Goal: Task Accomplishment & Management: Use online tool/utility

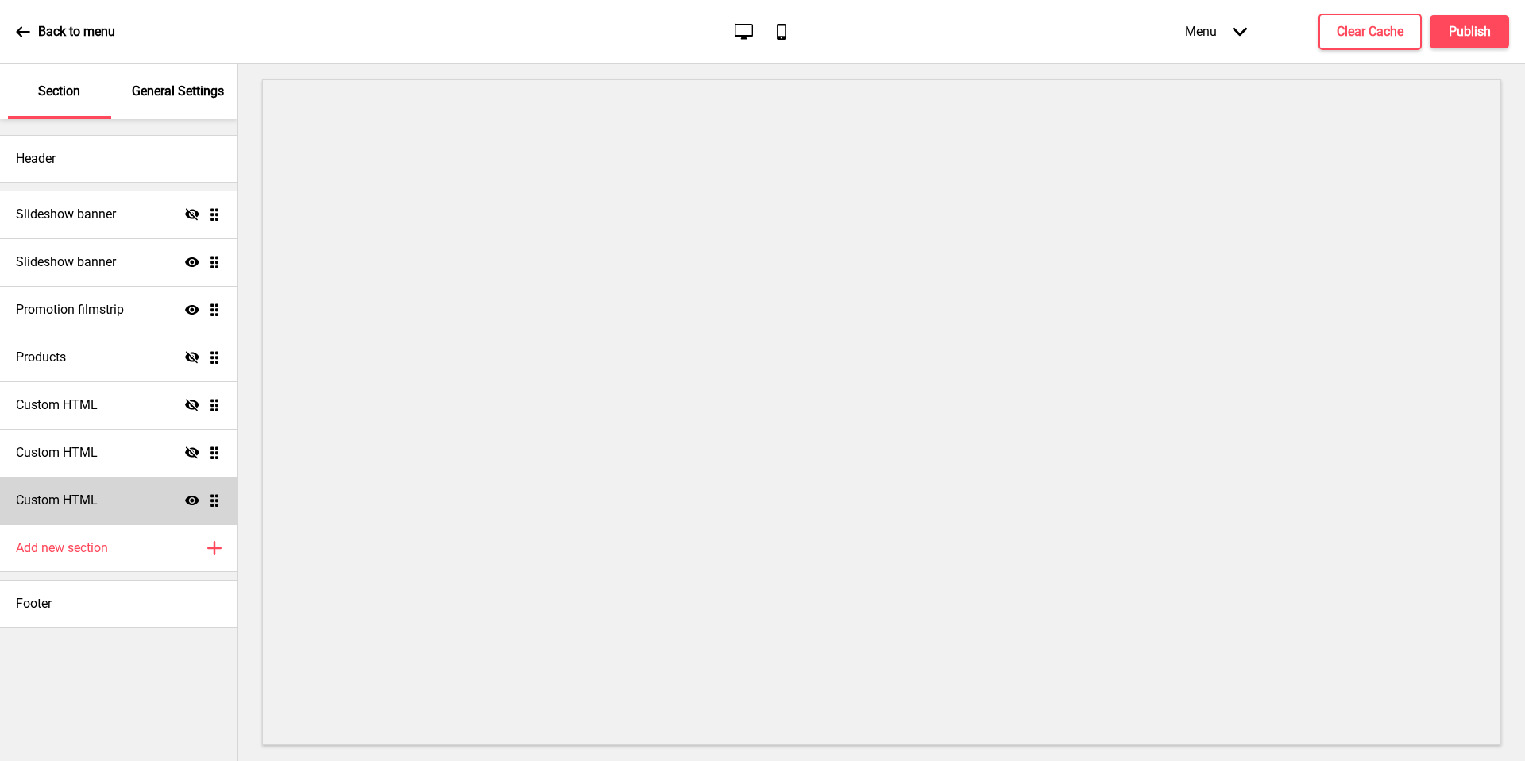
click at [110, 500] on div "Custom HTML Show Drag" at bounding box center [119, 501] width 238 height 48
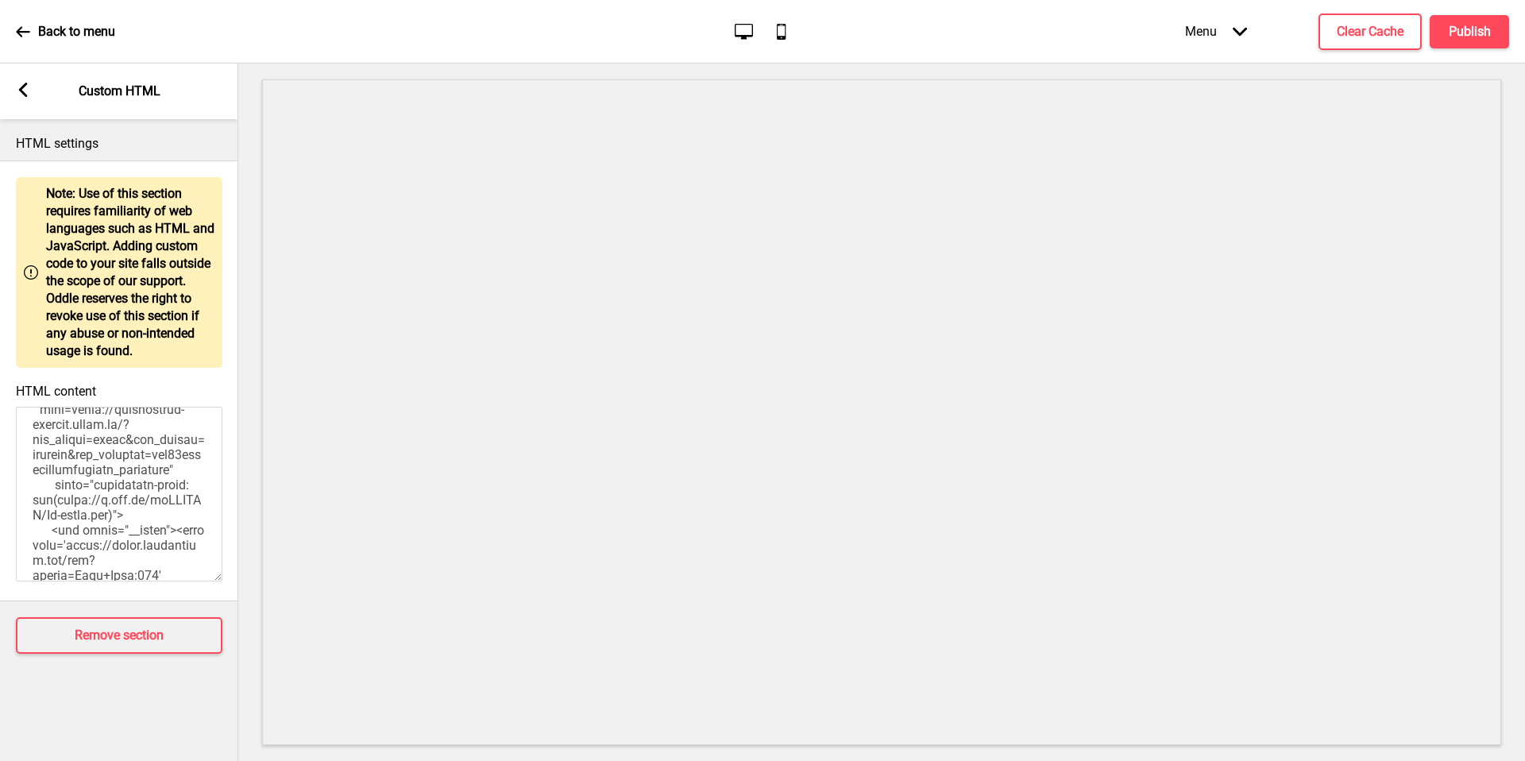
scroll to position [1454, 0]
click at [129, 465] on textarea "HTML content" at bounding box center [119, 494] width 207 height 175
click at [39, 467] on textarea "HTML content" at bounding box center [119, 494] width 207 height 175
click at [57, 464] on textarea "HTML content" at bounding box center [119, 494] width 207 height 175
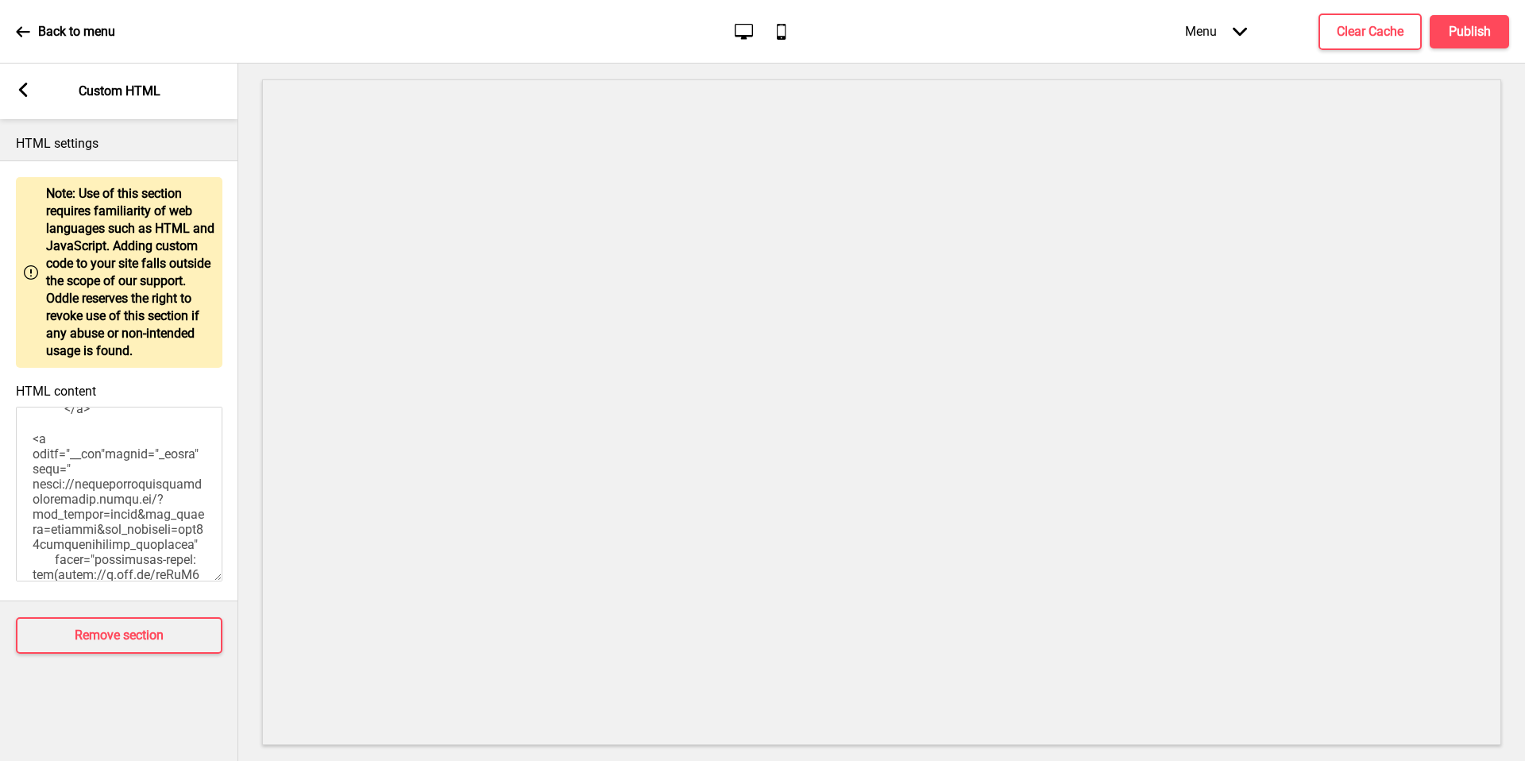
scroll to position [1626, 0]
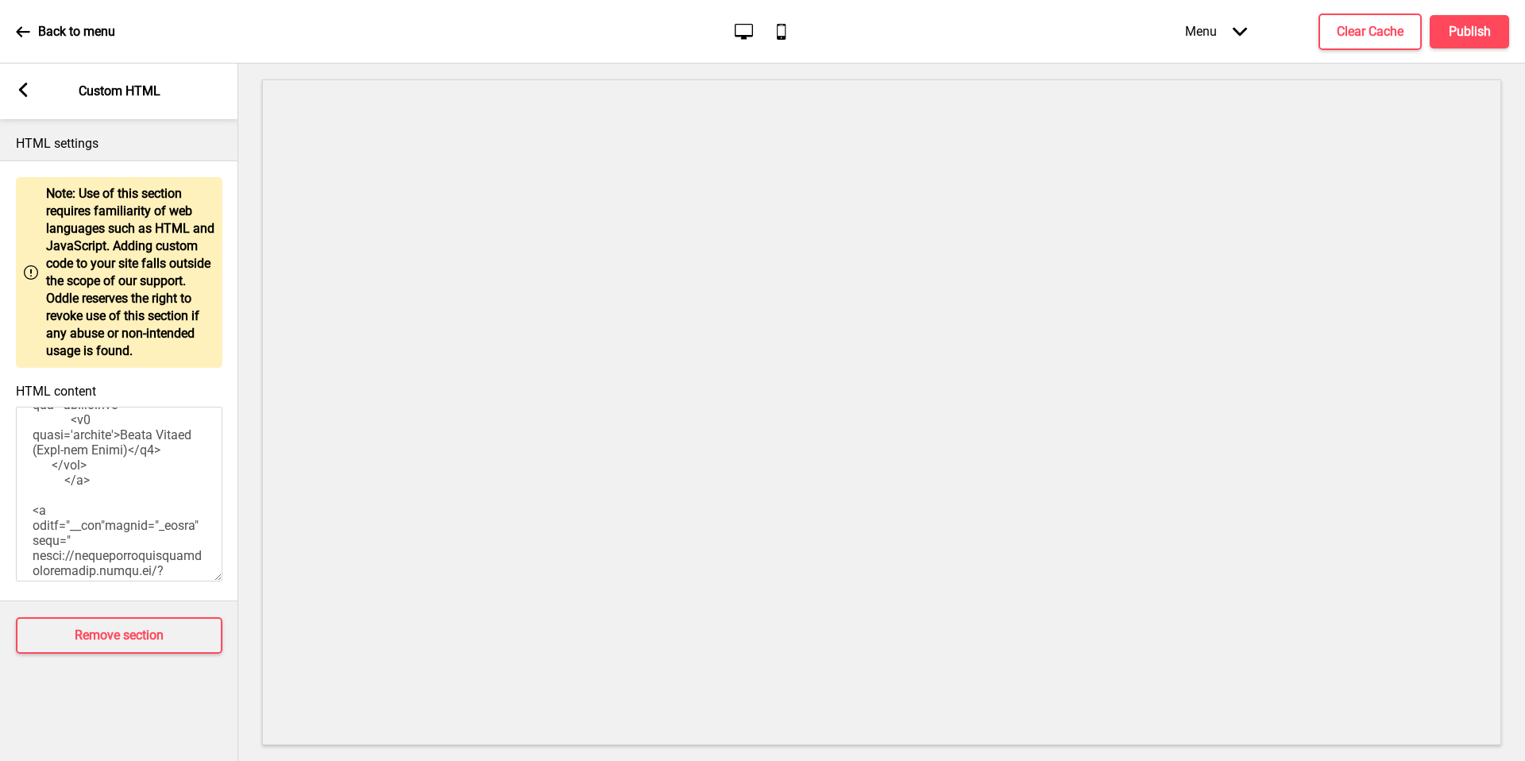
click at [111, 535] on textarea "HTML content" at bounding box center [119, 494] width 207 height 175
click at [106, 536] on textarea "HTML content" at bounding box center [119, 494] width 207 height 175
click at [152, 540] on textarea "HTML content" at bounding box center [119, 494] width 207 height 175
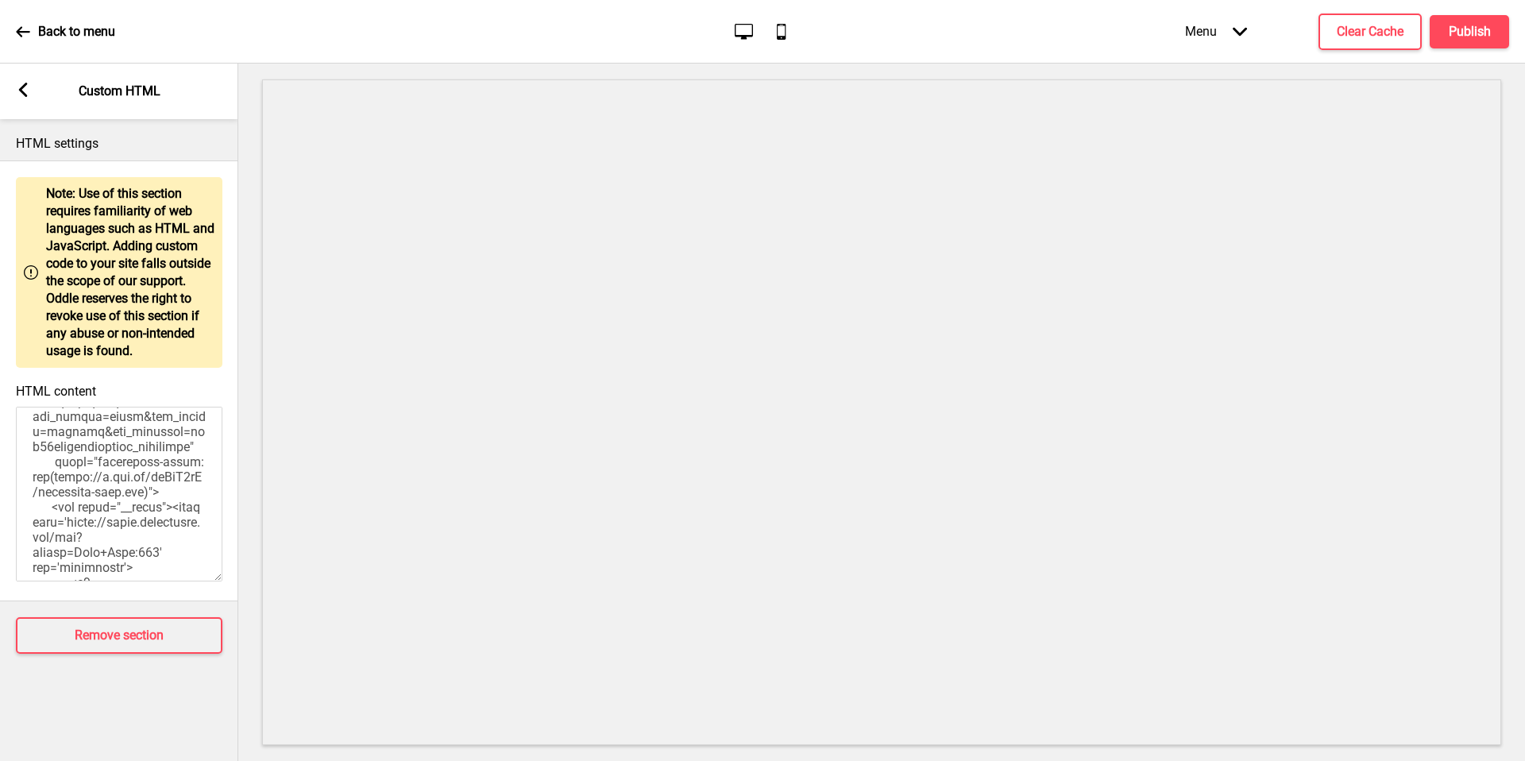
scroll to position [1813, 0]
click at [137, 443] on textarea "HTML content" at bounding box center [119, 494] width 207 height 175
click at [182, 454] on textarea "HTML content" at bounding box center [119, 494] width 207 height 175
click at [148, 448] on textarea "HTML content" at bounding box center [119, 494] width 207 height 175
drag, startPoint x: 149, startPoint y: 448, endPoint x: 53, endPoint y: 464, distance: 97.4
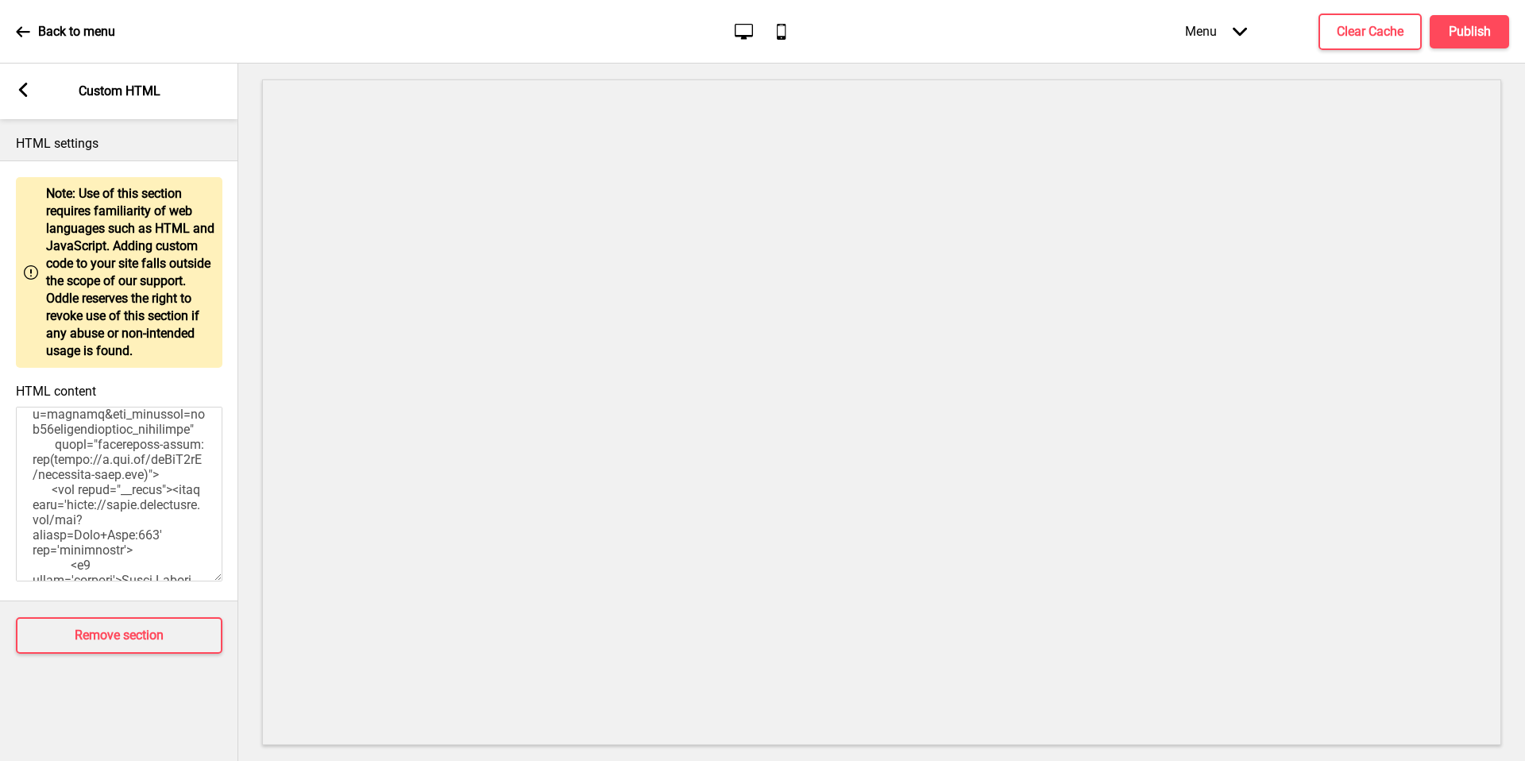
click at [53, 464] on textarea "HTML content" at bounding box center [119, 494] width 207 height 175
click at [121, 504] on textarea "HTML content" at bounding box center [119, 494] width 207 height 175
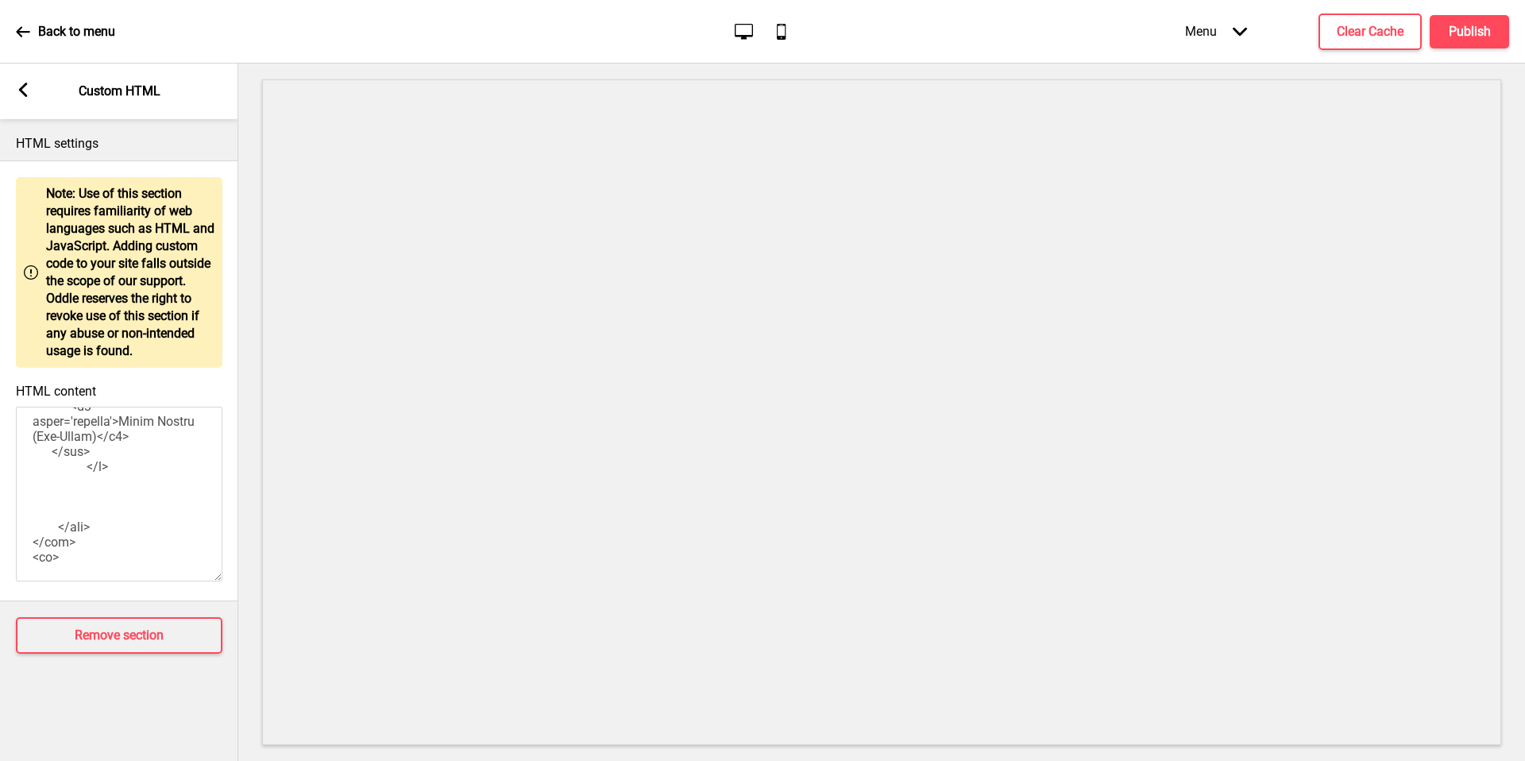
scroll to position [1989, 0]
click at [143, 505] on textarea "HTML content" at bounding box center [119, 494] width 207 height 175
click at [126, 527] on textarea "HTML content" at bounding box center [119, 494] width 207 height 175
click at [103, 522] on textarea "HTML content" at bounding box center [119, 494] width 207 height 175
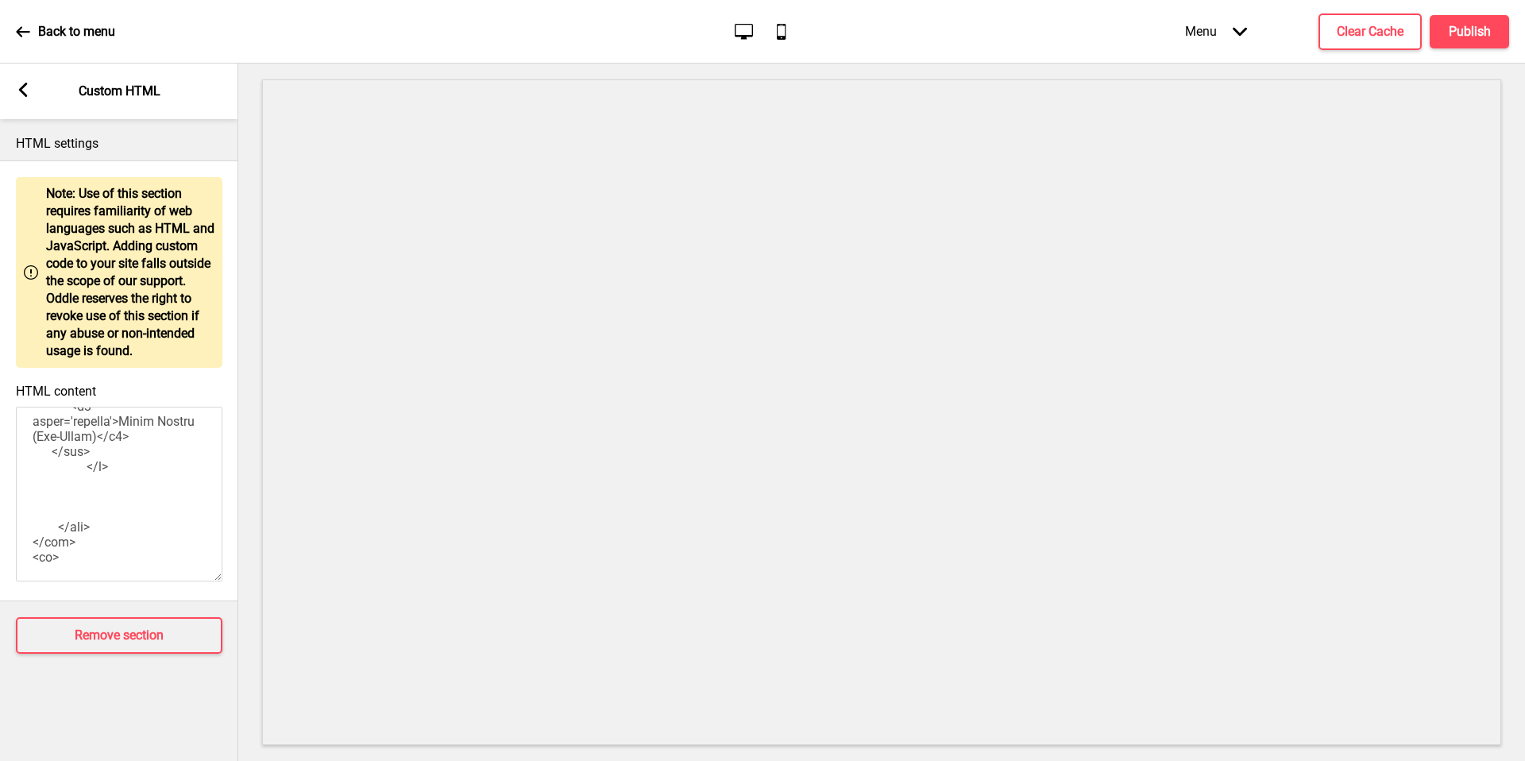
type textarea "<style> .__container { max-width: 1200px; margin: 0 auto; text-align: center; }…"
click at [1439, 37] on button "Publish" at bounding box center [1469, 31] width 79 height 33
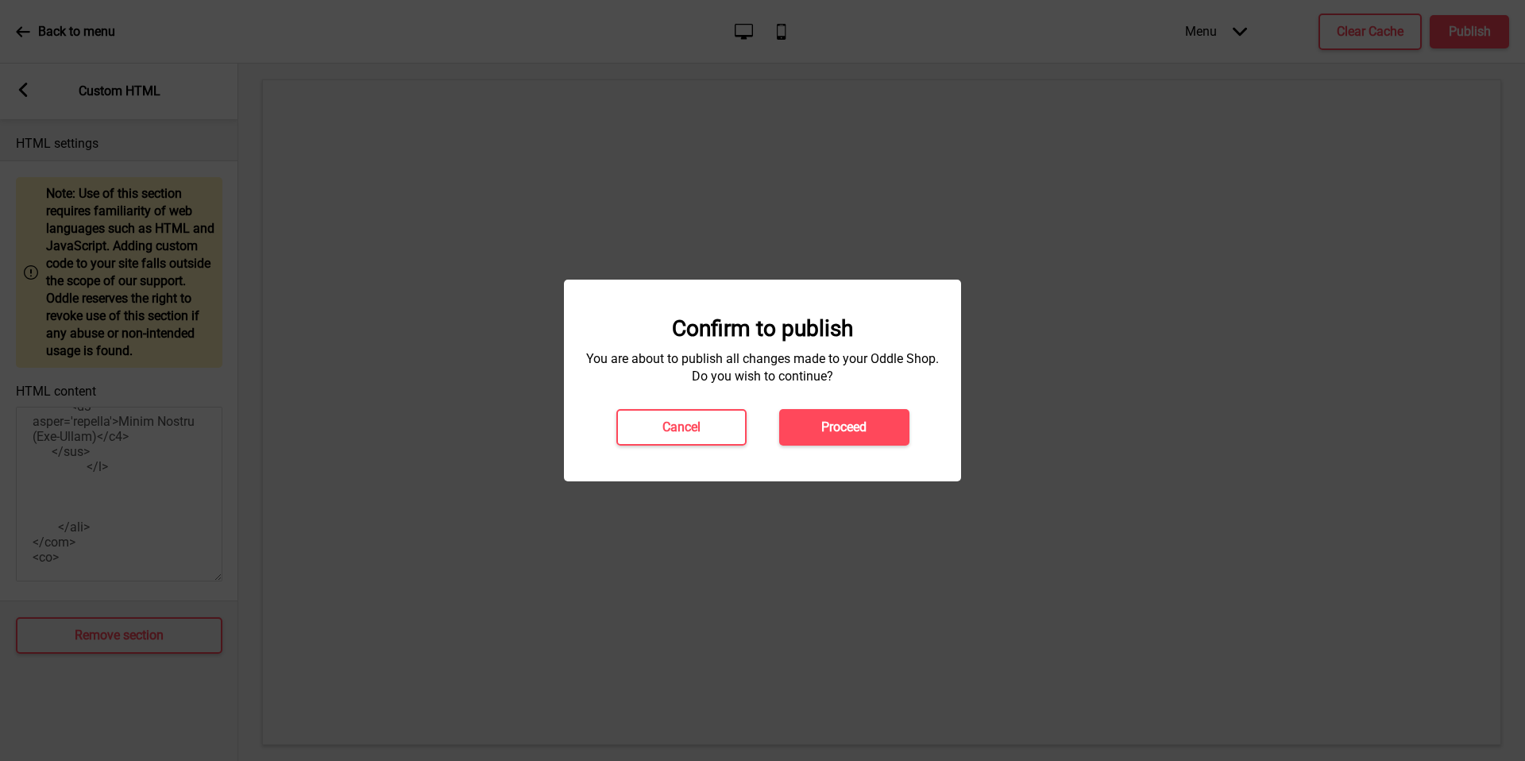
click at [891, 425] on button "Proceed" at bounding box center [844, 427] width 130 height 37
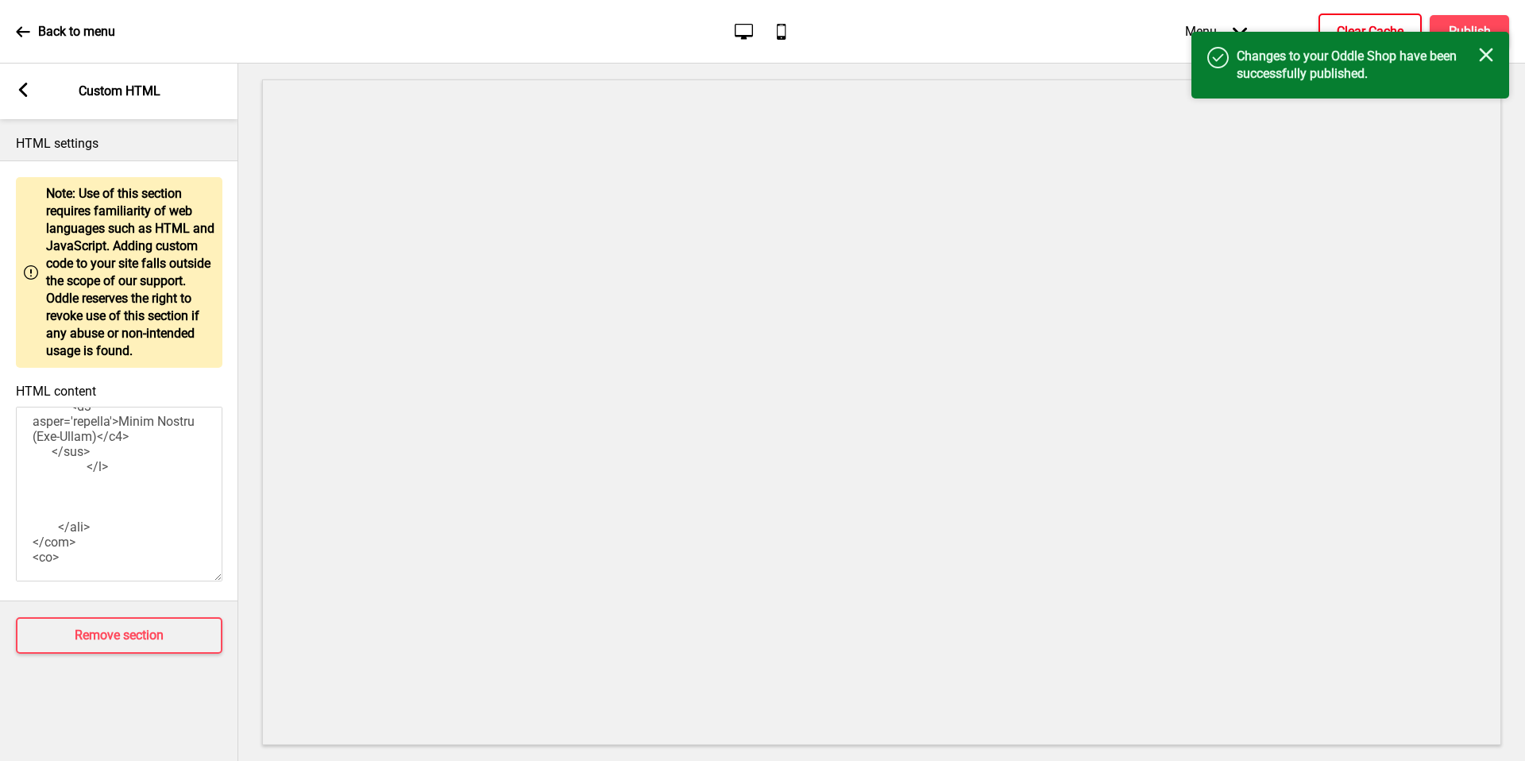
click at [1385, 23] on h4 "Clear Cache" at bounding box center [1370, 31] width 67 height 17
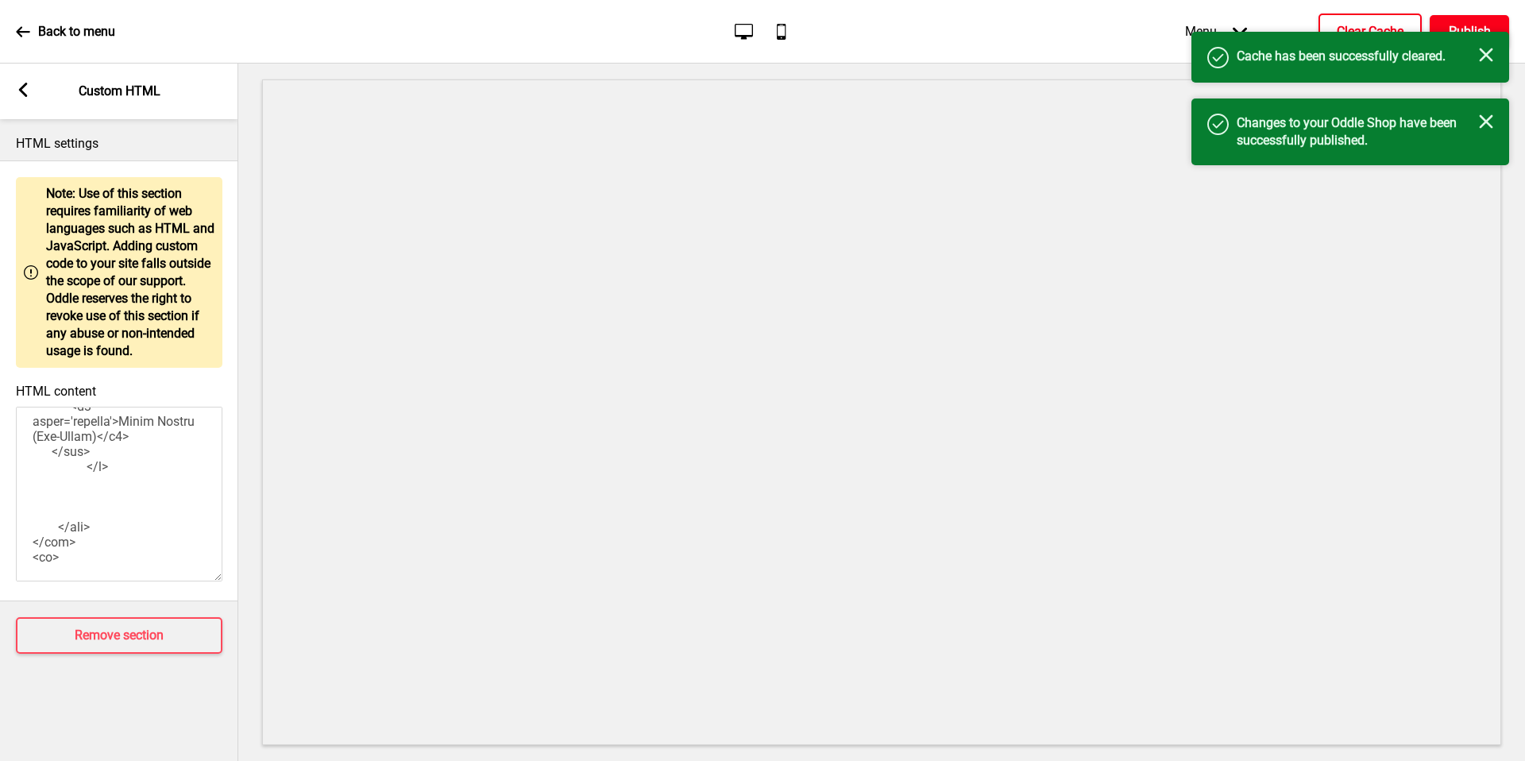
click at [1455, 23] on h4 "Publish" at bounding box center [1470, 31] width 42 height 17
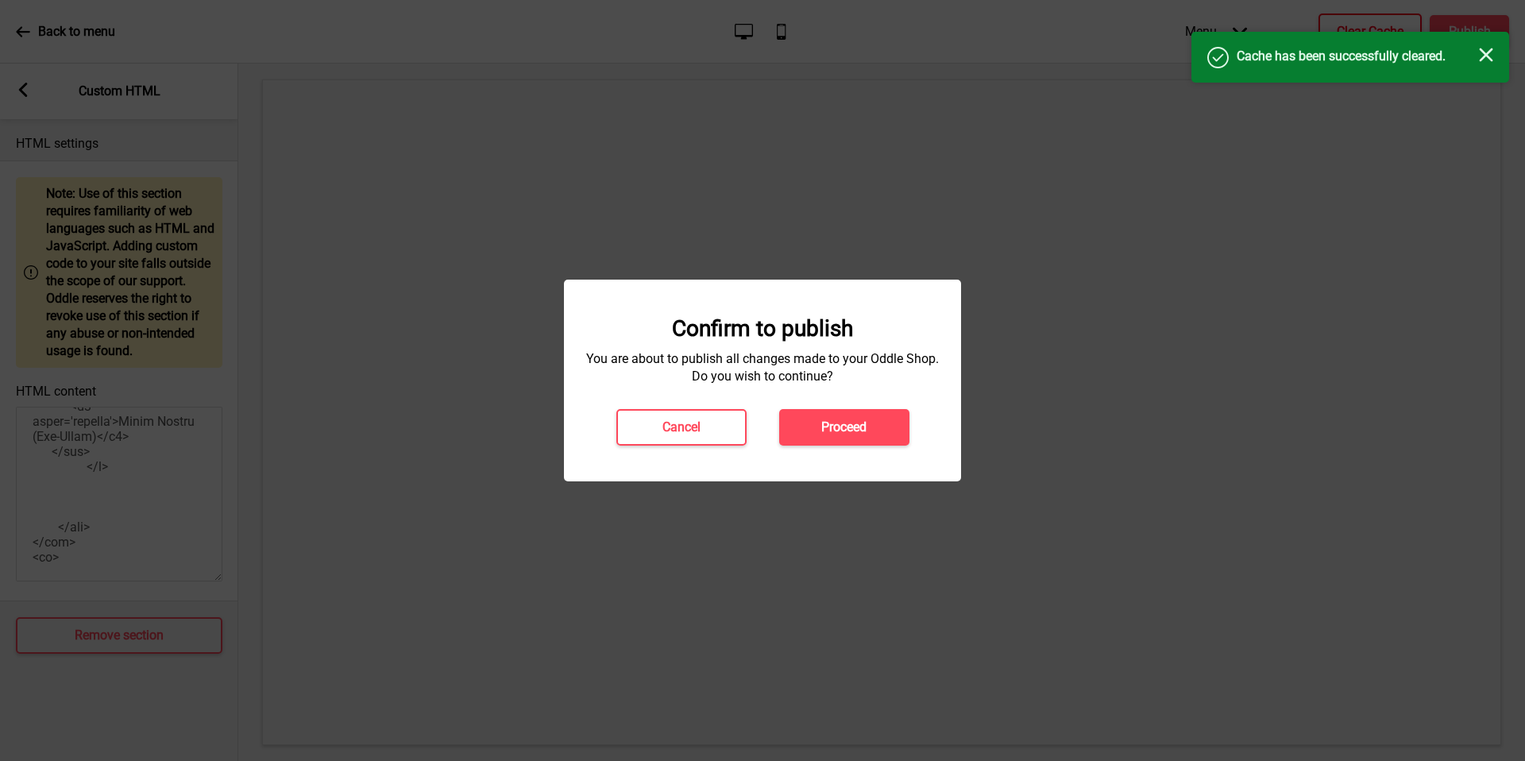
click at [848, 431] on h4 "Proceed" at bounding box center [843, 427] width 45 height 17
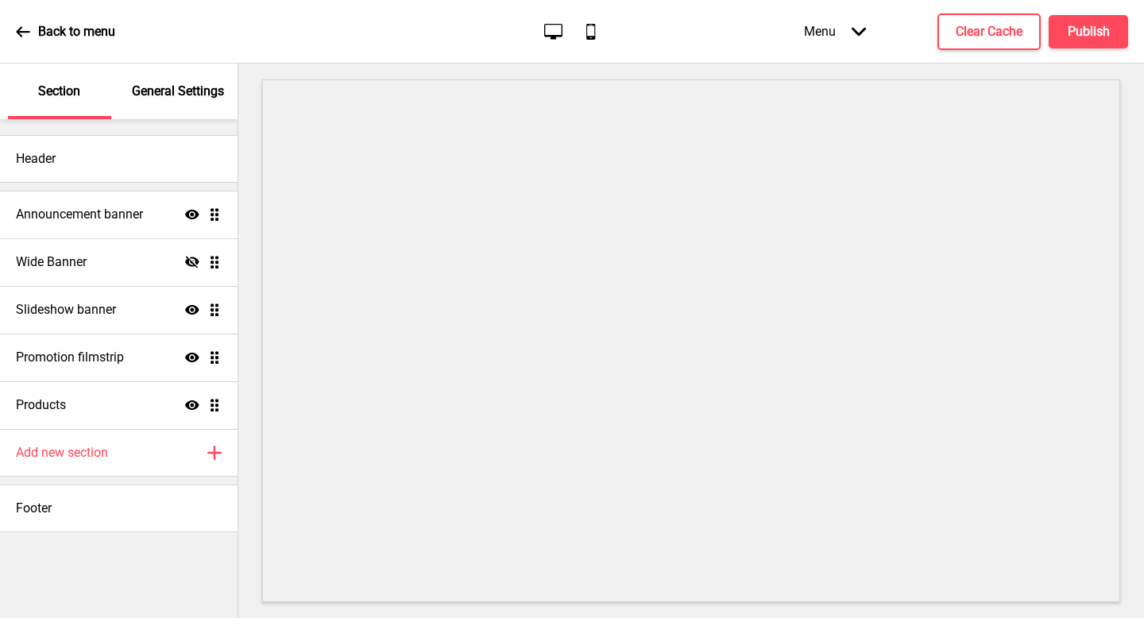
click at [163, 83] on p "General Settings" at bounding box center [178, 91] width 92 height 17
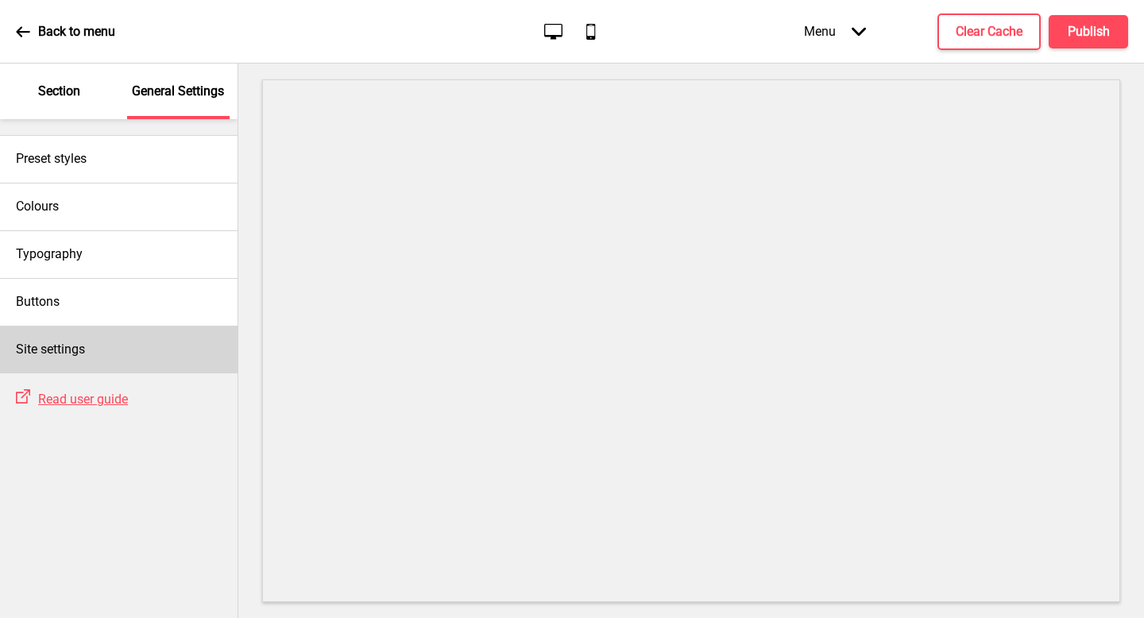
click at [106, 334] on div "Site settings" at bounding box center [119, 350] width 238 height 48
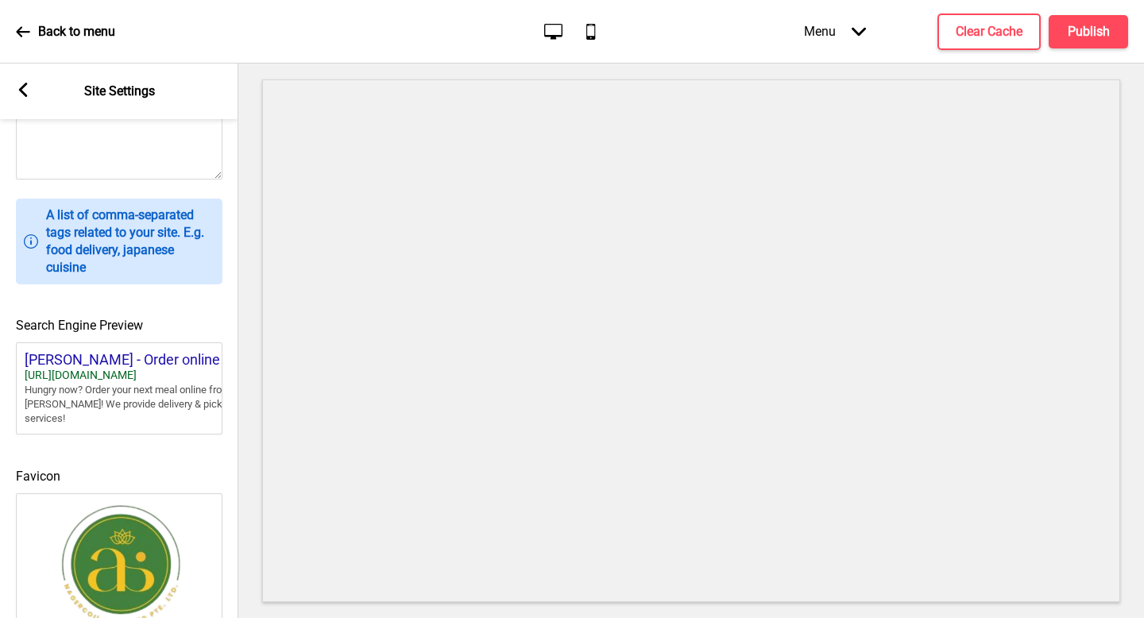
scroll to position [653, 0]
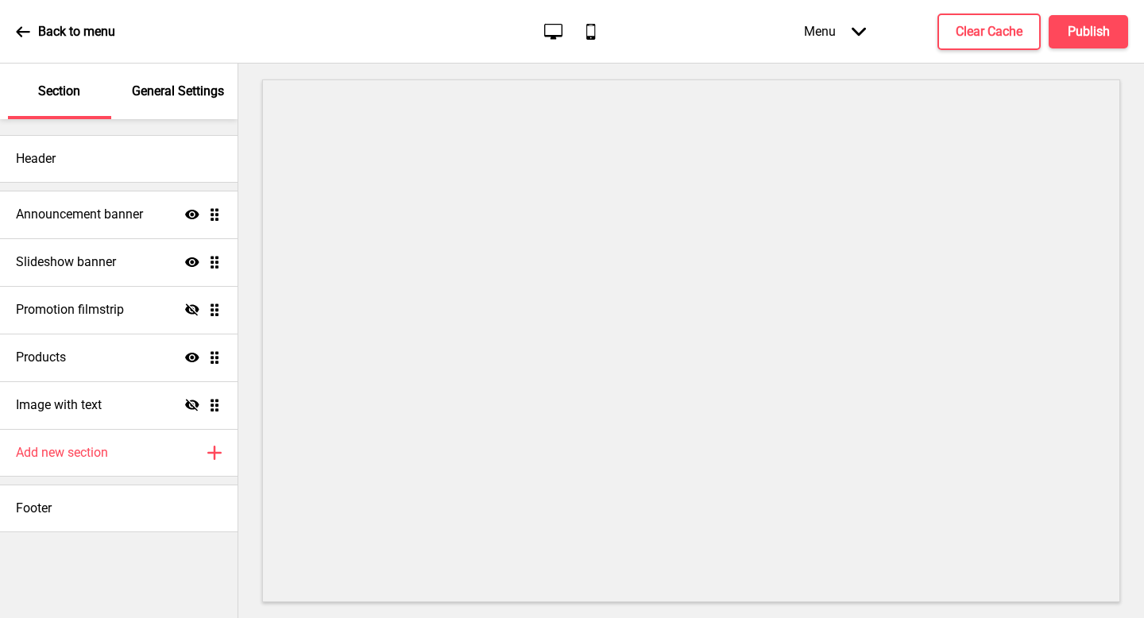
click at [193, 94] on p "General Settings" at bounding box center [178, 91] width 92 height 17
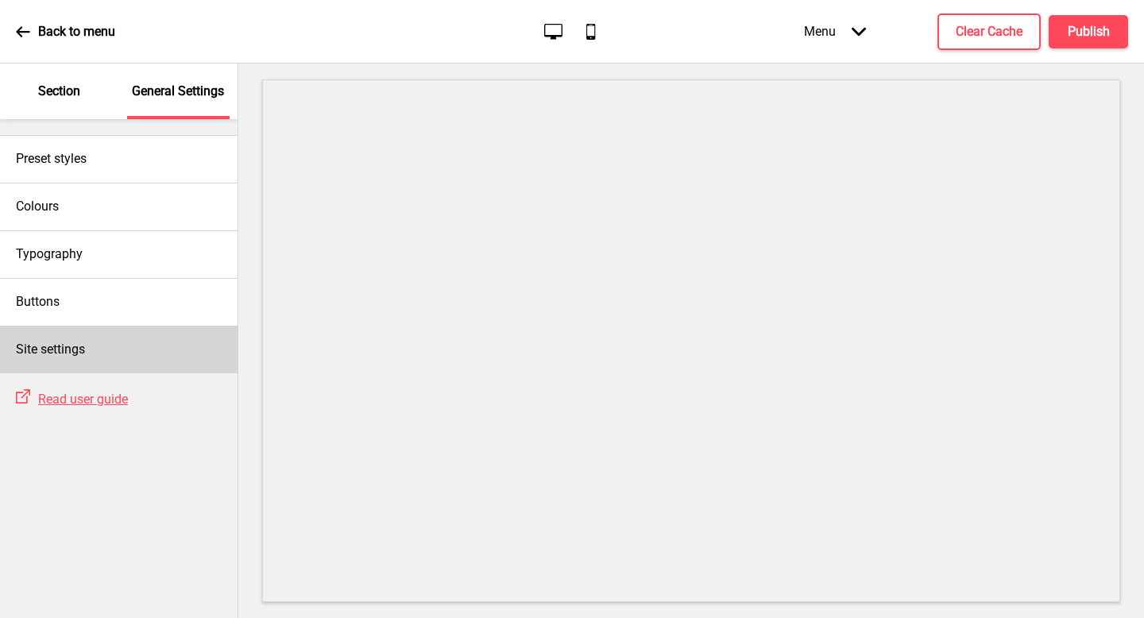
click at [153, 366] on div "Site settings" at bounding box center [119, 350] width 238 height 48
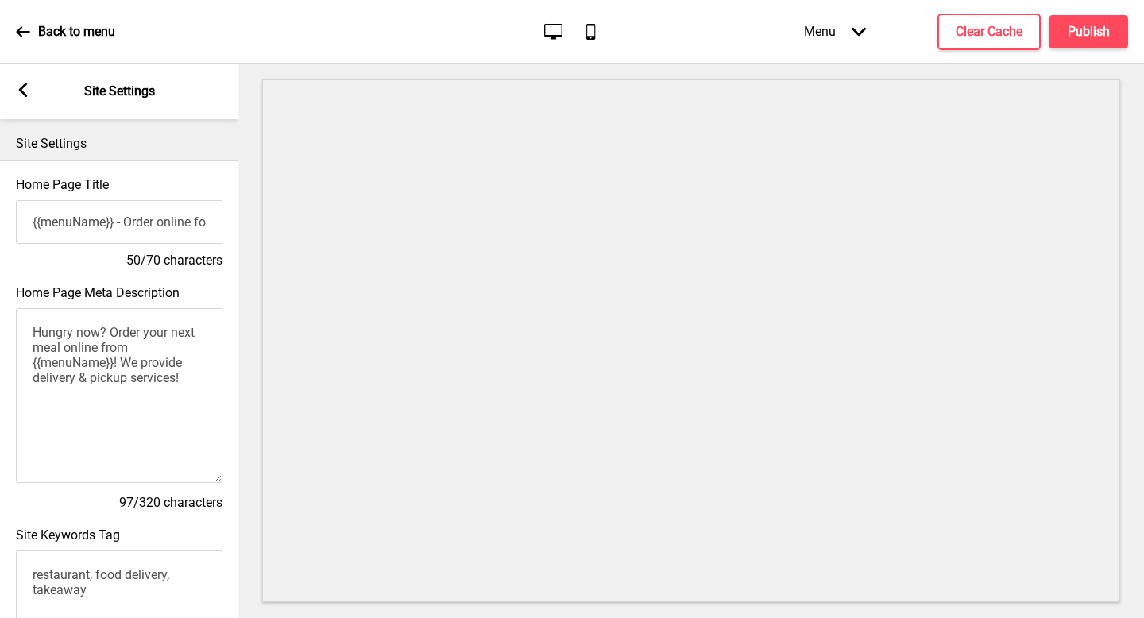
click at [164, 344] on textarea "Hungry now? Order your next meal online from {{menuName}}! We provide delivery …" at bounding box center [119, 395] width 207 height 175
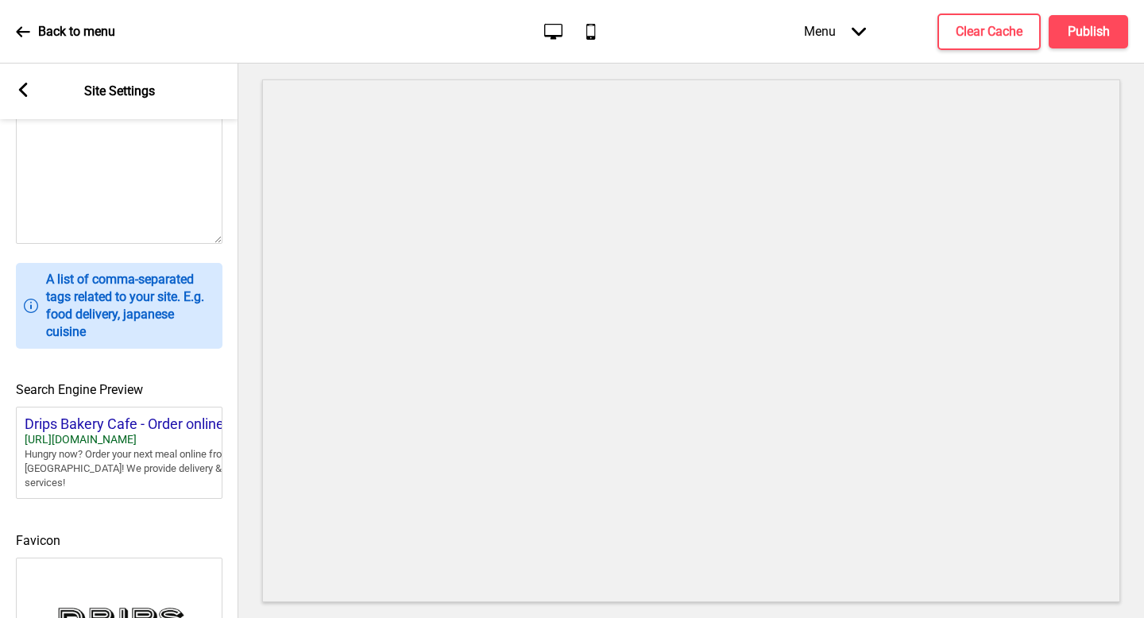
scroll to position [653, 0]
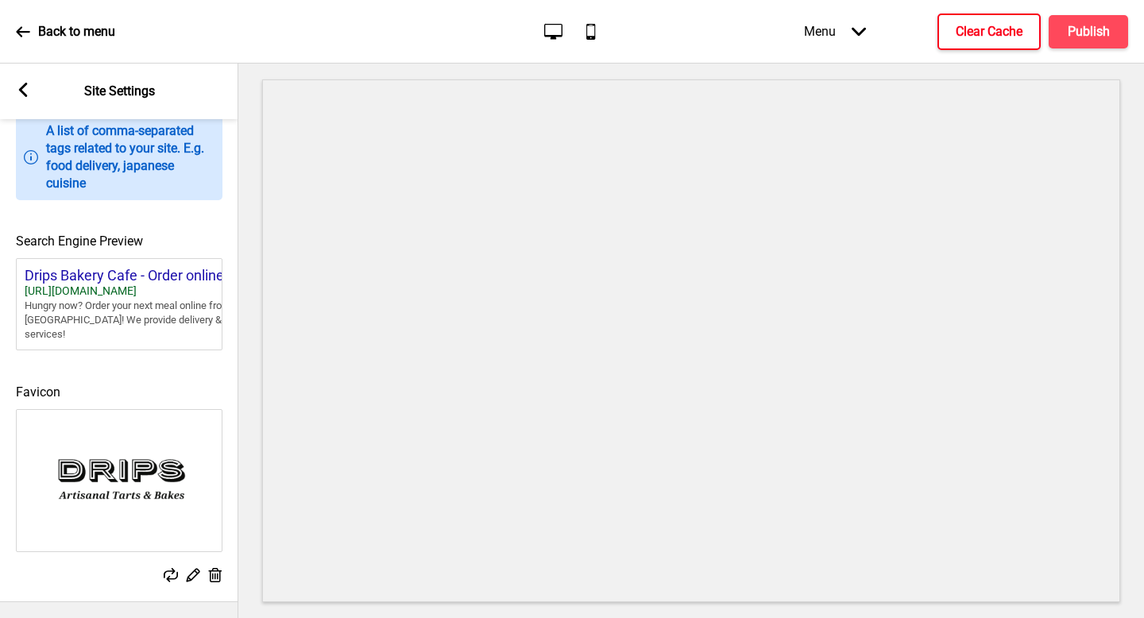
click at [1013, 33] on h4 "Clear Cache" at bounding box center [989, 31] width 67 height 17
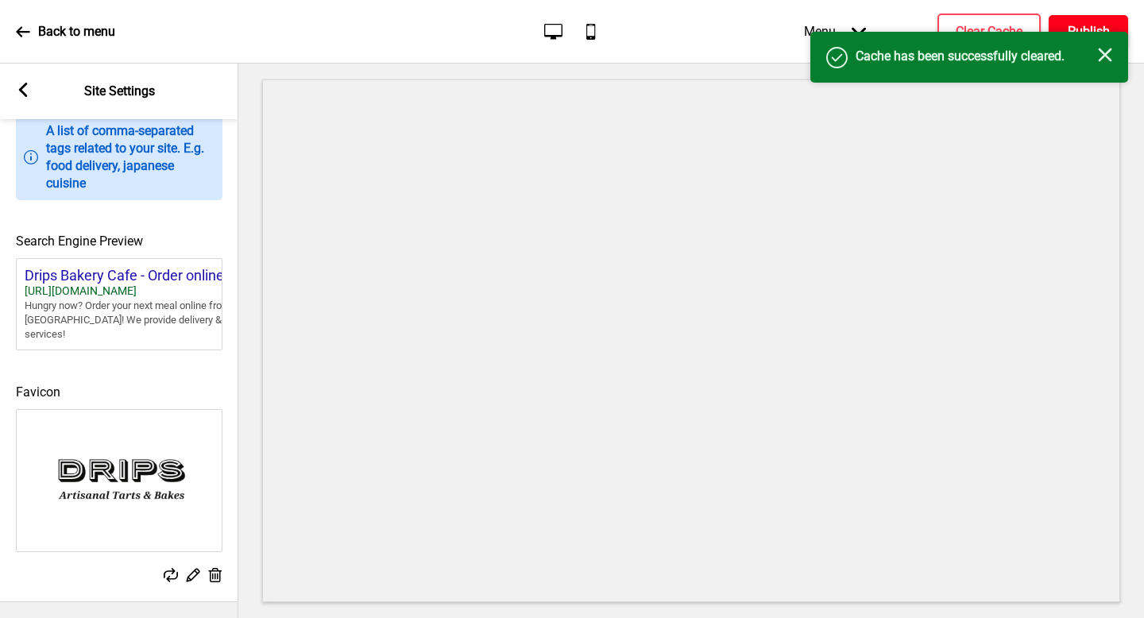
click at [1087, 20] on button "Publish" at bounding box center [1088, 31] width 79 height 33
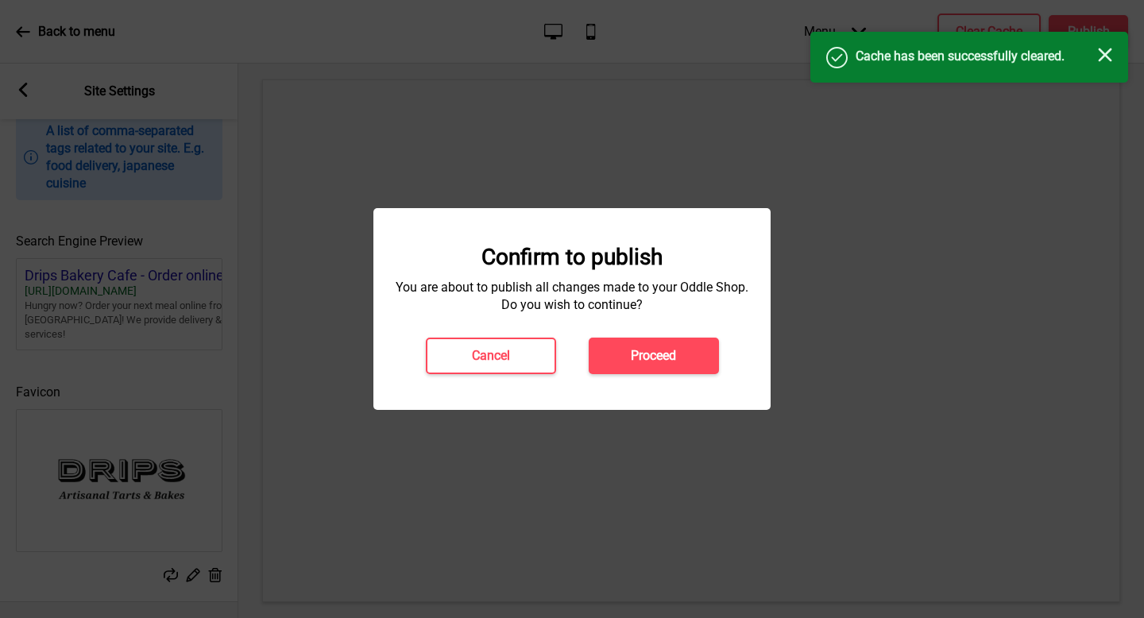
click at [708, 350] on button "Proceed" at bounding box center [654, 356] width 130 height 37
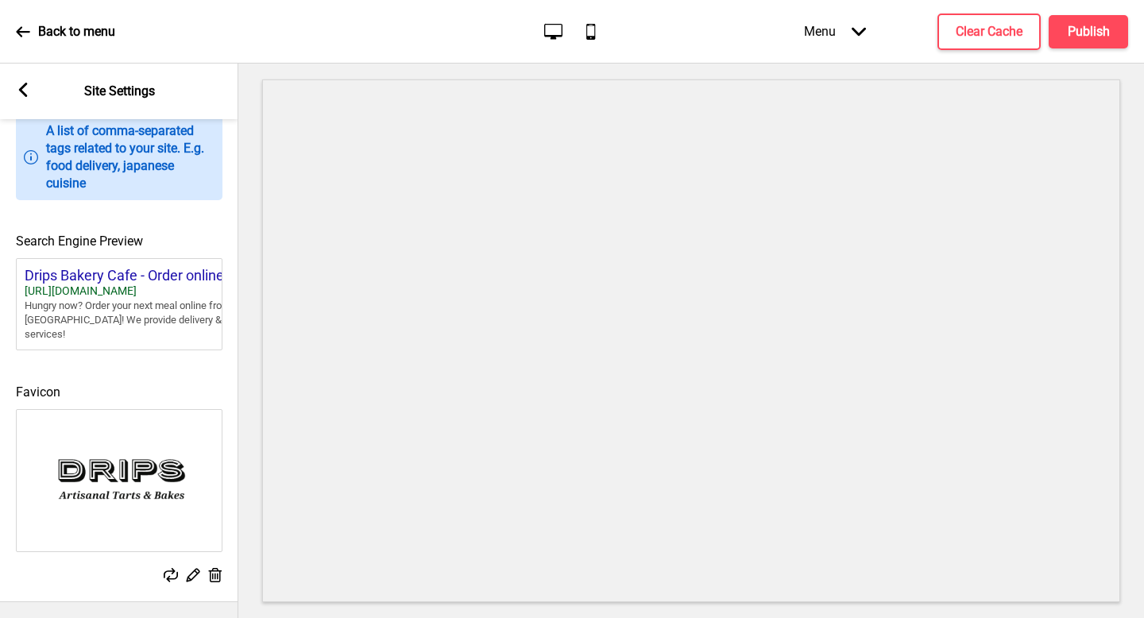
click at [191, 566] on rect at bounding box center [192, 574] width 17 height 17
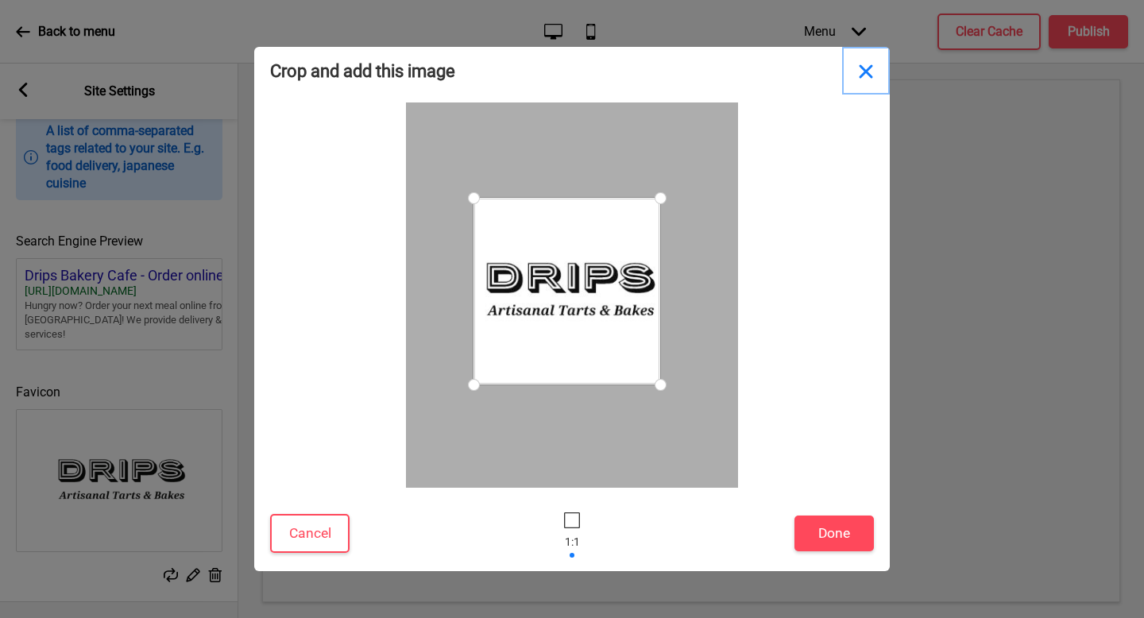
click at [862, 68] on button "Close" at bounding box center [866, 71] width 48 height 48
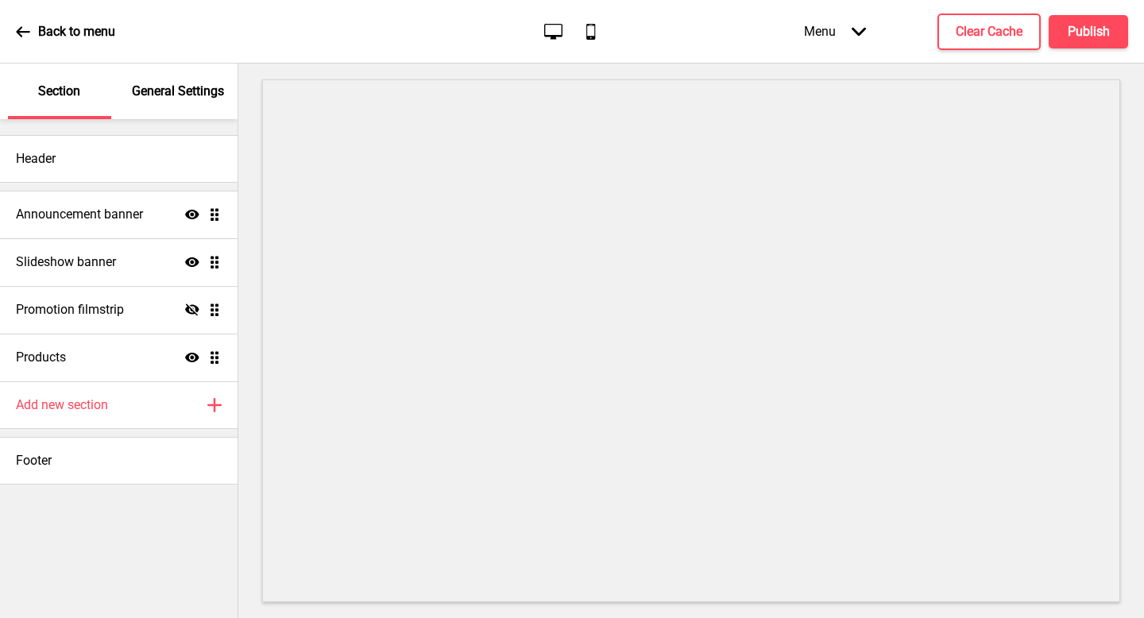
click at [208, 97] on p "General Settings" at bounding box center [178, 91] width 92 height 17
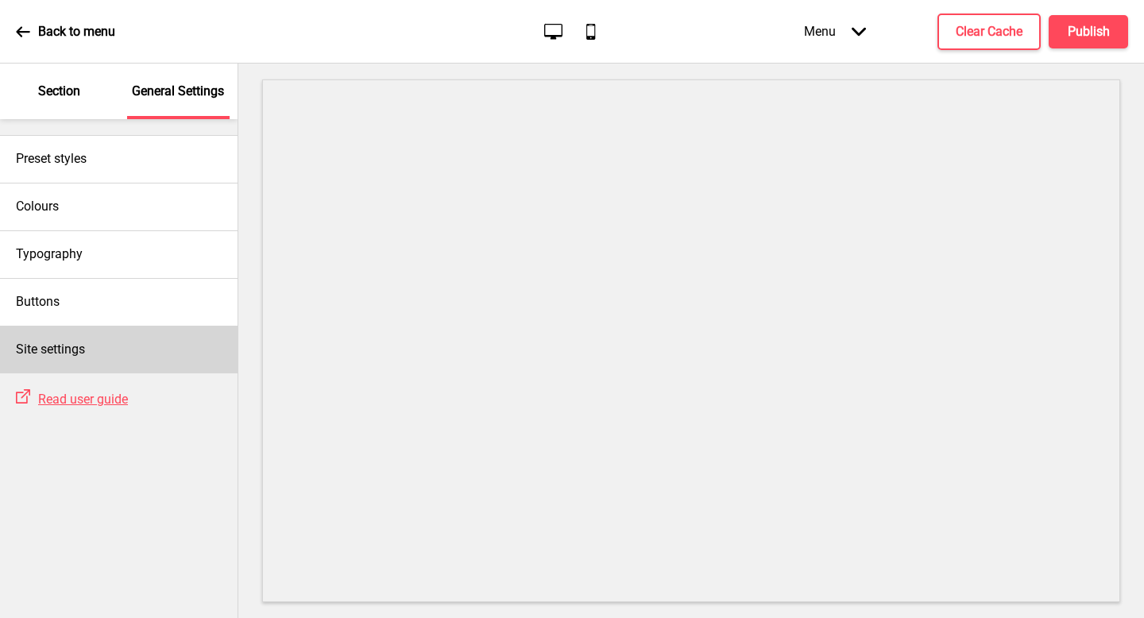
click at [102, 343] on div "Site settings" at bounding box center [119, 350] width 238 height 48
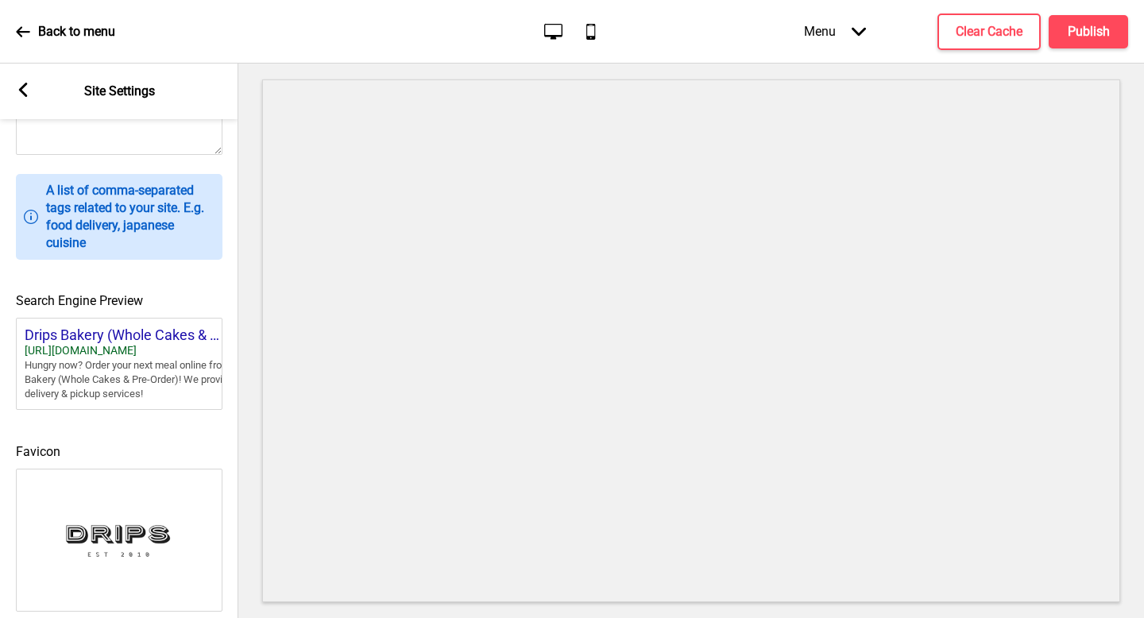
scroll to position [653, 0]
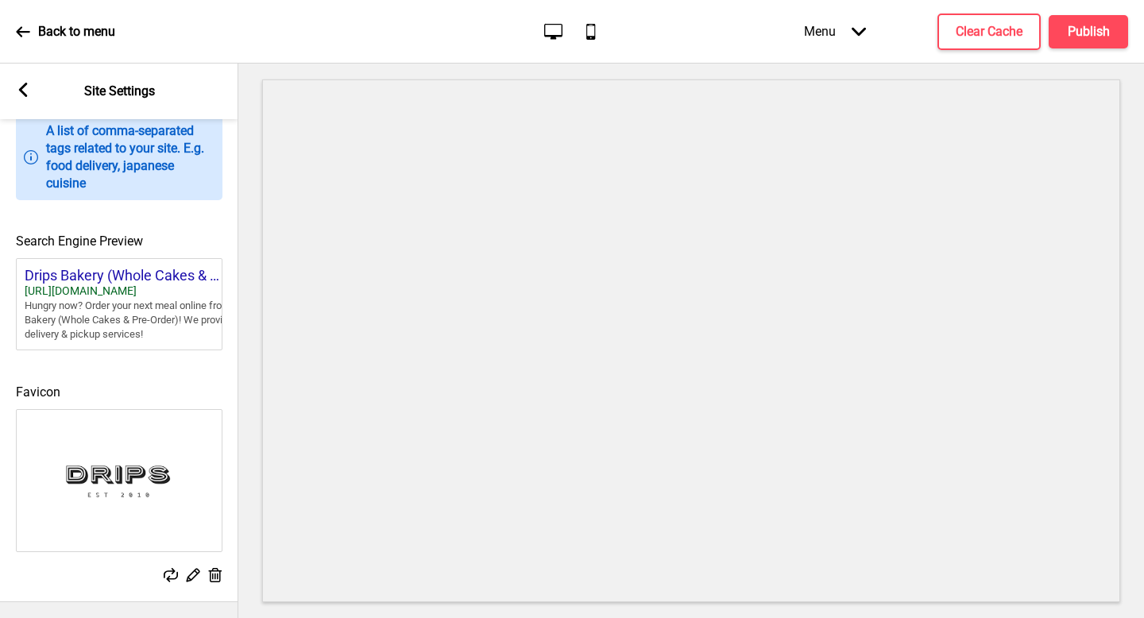
click at [147, 384] on h4 "Favicon" at bounding box center [119, 392] width 207 height 17
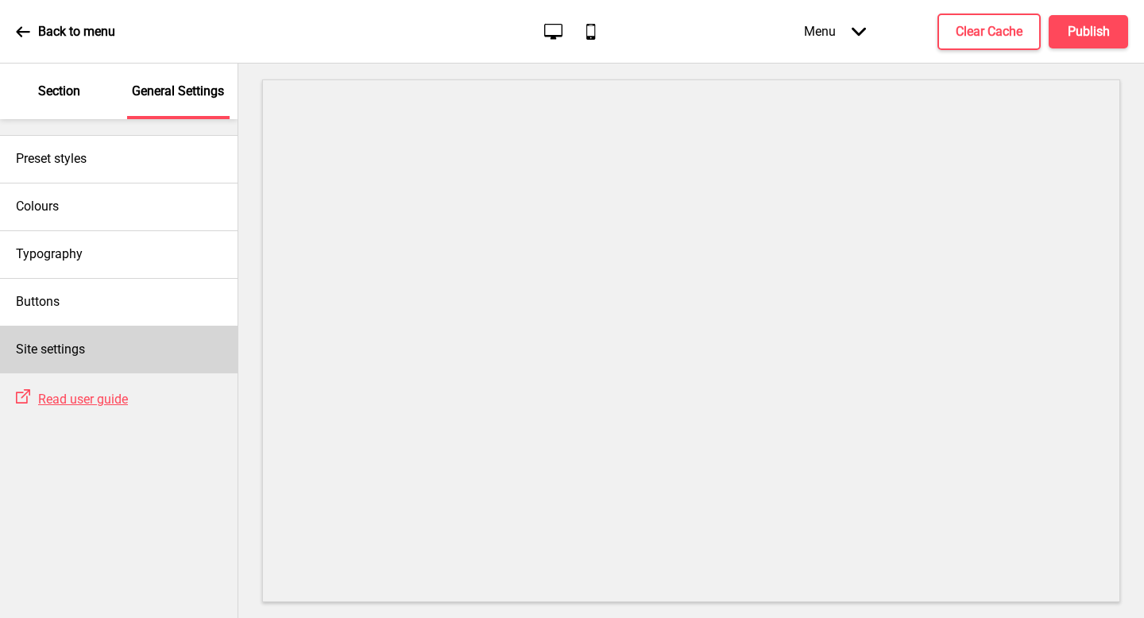
click at [104, 366] on div "Site settings" at bounding box center [119, 350] width 238 height 48
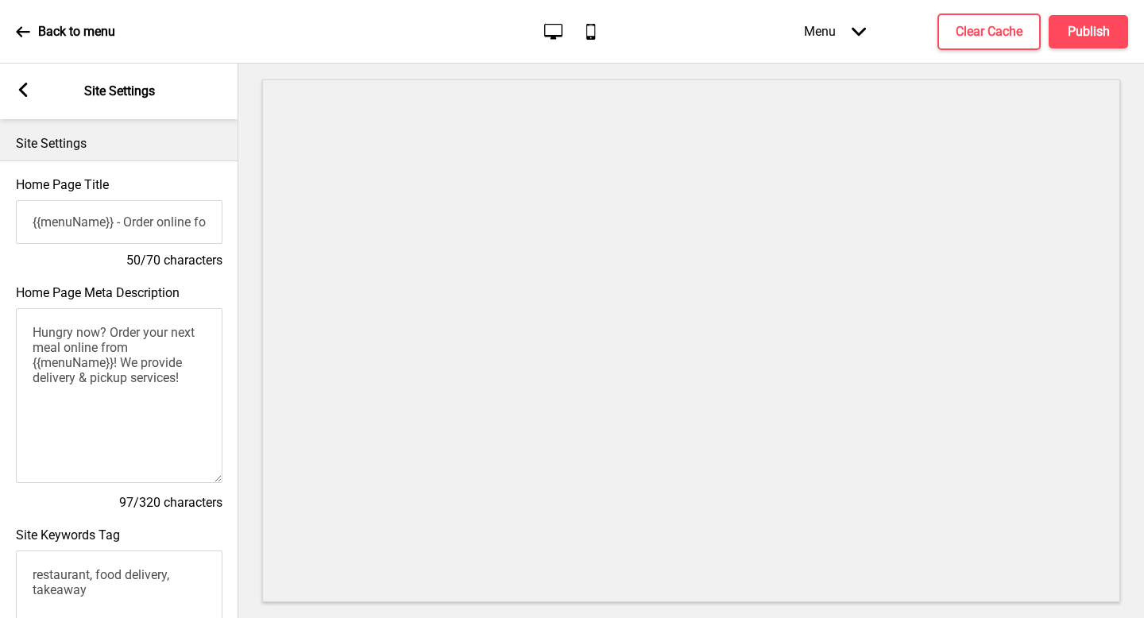
scroll to position [653, 0]
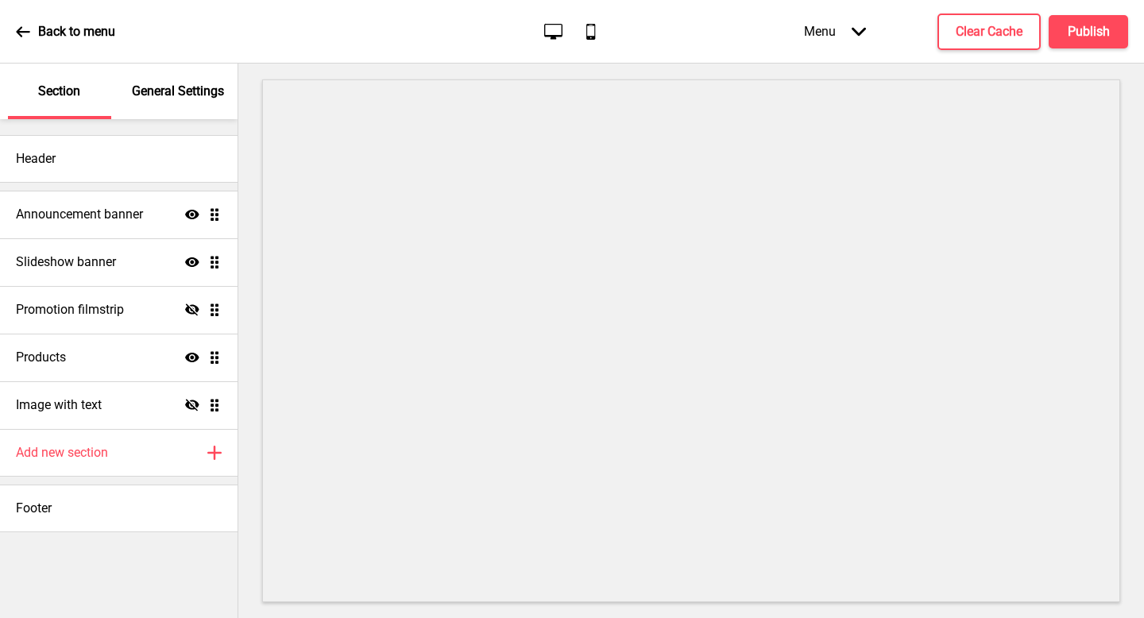
click at [170, 96] on p "General Settings" at bounding box center [178, 91] width 92 height 17
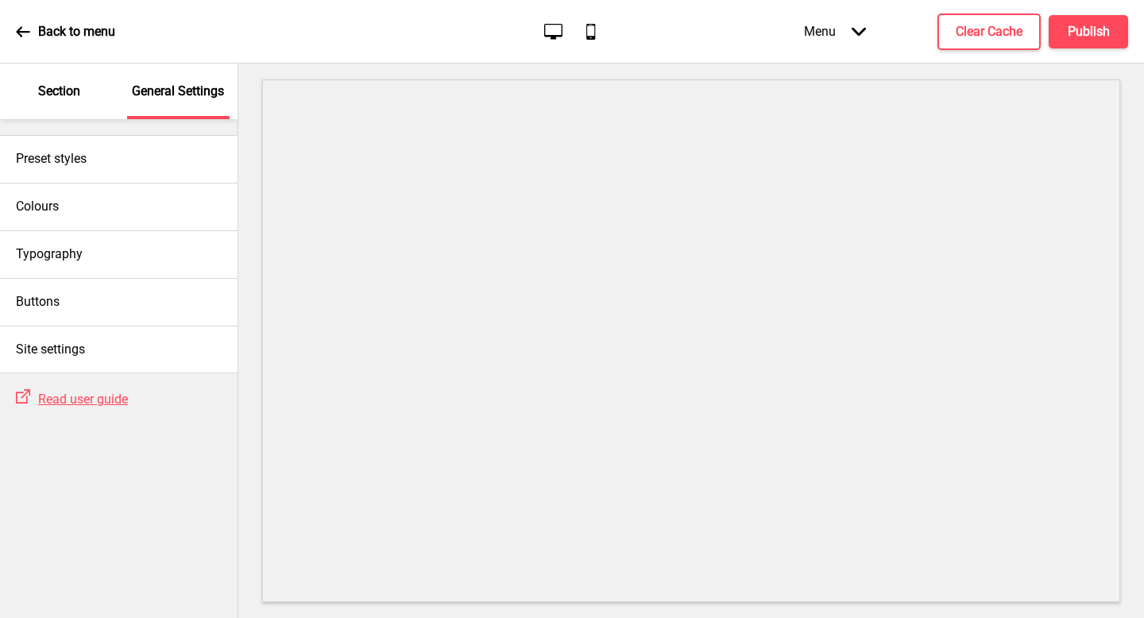
click at [44, 99] on p "Section" at bounding box center [59, 91] width 42 height 17
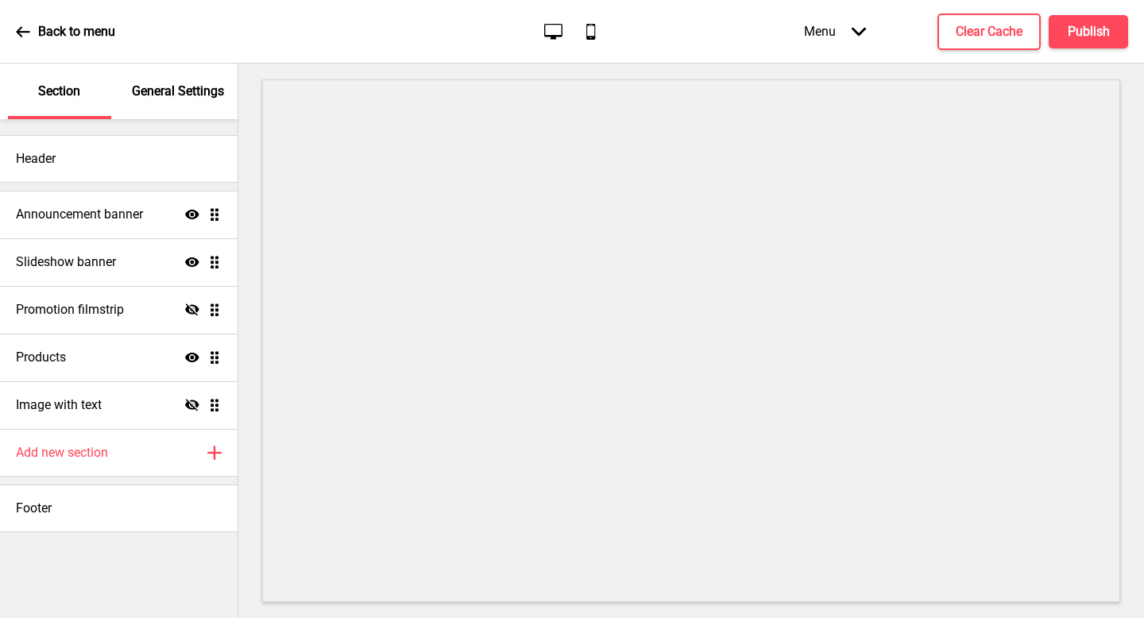
click at [187, 83] on p "General Settings" at bounding box center [178, 91] width 92 height 17
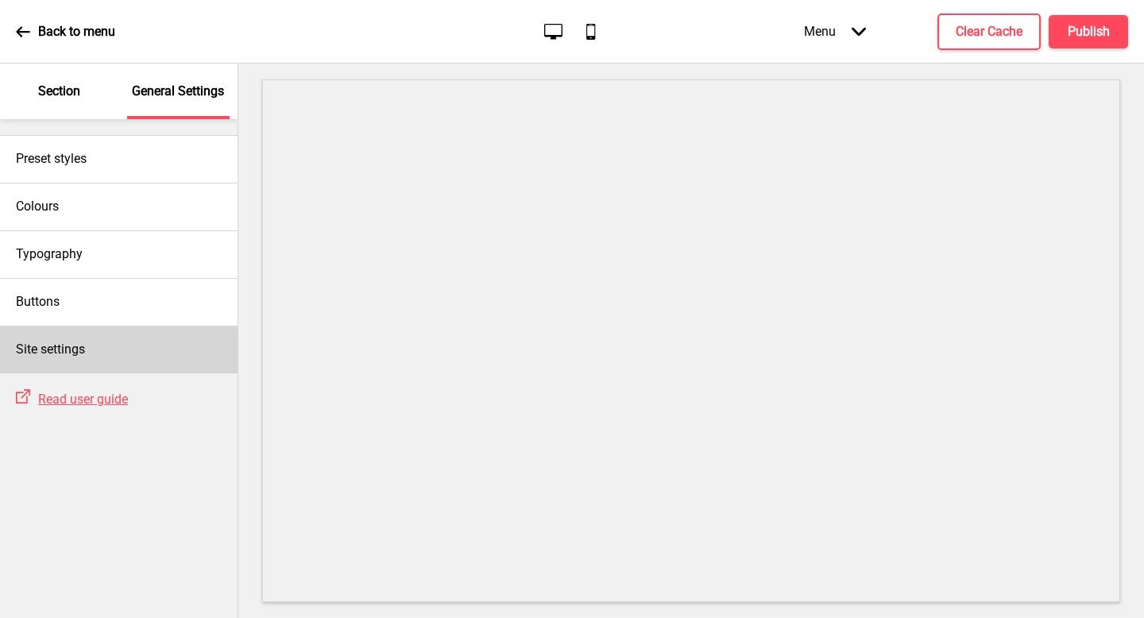
click at [122, 354] on div "Site settings" at bounding box center [119, 350] width 238 height 48
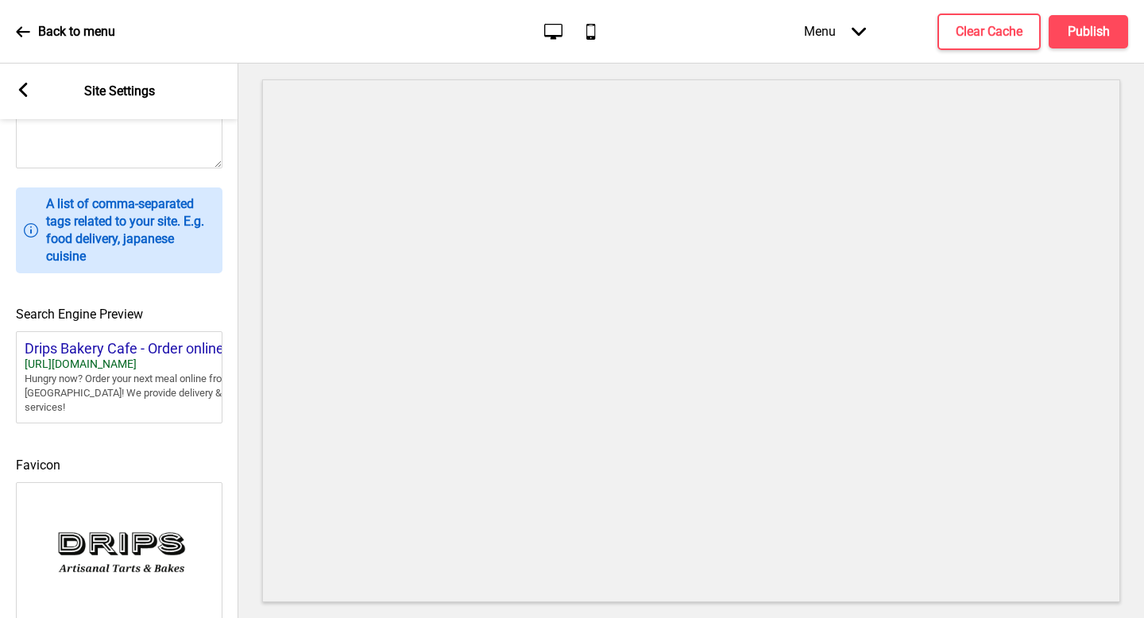
scroll to position [653, 0]
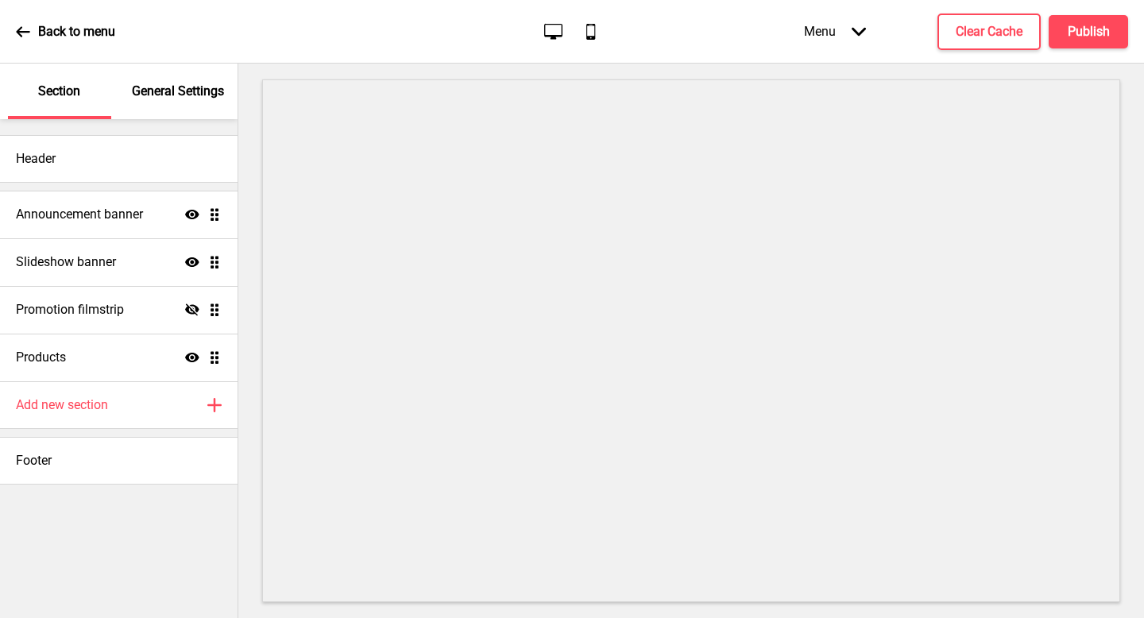
click at [161, 101] on div "General Settings" at bounding box center [178, 92] width 103 height 56
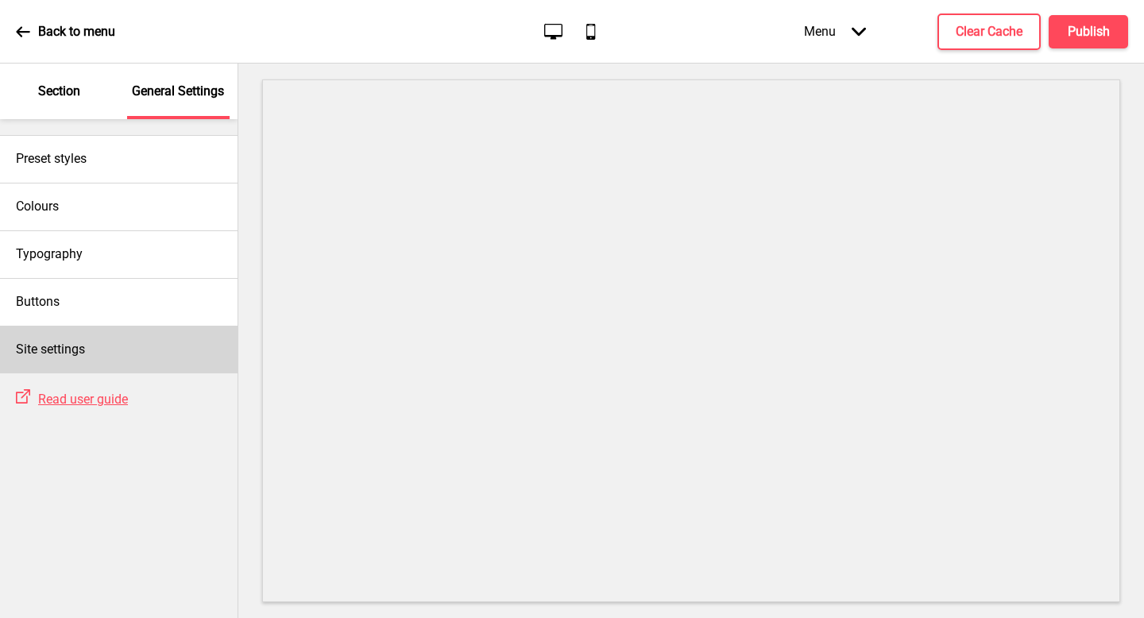
click at [137, 351] on div "Site settings" at bounding box center [119, 350] width 238 height 48
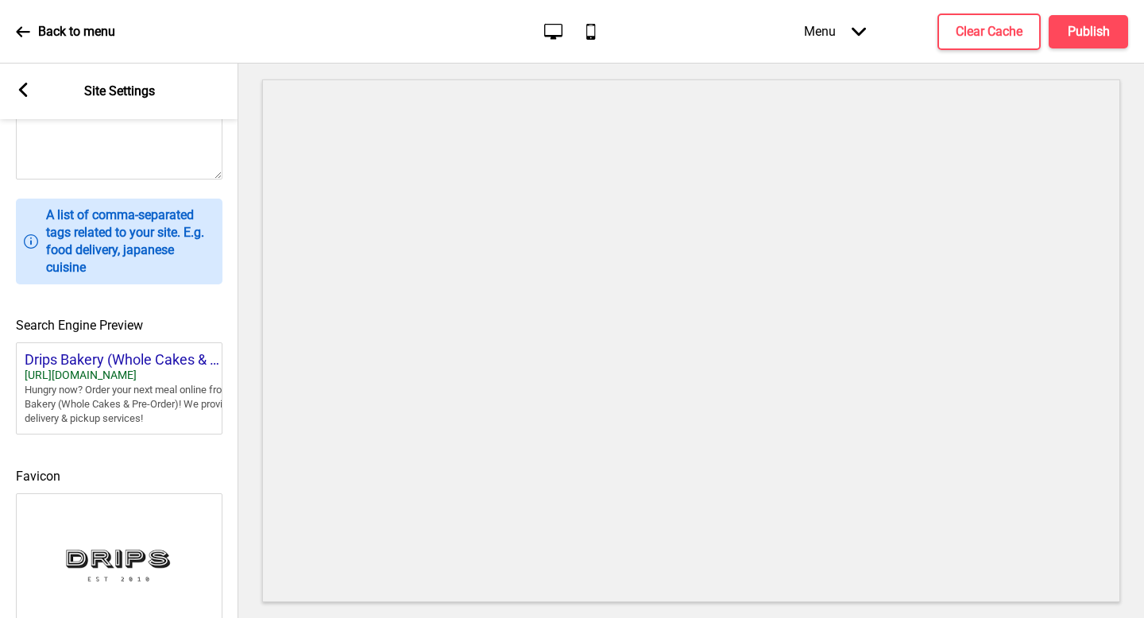
scroll to position [653, 0]
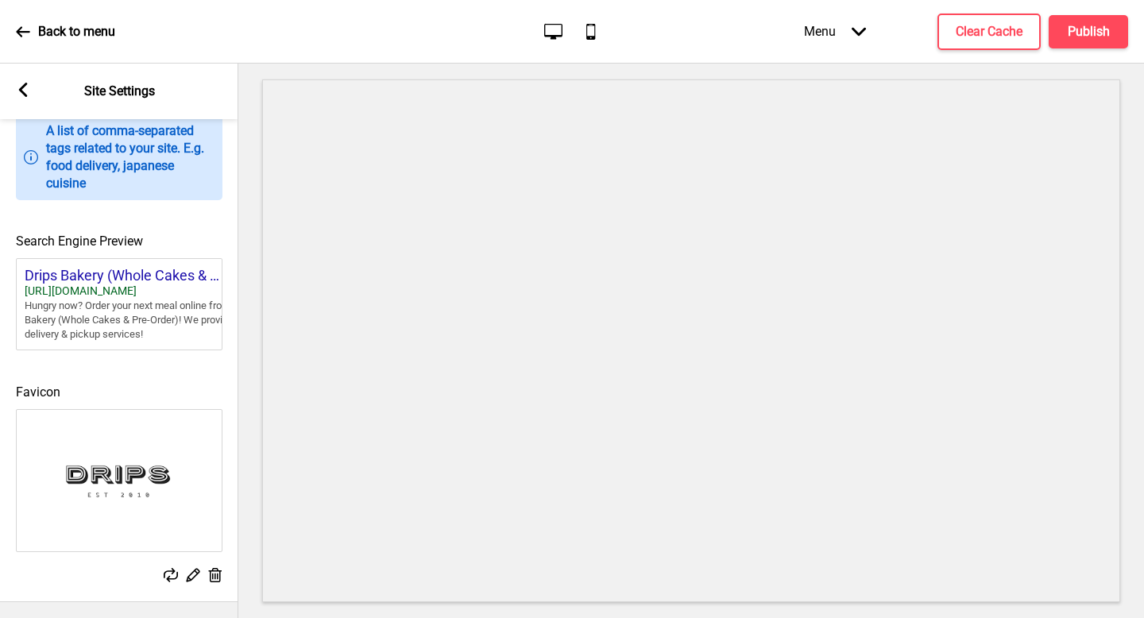
click at [214, 568] on icon at bounding box center [216, 575] width 14 height 14
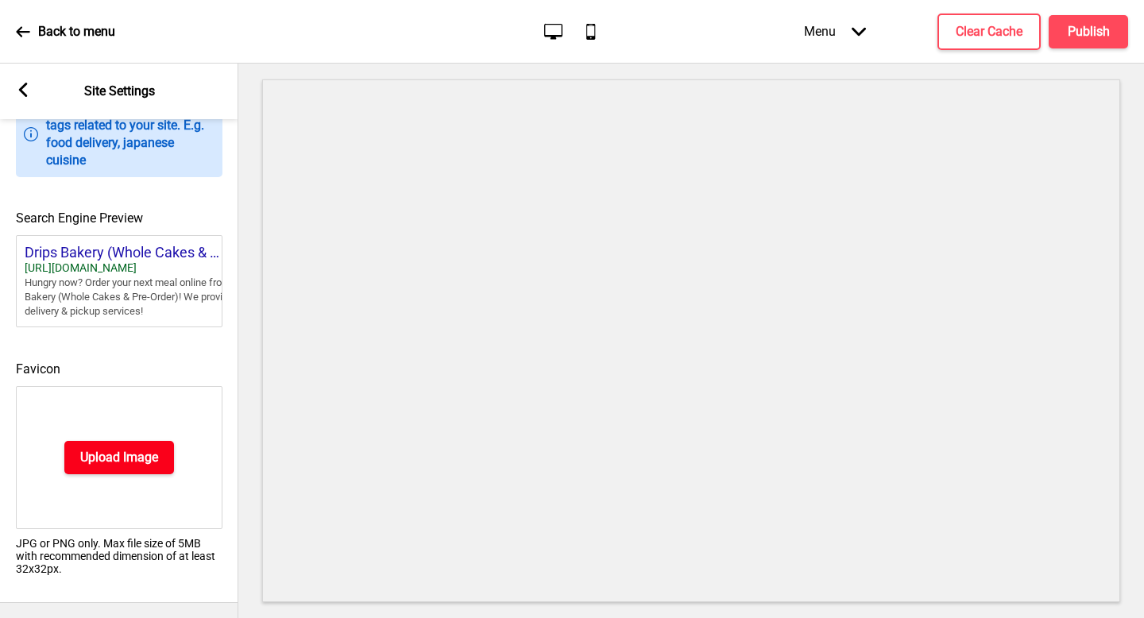
click at [141, 466] on h4 "Upload Image" at bounding box center [119, 457] width 78 height 17
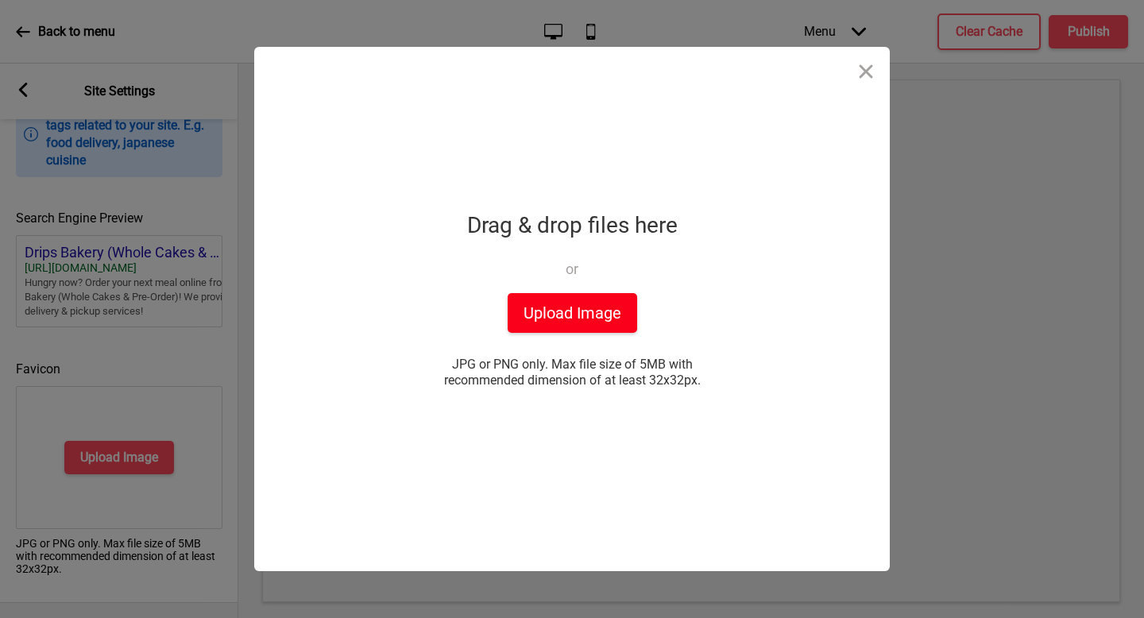
click at [541, 323] on button "Upload Image" at bounding box center [572, 313] width 129 height 40
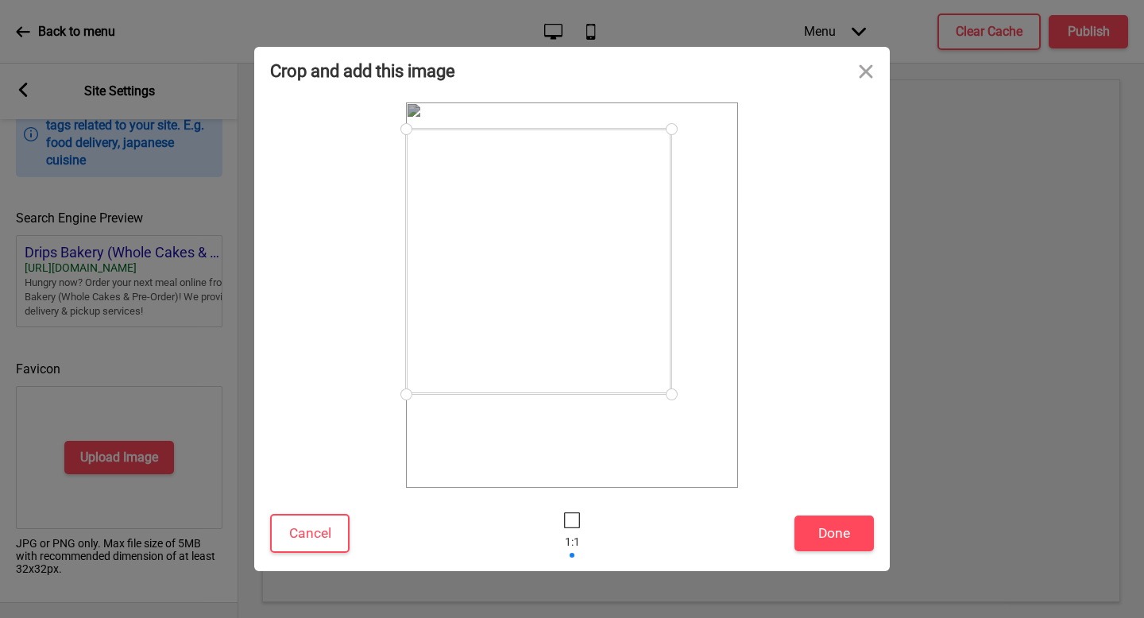
drag, startPoint x: 738, startPoint y: 458, endPoint x: 671, endPoint y: 377, distance: 105.0
click at [671, 377] on div at bounding box center [572, 294] width 332 height 385
drag, startPoint x: 404, startPoint y: 130, endPoint x: 479, endPoint y: 183, distance: 91.9
click at [479, 183] on div at bounding box center [565, 288] width 211 height 211
drag, startPoint x: 670, startPoint y: 392, endPoint x: 682, endPoint y: 403, distance: 15.8
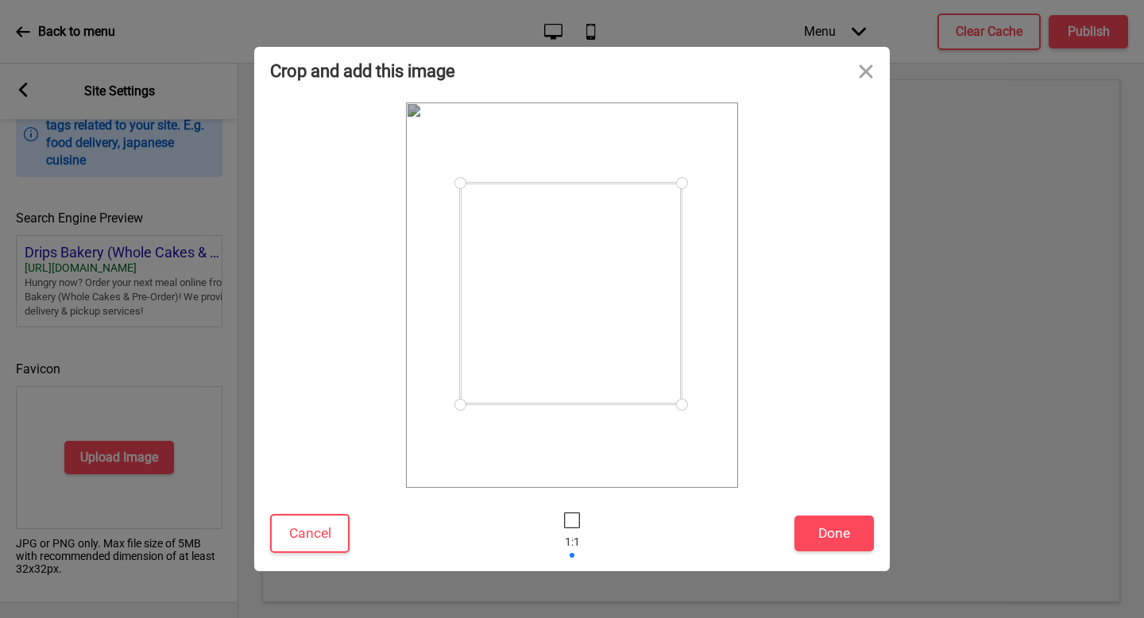
click at [682, 403] on div at bounding box center [682, 405] width 28 height 28
click at [849, 545] on button "Done" at bounding box center [833, 534] width 79 height 36
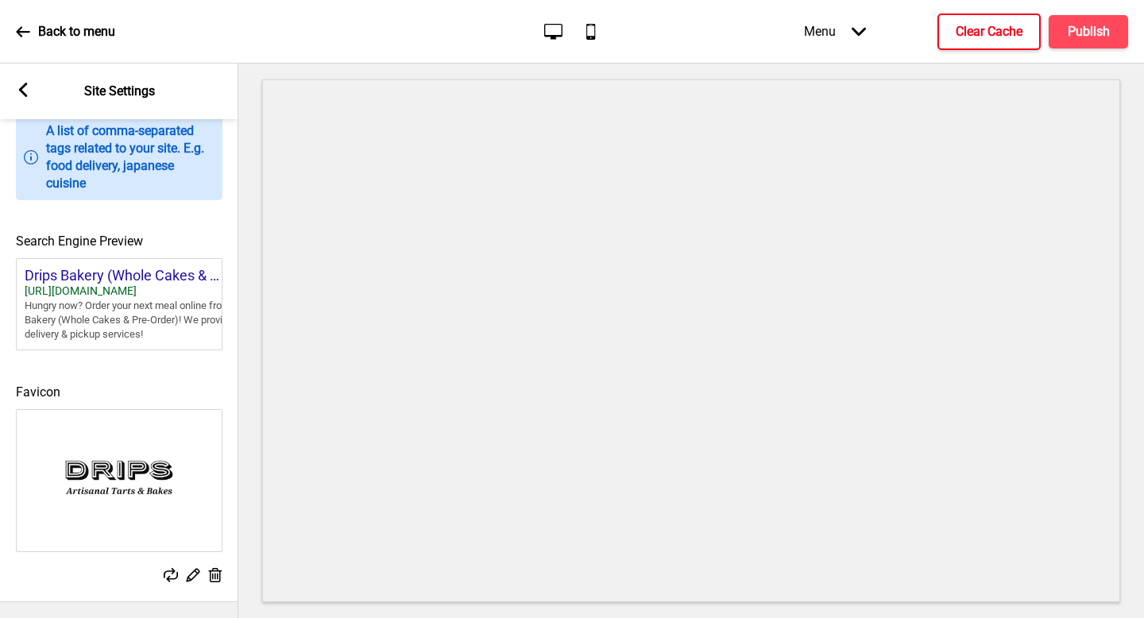
click at [1002, 33] on h4 "Clear Cache" at bounding box center [989, 31] width 67 height 17
click at [1094, 21] on div "Menu Arrow down Product Page Store Information Checkout Thank you Terms & Condi…" at bounding box center [934, 31] width 388 height 47
click at [1106, 41] on div "Menu Arrow down Product Page Store Information Checkout Thank you Terms & Condi…" at bounding box center [934, 31] width 388 height 47
click at [1099, 28] on div "Menu Arrow down Product Page Store Information Checkout Thank you Terms & Condi…" at bounding box center [934, 31] width 388 height 47
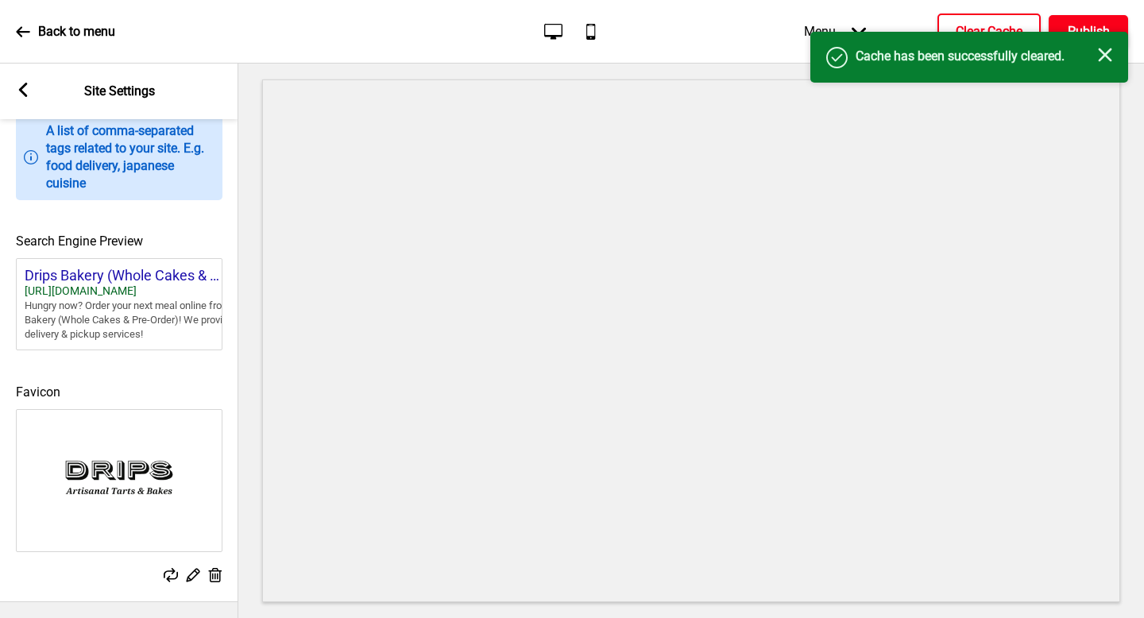
click at [1100, 27] on h4 "Publish" at bounding box center [1089, 31] width 42 height 17
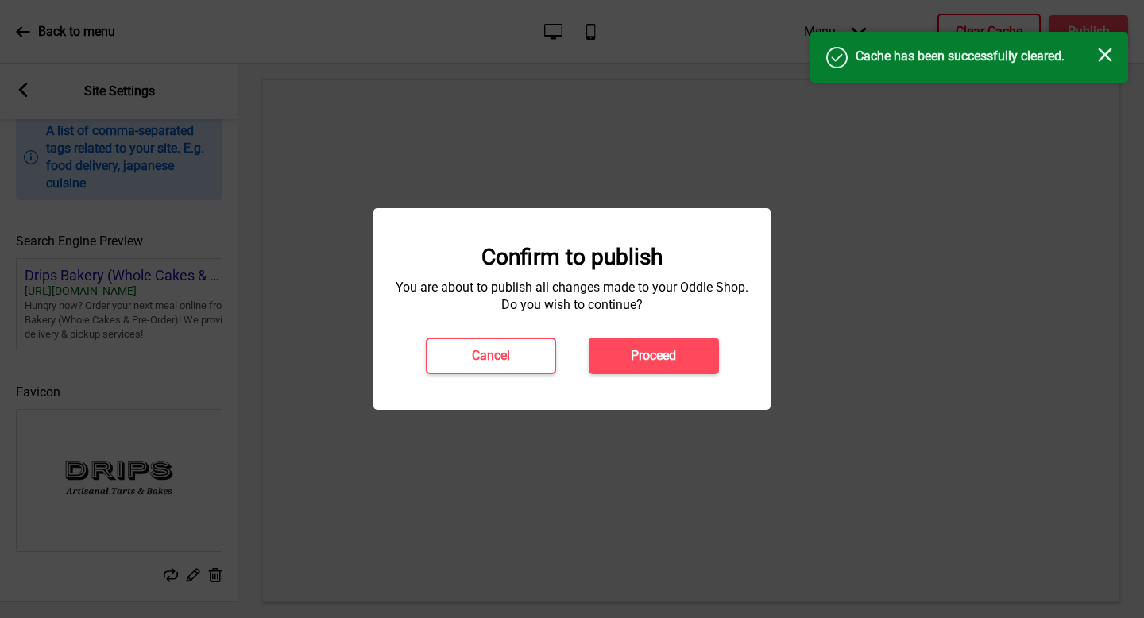
drag, startPoint x: 688, startPoint y: 357, endPoint x: 694, endPoint y: 351, distance: 9.0
click at [692, 354] on button "Proceed" at bounding box center [654, 356] width 130 height 37
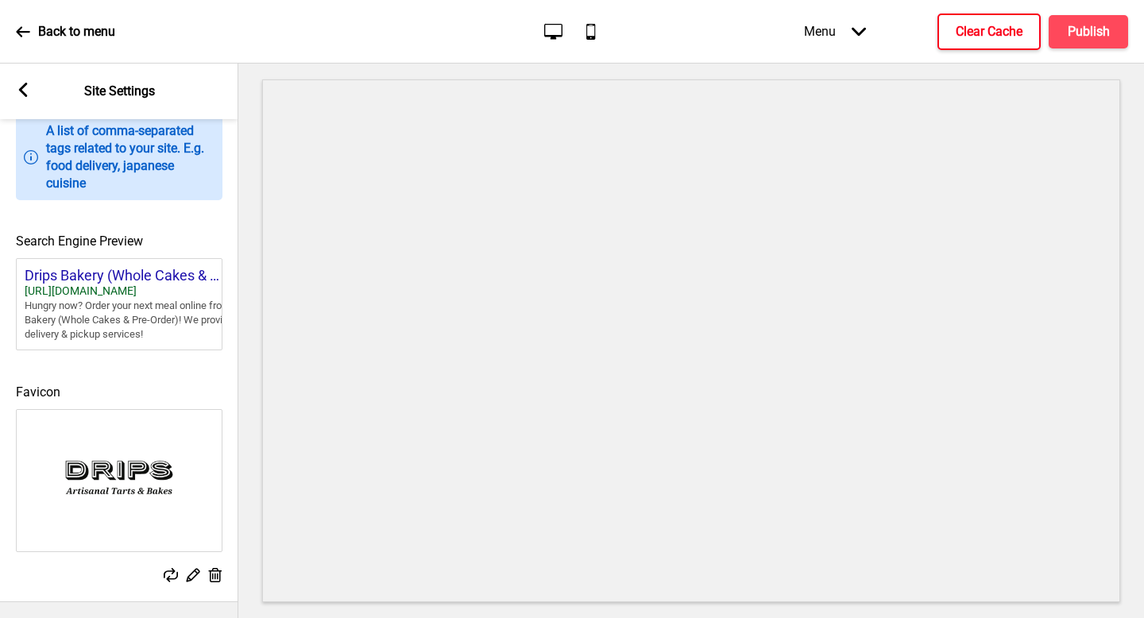
click at [25, 87] on rect at bounding box center [23, 90] width 14 height 14
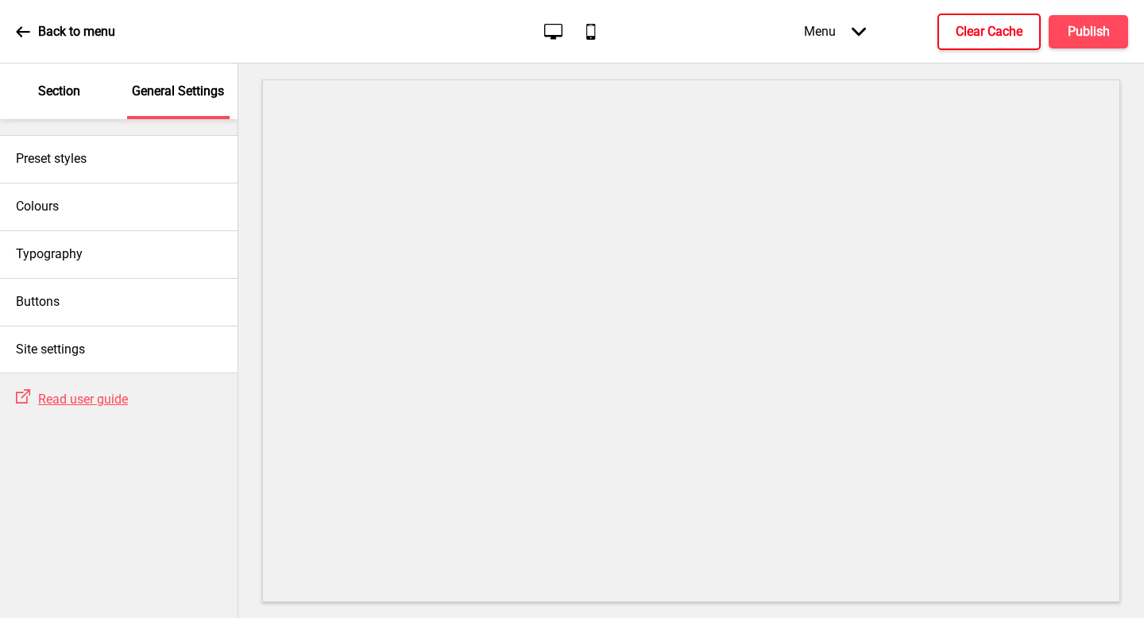
click at [53, 56] on div "Back to menu Desktop Mobile Menu Arrow down Product Page Store Information Chec…" at bounding box center [572, 32] width 1144 height 64
click at [21, 26] on icon at bounding box center [23, 31] width 14 height 10
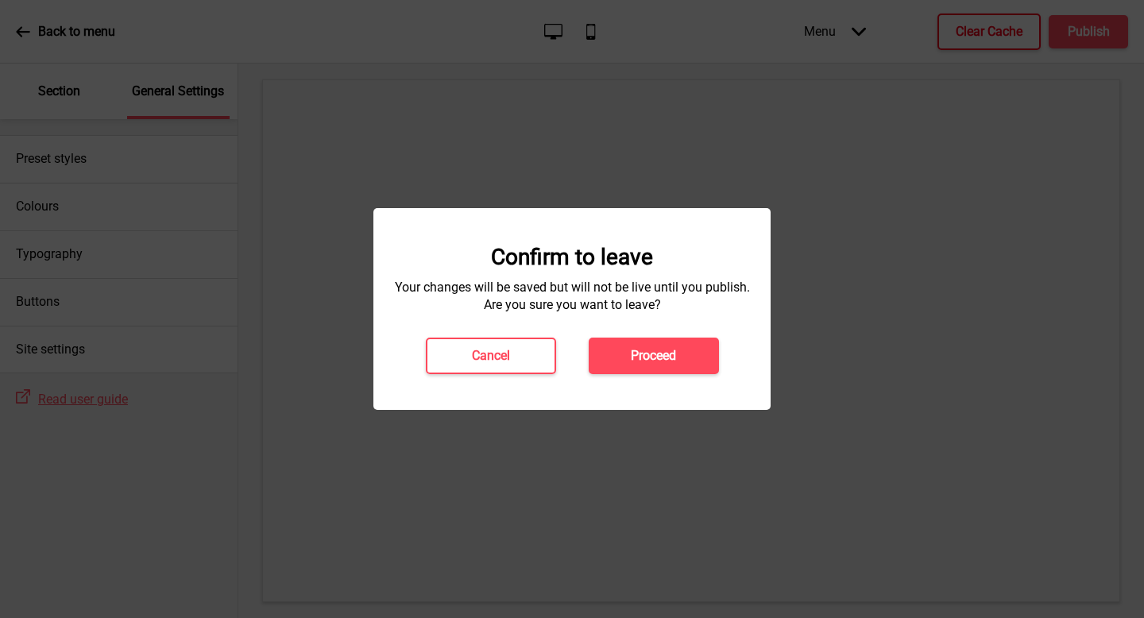
click at [673, 362] on h4 "Proceed" at bounding box center [653, 355] width 45 height 17
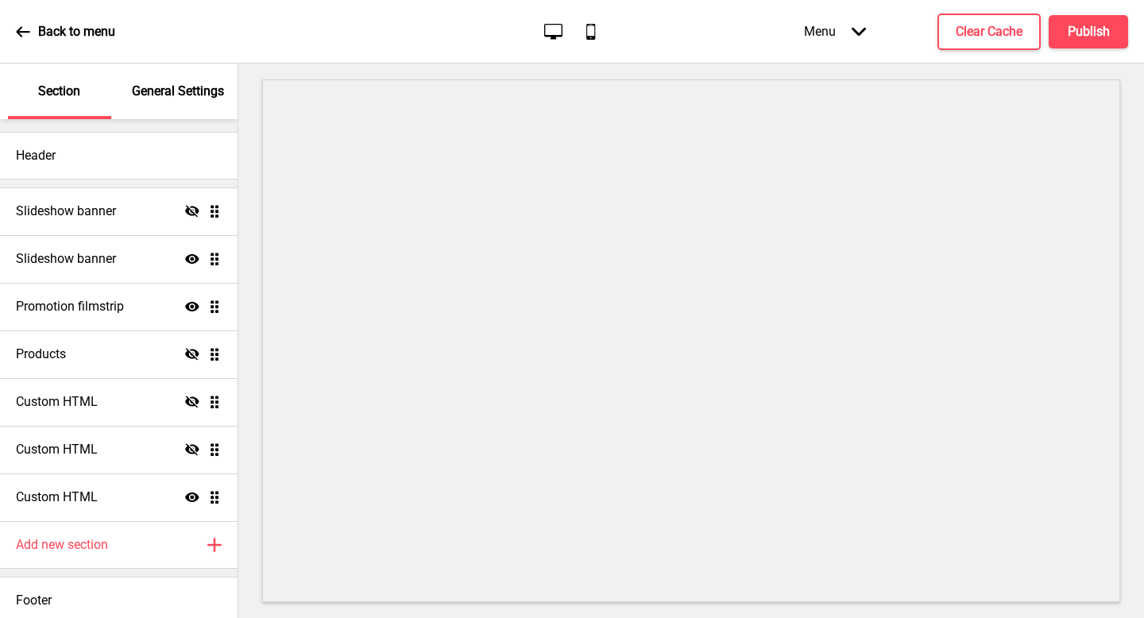
scroll to position [10, 0]
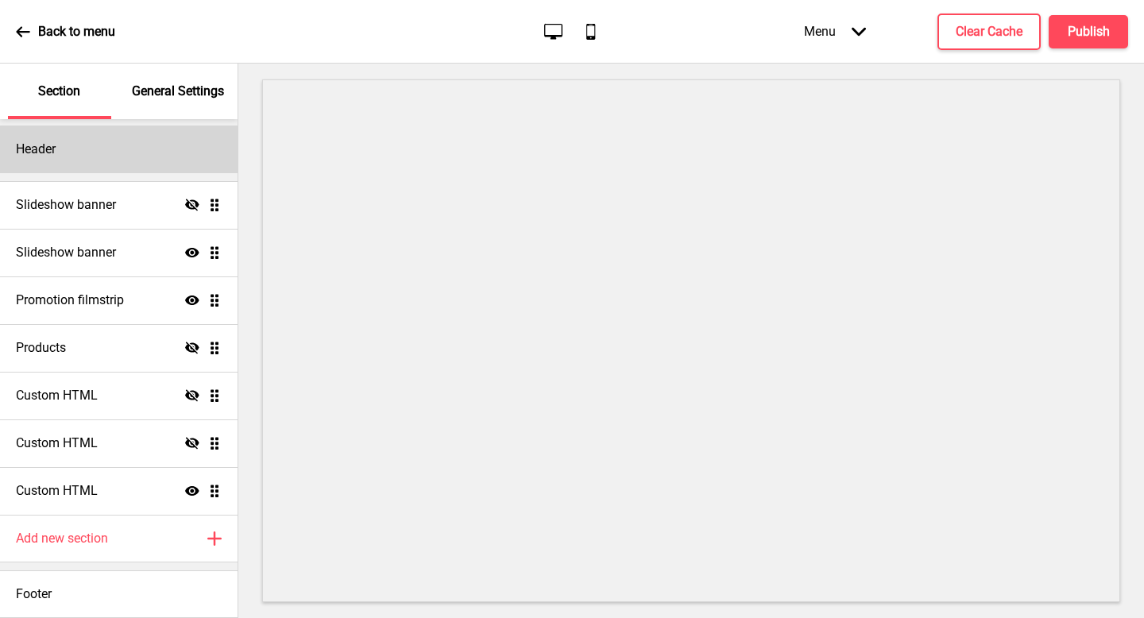
click at [137, 143] on div "Header" at bounding box center [119, 150] width 238 height 48
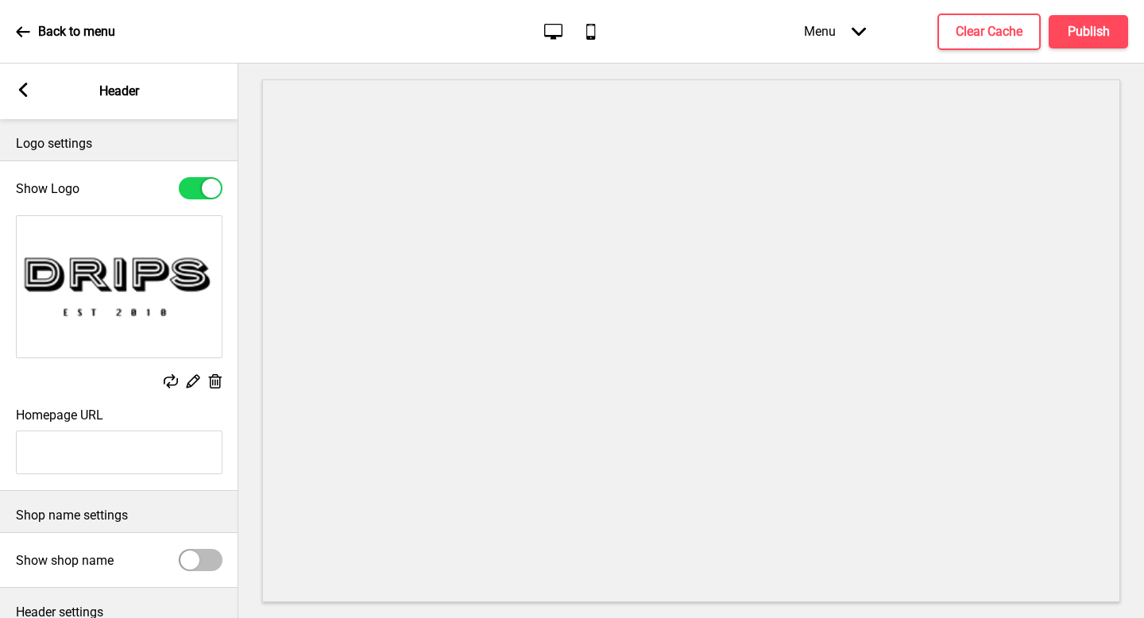
click at [208, 380] on rect at bounding box center [215, 381] width 17 height 17
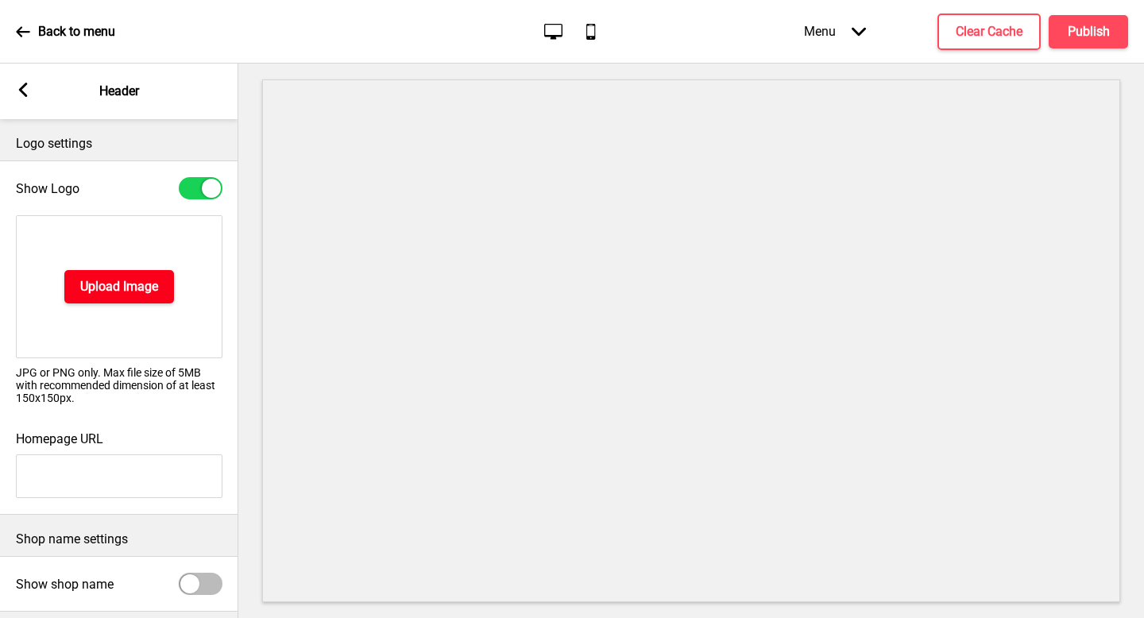
click at [121, 290] on h4 "Upload Image" at bounding box center [119, 286] width 78 height 17
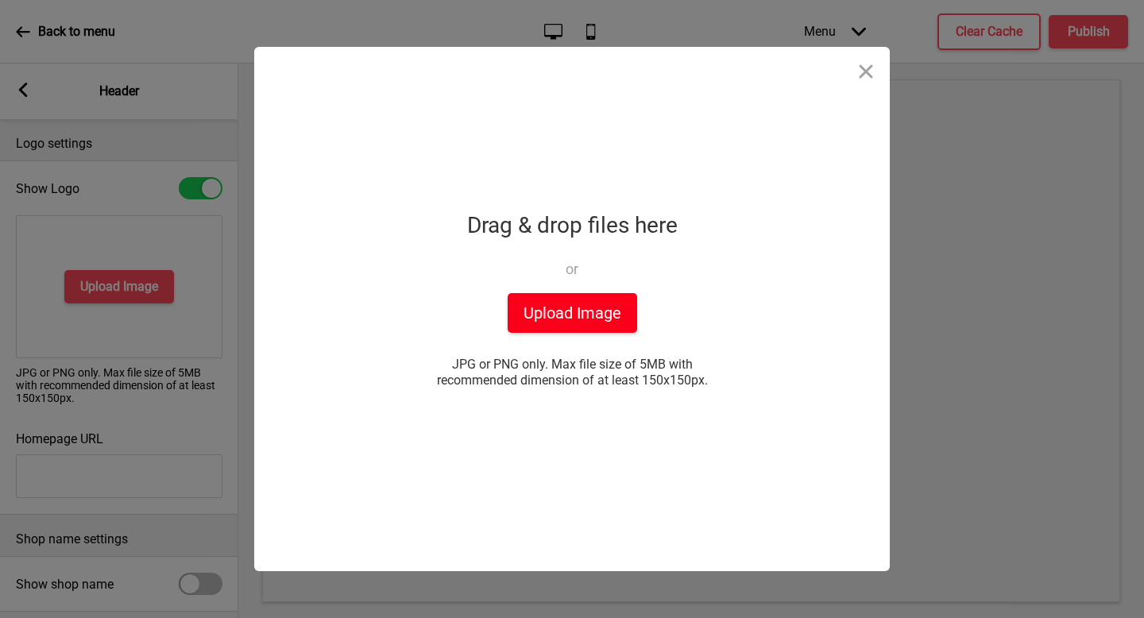
click at [580, 325] on button "Upload Image" at bounding box center [572, 313] width 129 height 40
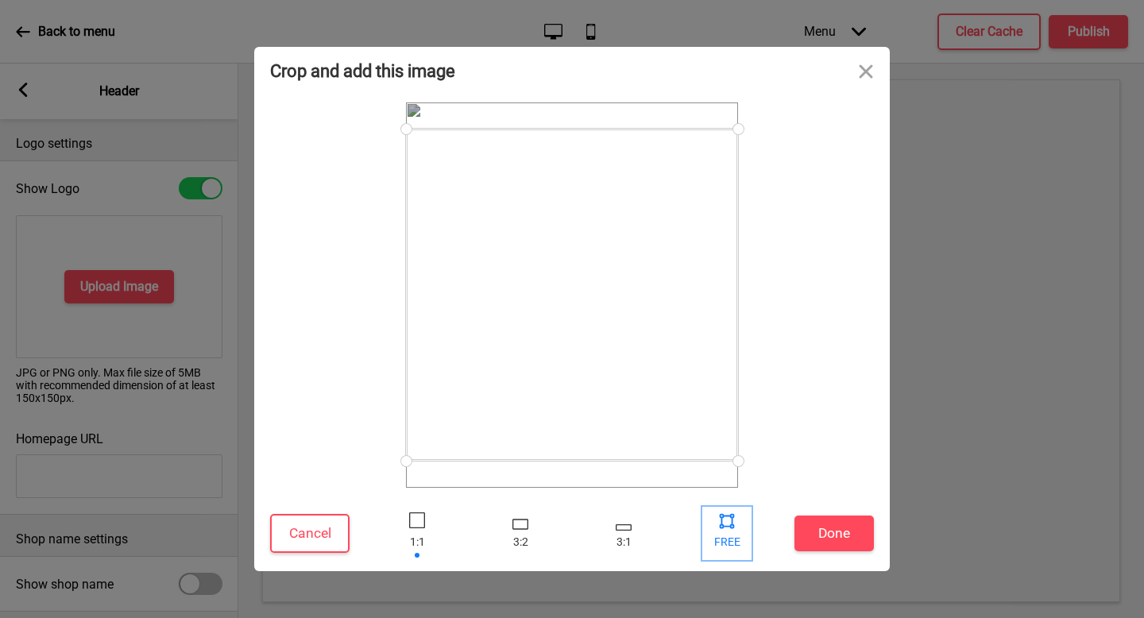
drag, startPoint x: 713, startPoint y: 532, endPoint x: 713, endPoint y: 516, distance: 15.9
click at [713, 530] on div at bounding box center [727, 534] width 48 height 52
drag, startPoint x: 736, startPoint y: 462, endPoint x: 701, endPoint y: 383, distance: 86.8
click at [701, 383] on div at bounding box center [702, 383] width 28 height 28
drag, startPoint x: 404, startPoint y: 128, endPoint x: 456, endPoint y: 173, distance: 69.3
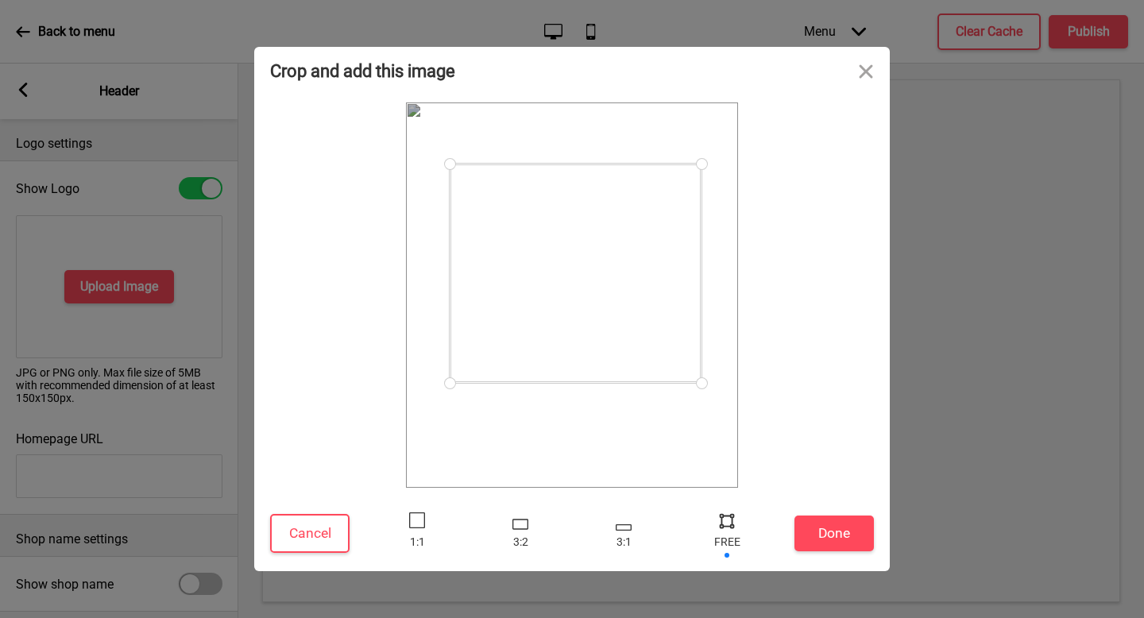
click at [456, 173] on div at bounding box center [450, 164] width 28 height 28
drag, startPoint x: 568, startPoint y: 230, endPoint x: 560, endPoint y: 241, distance: 13.7
click at [560, 241] on div at bounding box center [570, 295] width 245 height 210
click at [833, 525] on button "Done" at bounding box center [833, 534] width 79 height 36
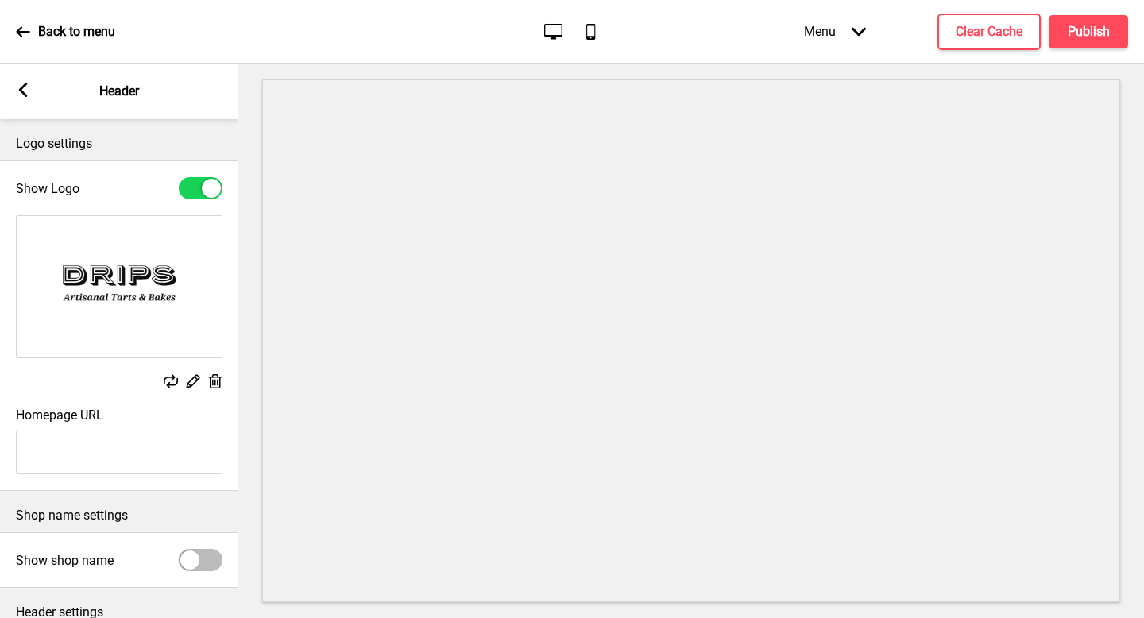
click at [189, 382] on icon at bounding box center [194, 382] width 14 height 14
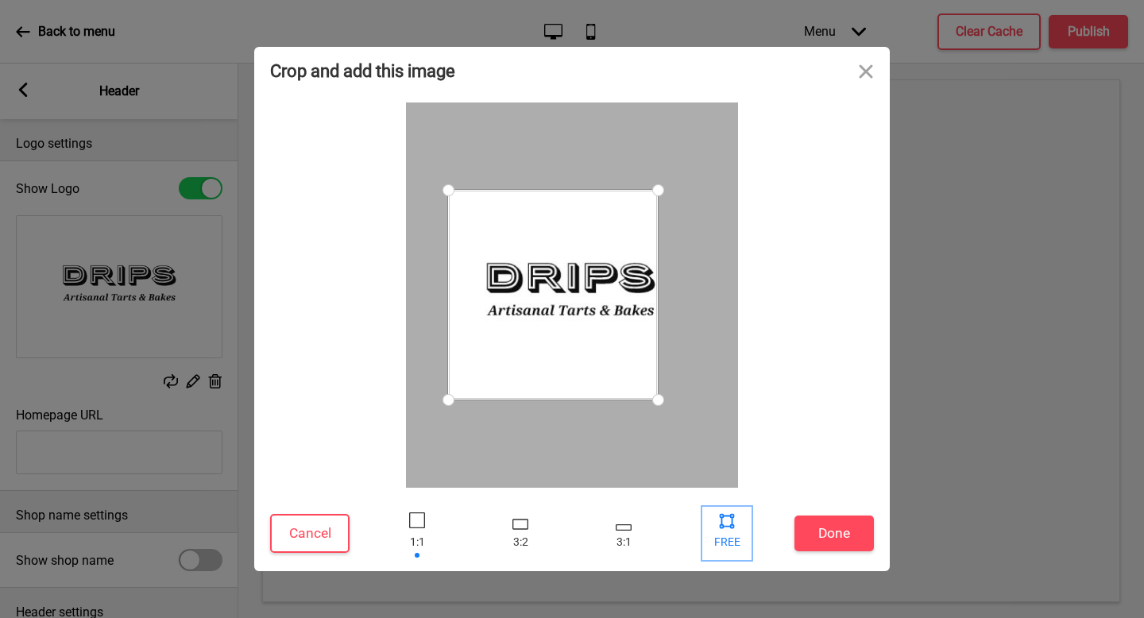
click at [747, 530] on div at bounding box center [727, 534] width 48 height 52
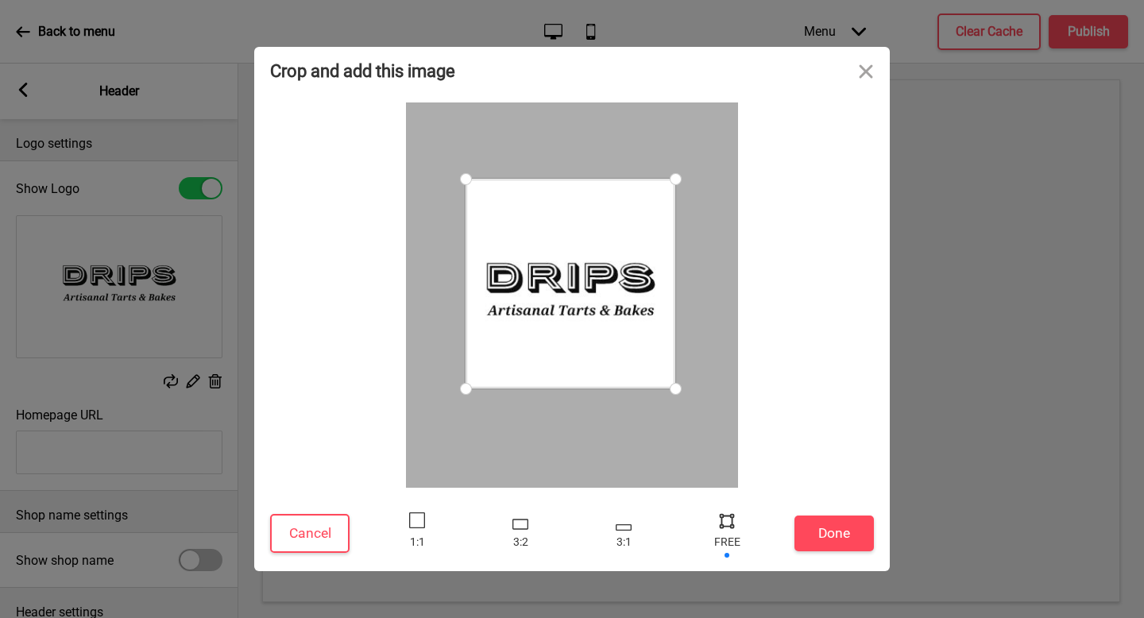
drag, startPoint x: 626, startPoint y: 358, endPoint x: 632, endPoint y: 350, distance: 10.2
click at [632, 355] on div at bounding box center [570, 284] width 210 height 210
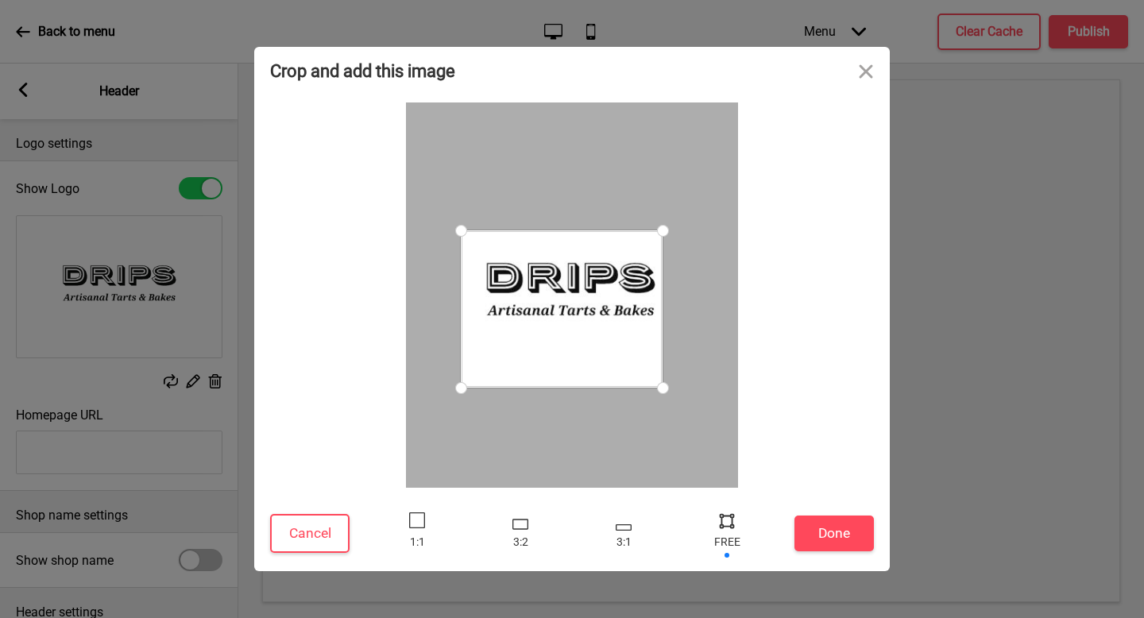
drag, startPoint x: 666, startPoint y: 183, endPoint x: 662, endPoint y: 230, distance: 47.8
click at [662, 230] on div at bounding box center [663, 231] width 28 height 28
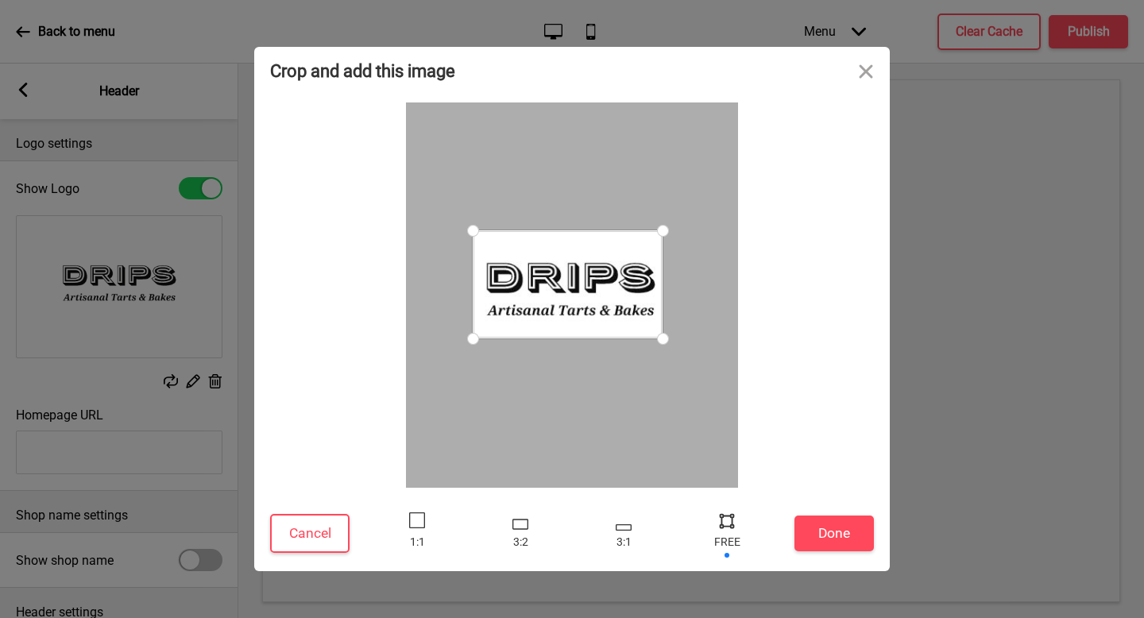
drag, startPoint x: 461, startPoint y: 389, endPoint x: 473, endPoint y: 338, distance: 52.2
click at [473, 338] on div at bounding box center [473, 339] width 28 height 28
click at [830, 535] on button "Done" at bounding box center [833, 534] width 79 height 36
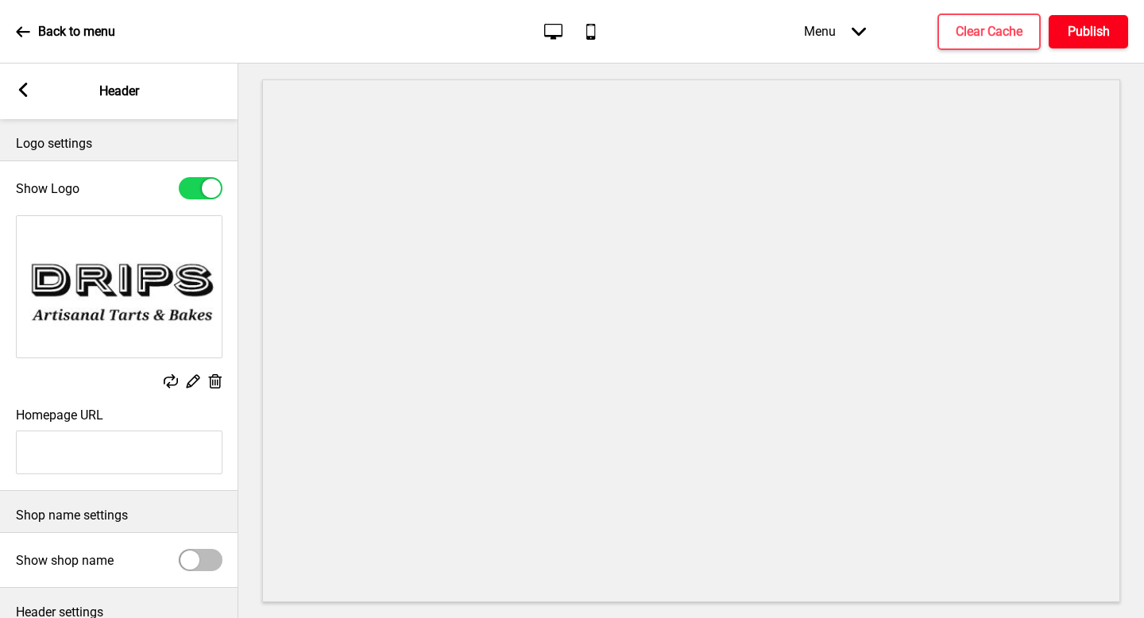
click at [1109, 24] on h4 "Publish" at bounding box center [1089, 31] width 42 height 17
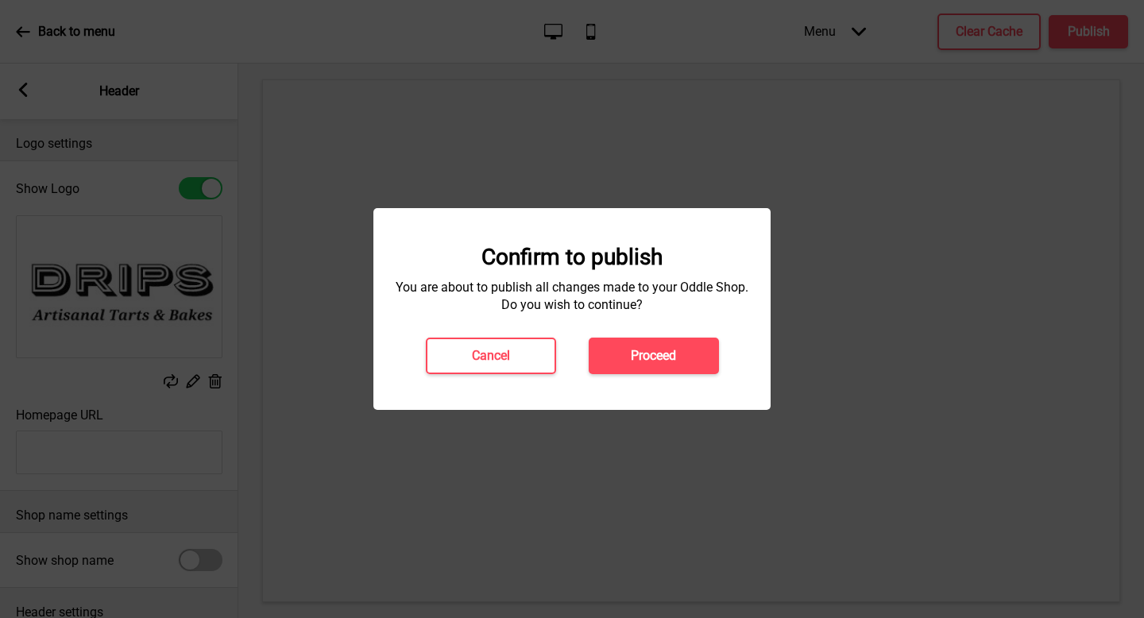
click at [662, 342] on button "Proceed" at bounding box center [654, 356] width 130 height 37
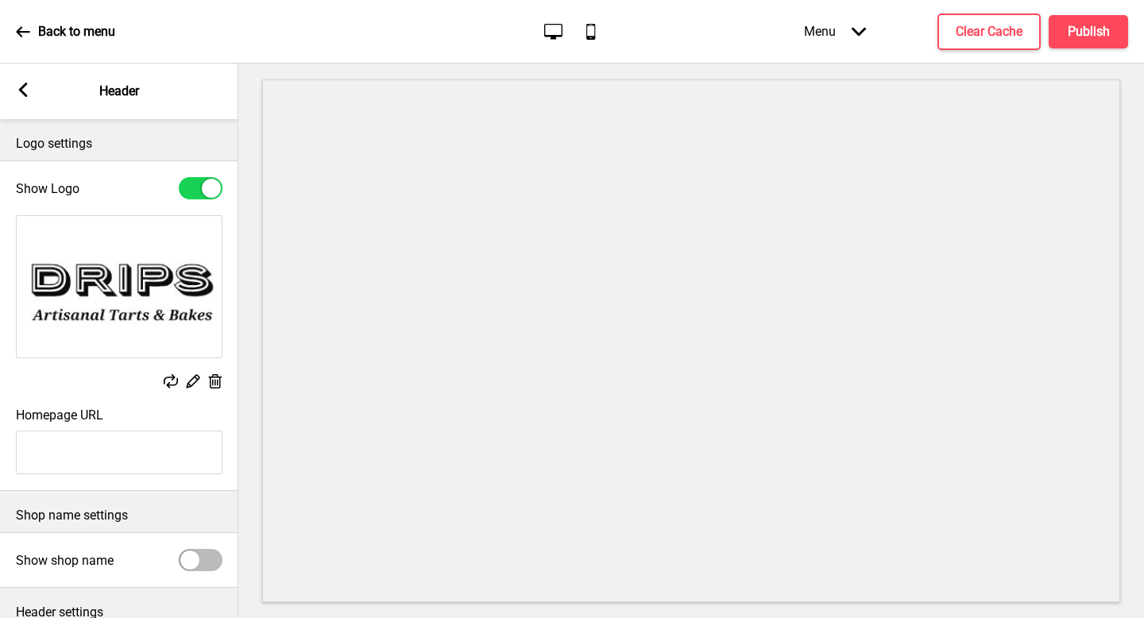
click at [191, 384] on rect at bounding box center [192, 381] width 17 height 17
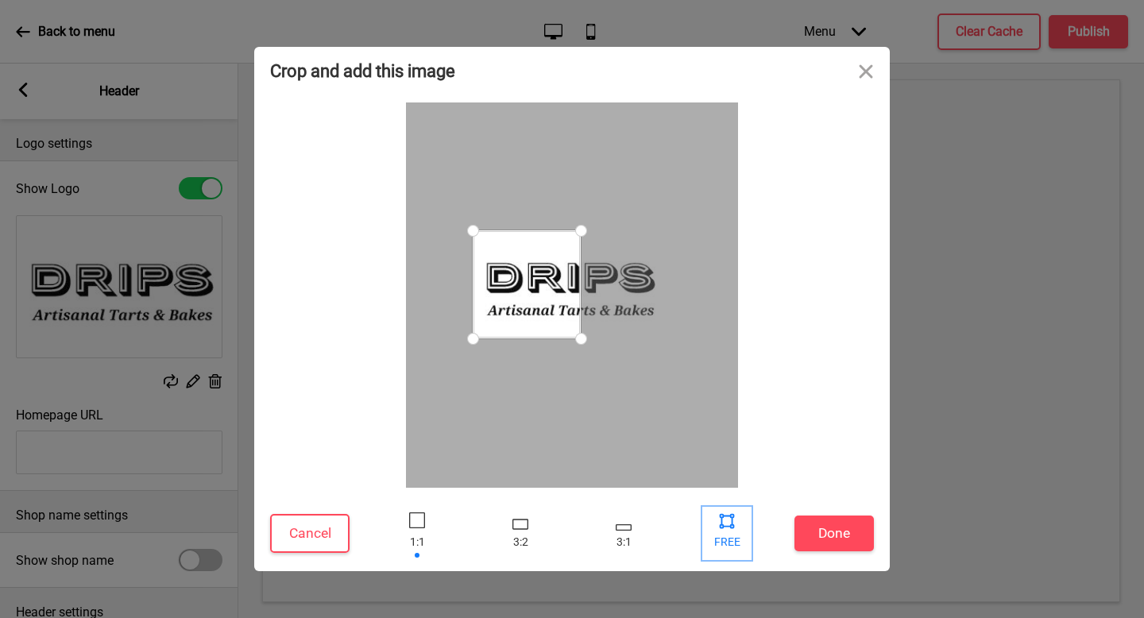
click at [728, 527] on div at bounding box center [727, 520] width 24 height 24
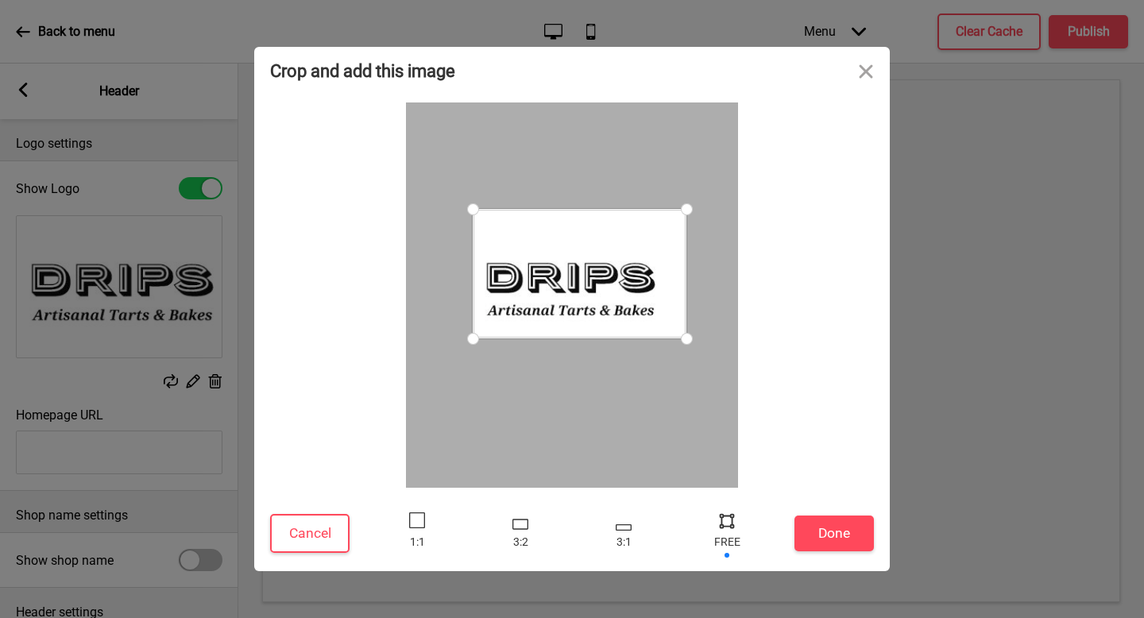
drag, startPoint x: 584, startPoint y: 230, endPoint x: 690, endPoint y: 207, distance: 108.9
click at [690, 207] on div at bounding box center [687, 209] width 28 height 28
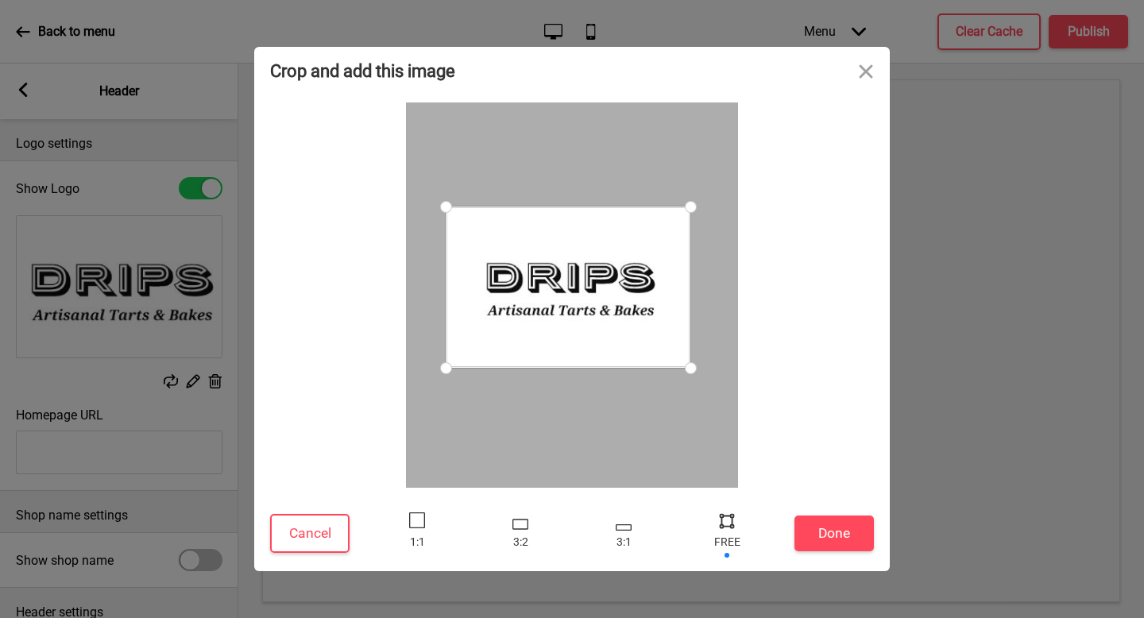
drag, startPoint x: 465, startPoint y: 346, endPoint x: 446, endPoint y: 368, distance: 28.7
click at [446, 368] on div at bounding box center [446, 368] width 28 height 28
click at [840, 539] on button "Done" at bounding box center [833, 534] width 79 height 36
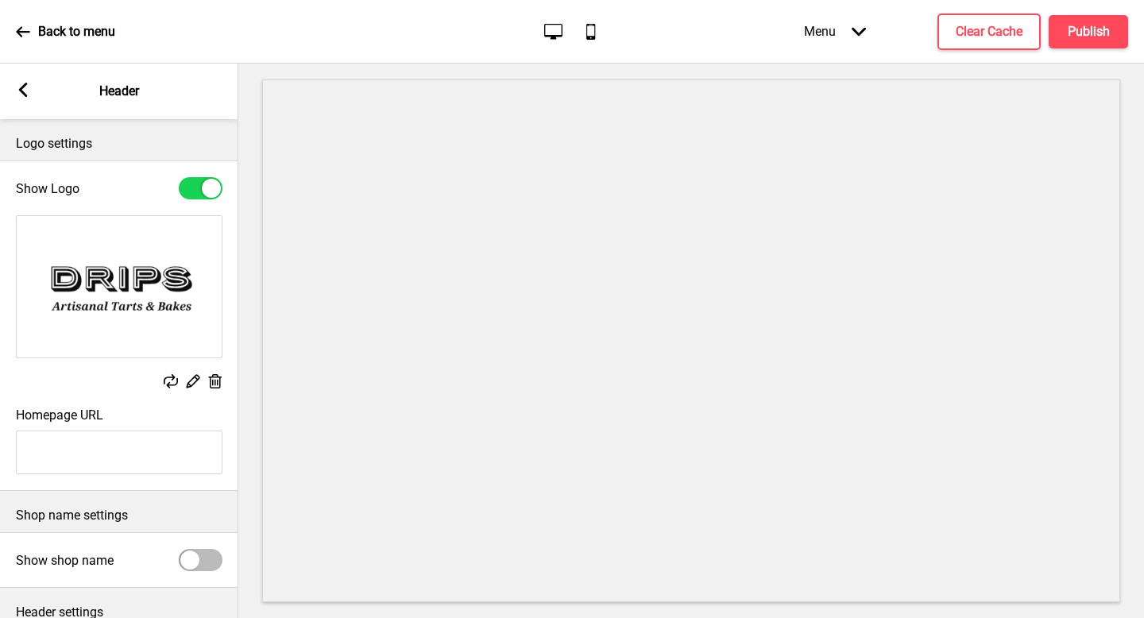
click at [189, 383] on rect at bounding box center [192, 381] width 17 height 17
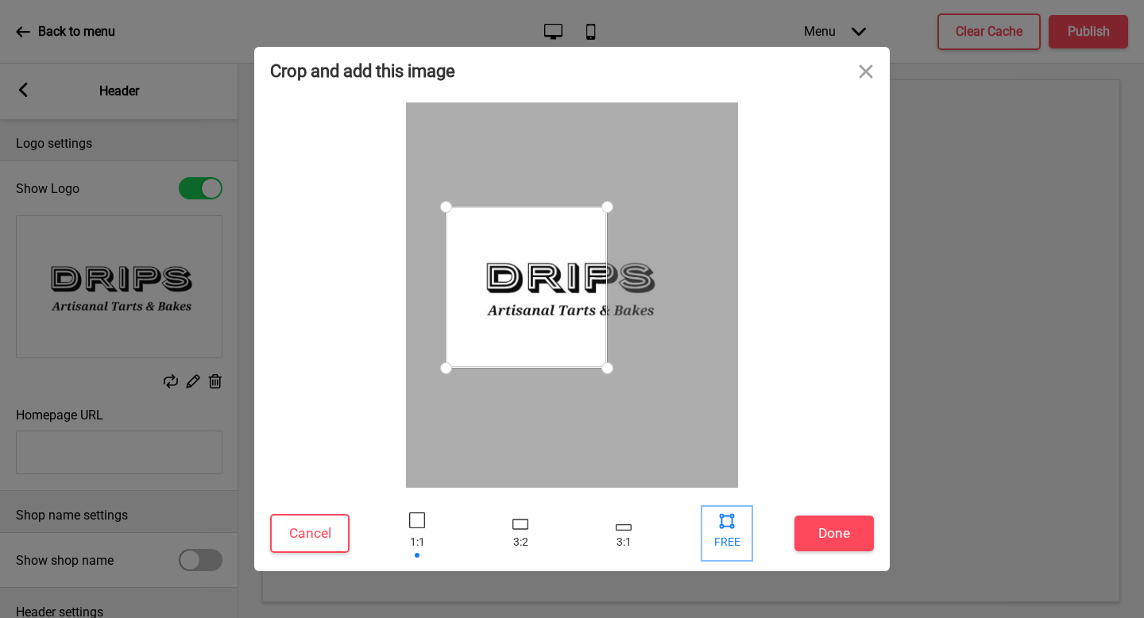
drag, startPoint x: 725, startPoint y: 520, endPoint x: 689, endPoint y: 390, distance: 135.3
click at [725, 519] on div at bounding box center [727, 520] width 24 height 24
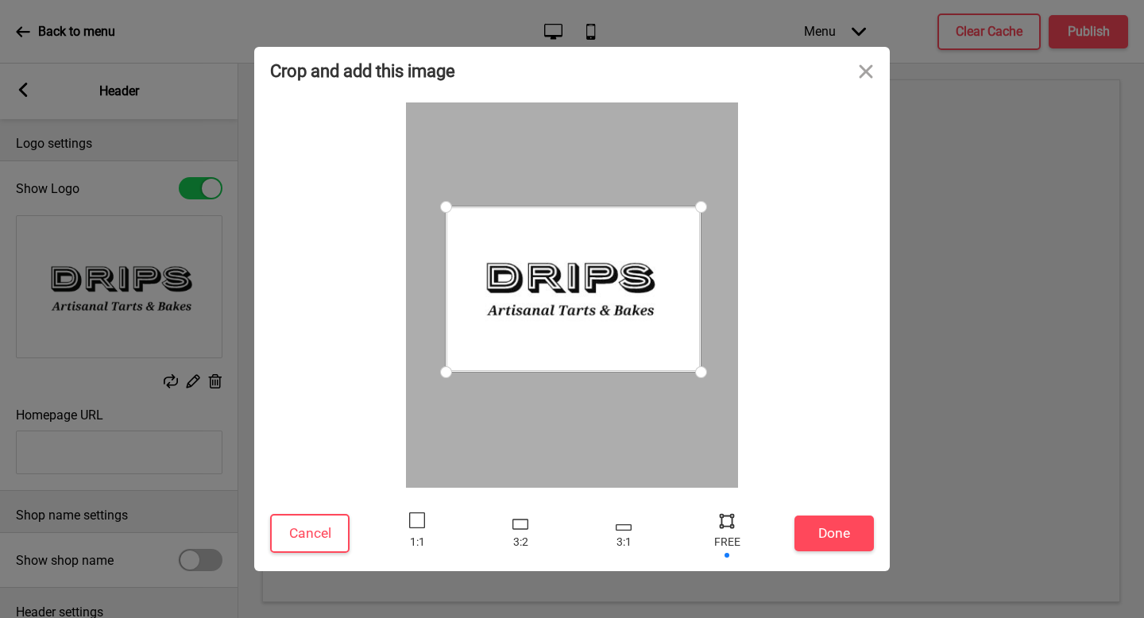
drag, startPoint x: 608, startPoint y: 367, endPoint x: 701, endPoint y: 372, distance: 93.1
click at [701, 372] on div at bounding box center [701, 372] width 28 height 28
click at [813, 526] on button "Done" at bounding box center [833, 534] width 79 height 36
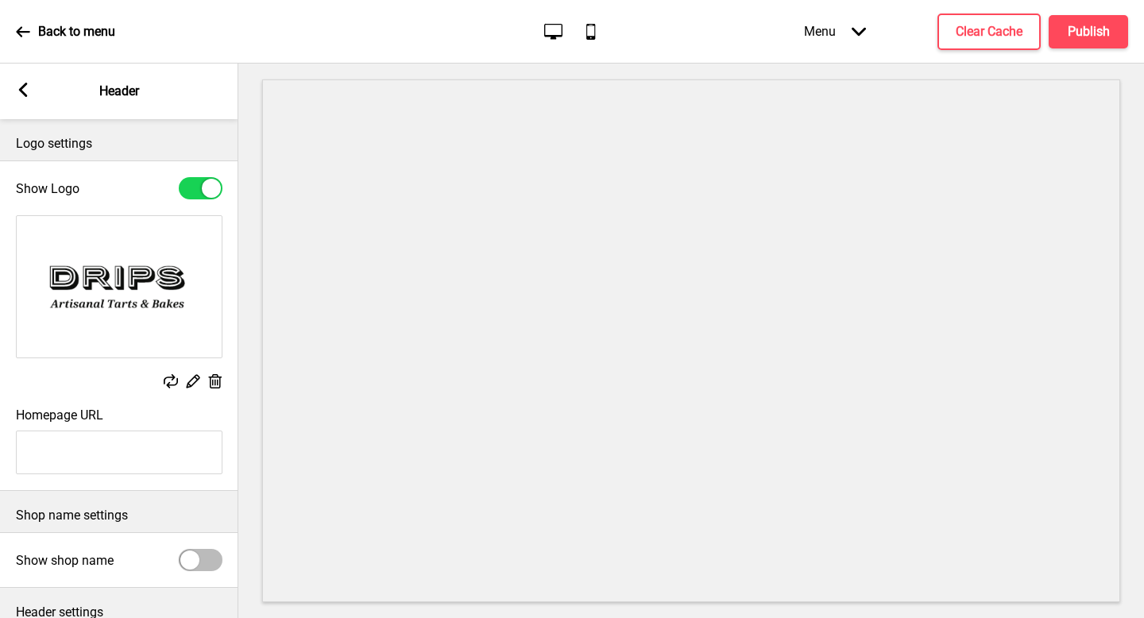
click at [186, 381] on rect at bounding box center [192, 381] width 17 height 17
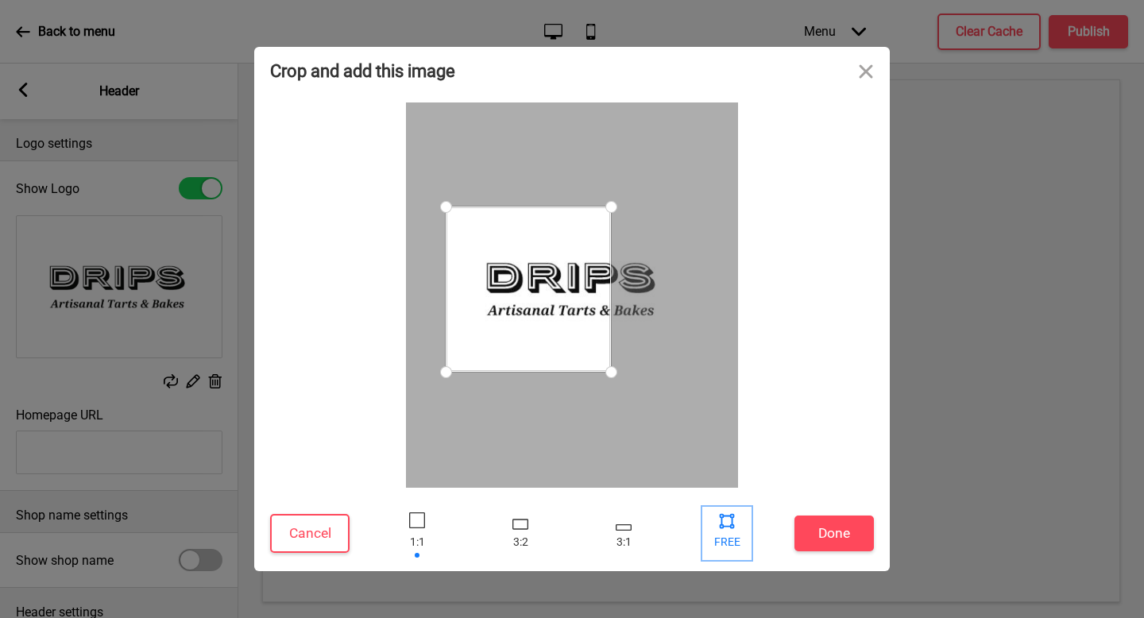
click at [716, 527] on div at bounding box center [727, 520] width 24 height 24
click at [720, 531] on div at bounding box center [727, 534] width 48 height 52
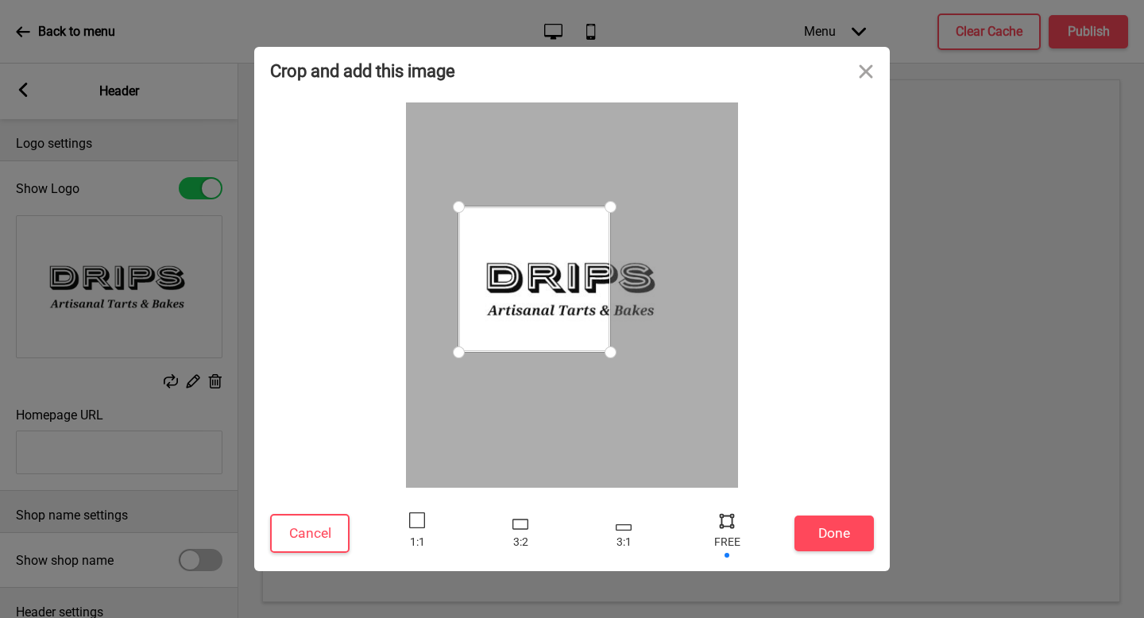
drag, startPoint x: 449, startPoint y: 365, endPoint x: 458, endPoint y: 352, distance: 15.9
click at [458, 352] on div at bounding box center [459, 352] width 28 height 28
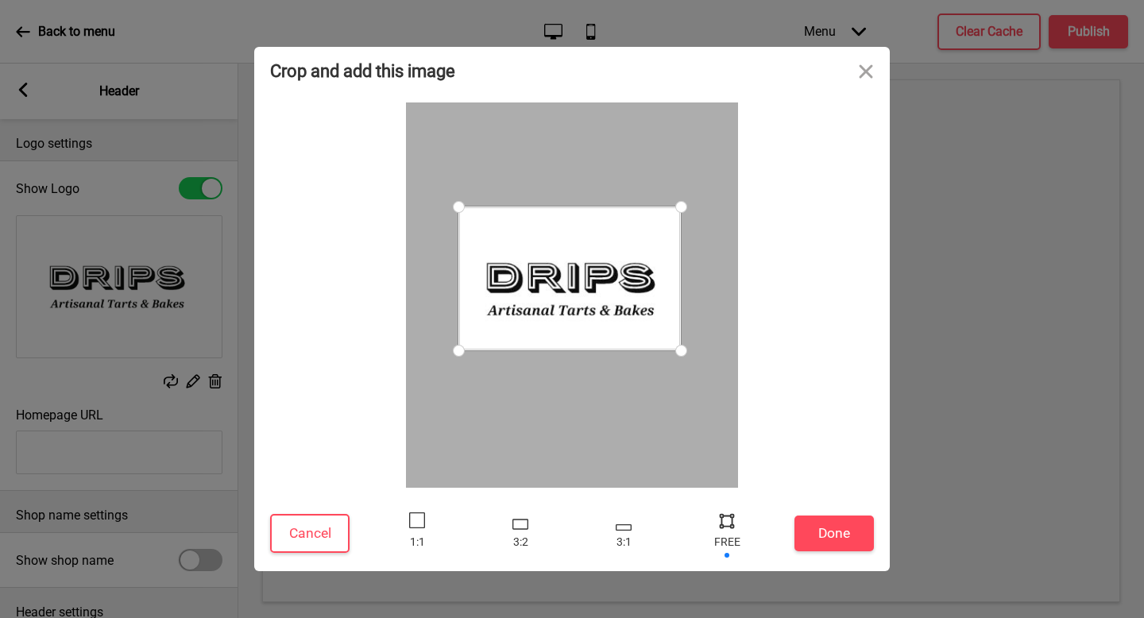
drag, startPoint x: 614, startPoint y: 350, endPoint x: 681, endPoint y: 351, distance: 66.7
click at [681, 351] on div at bounding box center [681, 351] width 28 height 28
drag, startPoint x: 674, startPoint y: 203, endPoint x: 679, endPoint y: 222, distance: 19.7
click at [679, 222] on div at bounding box center [680, 223] width 28 height 28
click at [836, 523] on button "Done" at bounding box center [833, 534] width 79 height 36
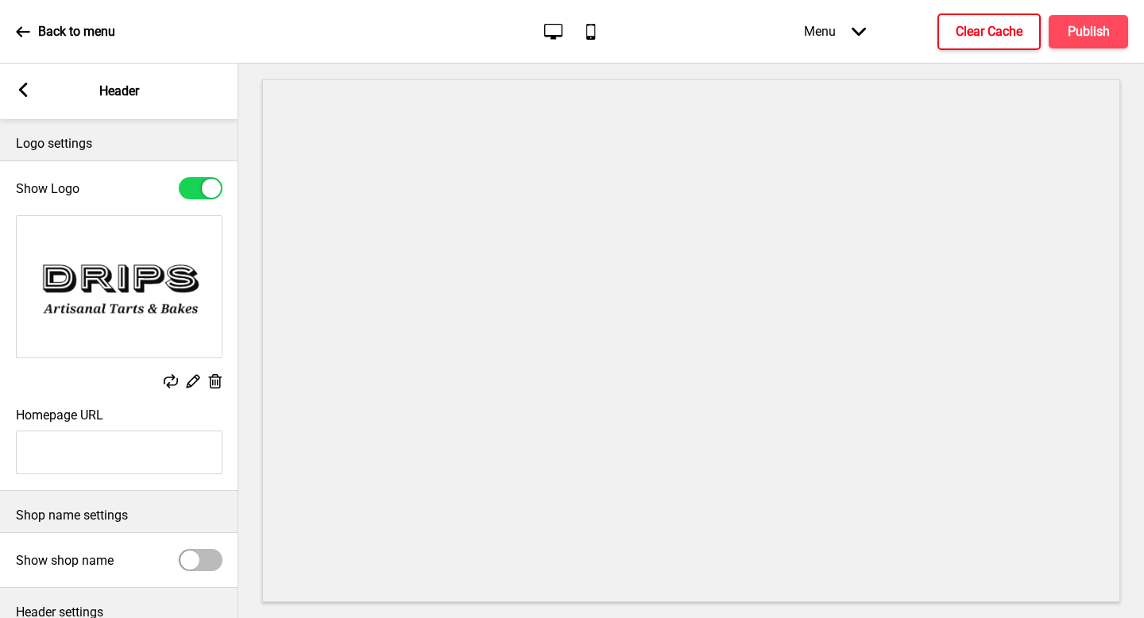
click at [993, 30] on h4 "Clear Cache" at bounding box center [989, 31] width 67 height 17
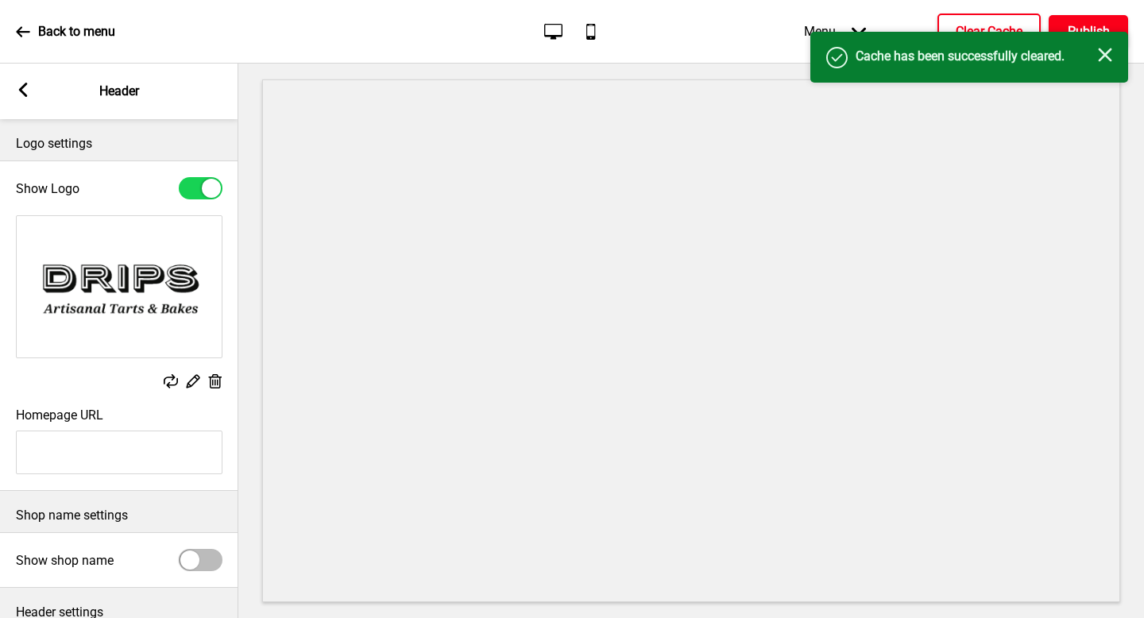
click at [1091, 29] on h4 "Publish" at bounding box center [1089, 31] width 42 height 17
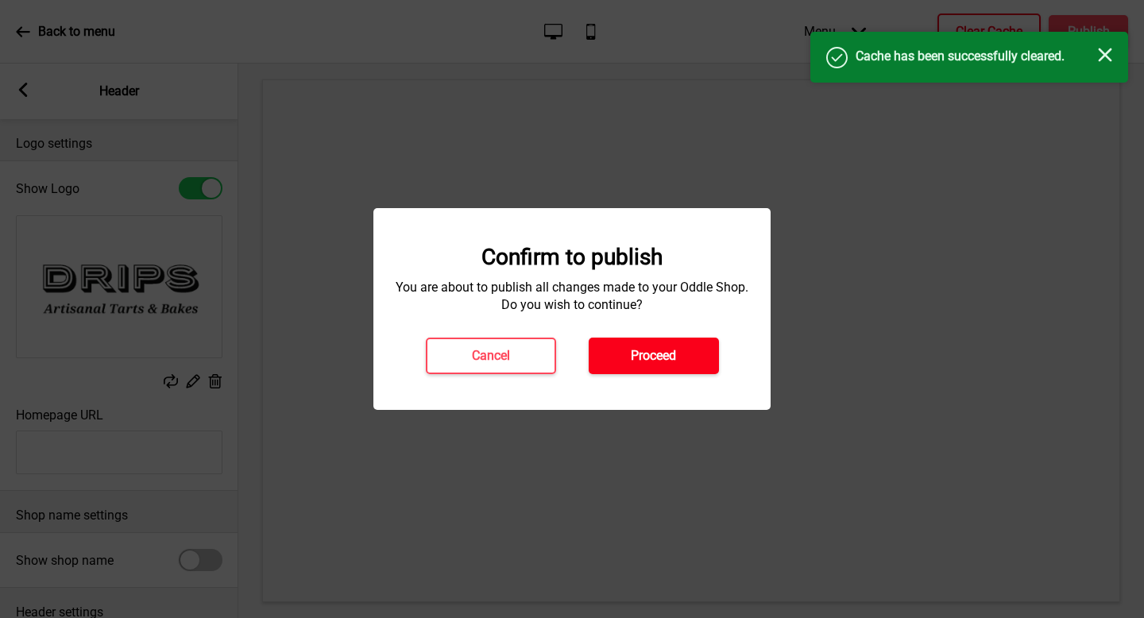
click at [648, 356] on h4 "Proceed" at bounding box center [653, 355] width 45 height 17
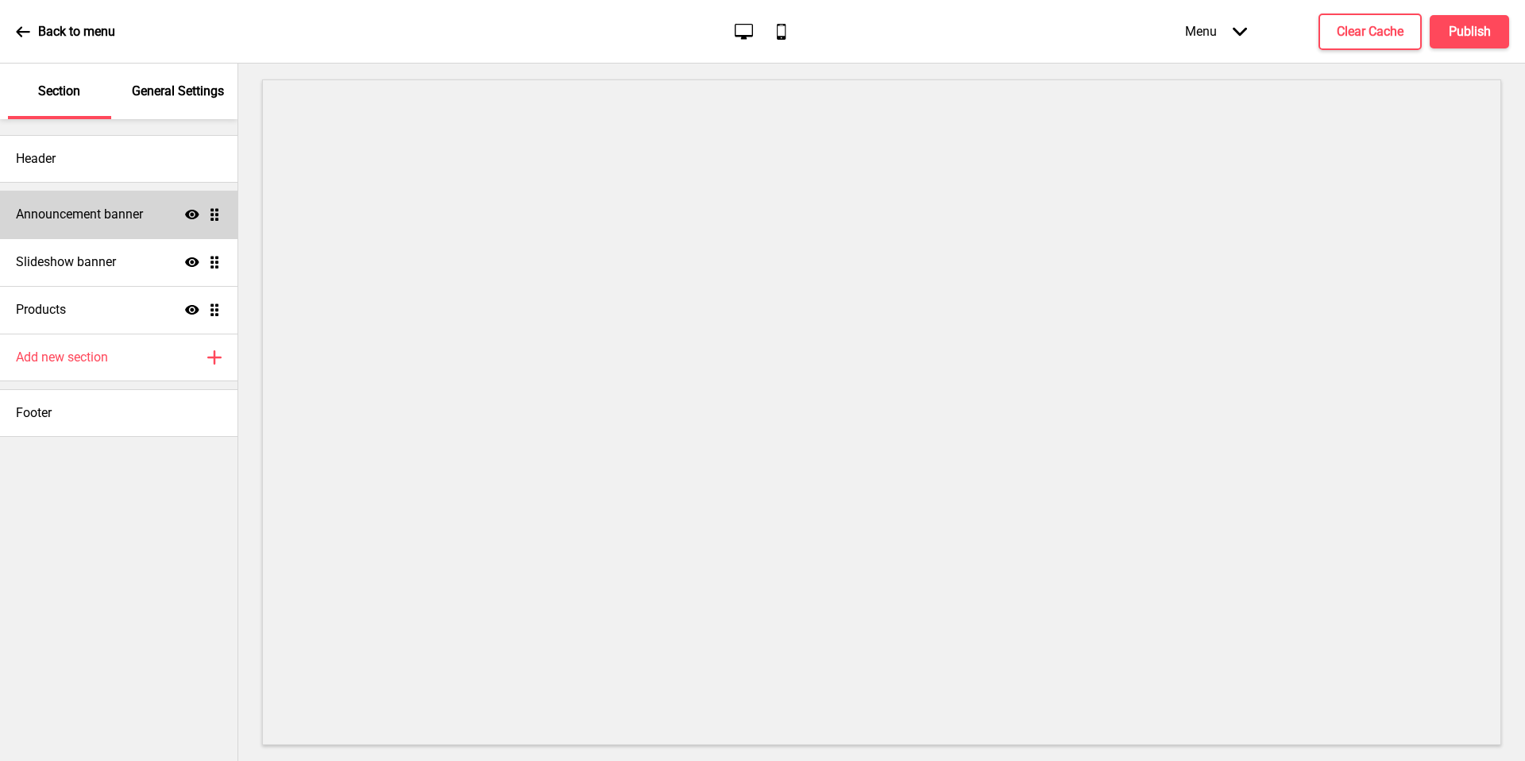
click at [115, 226] on div "Announcement banner Show Drag" at bounding box center [119, 215] width 238 height 48
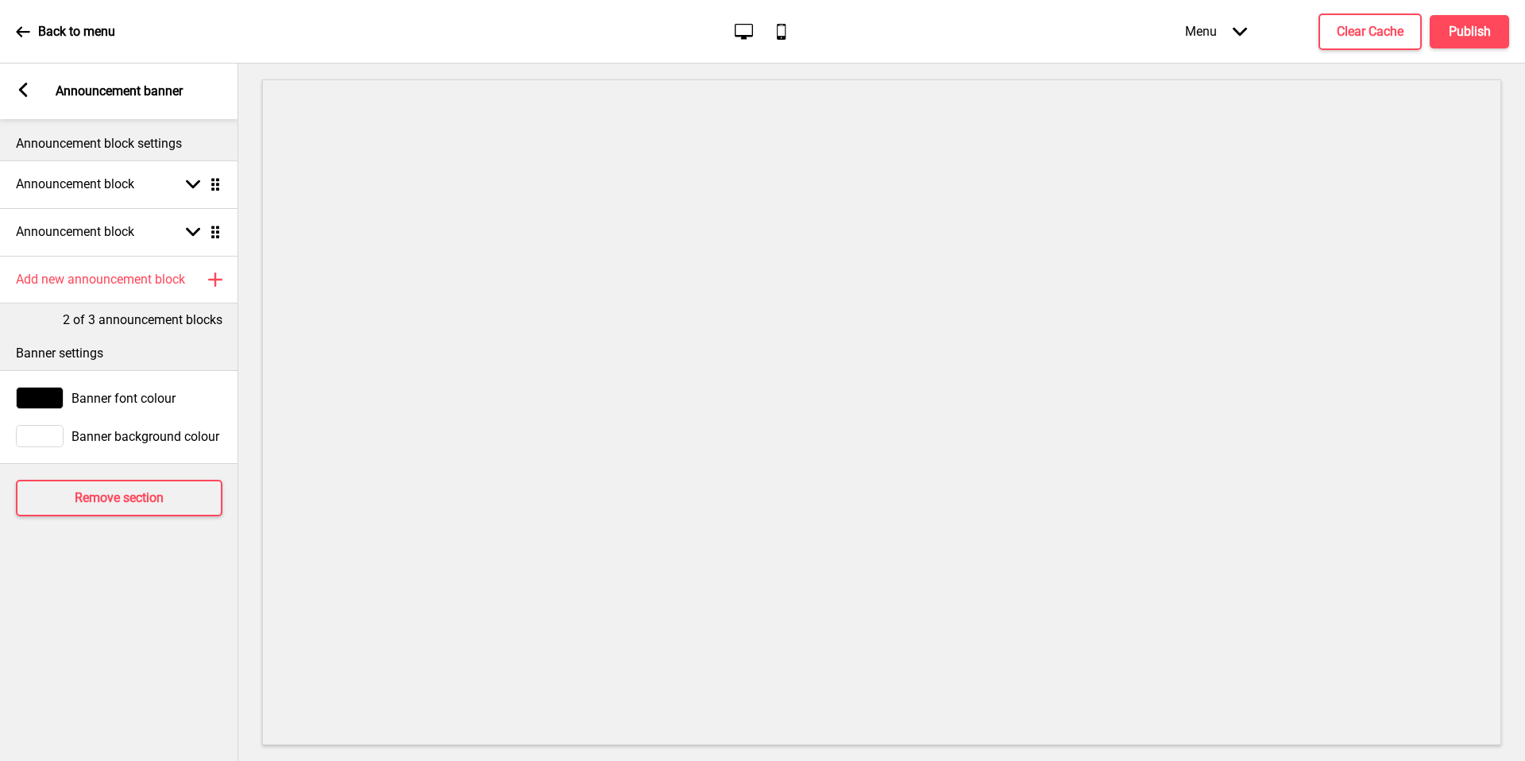
drag, startPoint x: 17, startPoint y: 91, endPoint x: 43, endPoint y: 117, distance: 37.1
click at [18, 91] on rect at bounding box center [23, 90] width 14 height 14
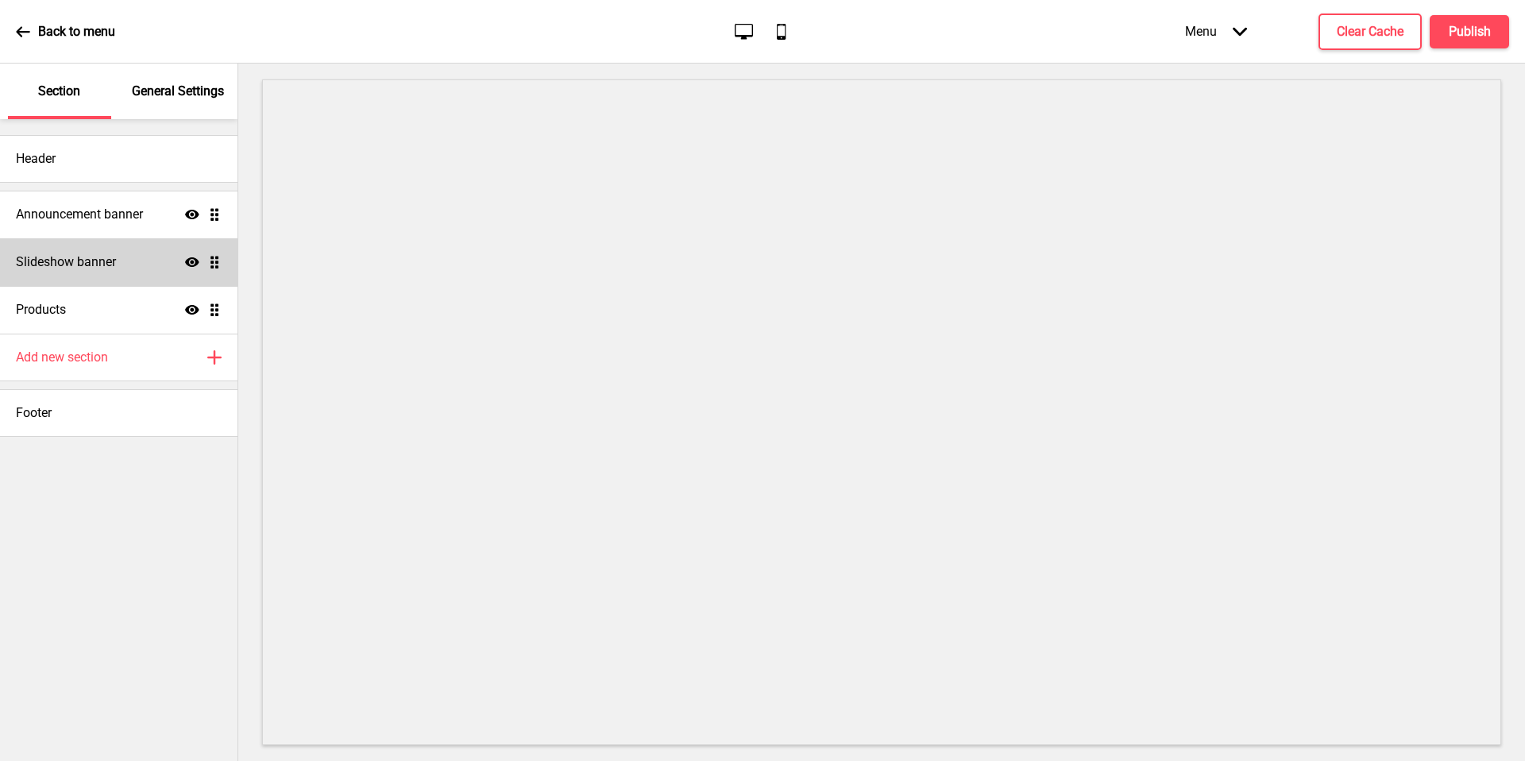
click at [123, 263] on div "Slideshow banner Show Drag" at bounding box center [119, 262] width 238 height 48
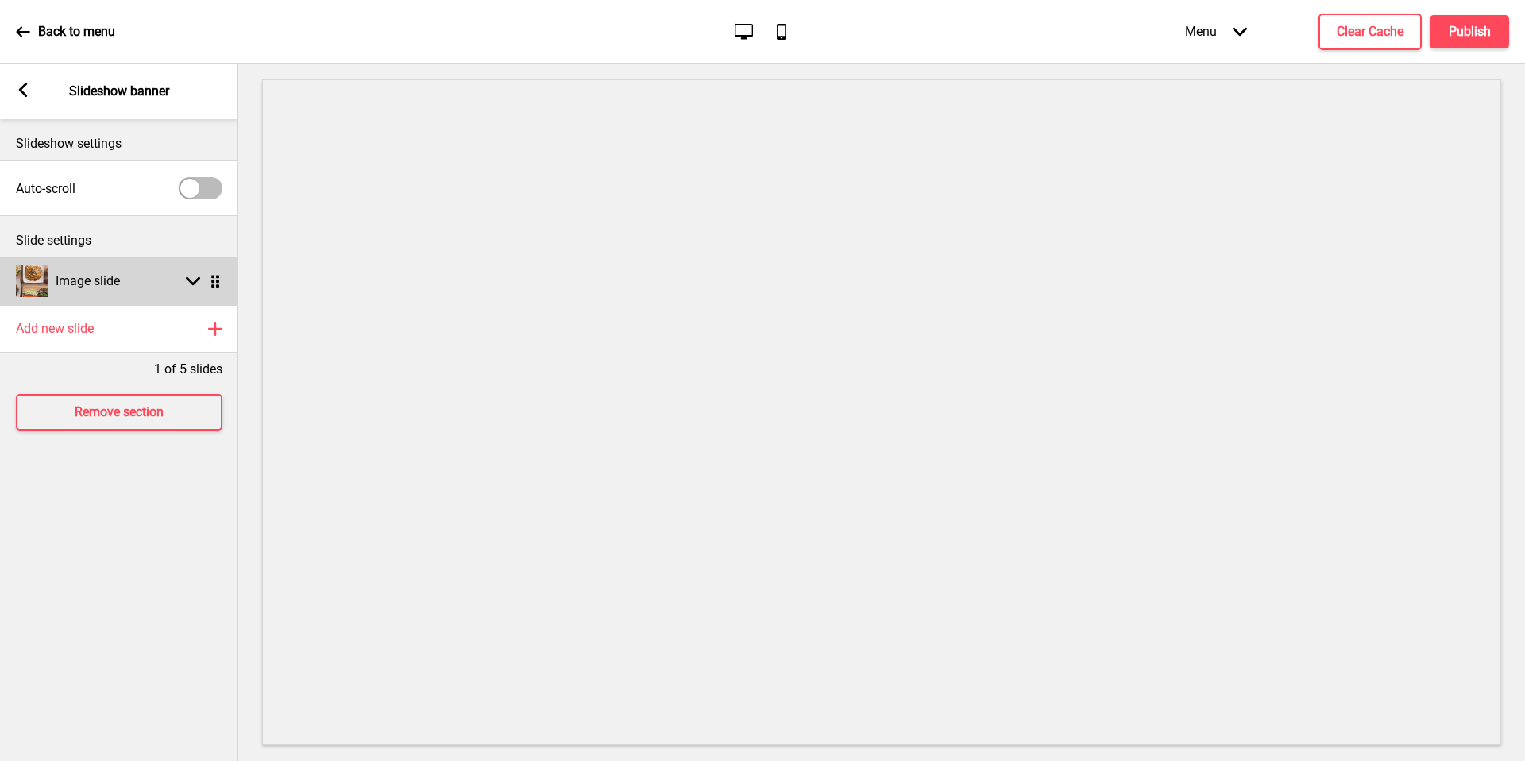
click at [133, 276] on div "Image slide Arrow down Drag" at bounding box center [119, 281] width 238 height 48
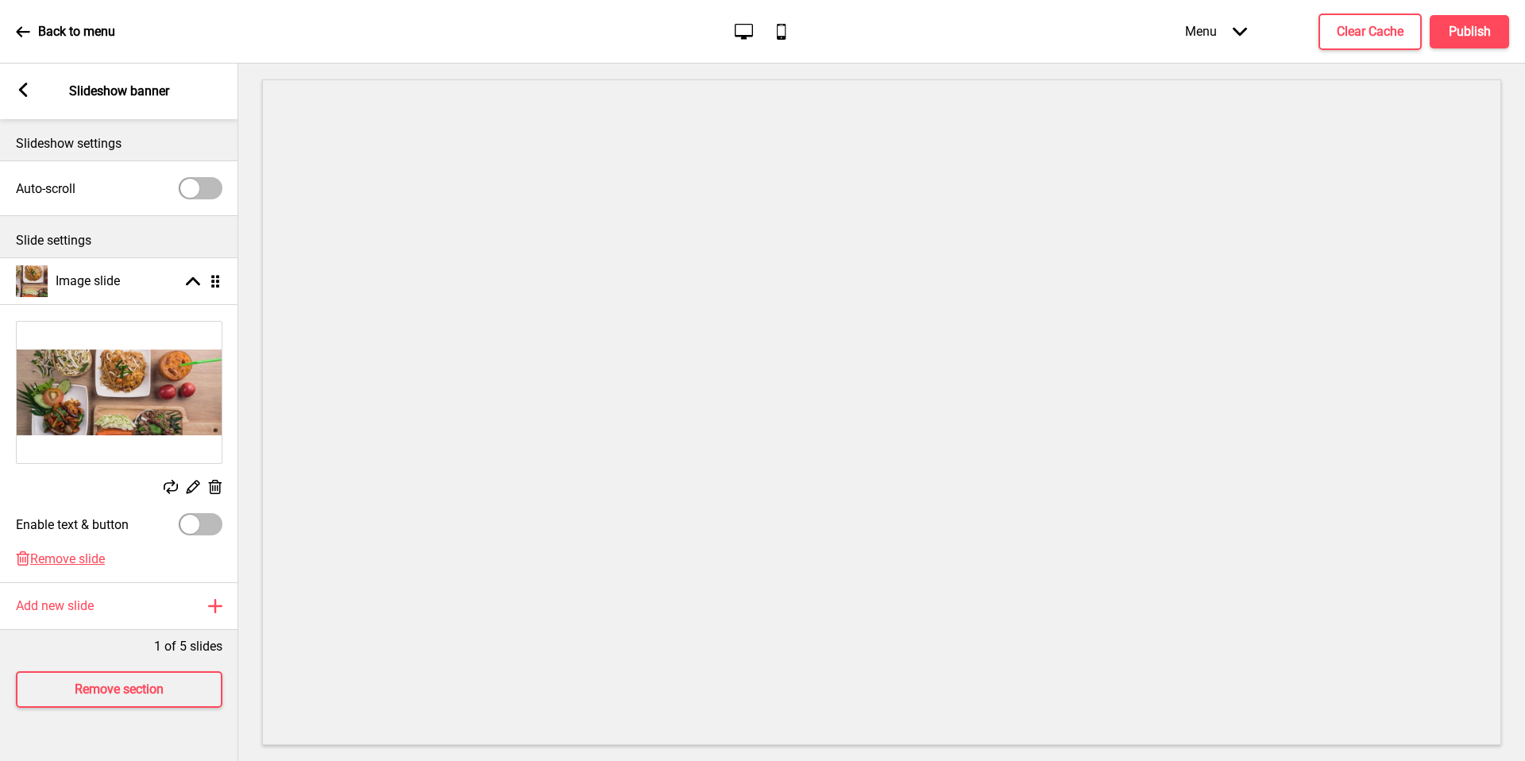
click at [196, 405] on img at bounding box center [119, 392] width 205 height 141
click at [193, 483] on icon at bounding box center [194, 488] width 14 height 14
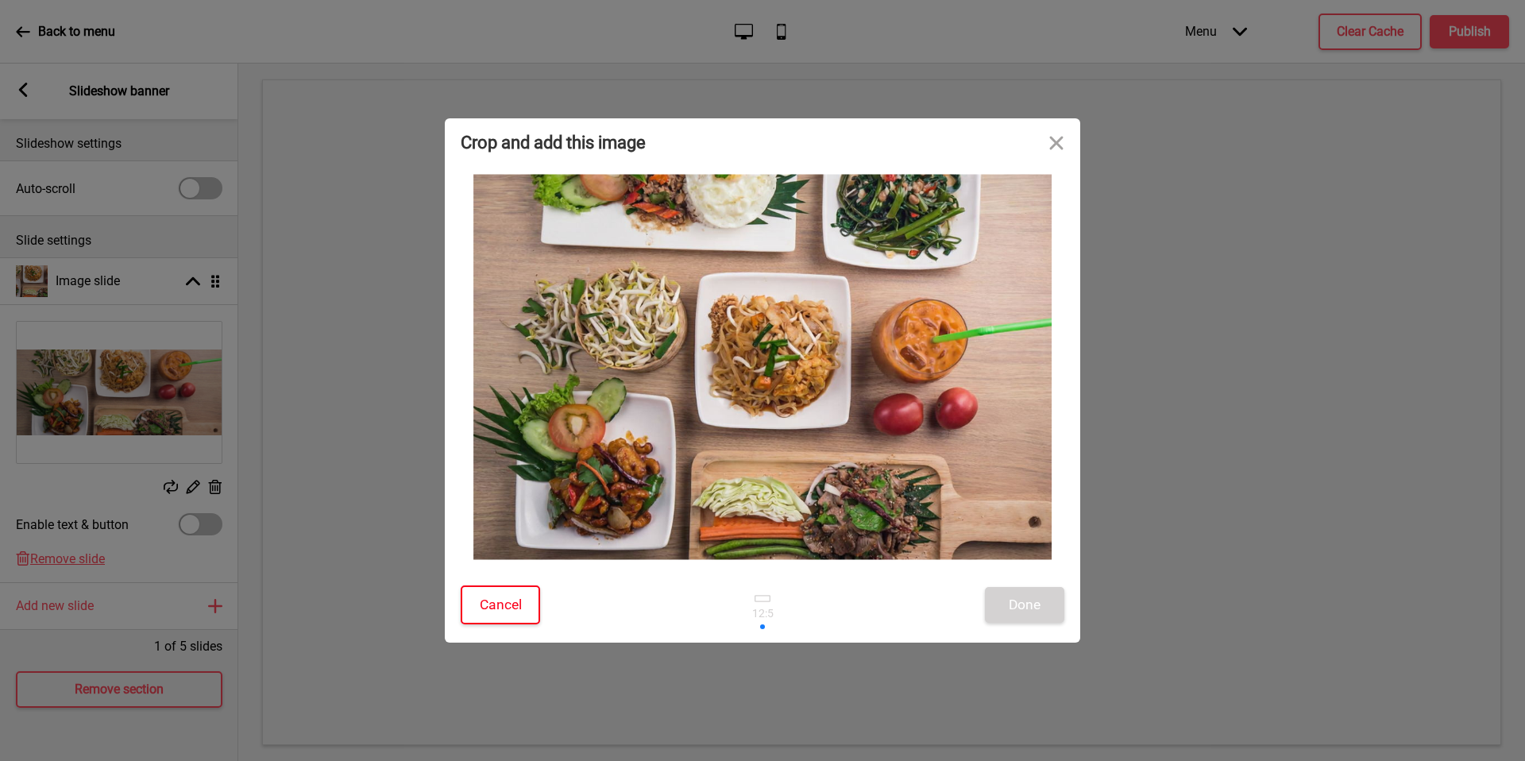
click at [496, 606] on button "Cancel" at bounding box center [500, 604] width 79 height 39
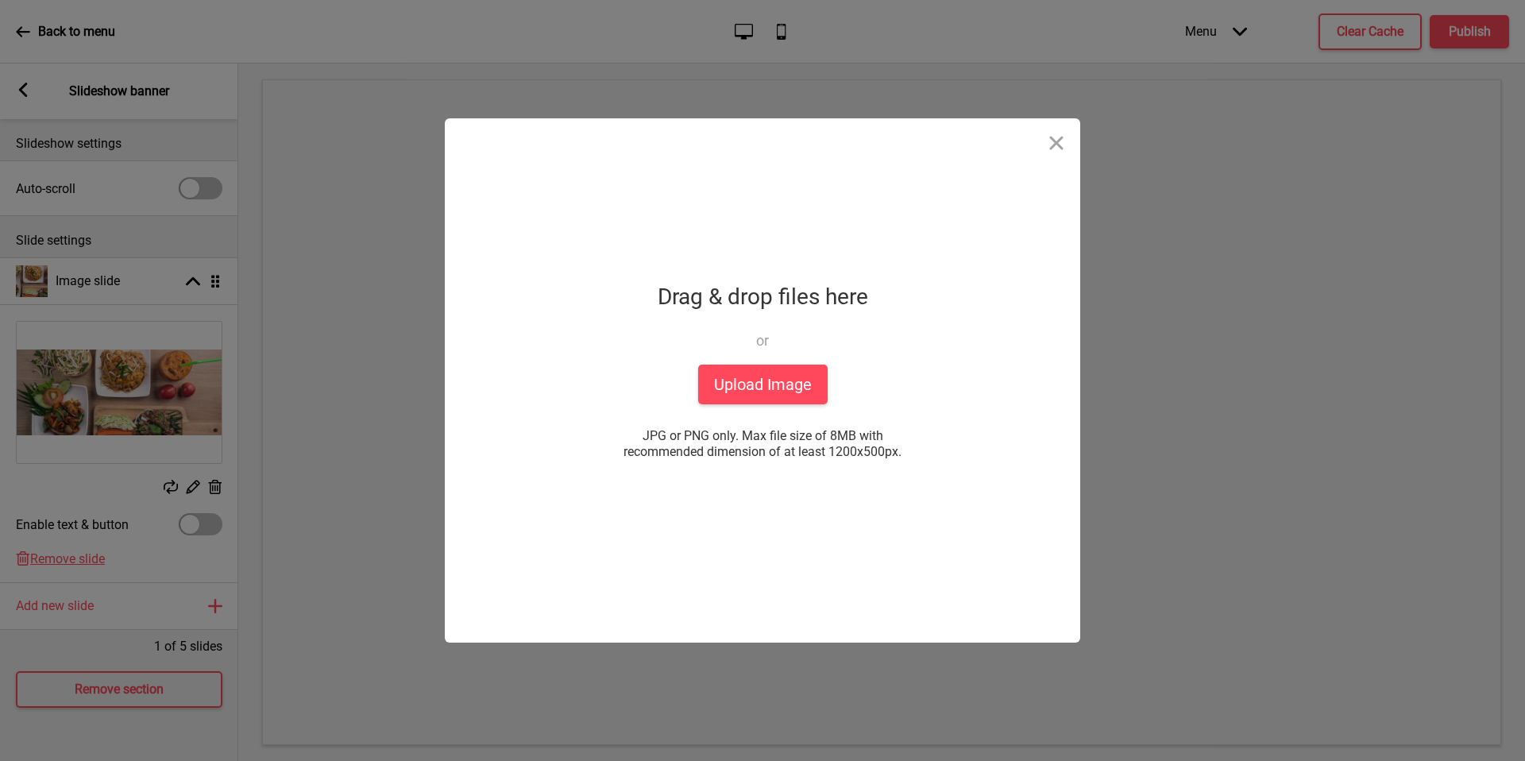
click at [773, 406] on div "Drop a file here Drag & drop files here or Upload files from your computer Uplo…" at bounding box center [762, 380] width 397 height 524
click at [774, 379] on button "Upload Image" at bounding box center [762, 385] width 129 height 40
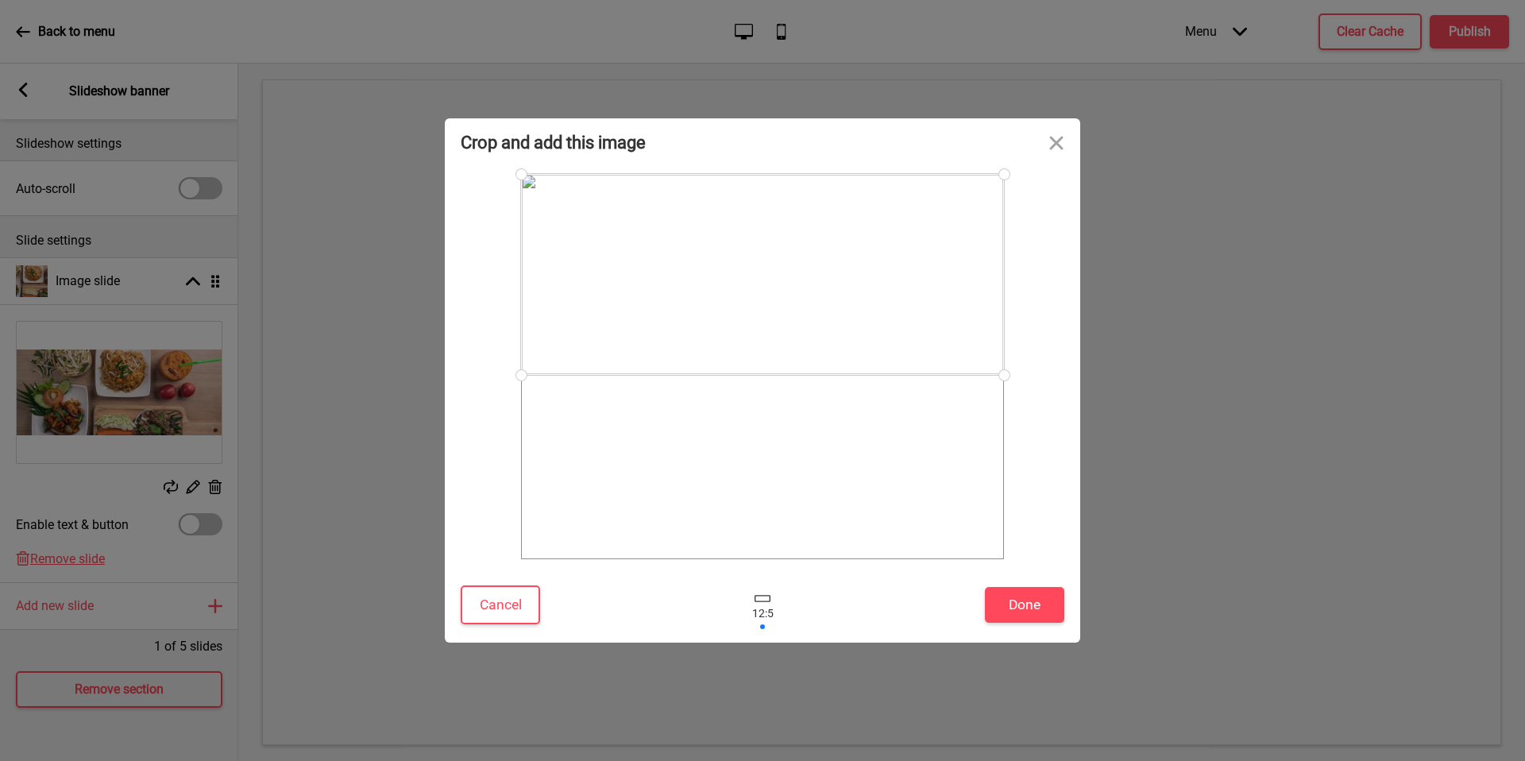
drag, startPoint x: 786, startPoint y: 393, endPoint x: 809, endPoint y: 315, distance: 81.2
click at [809, 315] on div at bounding box center [762, 274] width 483 height 201
click at [1012, 601] on button "Done" at bounding box center [1024, 605] width 79 height 36
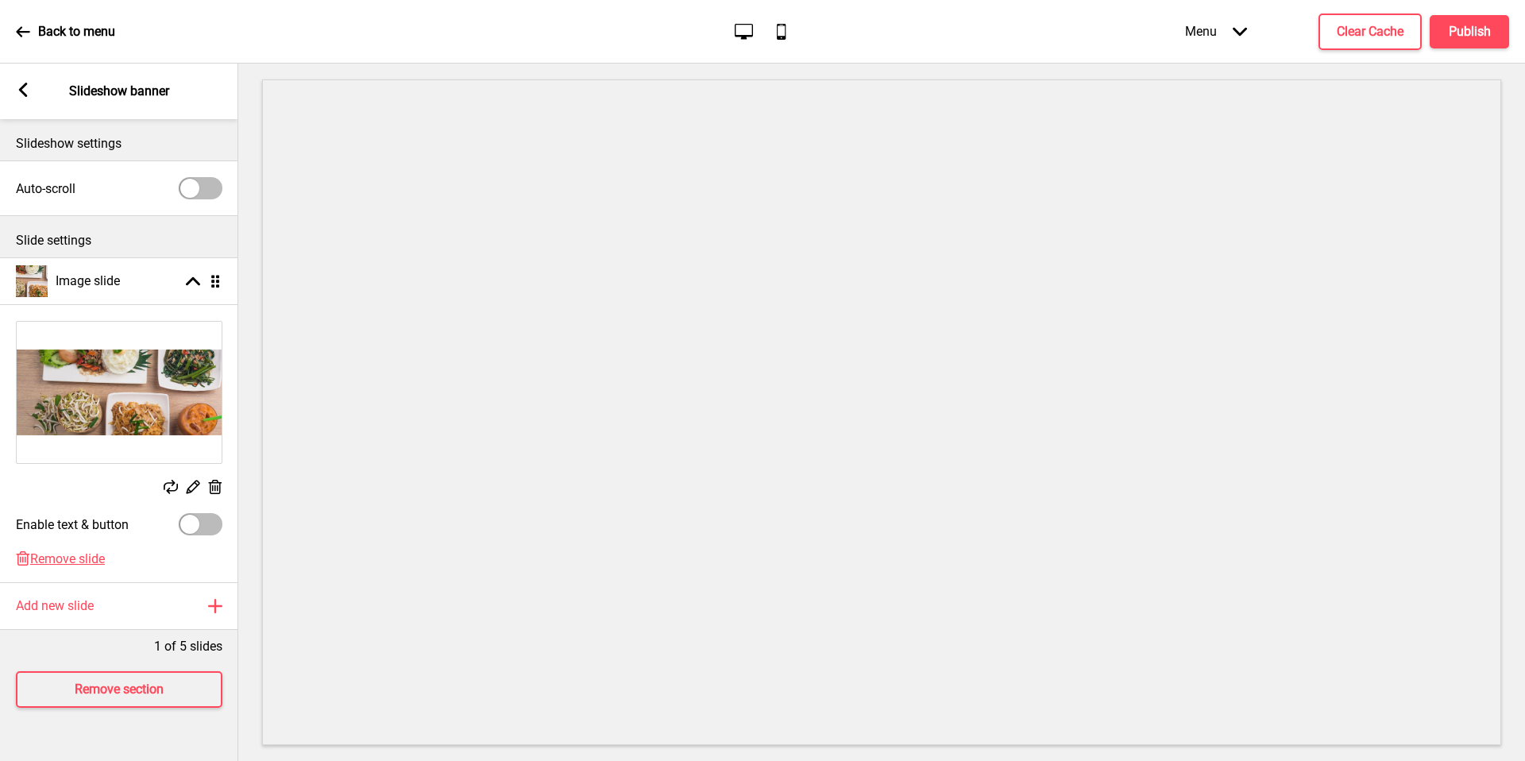
click at [202, 488] on div "Replace Edit Delete" at bounding box center [119, 488] width 207 height 17
click at [195, 488] on icon at bounding box center [194, 488] width 14 height 14
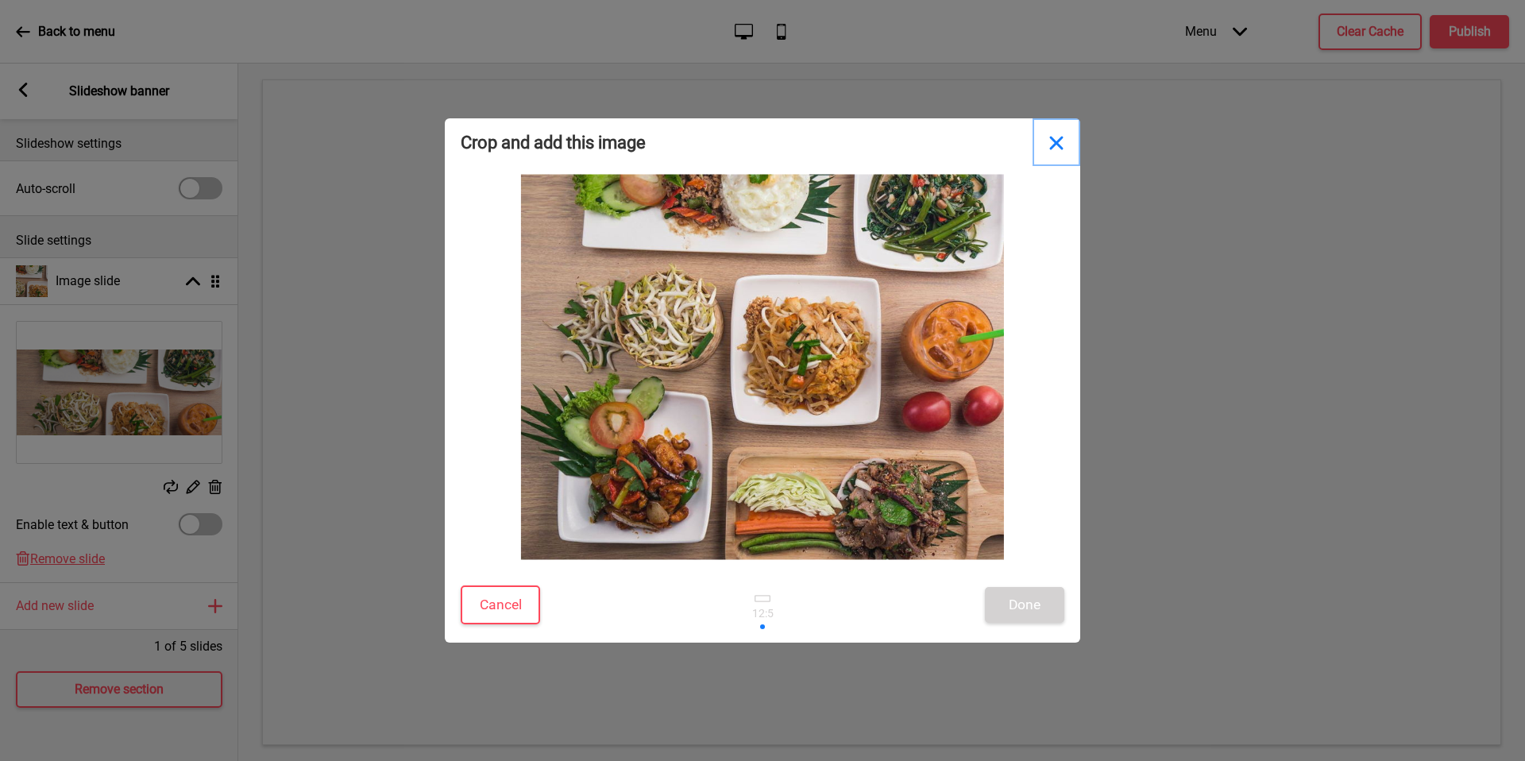
click at [1050, 140] on button "Close" at bounding box center [1057, 142] width 48 height 48
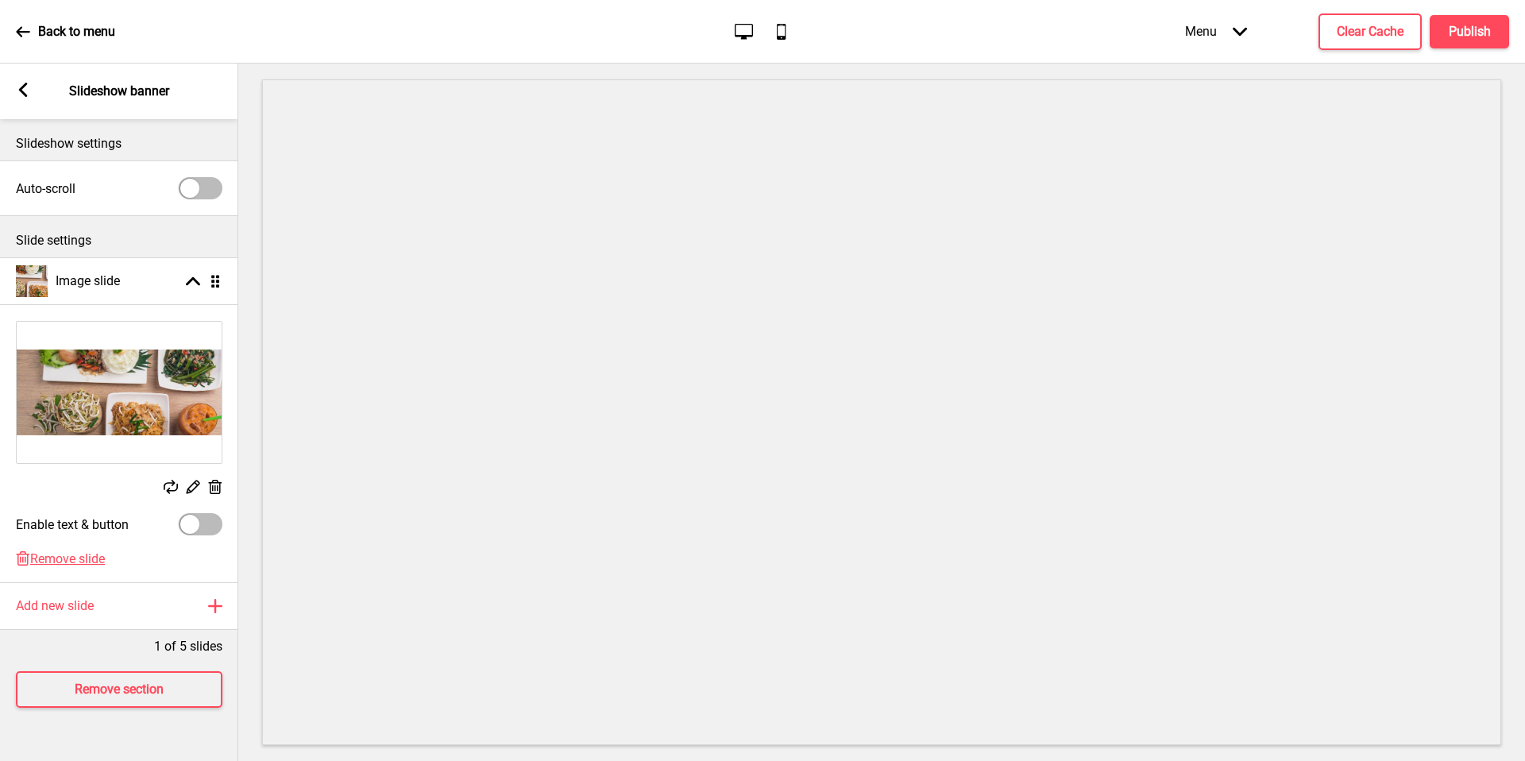
click at [205, 523] on div at bounding box center [201, 524] width 44 height 22
checkbox input "true"
select select "right"
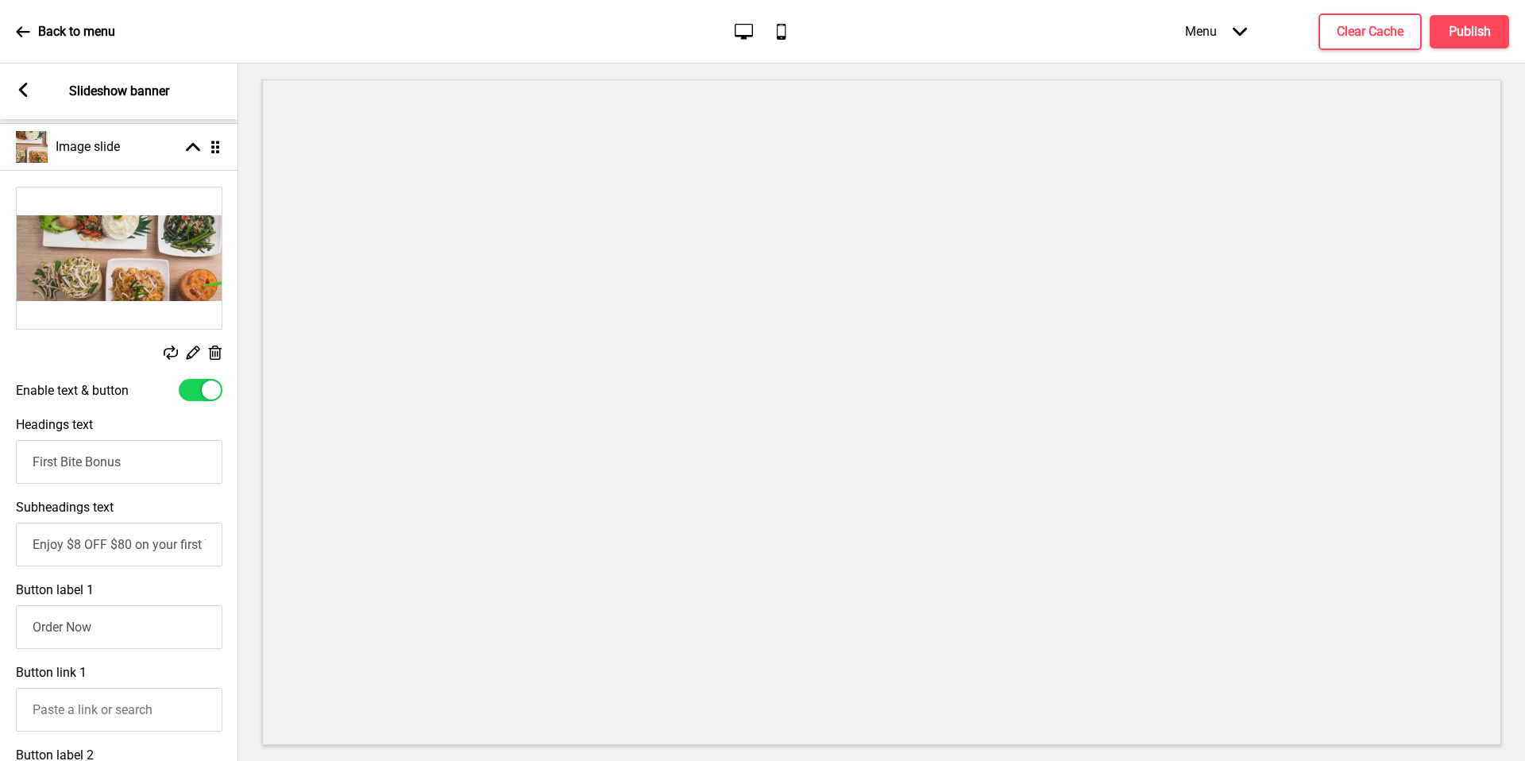
scroll to position [137, 0]
click at [110, 449] on input "First Bite Bonus" at bounding box center [119, 460] width 207 height 44
click at [111, 456] on input "First Bite Bonus" at bounding box center [119, 460] width 207 height 44
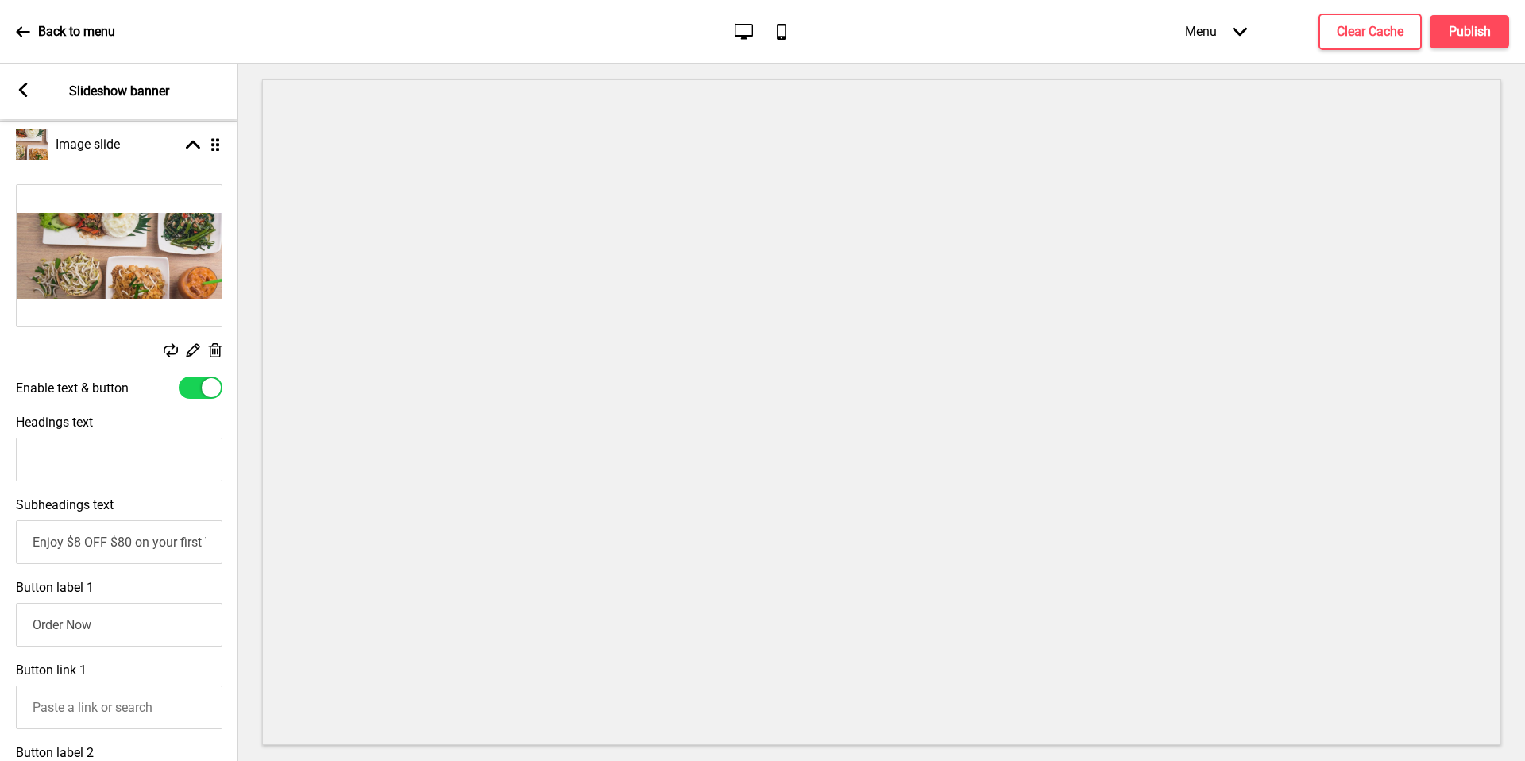
click at [165, 454] on input "Headings text" at bounding box center [119, 460] width 207 height 44
click at [58, 548] on input "Enjoy $8 OFF $80 on your first Thai feast with us!" at bounding box center [119, 542] width 207 height 44
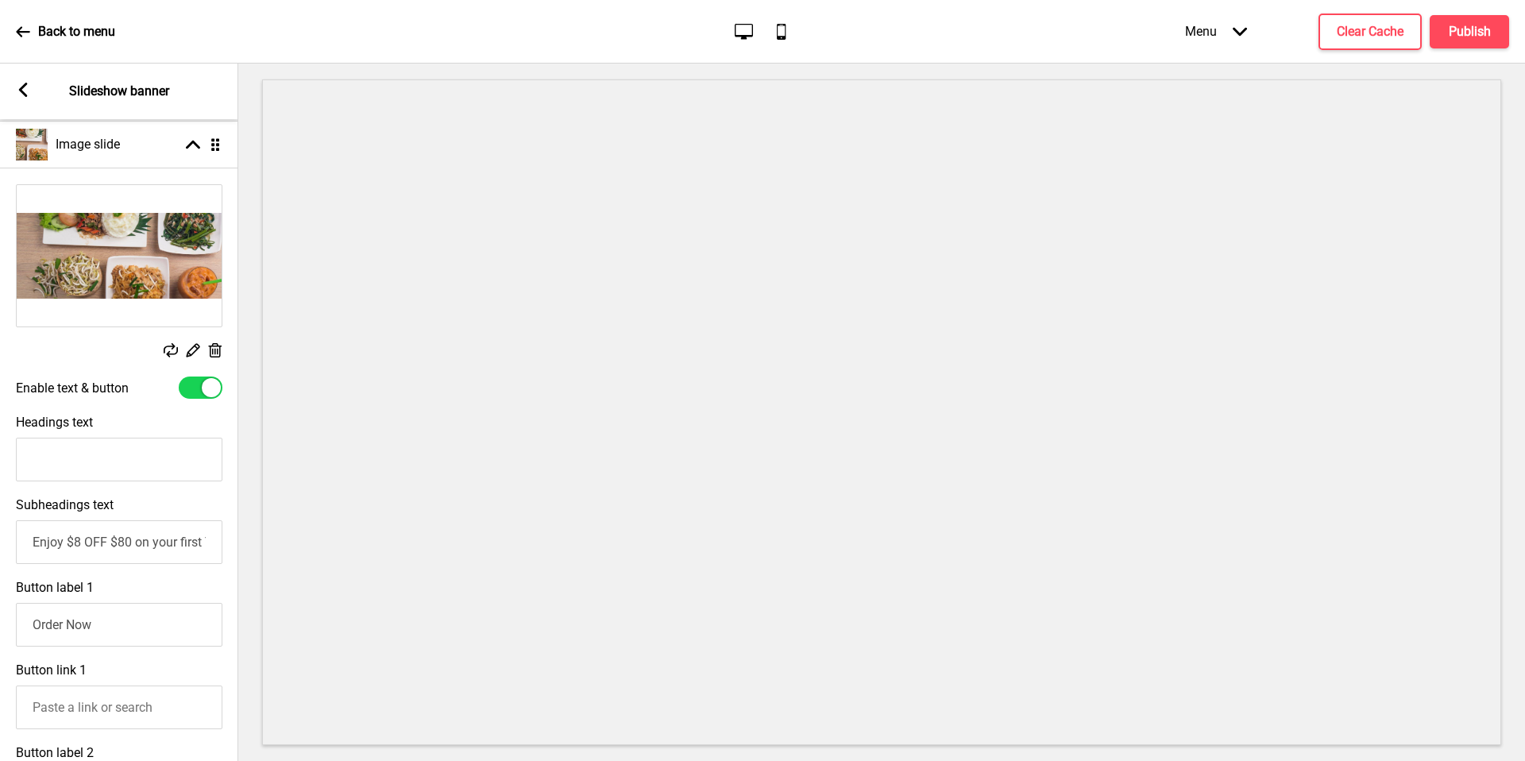
paste input "authentic Thai dishes crafted from homestyle recipes, blending bold flavors, fr…"
click at [17, 539] on input "authentic Thai dishes crafted from homestyle recipes, blending bold flavors, fr…" at bounding box center [119, 542] width 207 height 44
drag, startPoint x: 64, startPoint y: 540, endPoint x: 50, endPoint y: 550, distance: 17.2
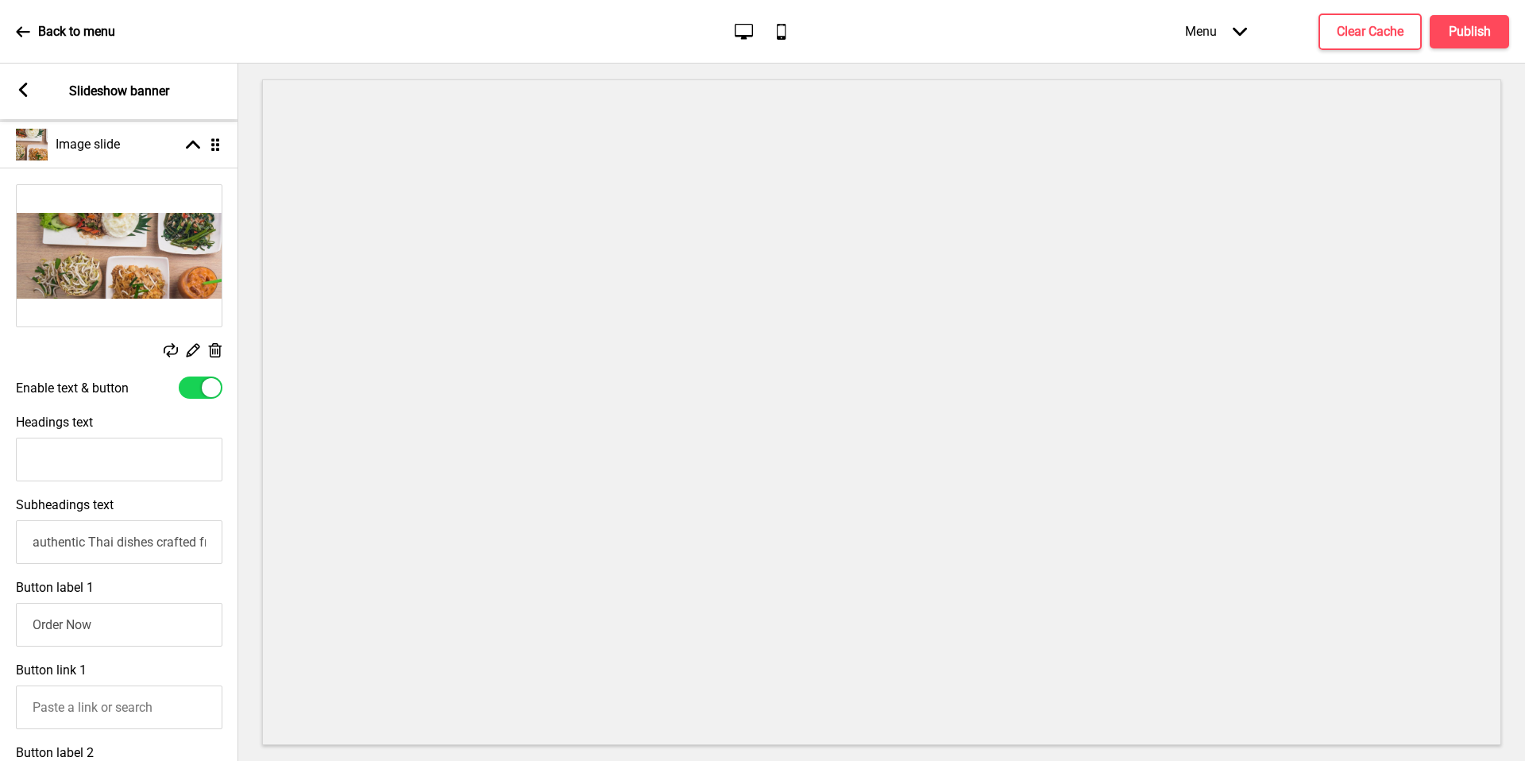
click at [2, 555] on div "Subheadings text authentic Thai dishes crafted from homestyle recipes, blending…" at bounding box center [119, 530] width 238 height 83
drag, startPoint x: 52, startPoint y: 550, endPoint x: 35, endPoint y: 544, distance: 18.3
click at [52, 550] on input "authentic Thai dishes crafted from homestyle recipes, blending bold flavors, fr…" at bounding box center [119, 542] width 207 height 44
click at [33, 544] on input "authentic Thai dishes crafted from homestyle recipes, blending bold flavors, fr…" at bounding box center [119, 542] width 207 height 44
click at [40, 545] on input "authentic Thai dishes crafted from homestyle recipes, blending bold flavors, fr…" at bounding box center [119, 542] width 207 height 44
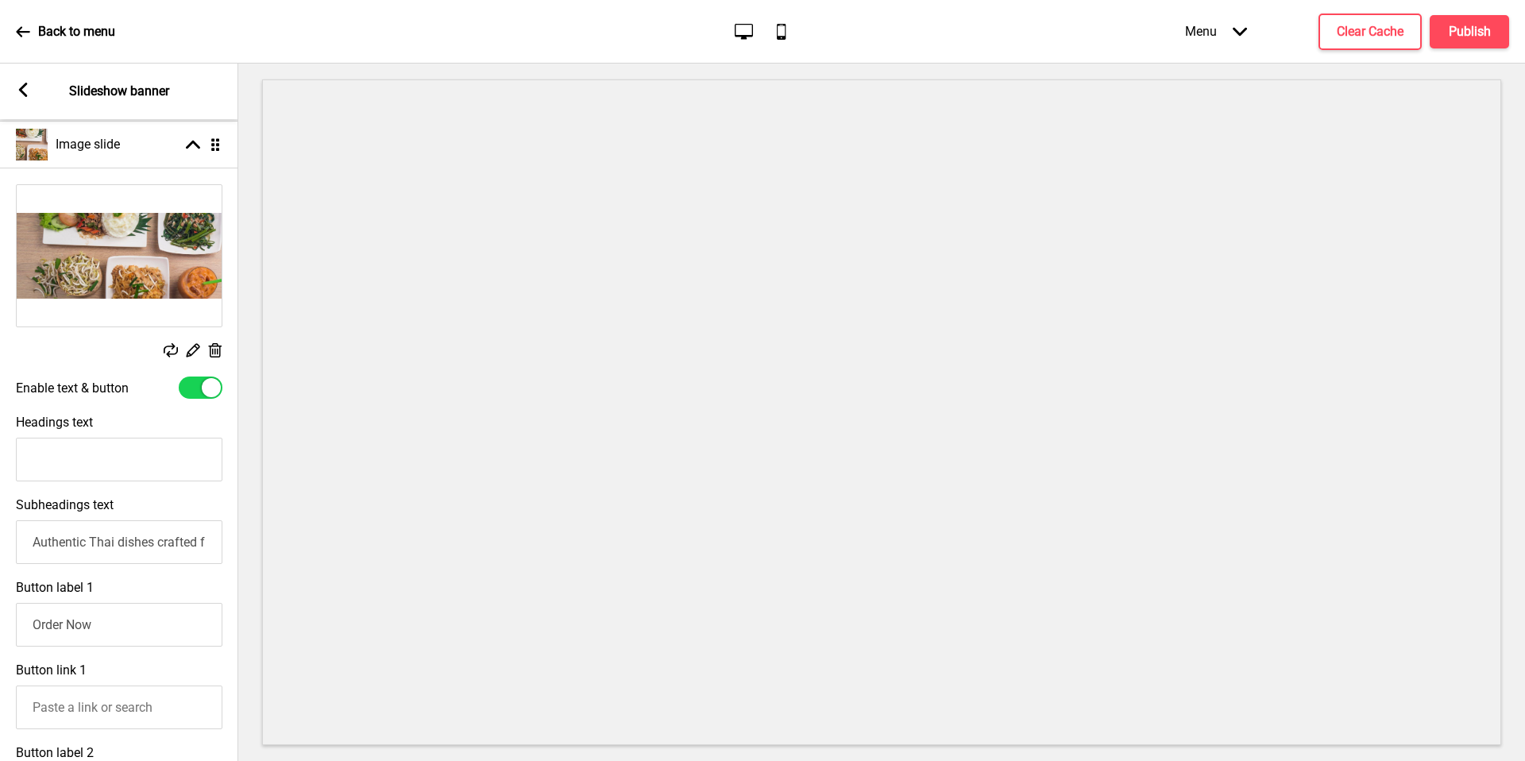
drag, startPoint x: 168, startPoint y: 544, endPoint x: 0, endPoint y: 543, distance: 167.6
click at [0, 543] on div "Subheadings text Authentic Thai dishes crafted from homestyle recipes, blending…" at bounding box center [119, 530] width 238 height 83
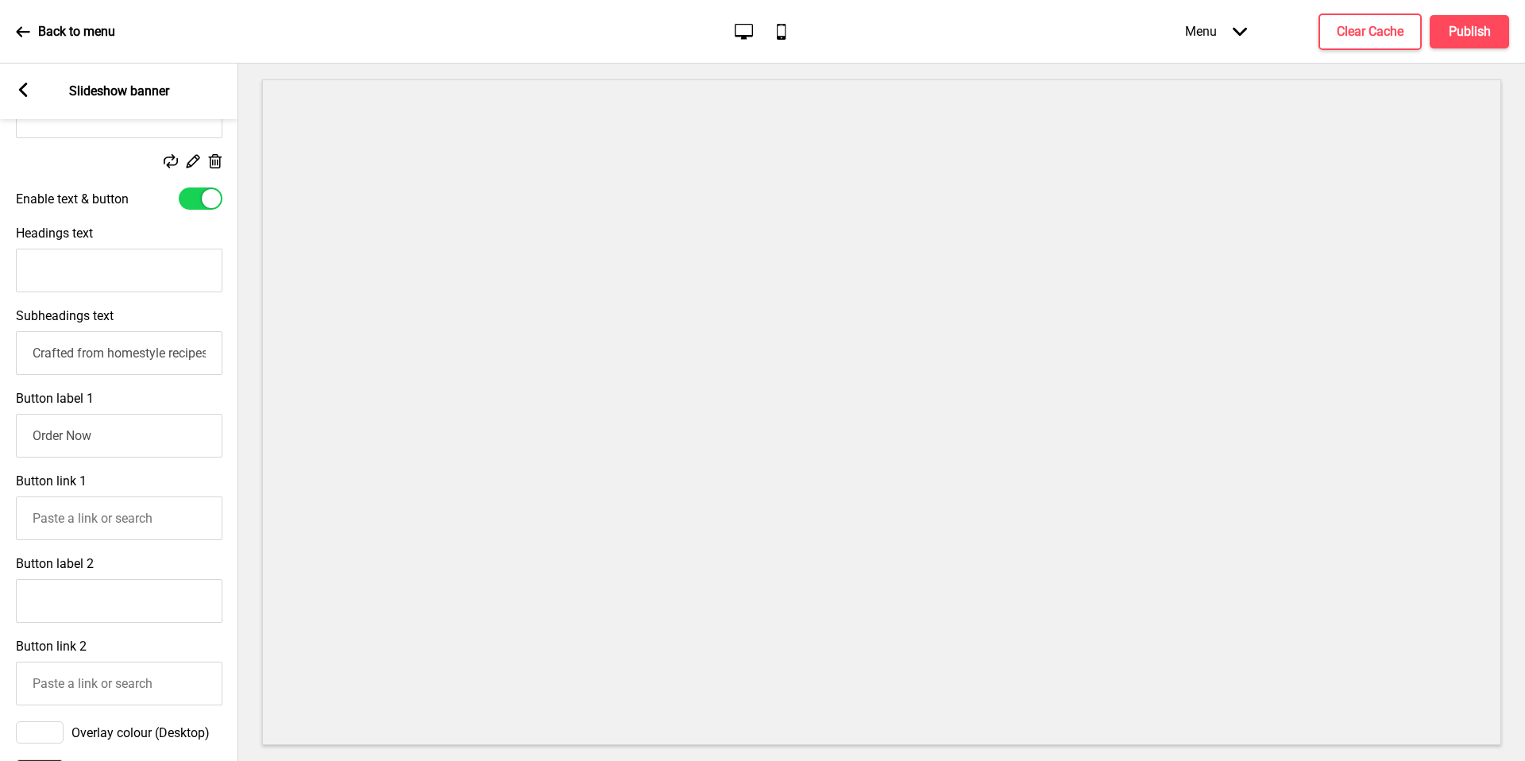
scroll to position [384, 0]
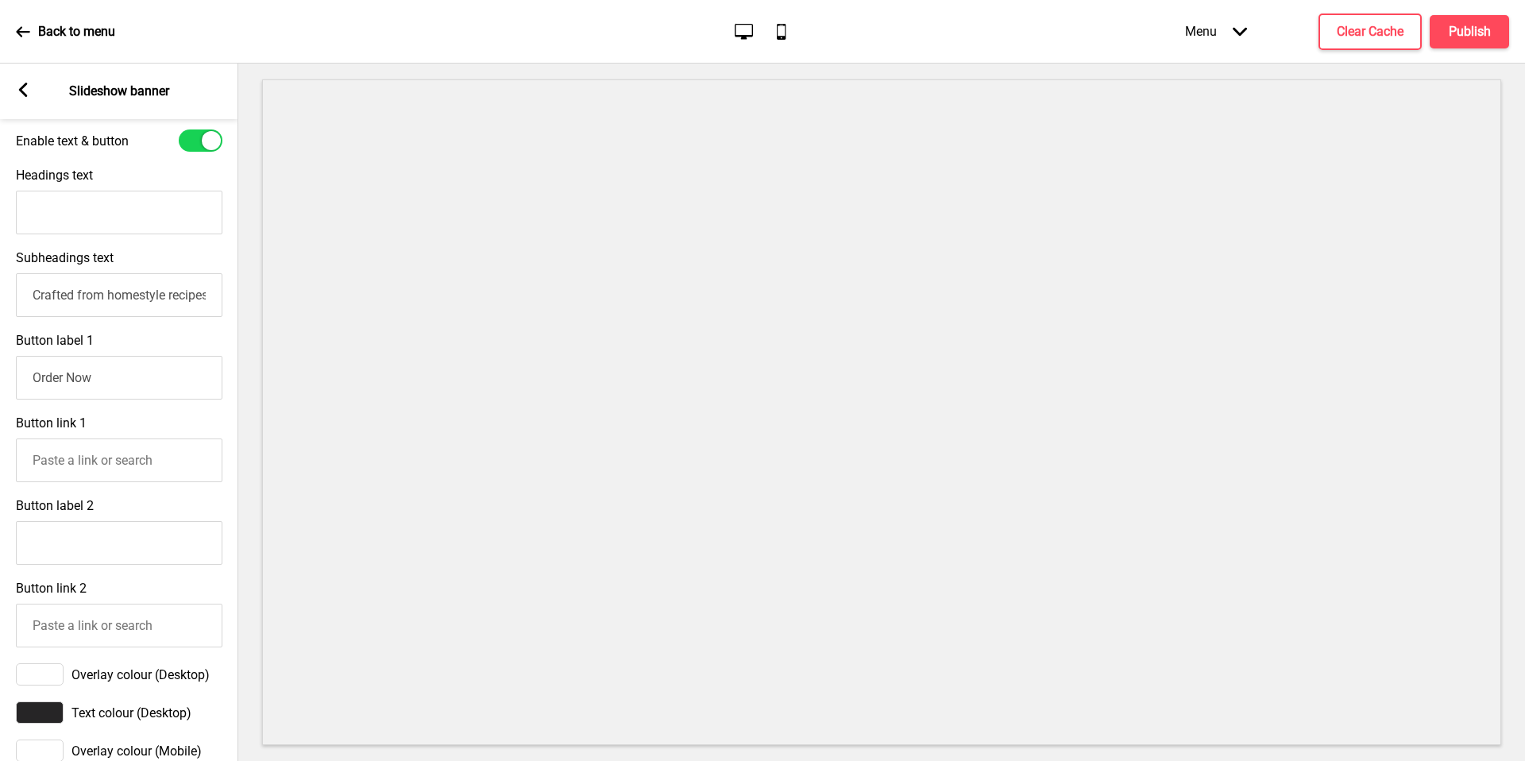
type input "Crafted from homestyle recipes, blending bold flavors, fresh ingredients, and w…"
click at [127, 471] on input "Button link 1" at bounding box center [119, 460] width 207 height 44
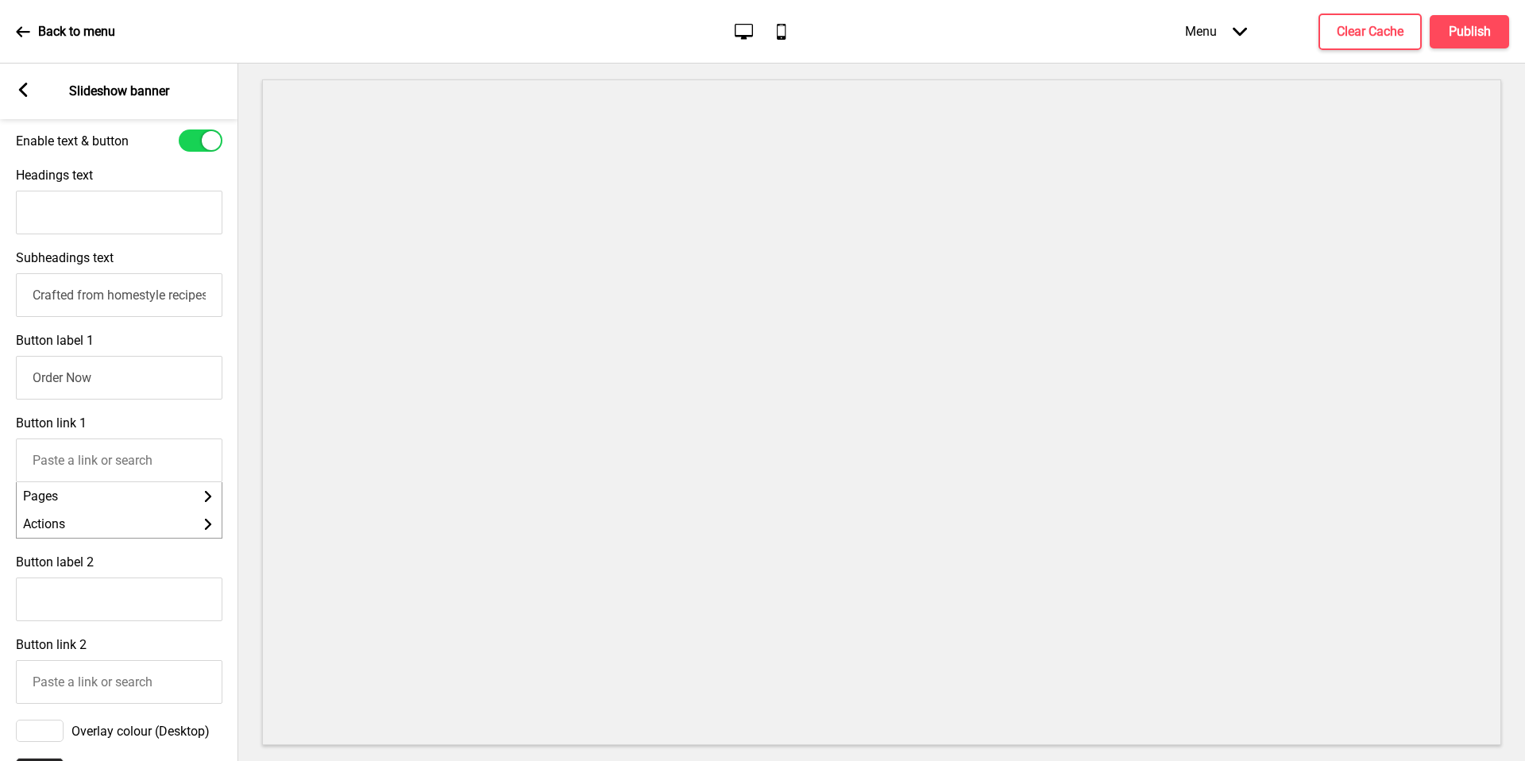
click at [120, 566] on div "Button label 2" at bounding box center [119, 588] width 238 height 83
click at [118, 556] on div "Button label 2" at bounding box center [119, 588] width 238 height 83
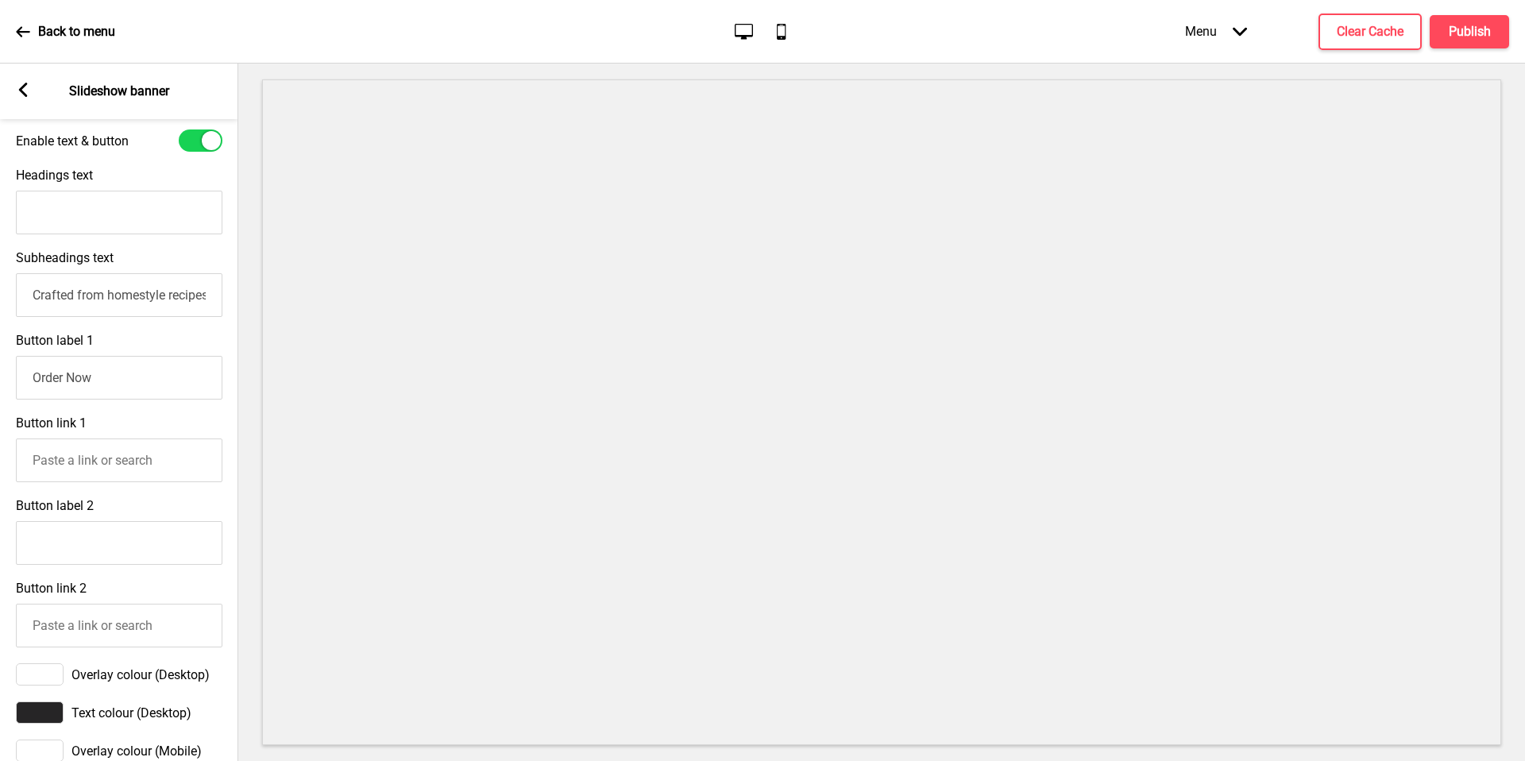
click at [132, 440] on input "Button link 1" at bounding box center [119, 460] width 207 height 44
click at [141, 454] on input "Button link 1" at bounding box center [119, 460] width 207 height 44
paste input "https://sawasdeethairestaurant.oddle.me/"
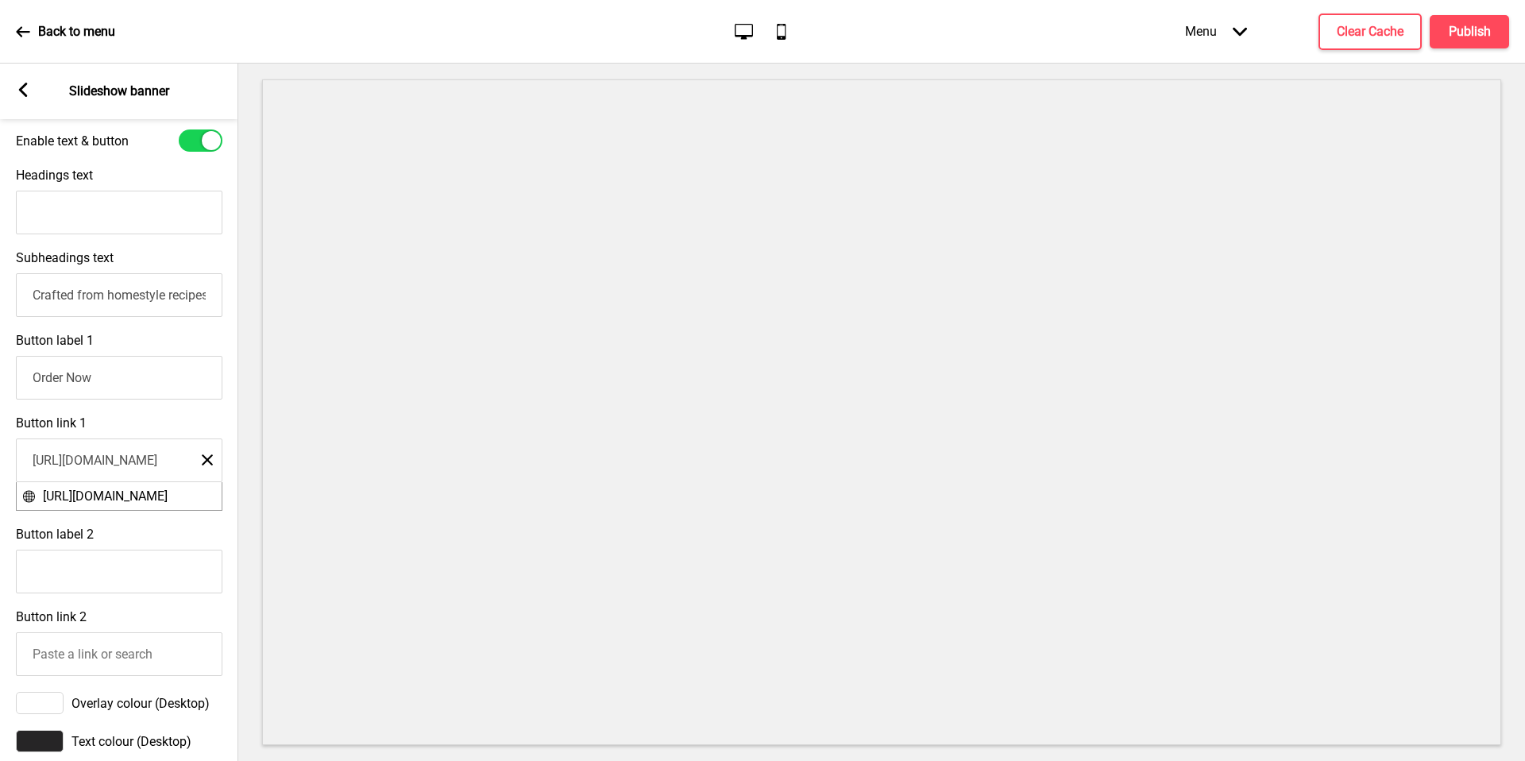
scroll to position [0, 65]
type input "https://sawasdeethairestaurant.oddle.me/"
drag, startPoint x: 1487, startPoint y: 35, endPoint x: 1386, endPoint y: 29, distance: 101.0
click at [1386, 29] on div "Menu Arrow down Product Page Store Information Checkout Thank you Terms & Condi…" at bounding box center [1316, 31] width 388 height 47
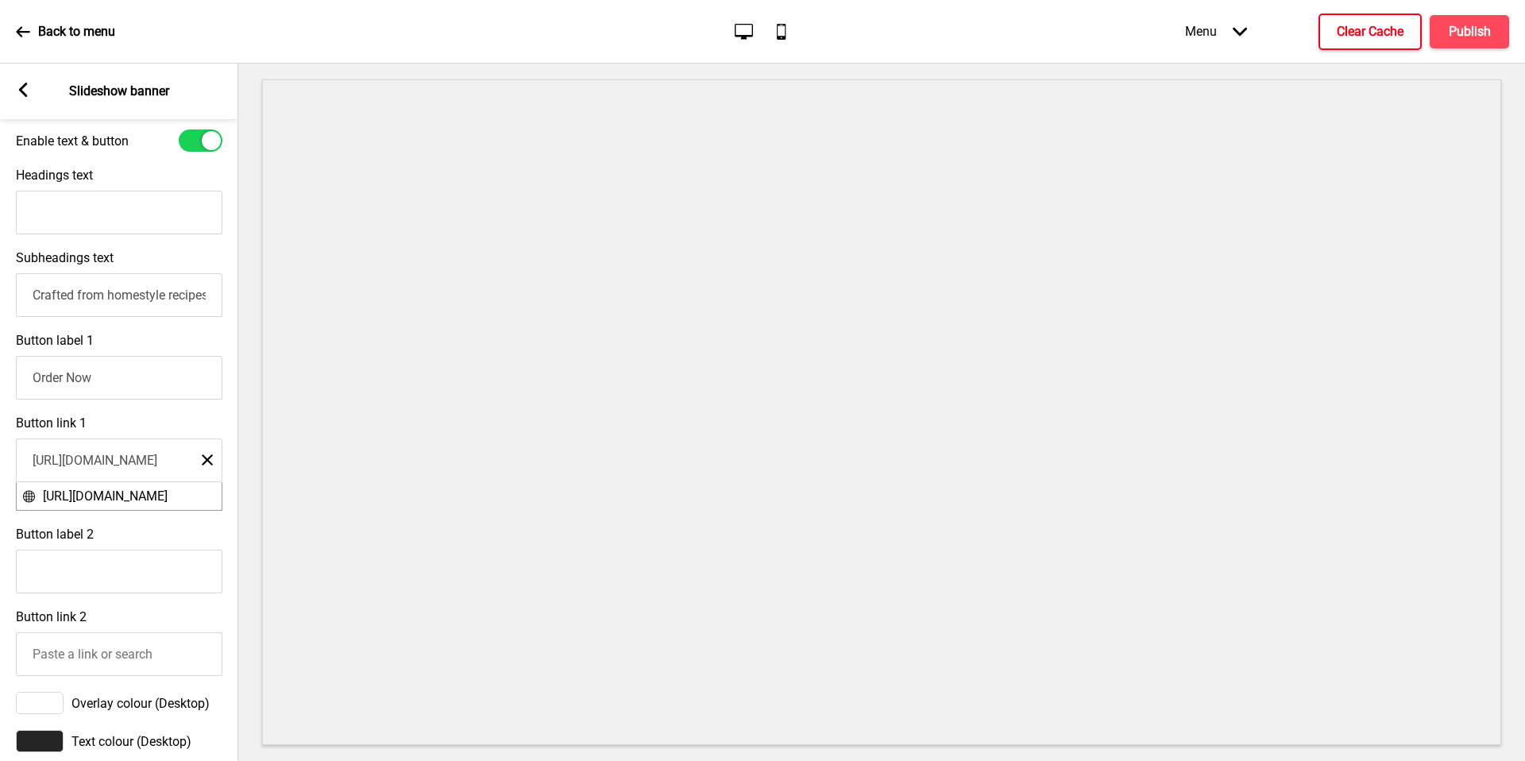
click at [1386, 29] on h4 "Clear Cache" at bounding box center [1370, 31] width 67 height 17
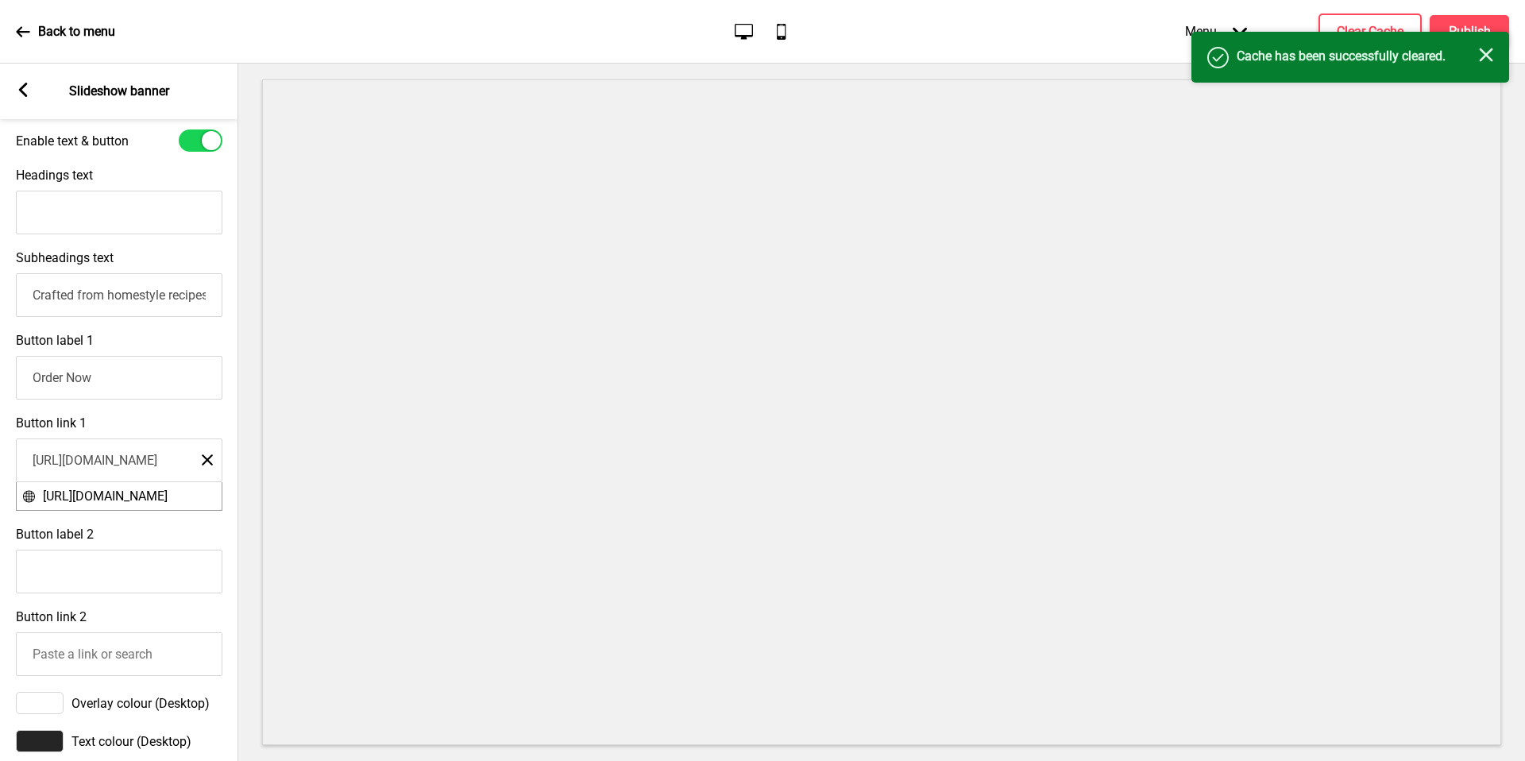
click at [1481, 38] on div "Success Cache has been successfully cleared. Close" at bounding box center [1351, 57] width 318 height 51
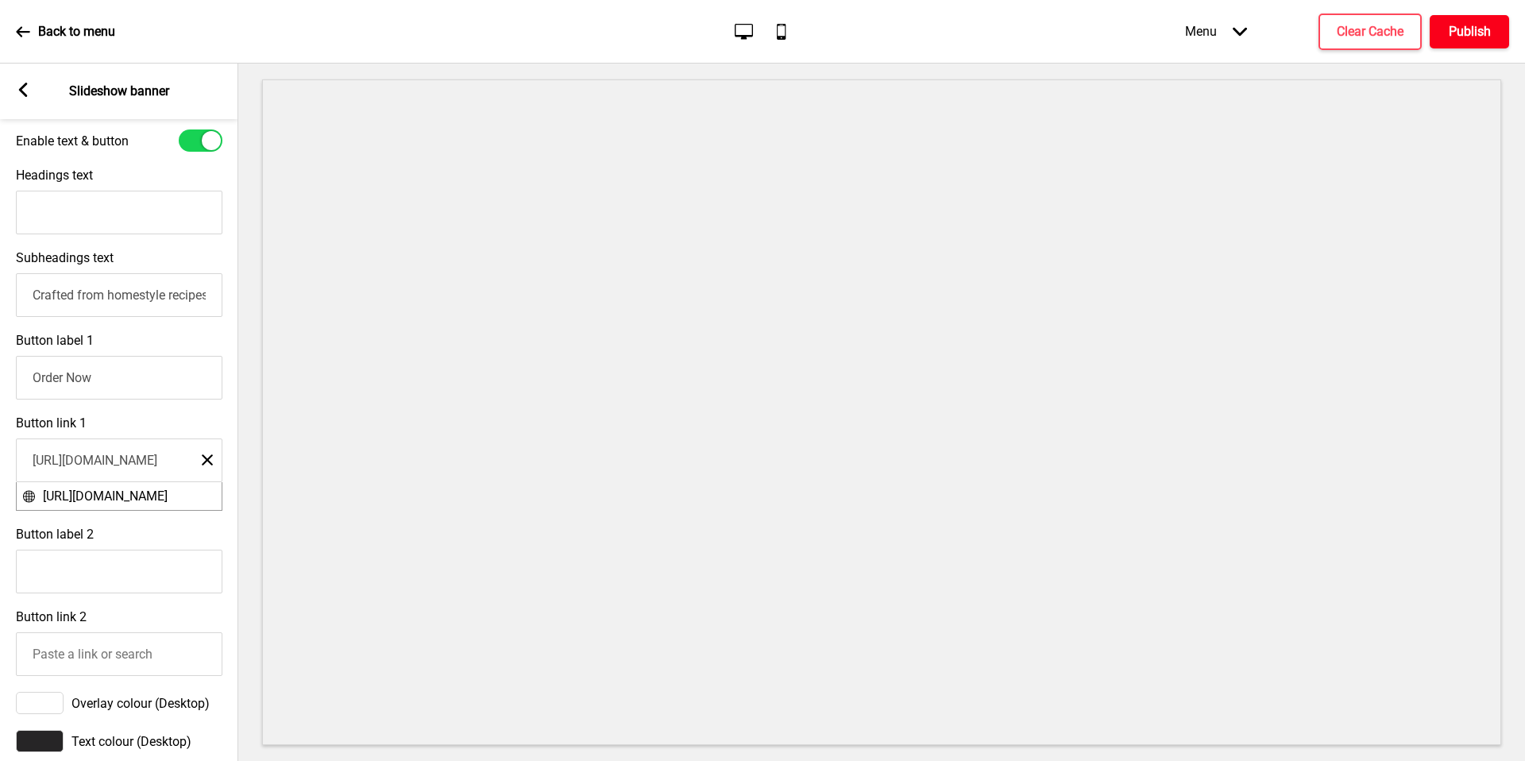
click at [1481, 28] on h4 "Publish" at bounding box center [1470, 31] width 42 height 17
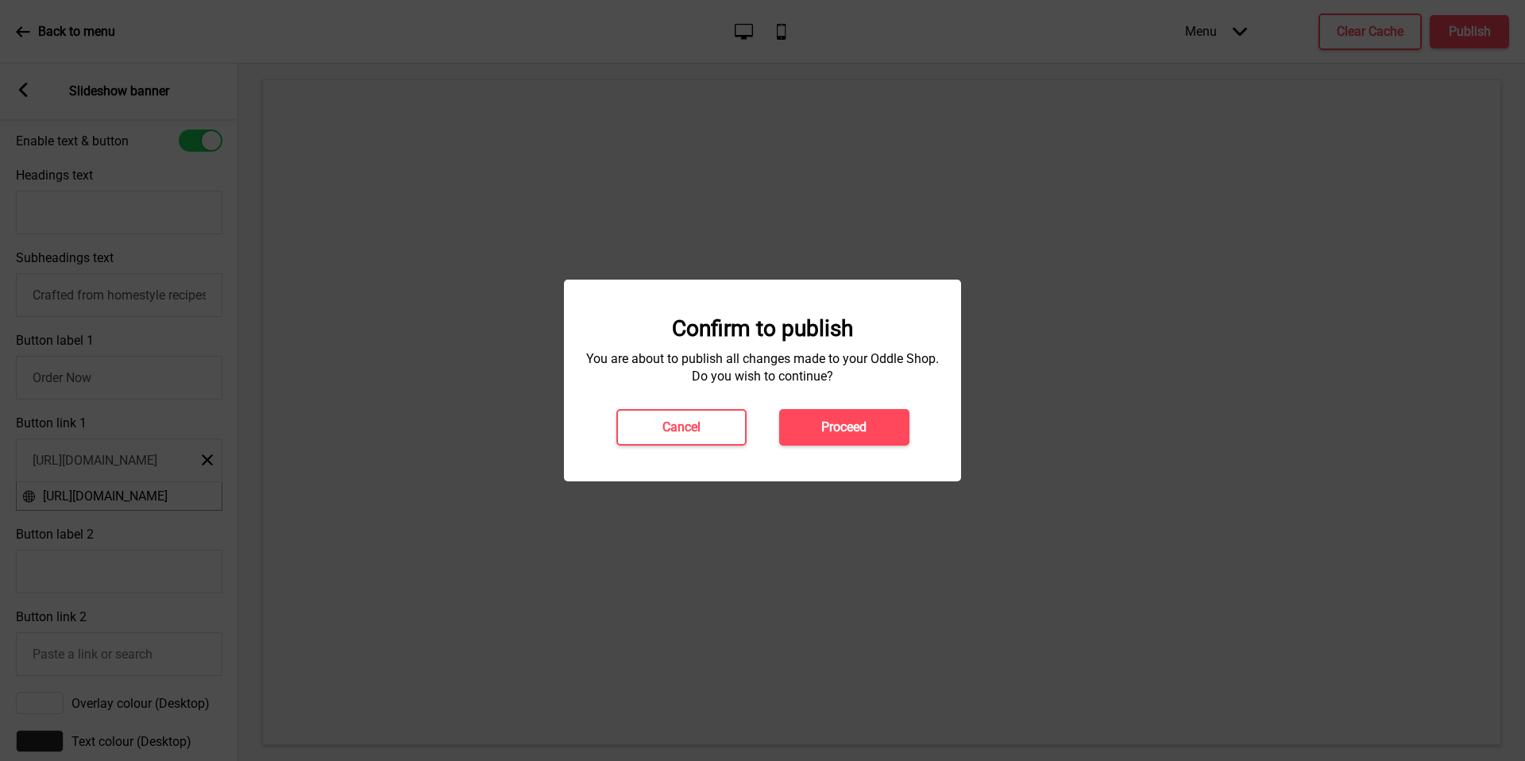
click at [856, 429] on h4 "Proceed" at bounding box center [843, 427] width 45 height 17
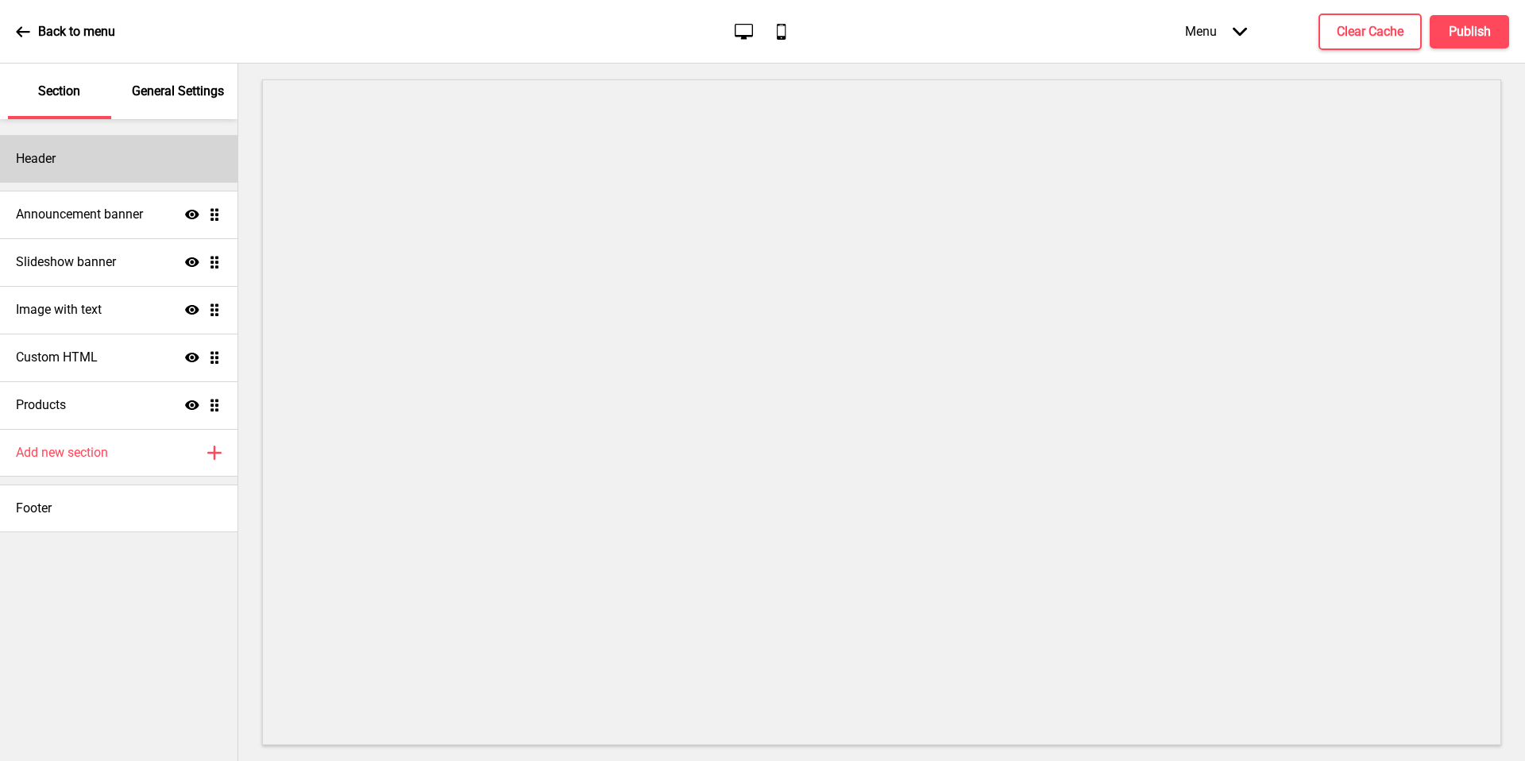
click at [165, 171] on div "Header" at bounding box center [119, 159] width 238 height 48
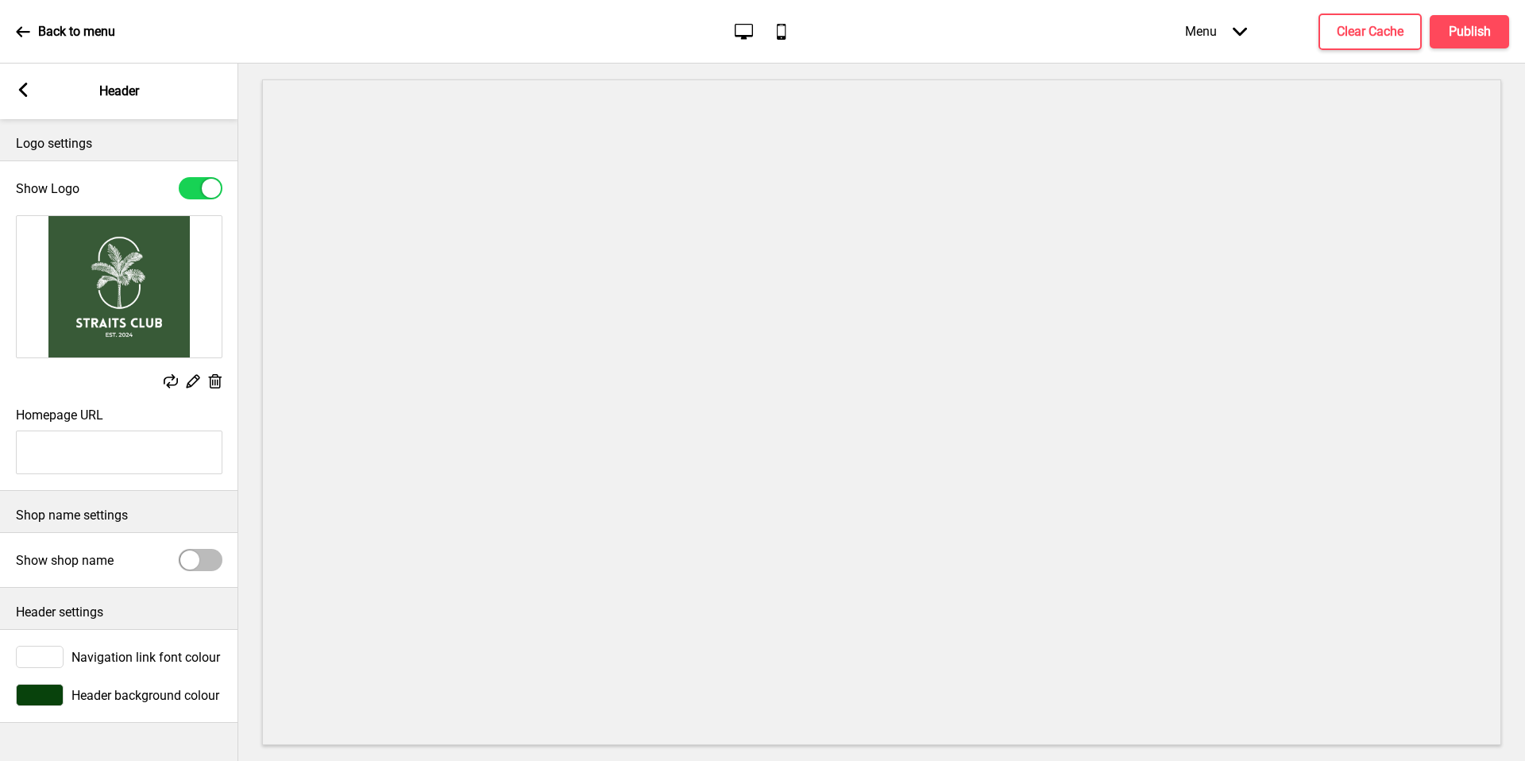
click at [52, 698] on div at bounding box center [40, 695] width 48 height 22
click at [36, 684] on div at bounding box center [40, 695] width 48 height 22
click at [50, 700] on div at bounding box center [40, 695] width 48 height 22
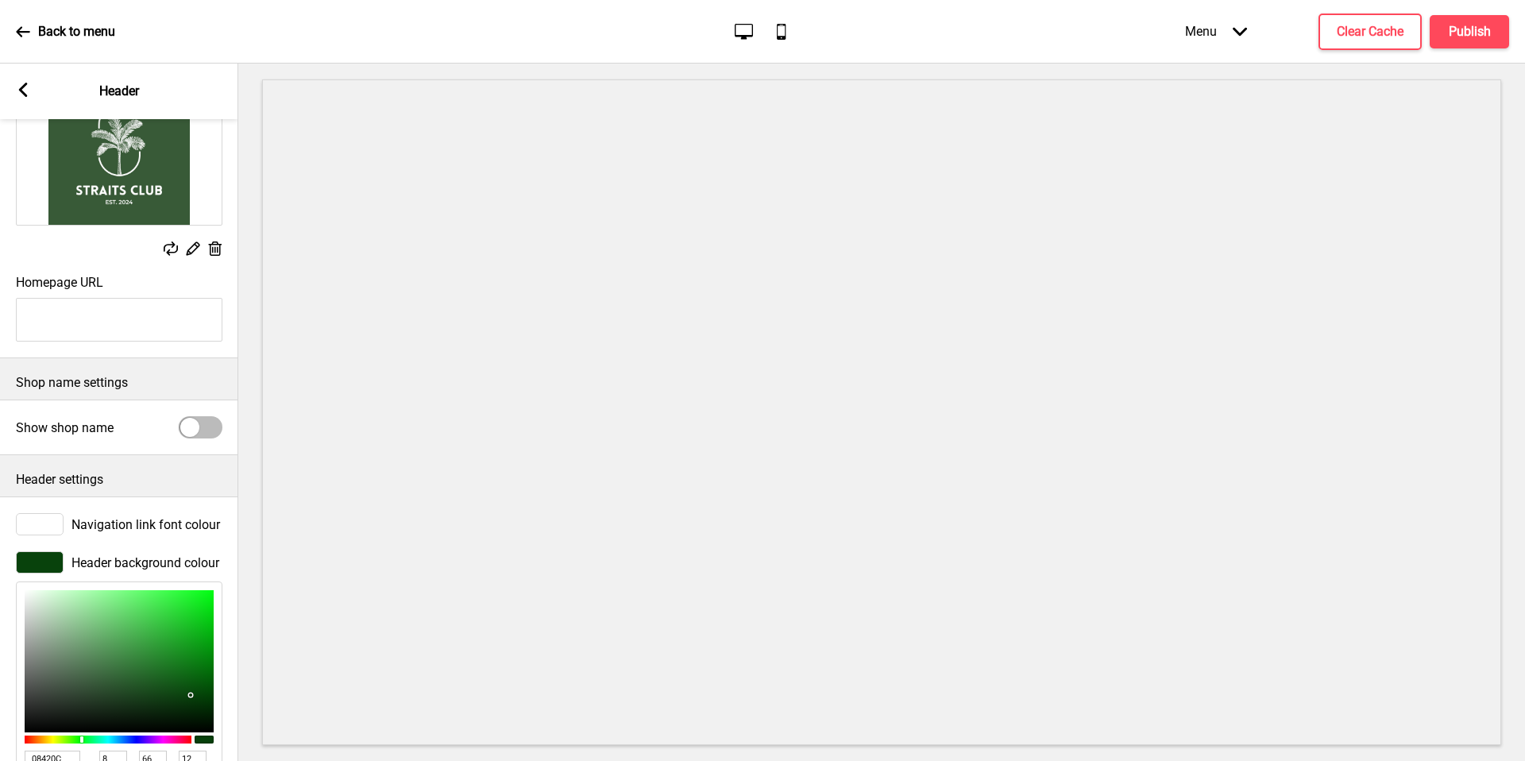
scroll to position [248, 0]
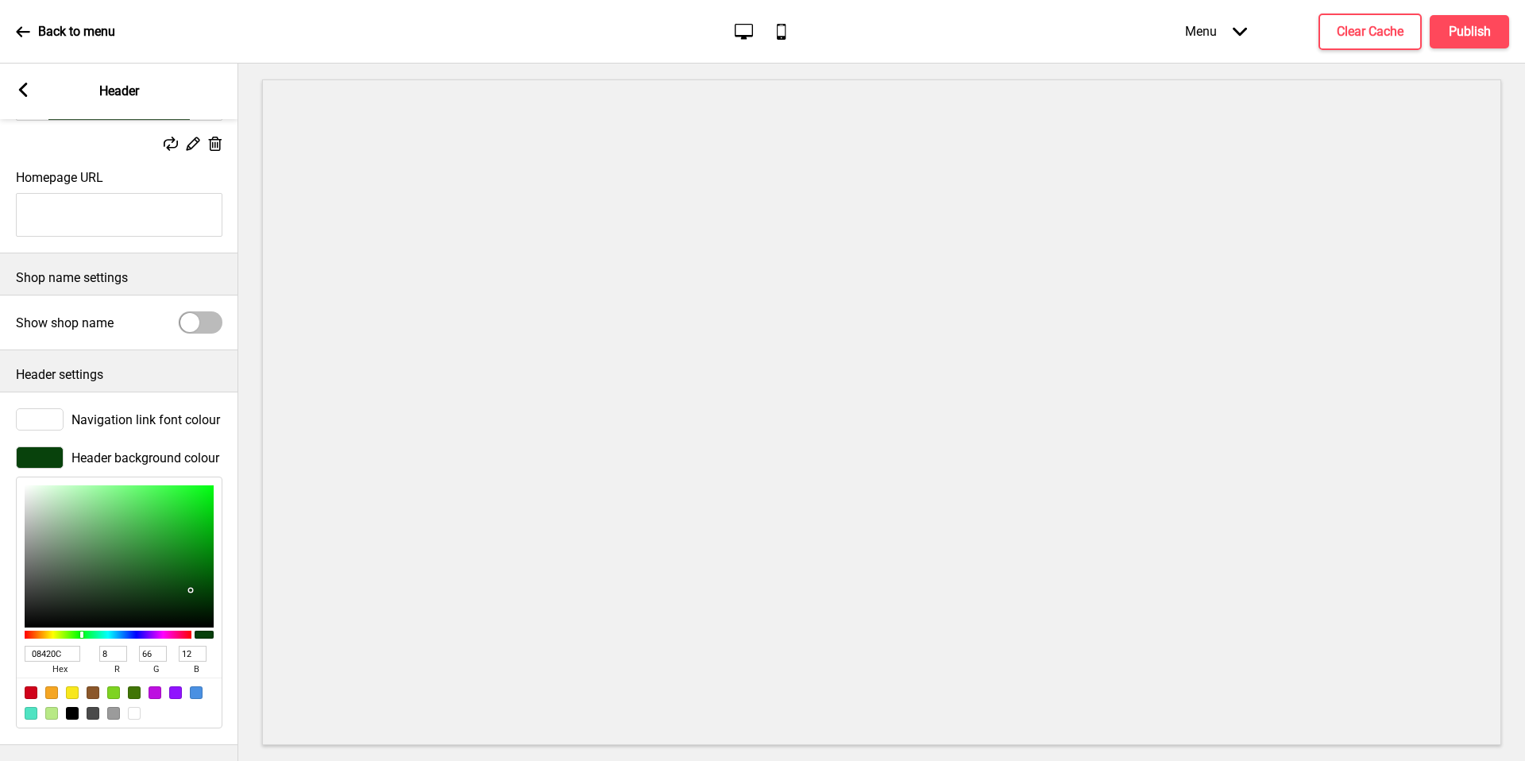
click at [49, 646] on input "08420C" at bounding box center [53, 654] width 56 height 16
paste input "#385938"
type input "#385938"
type input "56"
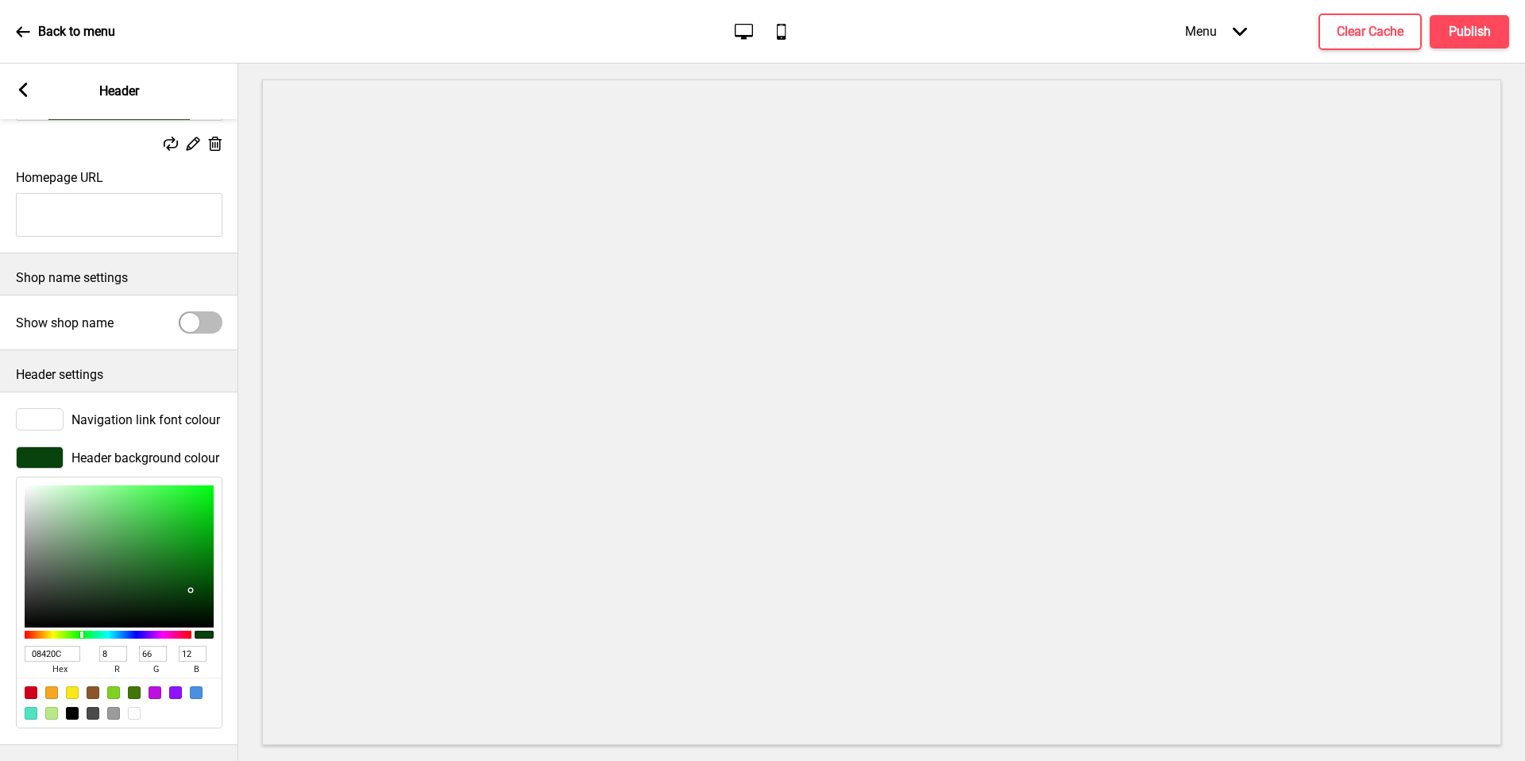
type input "89"
type input "56"
type input "385938"
click at [19, 93] on rect at bounding box center [23, 90] width 14 height 14
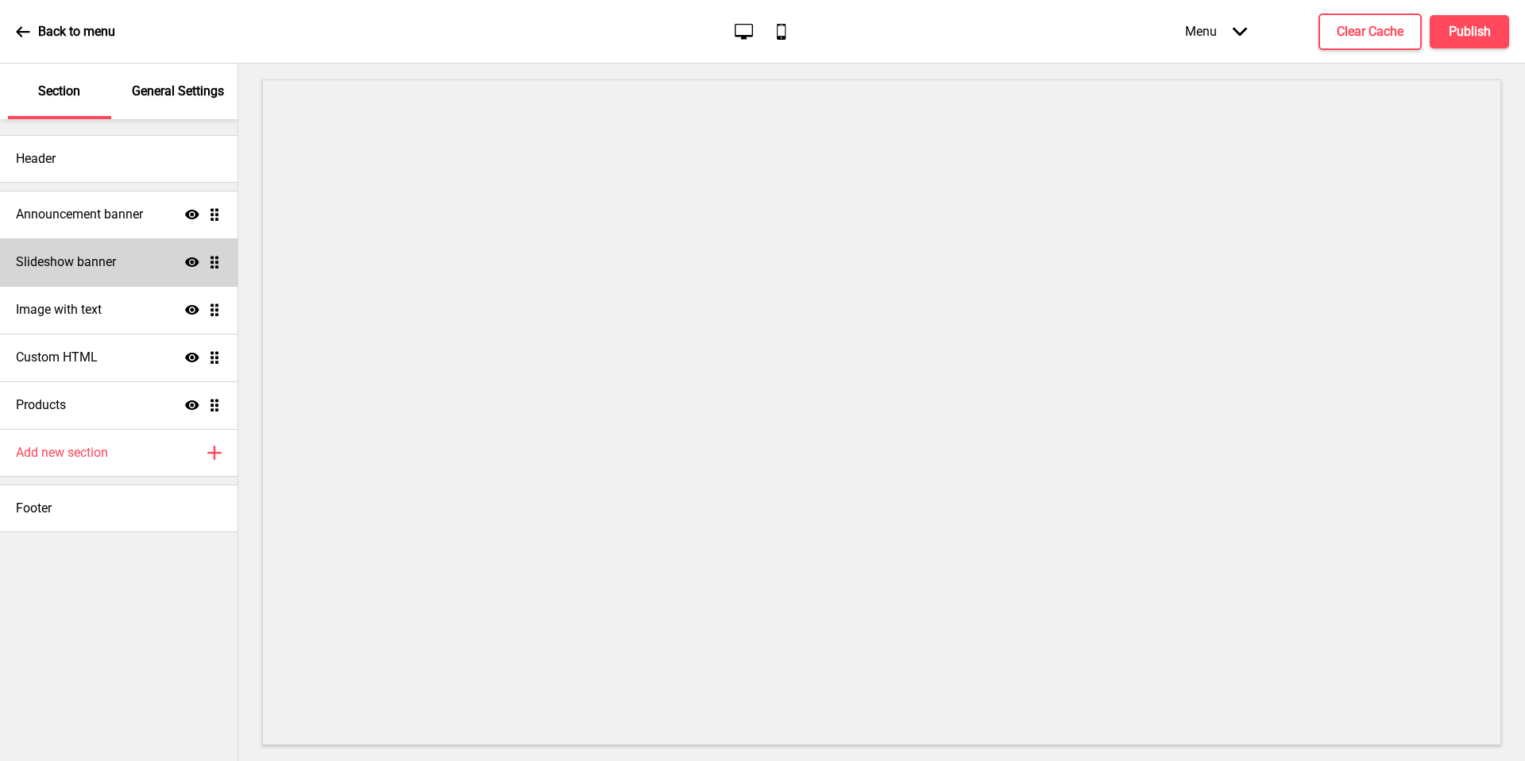
click at [85, 260] on h4 "Slideshow banner" at bounding box center [66, 261] width 100 height 17
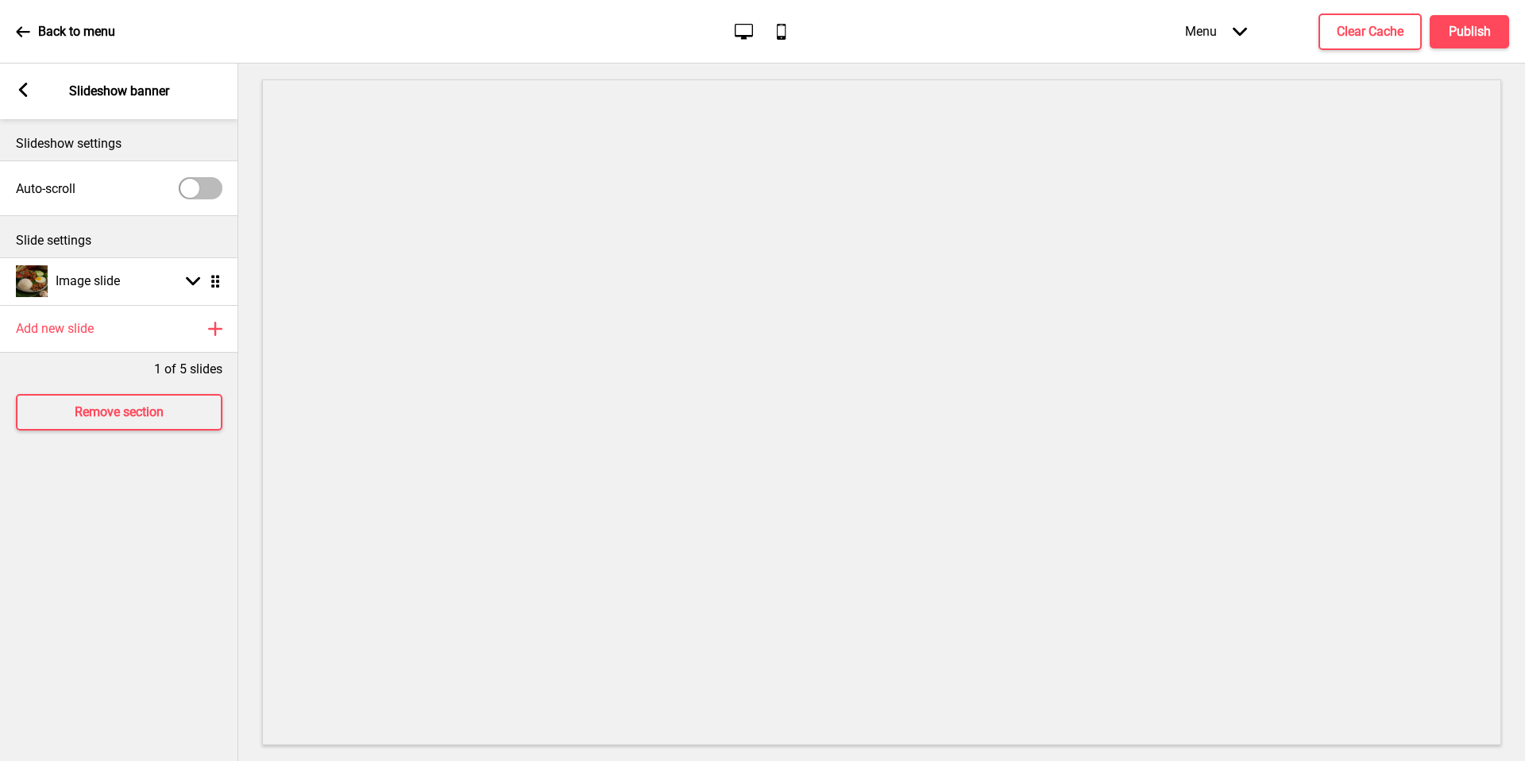
drag, startPoint x: 30, startPoint y: 99, endPoint x: 53, endPoint y: 104, distance: 23.5
click at [29, 100] on div "Arrow left Slideshow banner" at bounding box center [119, 92] width 238 height 56
click at [27, 92] on rect at bounding box center [23, 90] width 14 height 14
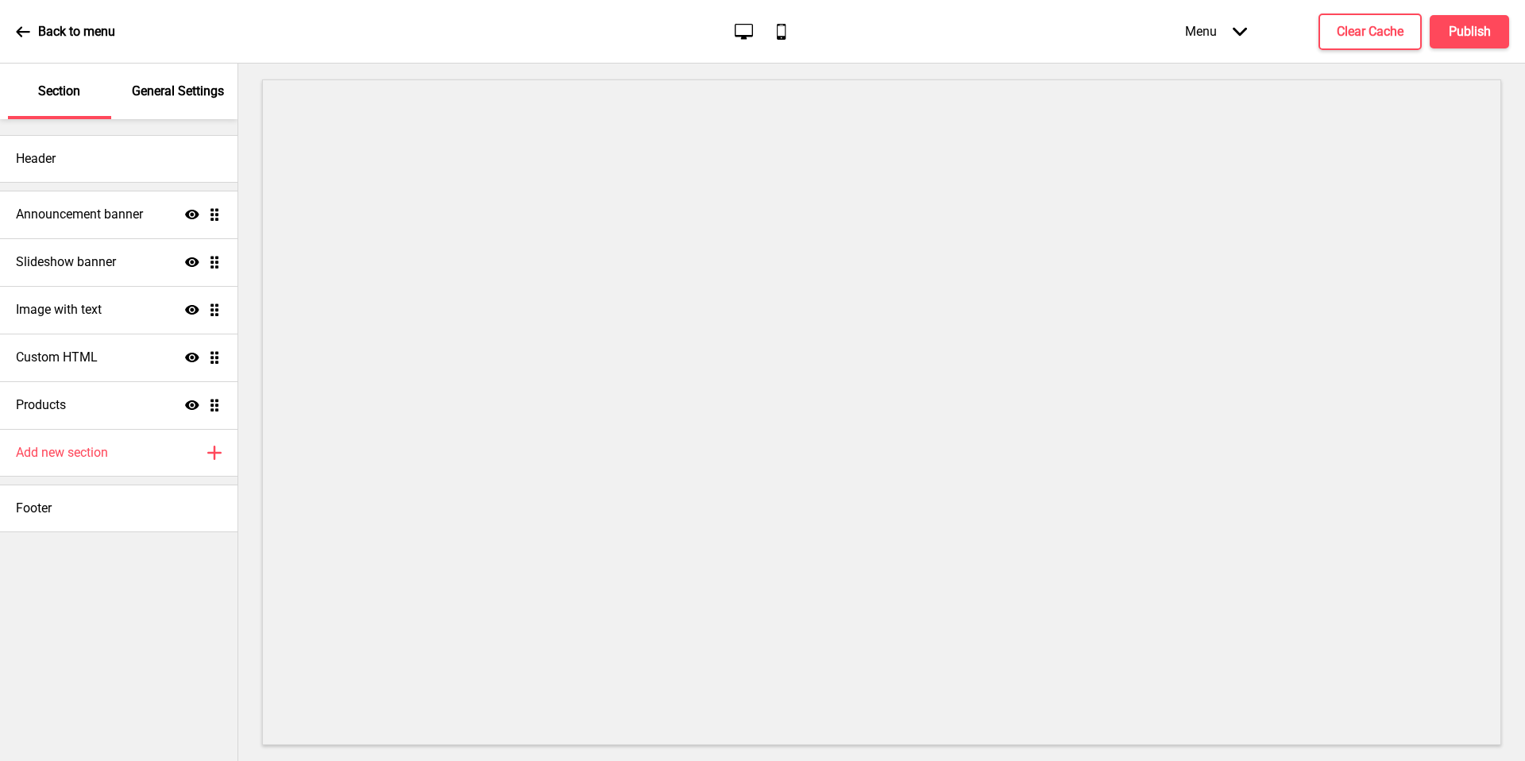
click at [200, 98] on p "General Settings" at bounding box center [178, 91] width 92 height 17
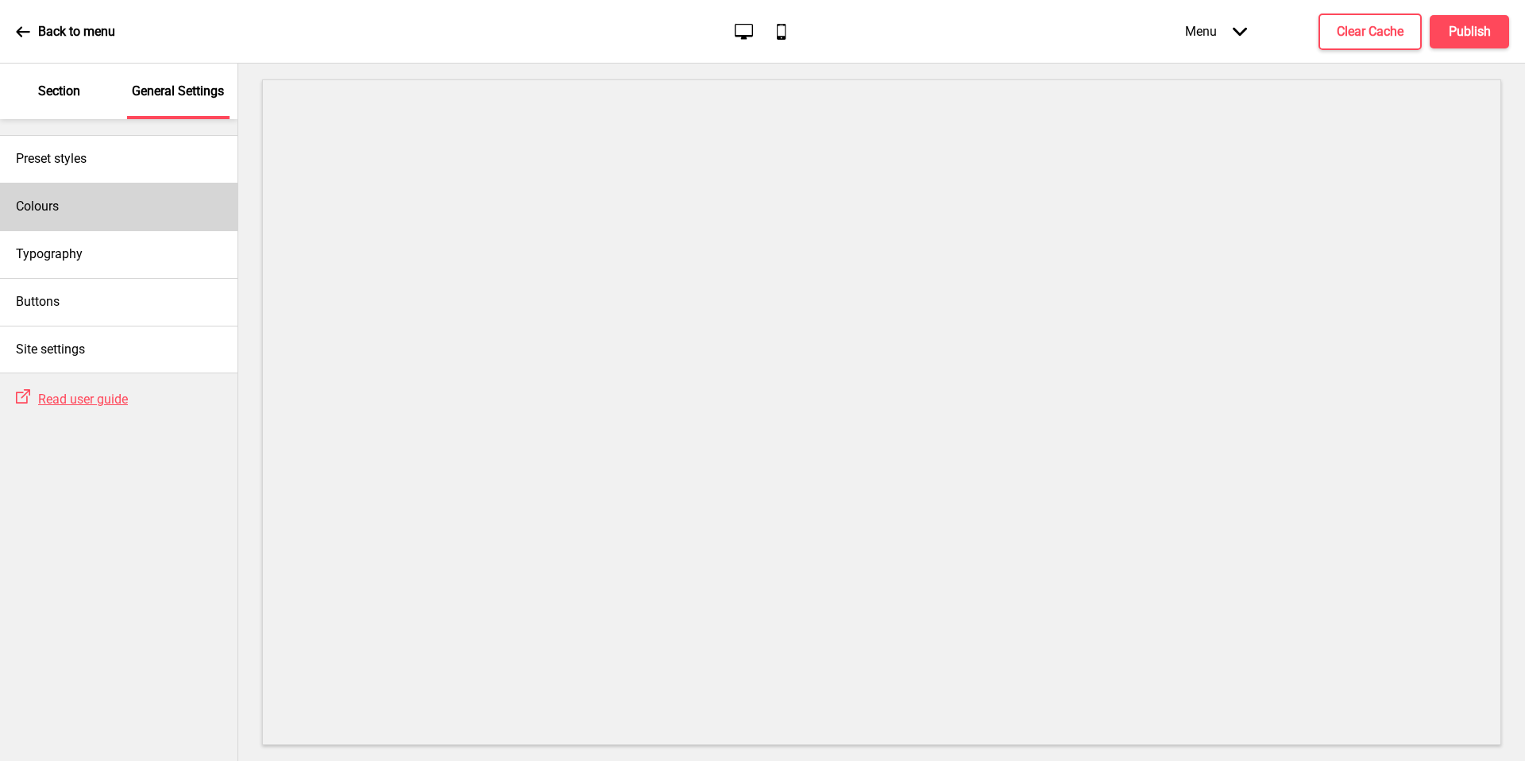
click at [126, 209] on div "Colours" at bounding box center [119, 207] width 238 height 48
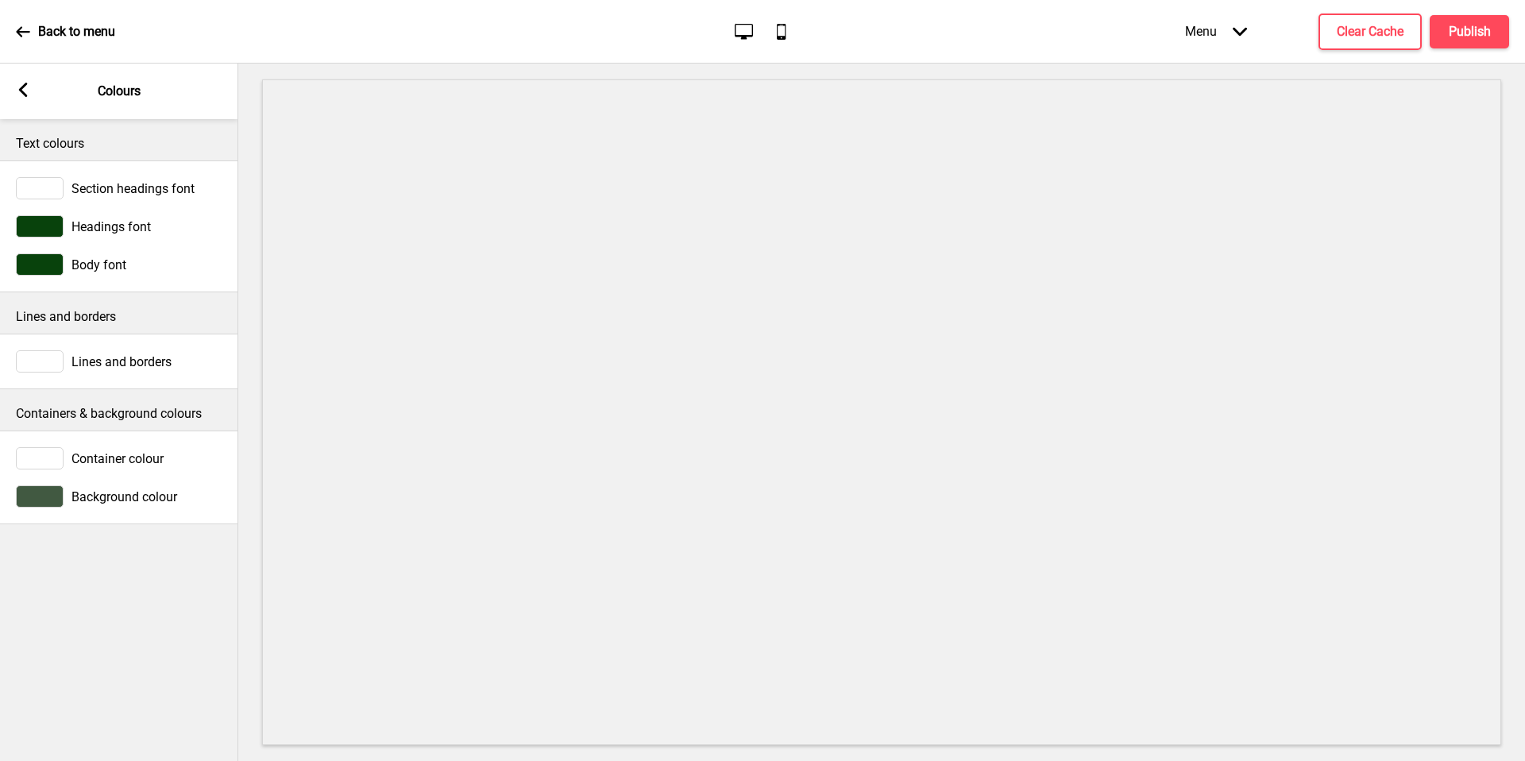
click at [32, 499] on div at bounding box center [40, 496] width 48 height 22
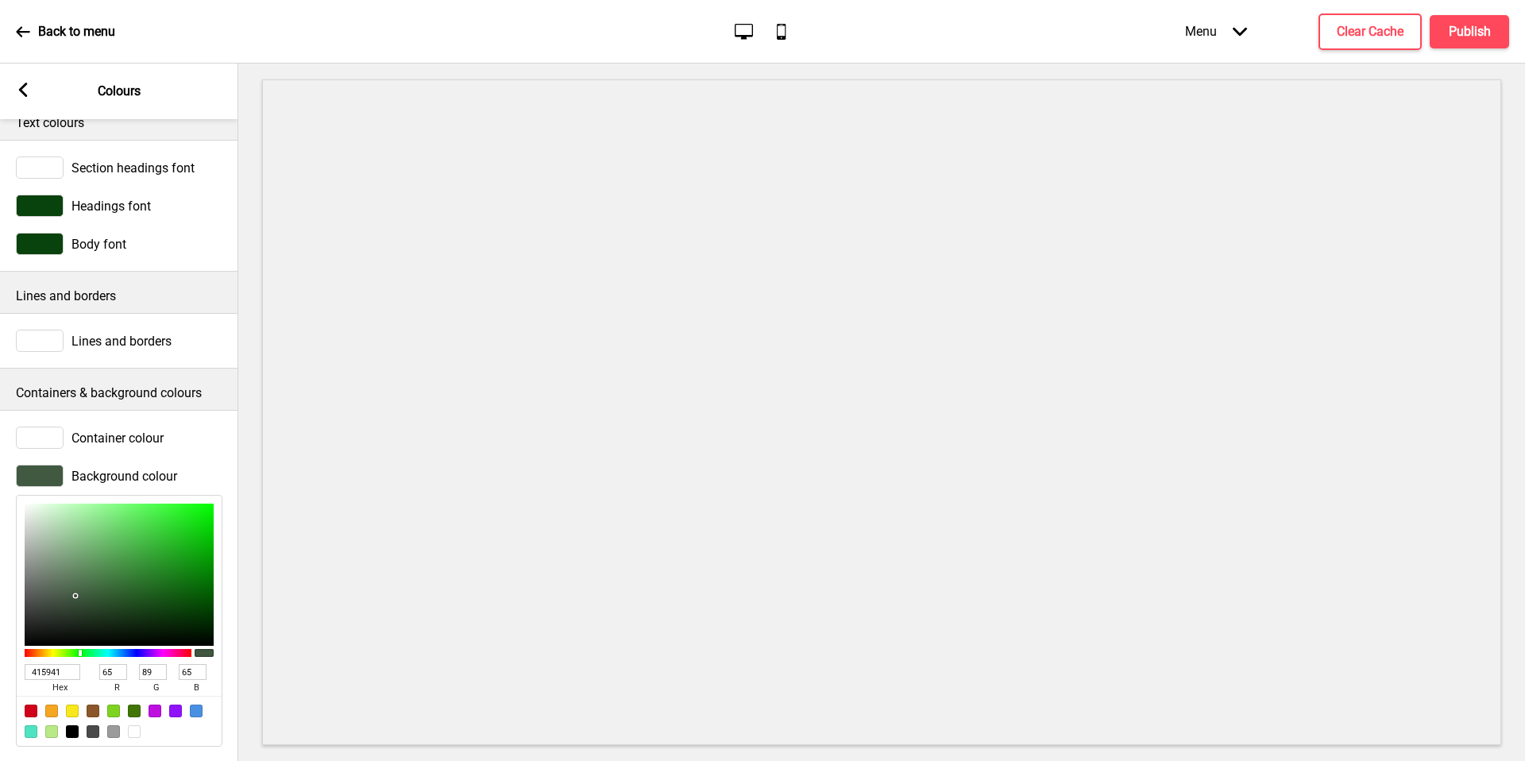
scroll to position [50, 0]
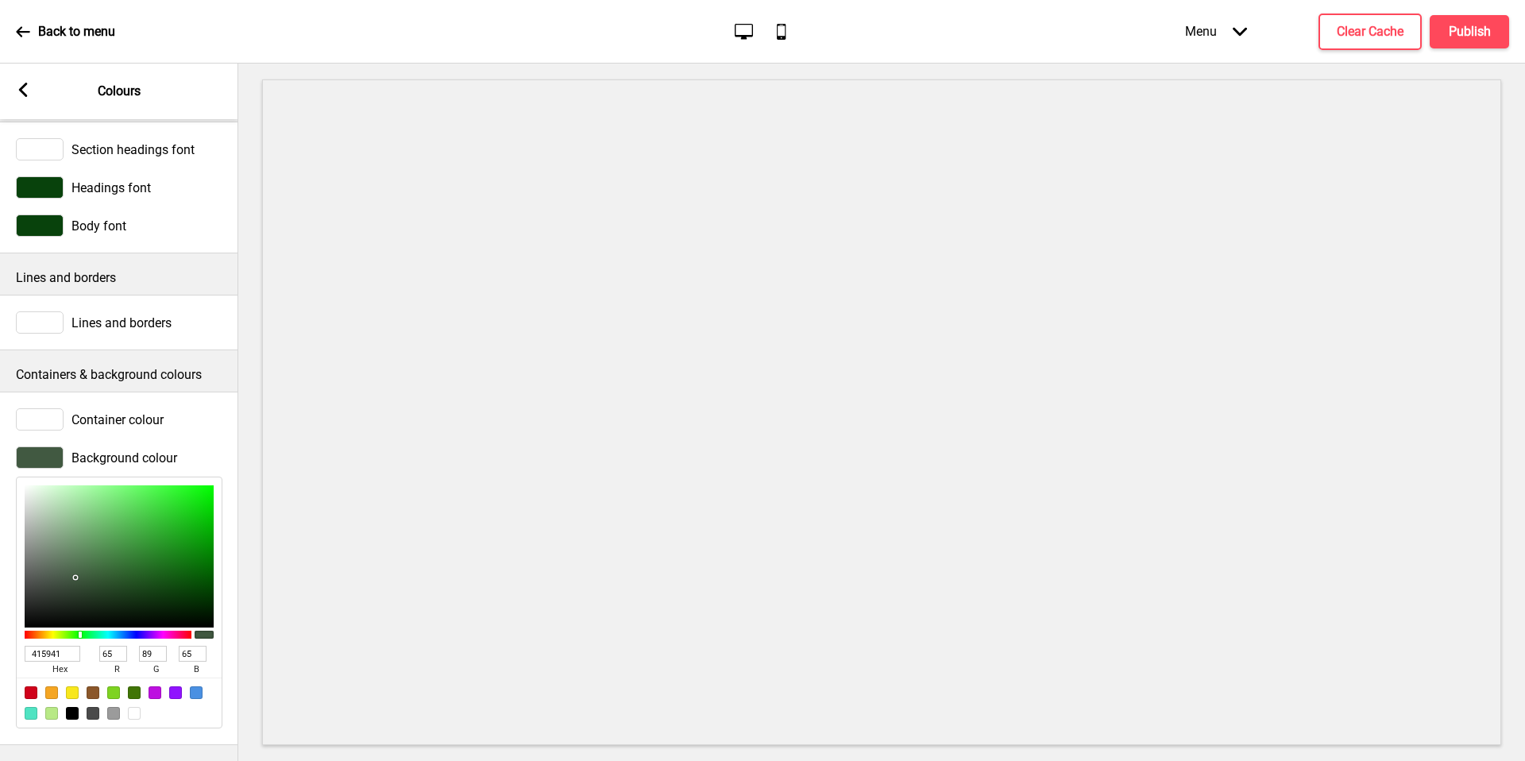
click at [57, 662] on span "hex" at bounding box center [60, 670] width 70 height 16
click at [60, 647] on input "415941" at bounding box center [53, 654] width 56 height 16
click at [59, 647] on input "415941" at bounding box center [53, 654] width 56 height 16
paste input "#08420D"
type input "#08420D"
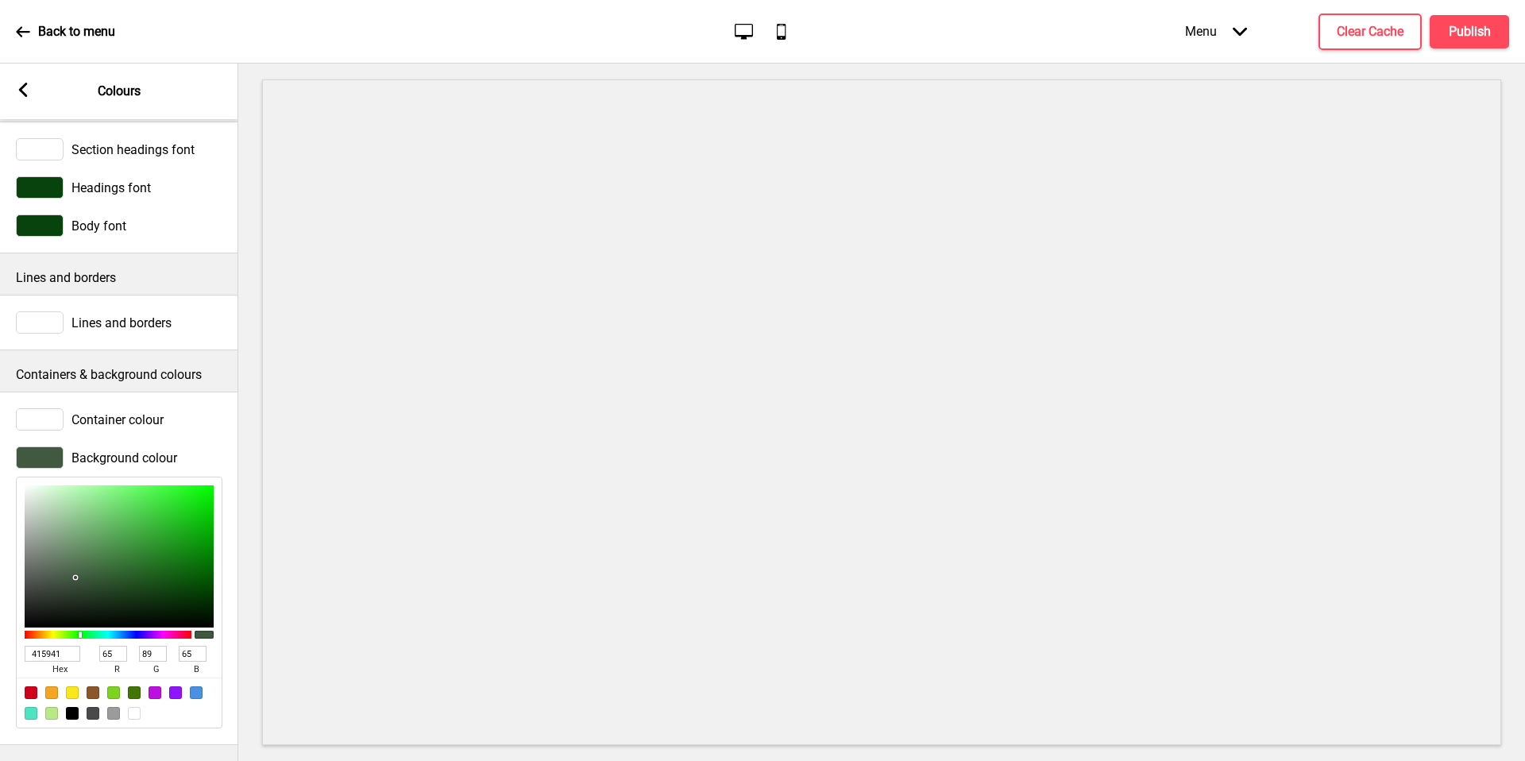
type input "8"
type input "66"
type input "13"
type input "08420D"
click at [25, 94] on icon at bounding box center [23, 90] width 9 height 14
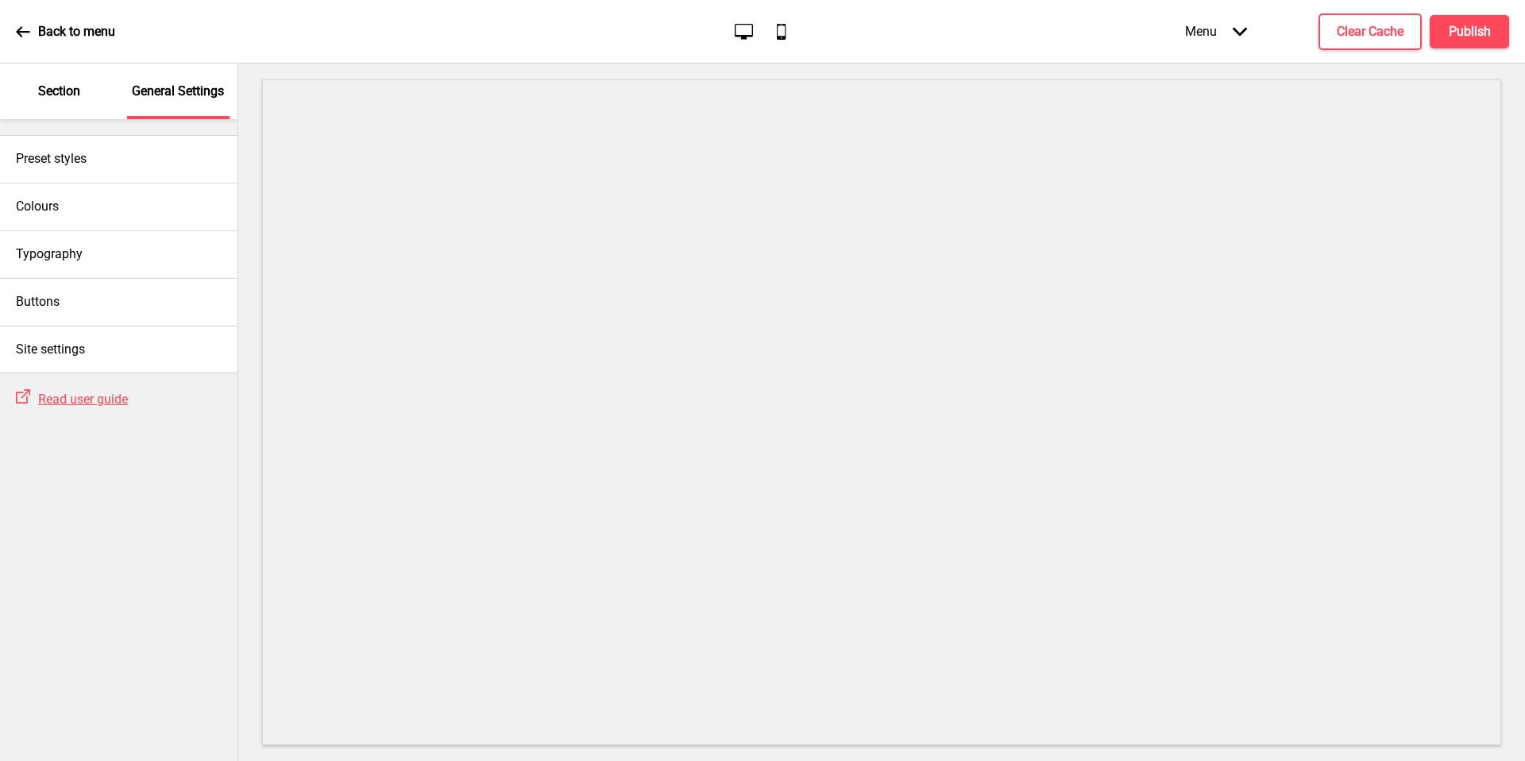
click at [31, 98] on div "Section" at bounding box center [59, 92] width 103 height 56
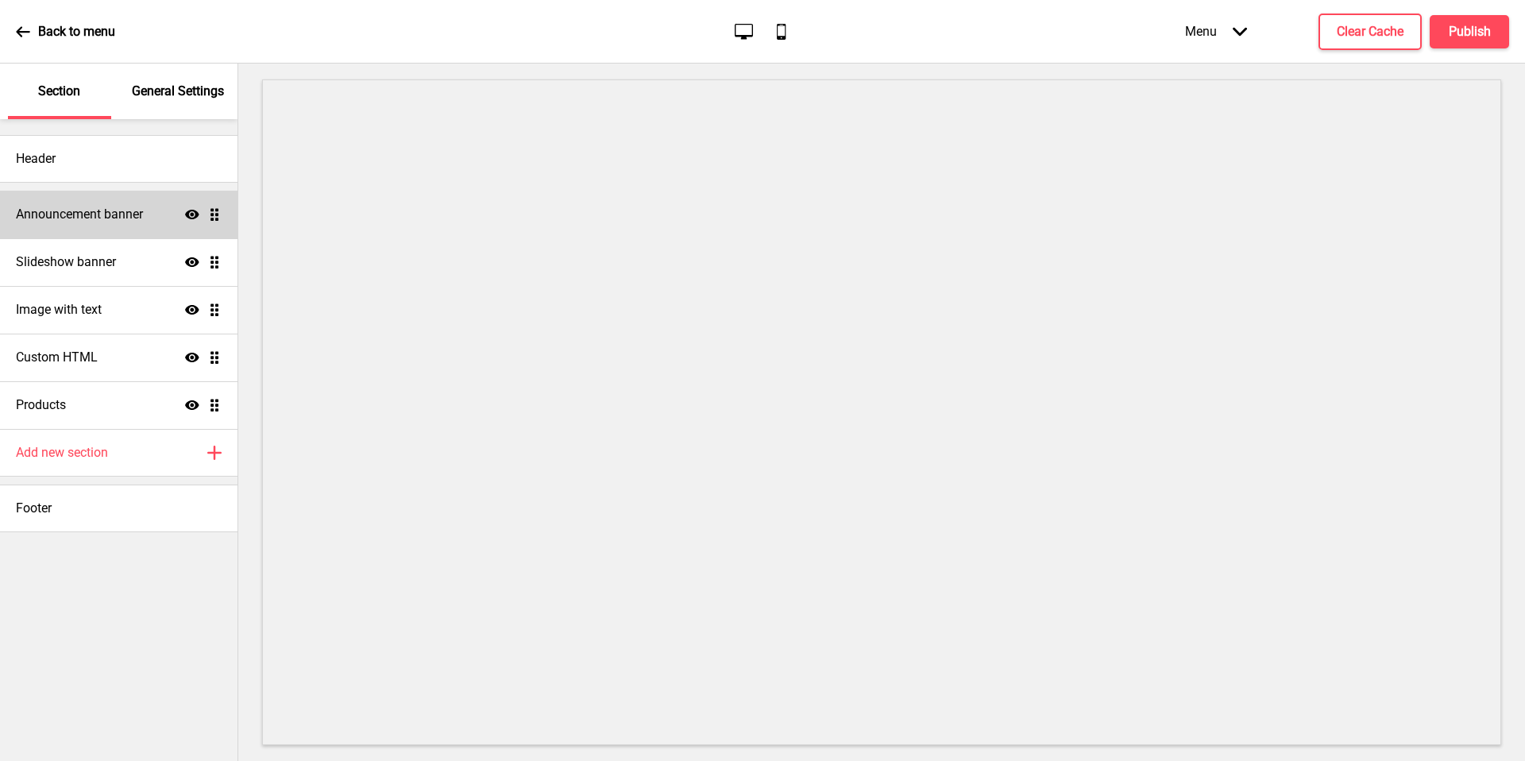
click at [87, 222] on h4 "Announcement banner" at bounding box center [79, 214] width 127 height 17
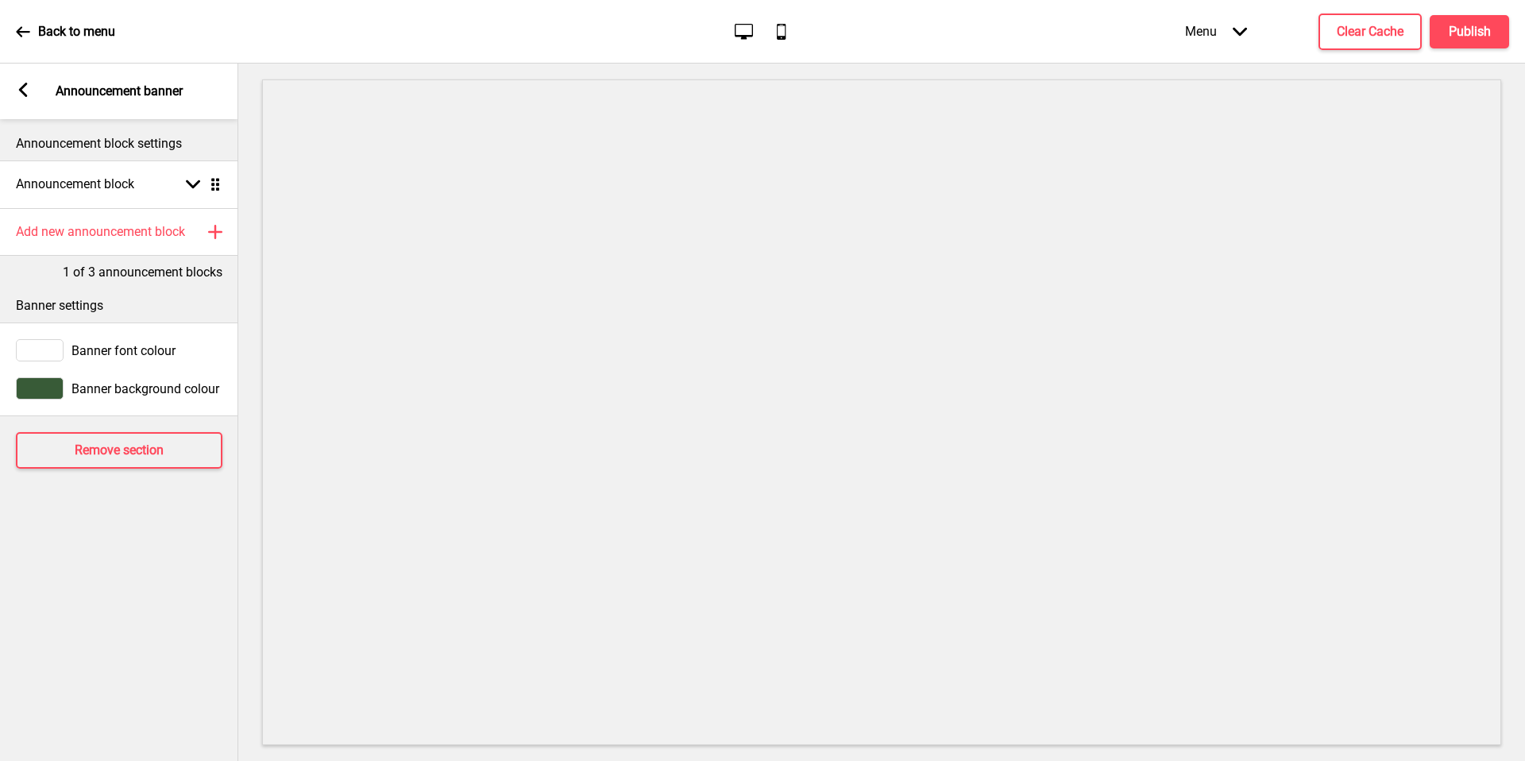
click at [36, 386] on div at bounding box center [40, 388] width 48 height 22
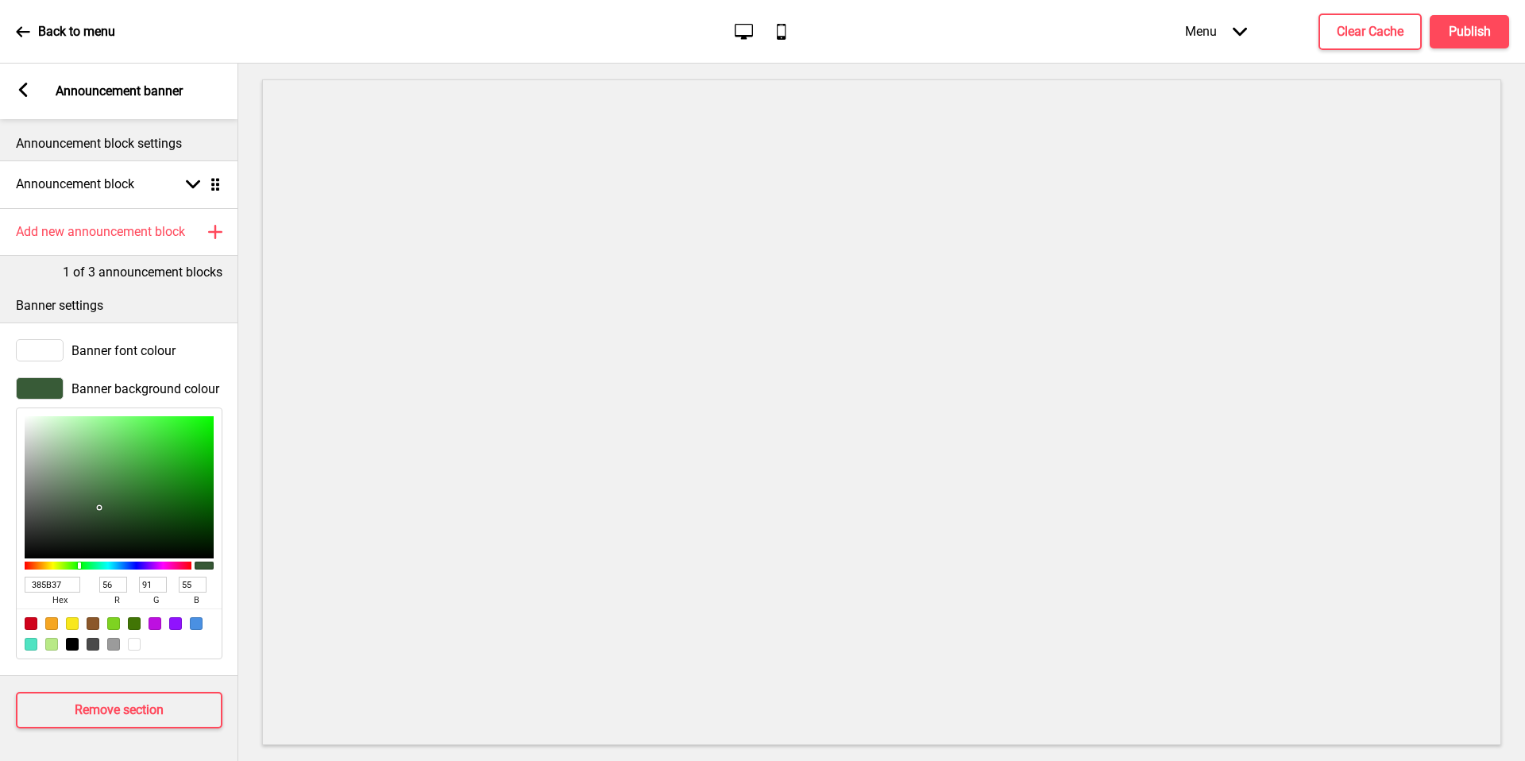
click at [49, 585] on input "385B37" at bounding box center [53, 585] width 56 height 16
paste input "#08420D"
type input "#08420D"
type input "8"
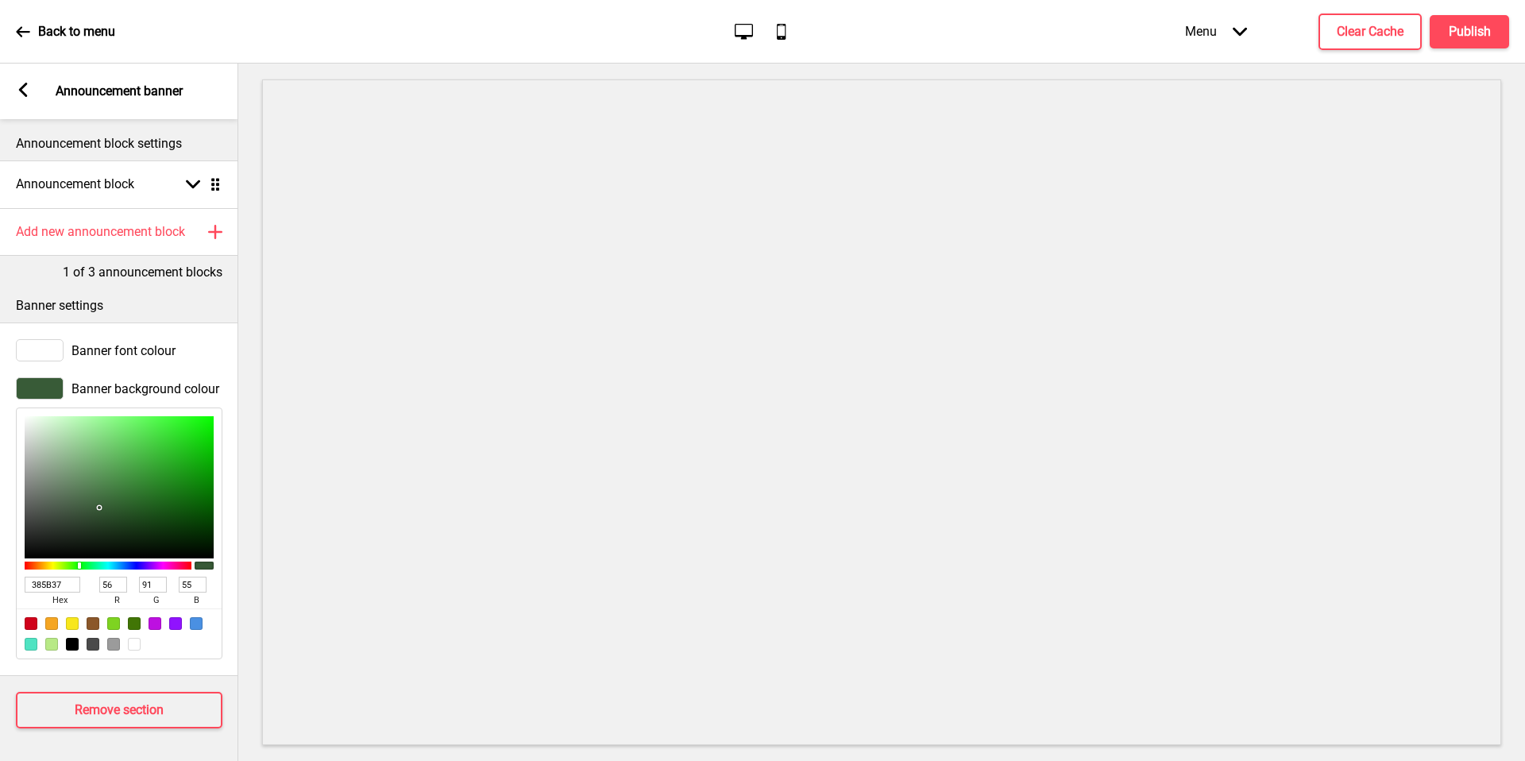
type input "66"
type input "13"
type input "08420D"
click at [19, 98] on div "Arrow left" at bounding box center [23, 91] width 14 height 17
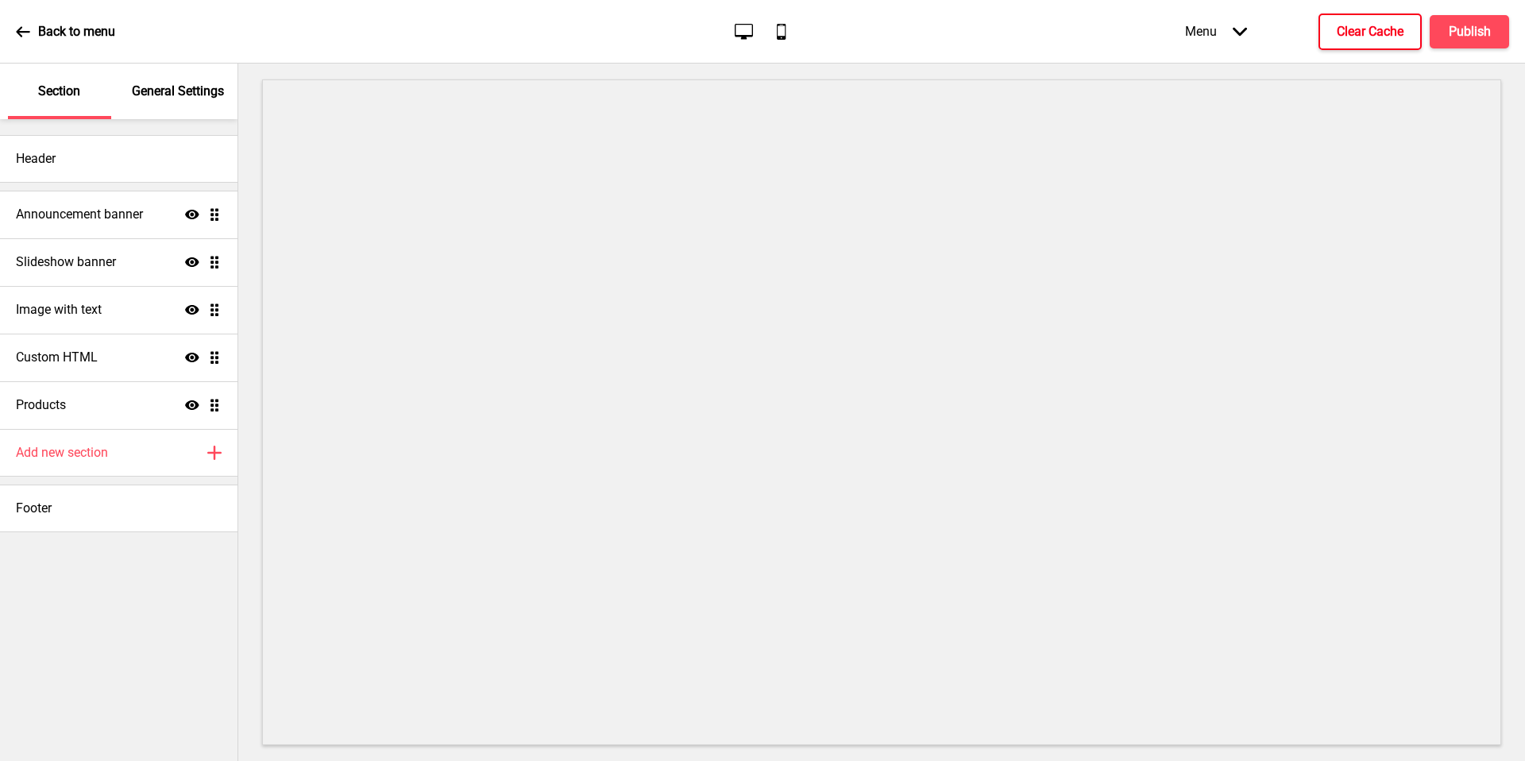
click at [1376, 25] on h4 "Clear Cache" at bounding box center [1370, 31] width 67 height 17
click at [1485, 26] on div "Menu Arrow down Product Page Store Information Checkout Thank you Terms & Condi…" at bounding box center [1316, 31] width 388 height 47
click at [1474, 40] on div "Menu Arrow down Product Page Store Information Checkout Thank you Terms & Condi…" at bounding box center [1316, 31] width 388 height 47
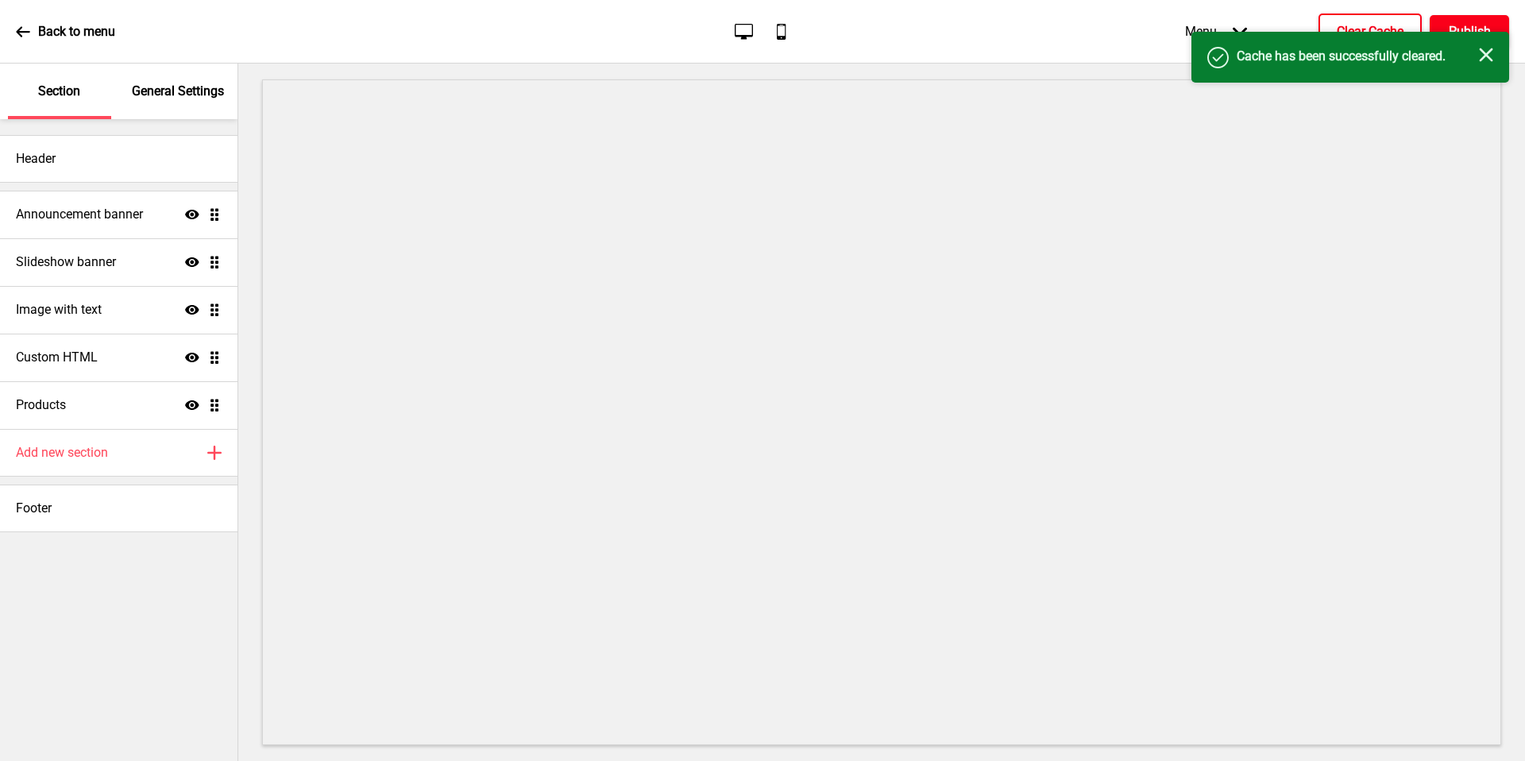
click at [1481, 29] on h4 "Publish" at bounding box center [1470, 31] width 42 height 17
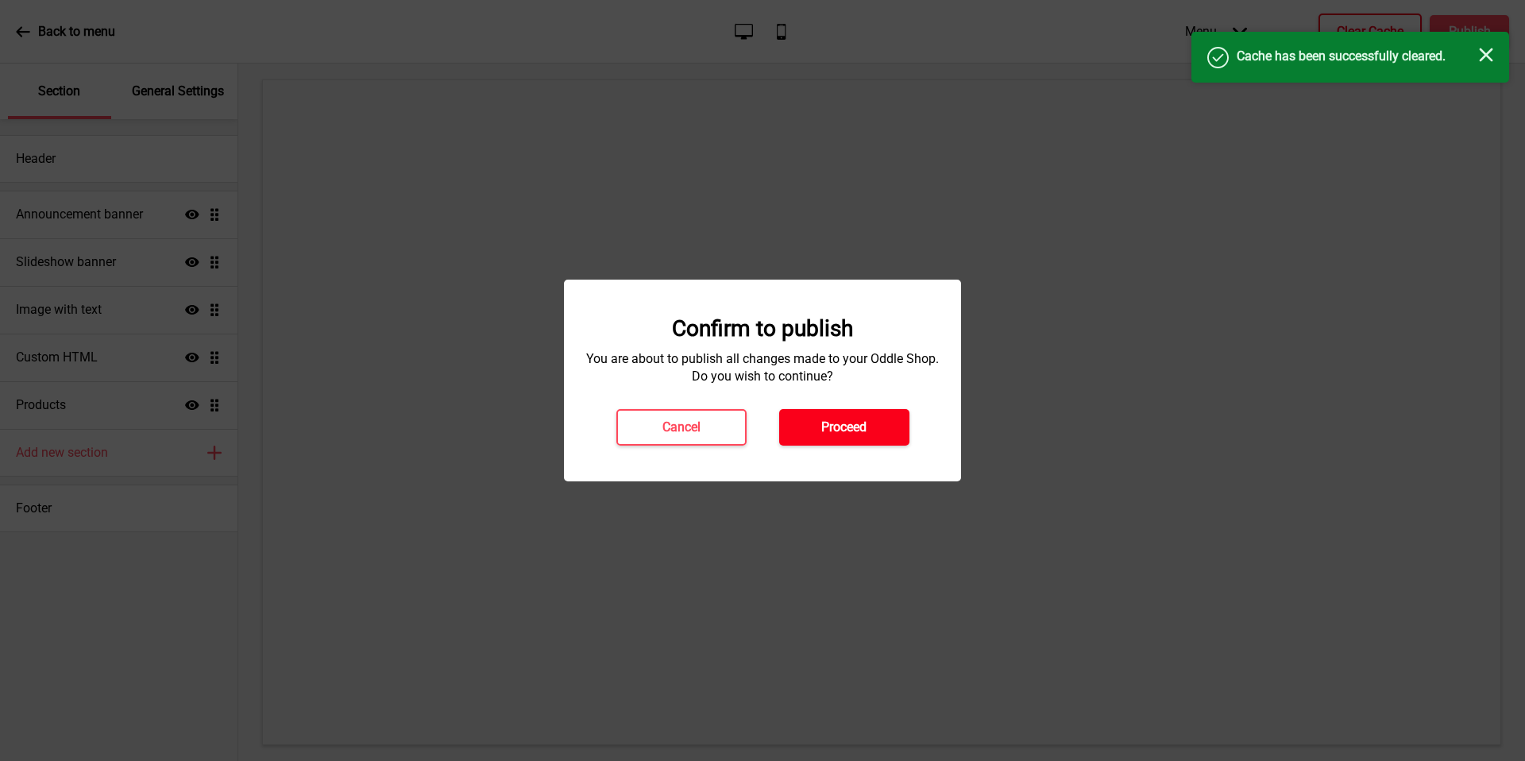
click at [825, 431] on h4 "Proceed" at bounding box center [843, 427] width 45 height 17
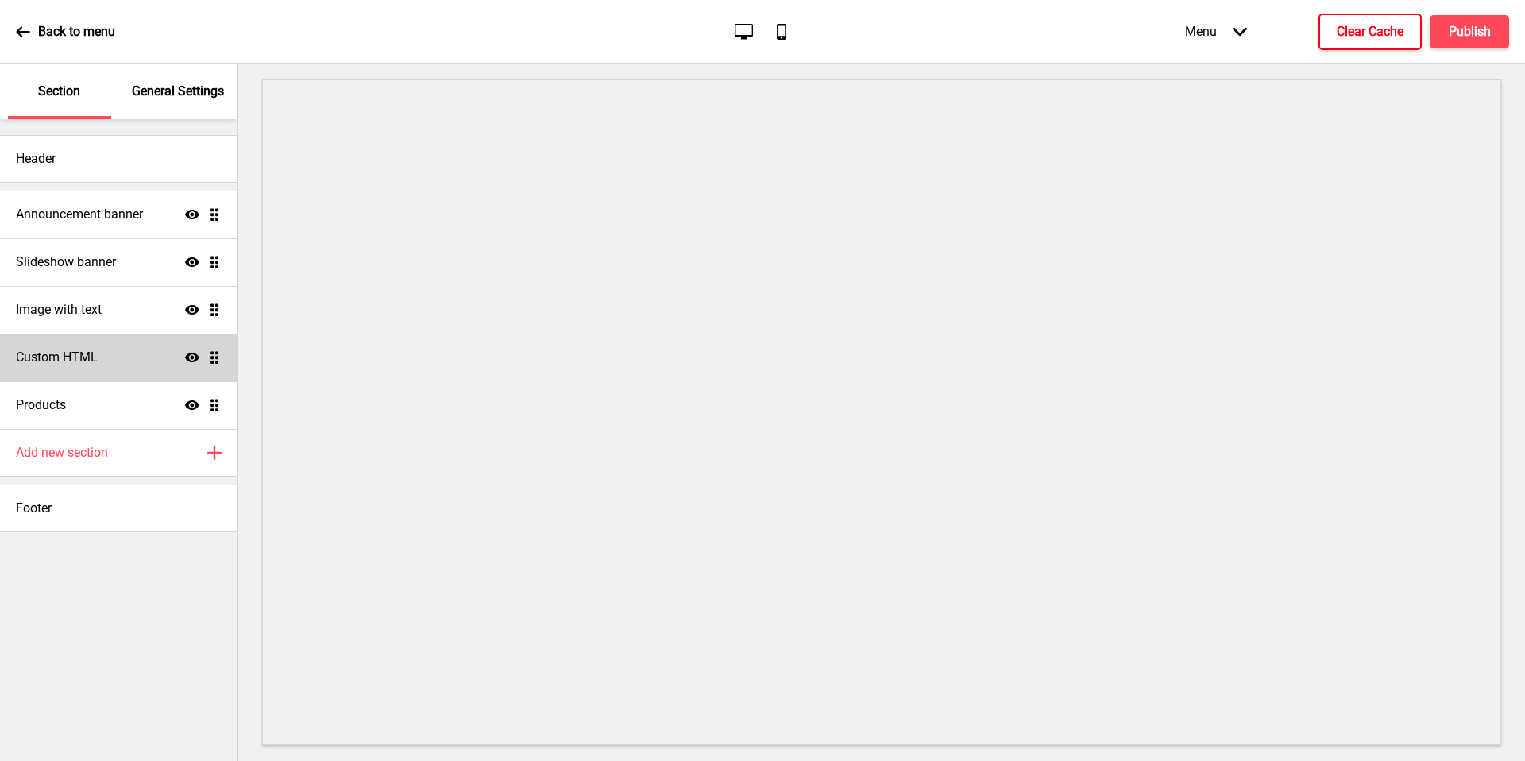
click at [134, 357] on div "Custom HTML Show Drag" at bounding box center [119, 358] width 238 height 48
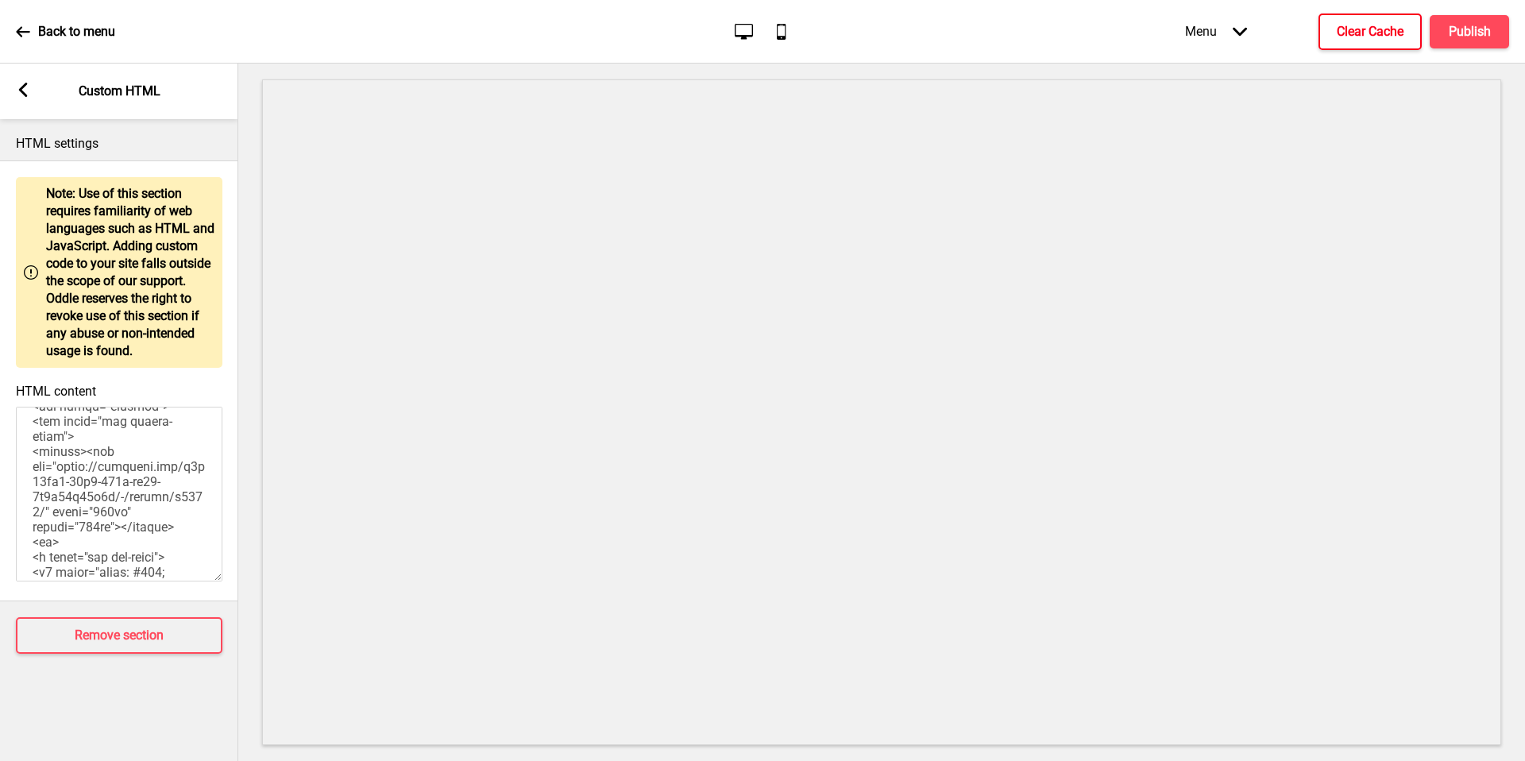
scroll to position [446, 0]
drag, startPoint x: 64, startPoint y: 458, endPoint x: 43, endPoint y: 514, distance: 60.1
click at [43, 514] on textarea "HTML content" at bounding box center [119, 494] width 207 height 175
drag, startPoint x: 187, startPoint y: 553, endPoint x: 87, endPoint y: 443, distance: 148.4
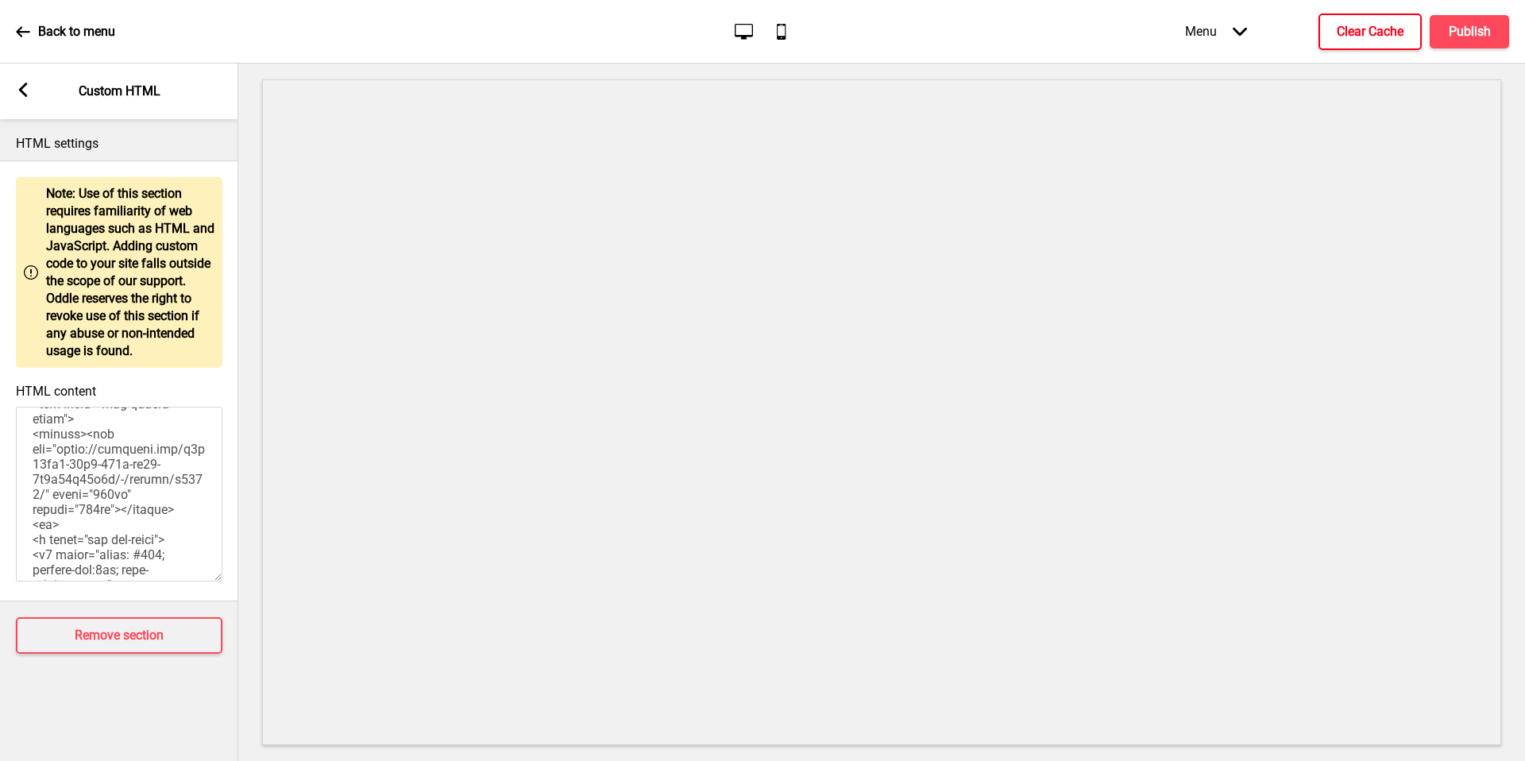
click at [87, 443] on textarea "HTML content" at bounding box center [119, 494] width 207 height 175
paste textarea "www.8days.sg/sites/8days/themes/mc_8days_theme/images/8days-logo.svg" style="wi…"
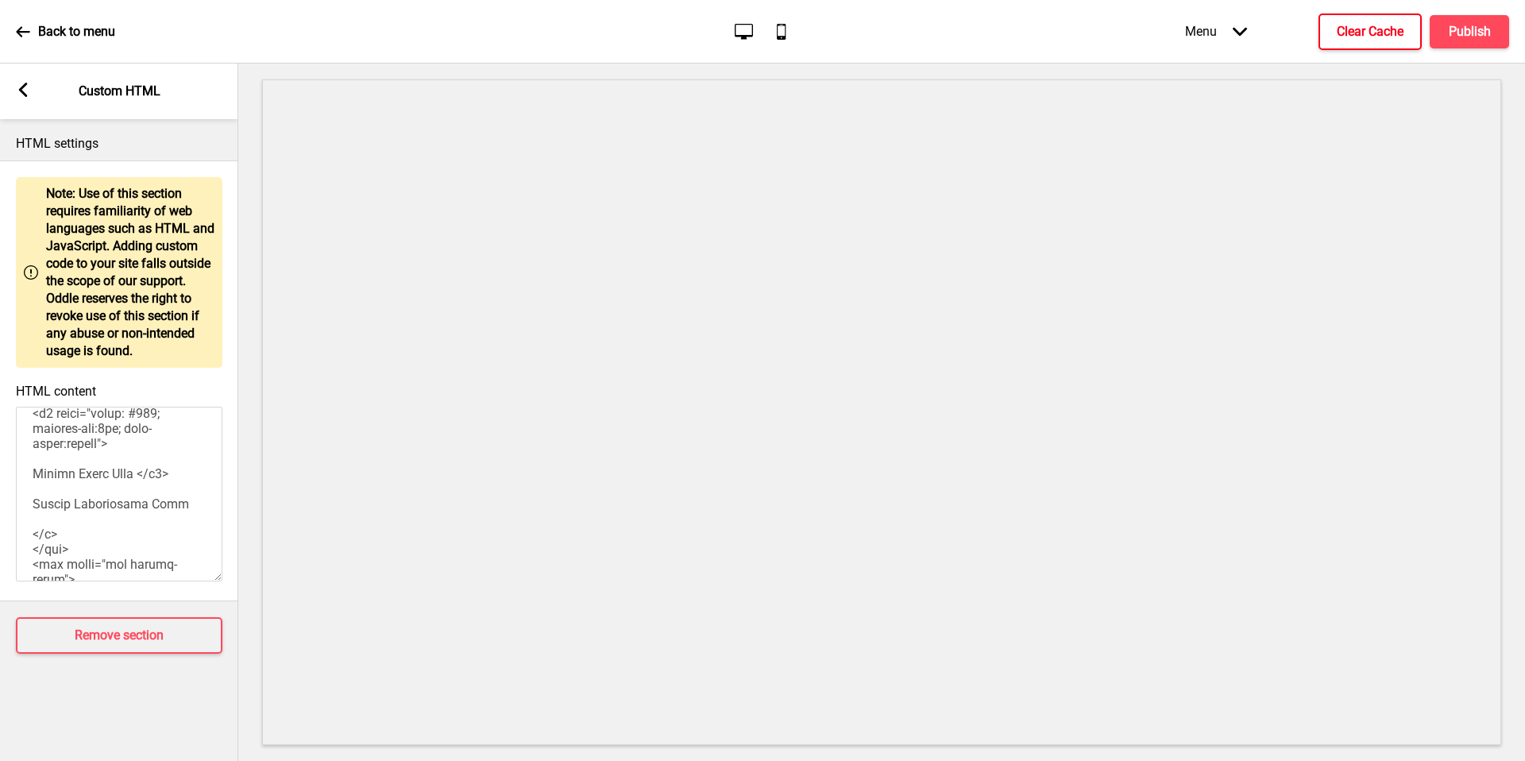
click at [61, 484] on textarea "HTML content" at bounding box center [119, 494] width 207 height 175
click at [119, 481] on textarea "HTML content" at bounding box center [119, 494] width 207 height 175
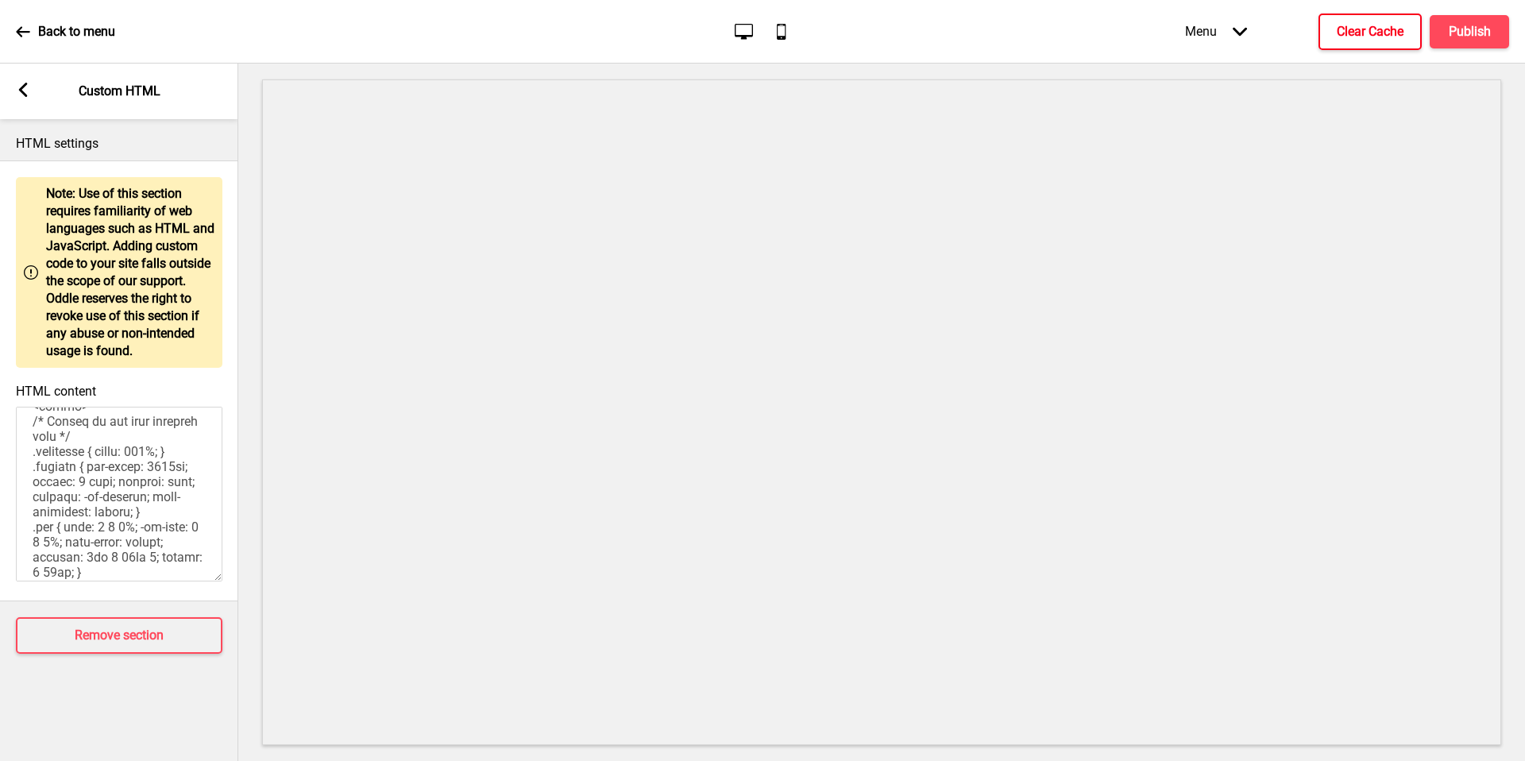
scroll to position [580, 0]
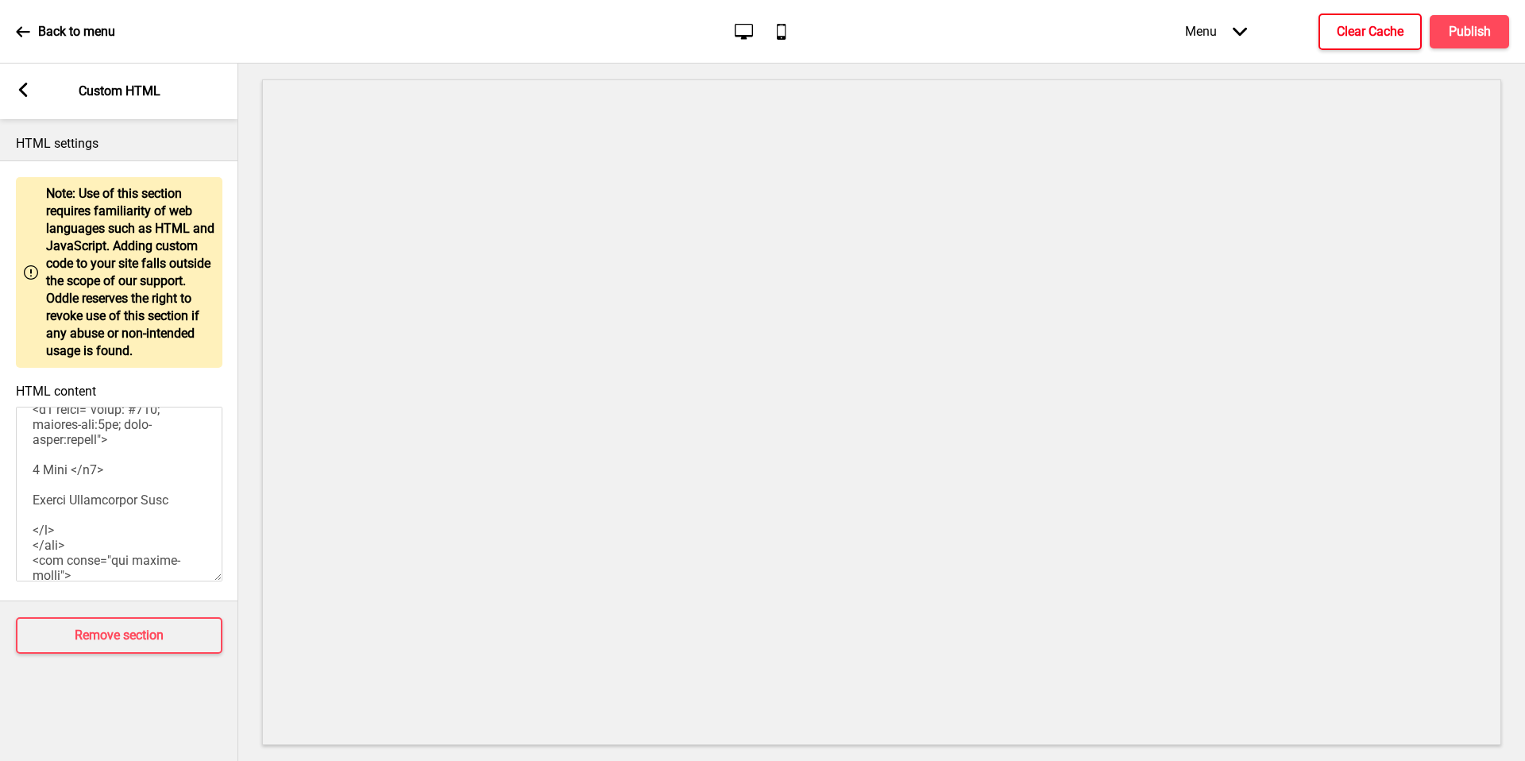
click at [46, 504] on textarea "HTML content" at bounding box center [119, 494] width 207 height 175
click at [48, 504] on textarea "HTML content" at bounding box center [119, 494] width 207 height 175
click at [127, 508] on textarea "HTML content" at bounding box center [119, 494] width 207 height 175
click at [151, 512] on textarea "HTML content" at bounding box center [119, 494] width 207 height 175
paste textarea "With our new model, you can pick and choose your desired meat and add-ons. We h…"
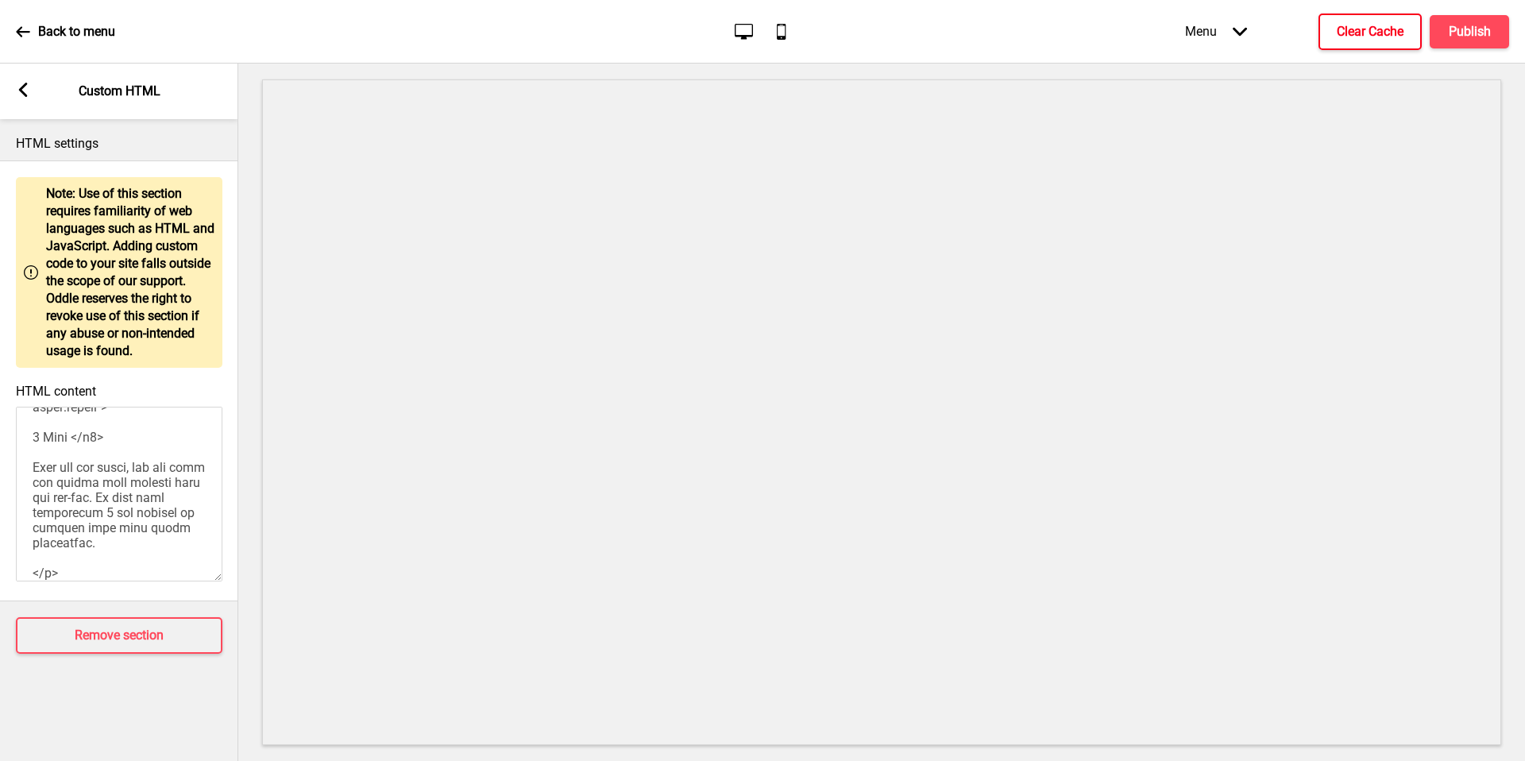
scroll to position [614, 0]
click at [35, 446] on textarea "HTML content" at bounding box center [119, 494] width 207 height 175
drag, startPoint x: 52, startPoint y: 448, endPoint x: 60, endPoint y: 450, distance: 9.1
click at [52, 448] on textarea "HTML content" at bounding box center [119, 494] width 207 height 175
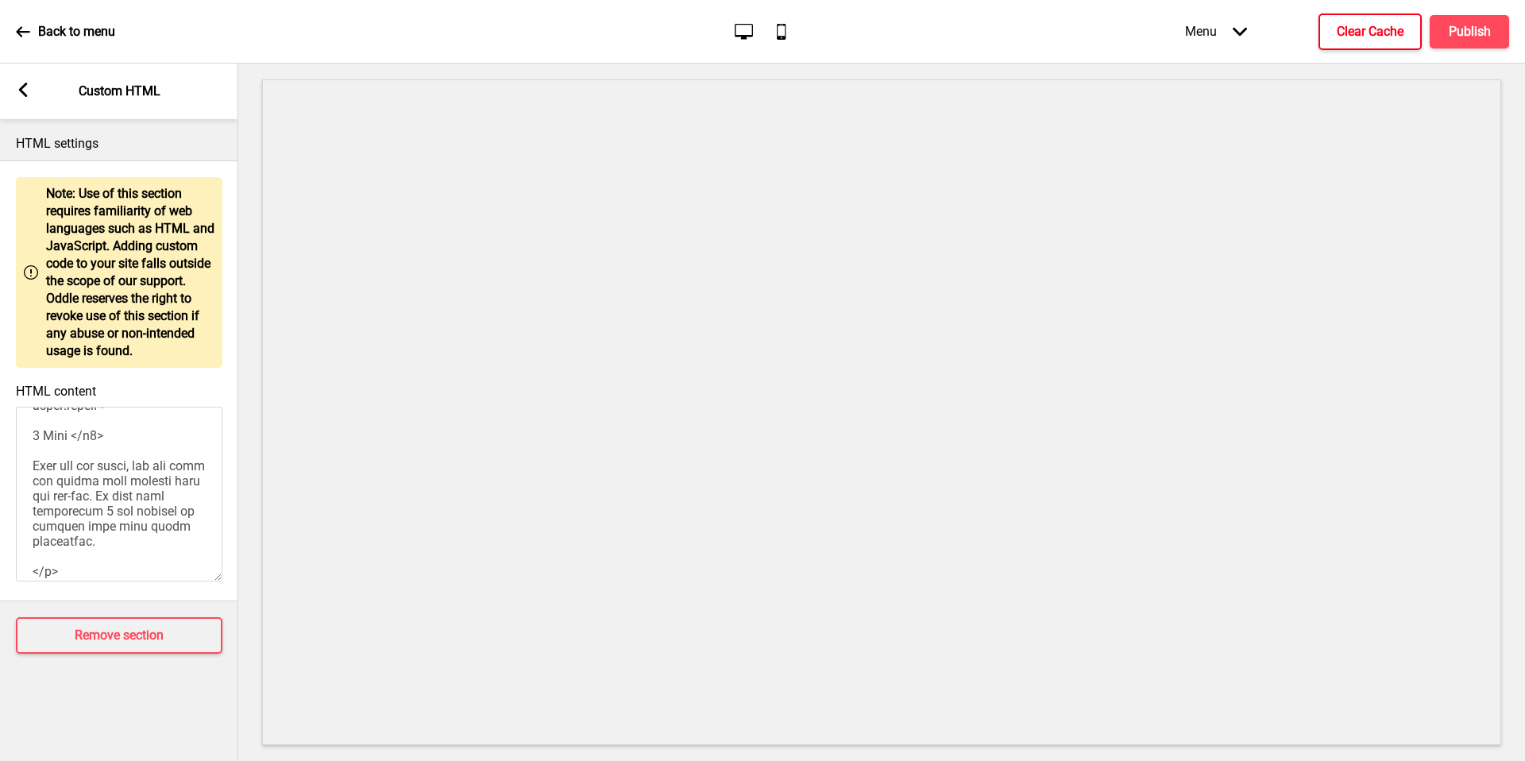
paste textarea "New Nasi Lemak Hawker Has Quintessentially S’porean Bromance With Tay Ping Hui …"
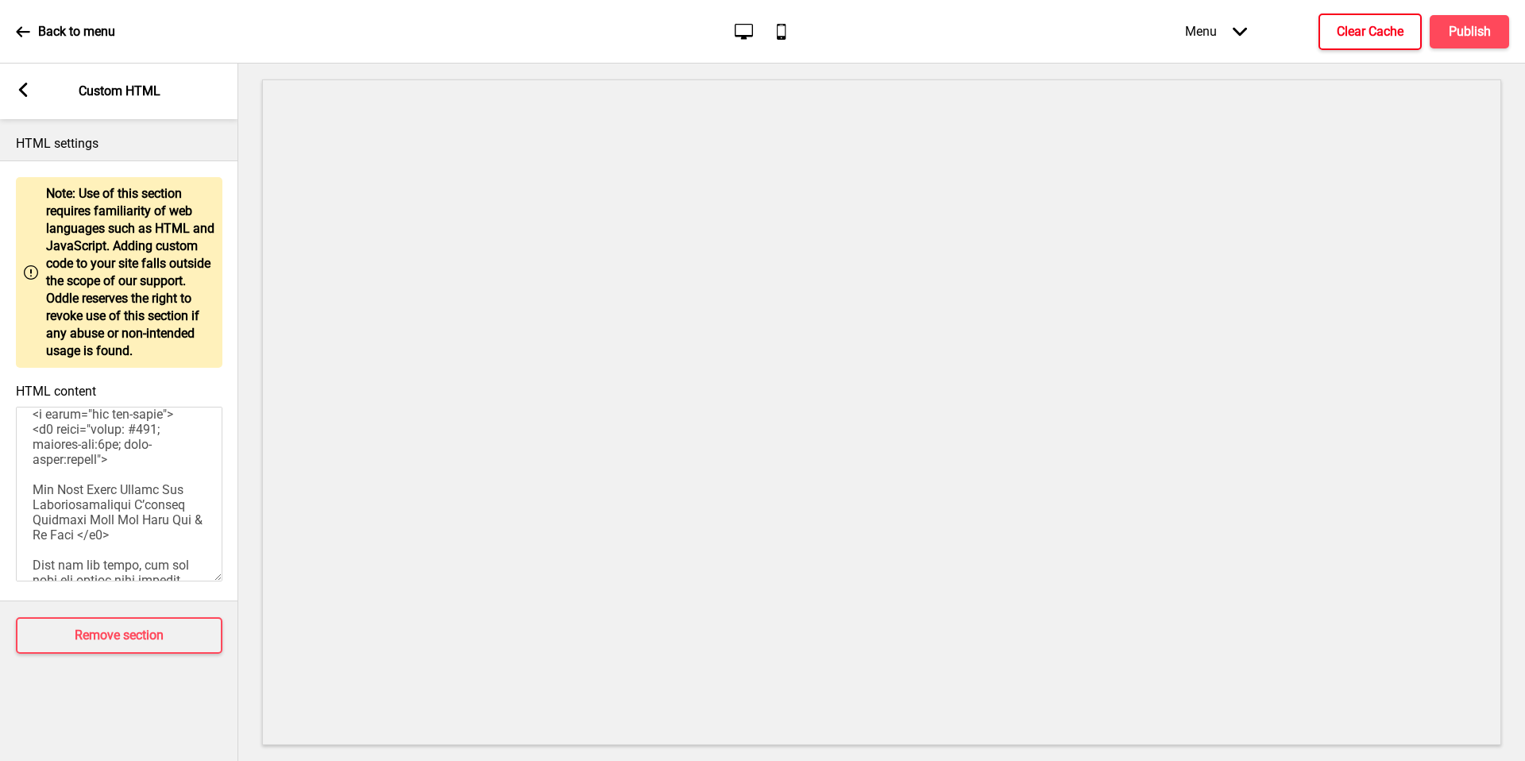
click at [65, 516] on textarea "HTML content" at bounding box center [119, 494] width 207 height 175
click at [58, 511] on textarea "HTML content" at bounding box center [119, 494] width 207 height 175
click at [44, 508] on textarea "HTML content" at bounding box center [119, 494] width 207 height 175
click at [43, 500] on textarea "HTML content" at bounding box center [119, 494] width 207 height 175
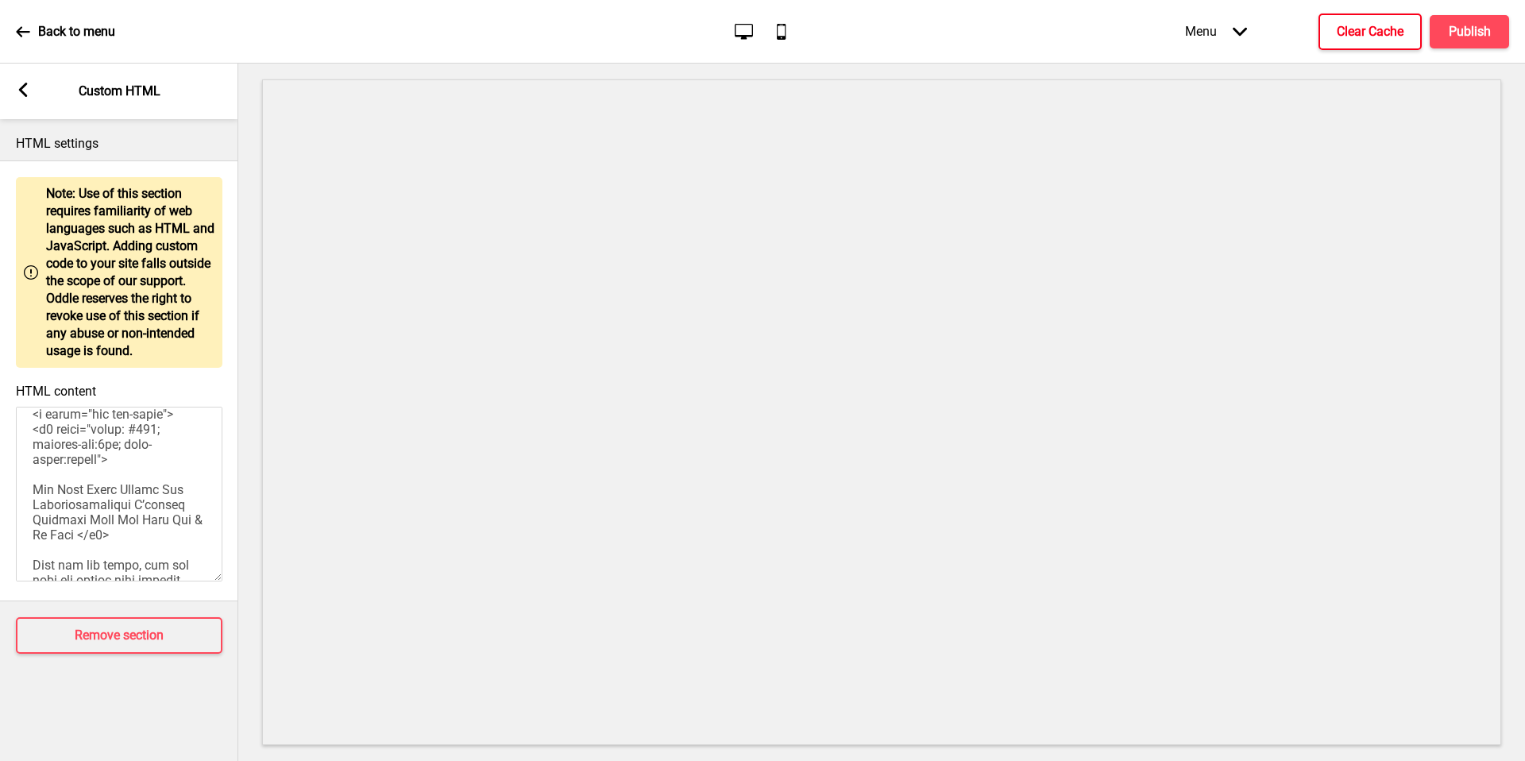
click at [43, 500] on textarea "HTML content" at bounding box center [119, 494] width 207 height 175
click at [159, 541] on textarea "HTML content" at bounding box center [119, 494] width 207 height 175
click at [1449, 25] on h4 "Publish" at bounding box center [1470, 31] width 42 height 17
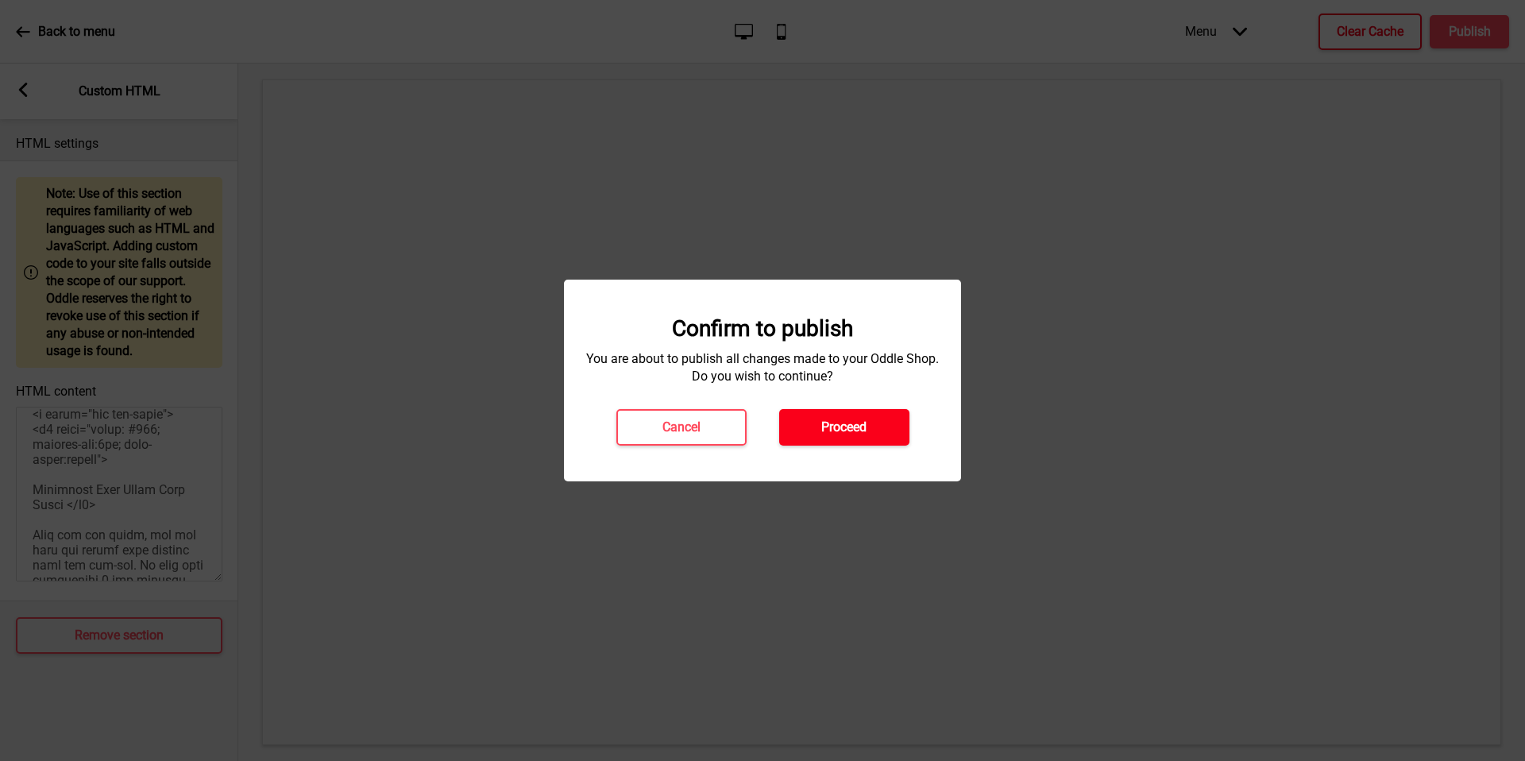
click at [855, 429] on h4 "Proceed" at bounding box center [843, 427] width 45 height 17
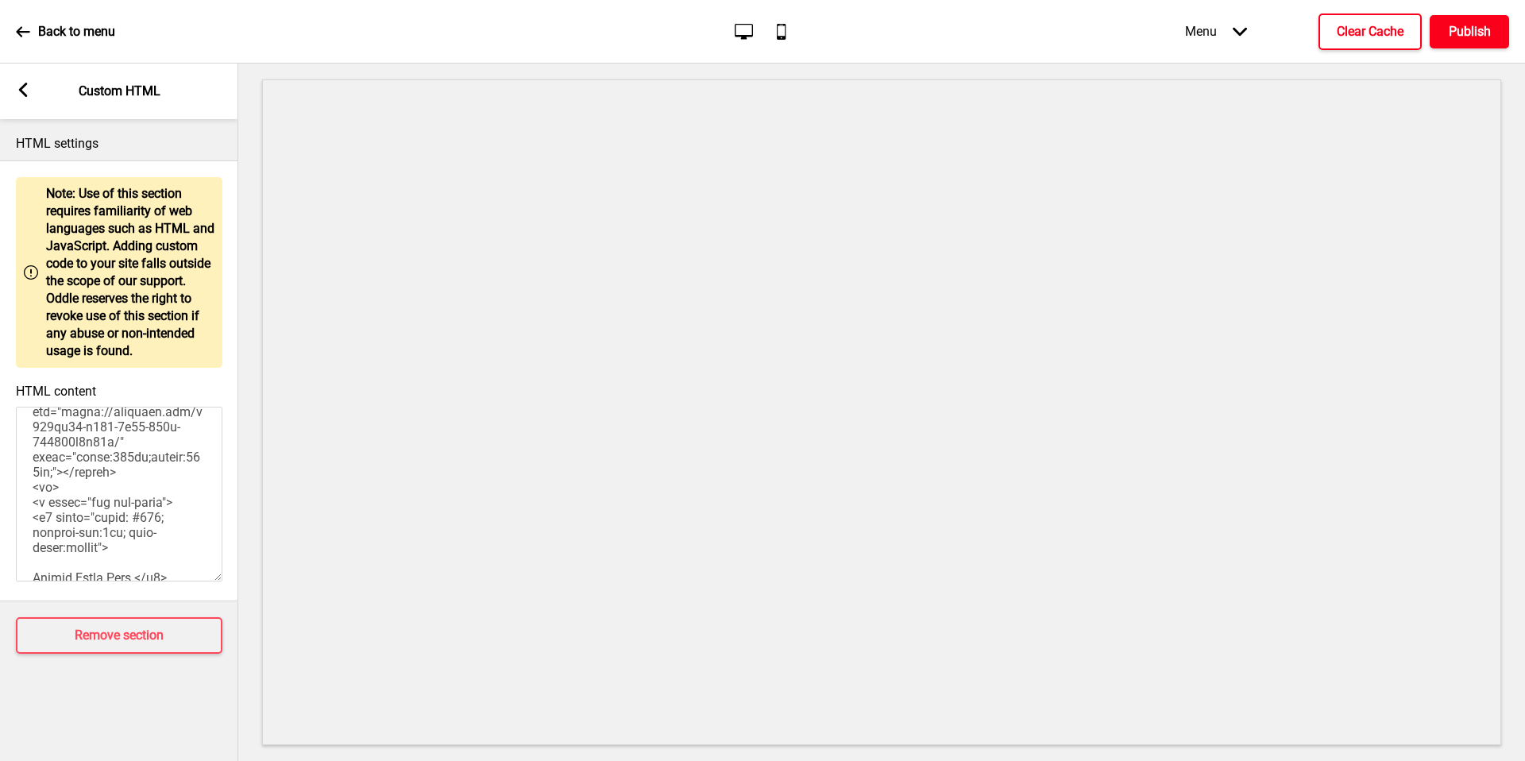
scroll to position [848, 0]
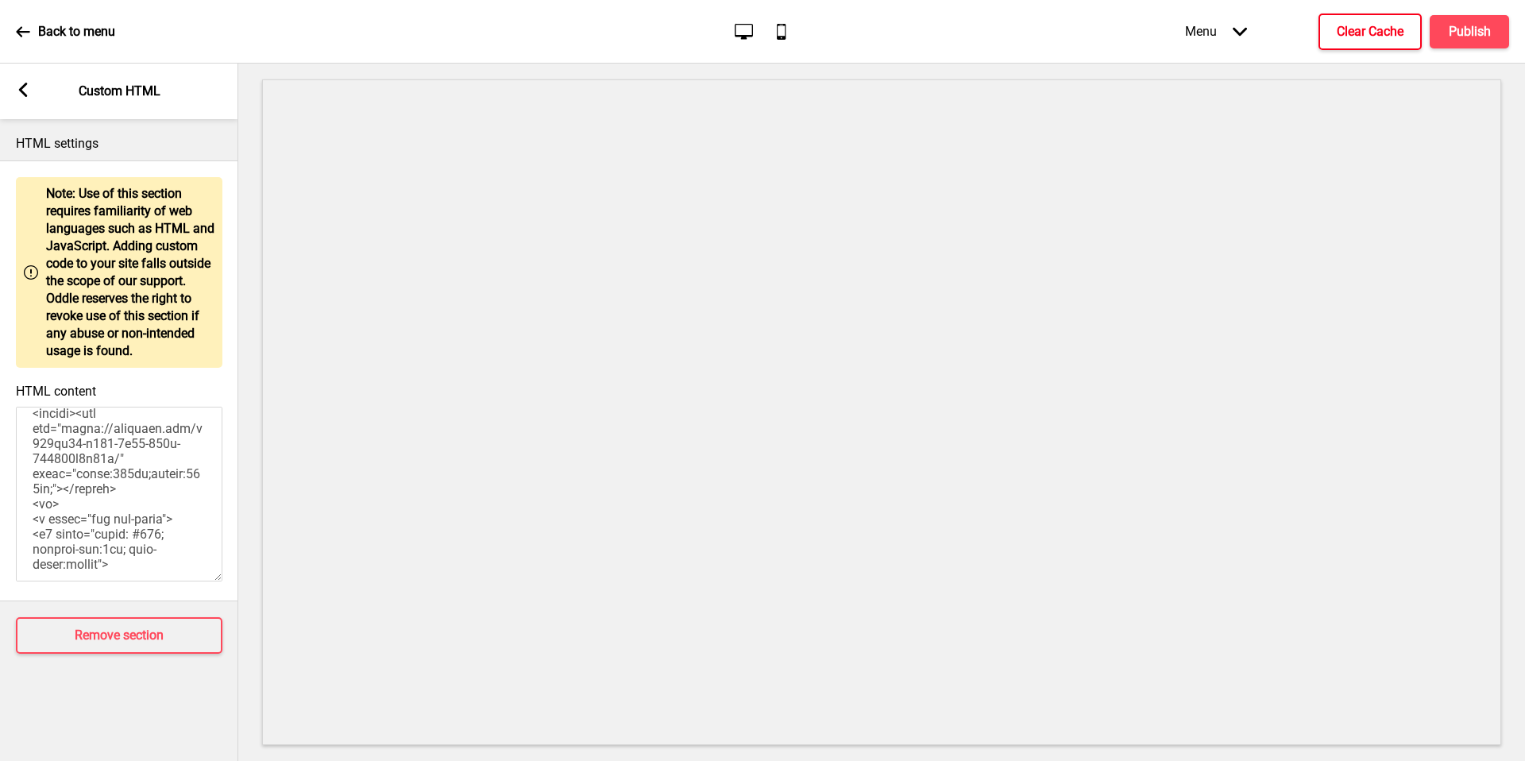
click at [68, 440] on textarea "HTML content" at bounding box center [119, 494] width 207 height 175
click at [68, 500] on textarea "HTML content" at bounding box center [119, 494] width 207 height 175
paste textarea "hungrygowhere.com/wp-content/themes/hungrygowhere/assets/images/hgw-logo-white.…"
click at [162, 689] on div "HTML settings Warning Note: Use of this section requires familiarity of web lan…" at bounding box center [119, 440] width 238 height 642
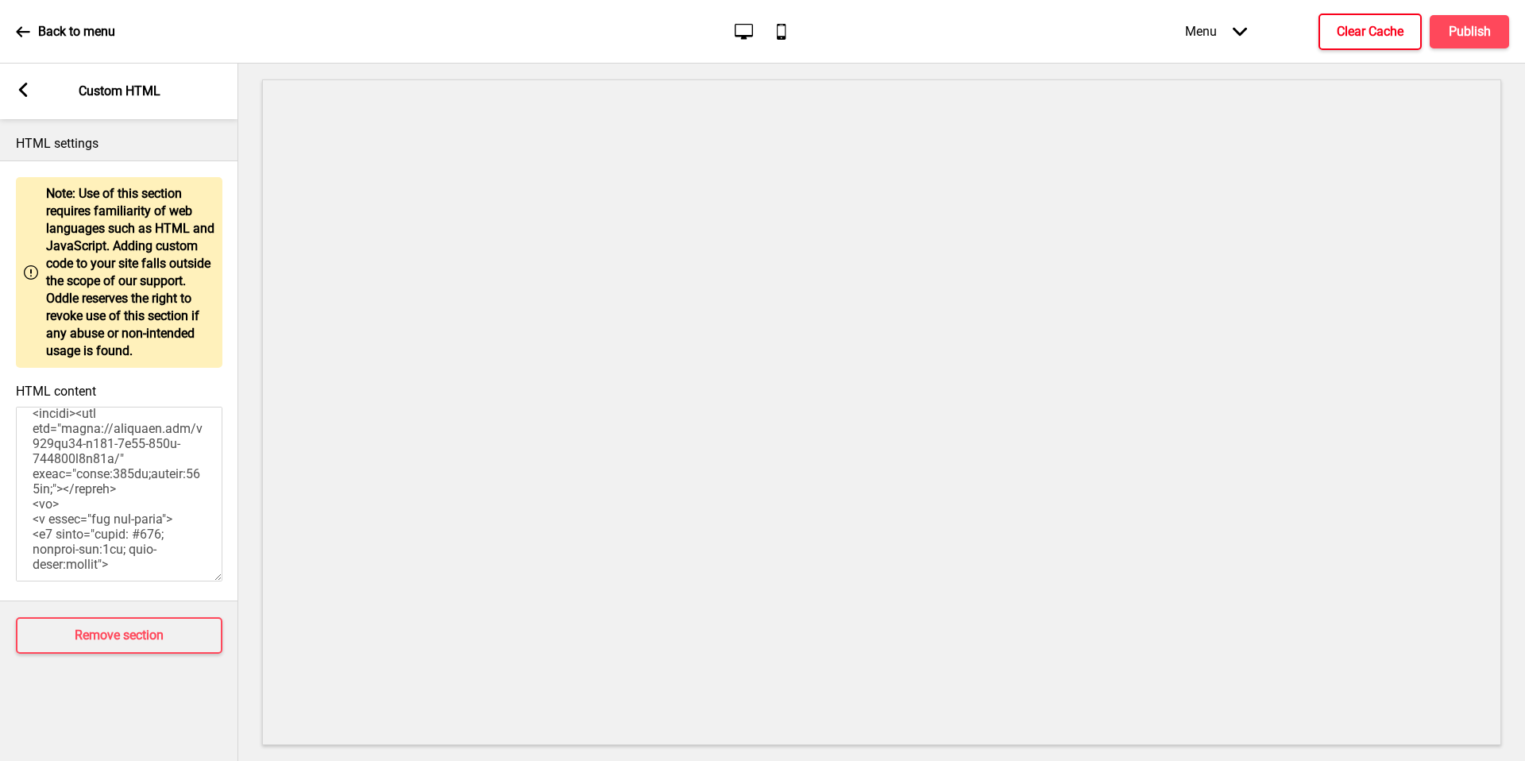
drag, startPoint x: 124, startPoint y: 458, endPoint x: 94, endPoint y: 452, distance: 30.7
click at [124, 458] on textarea "HTML content" at bounding box center [119, 494] width 207 height 175
drag, startPoint x: 67, startPoint y: 442, endPoint x: 70, endPoint y: 502, distance: 59.7
click at [70, 502] on textarea "HTML content" at bounding box center [119, 494] width 207 height 175
paste textarea "www.google.com/url?sa=i&url=https%3A%2F%2Fwww.facebook.com%2FHungryGoWhere%2F&p…"
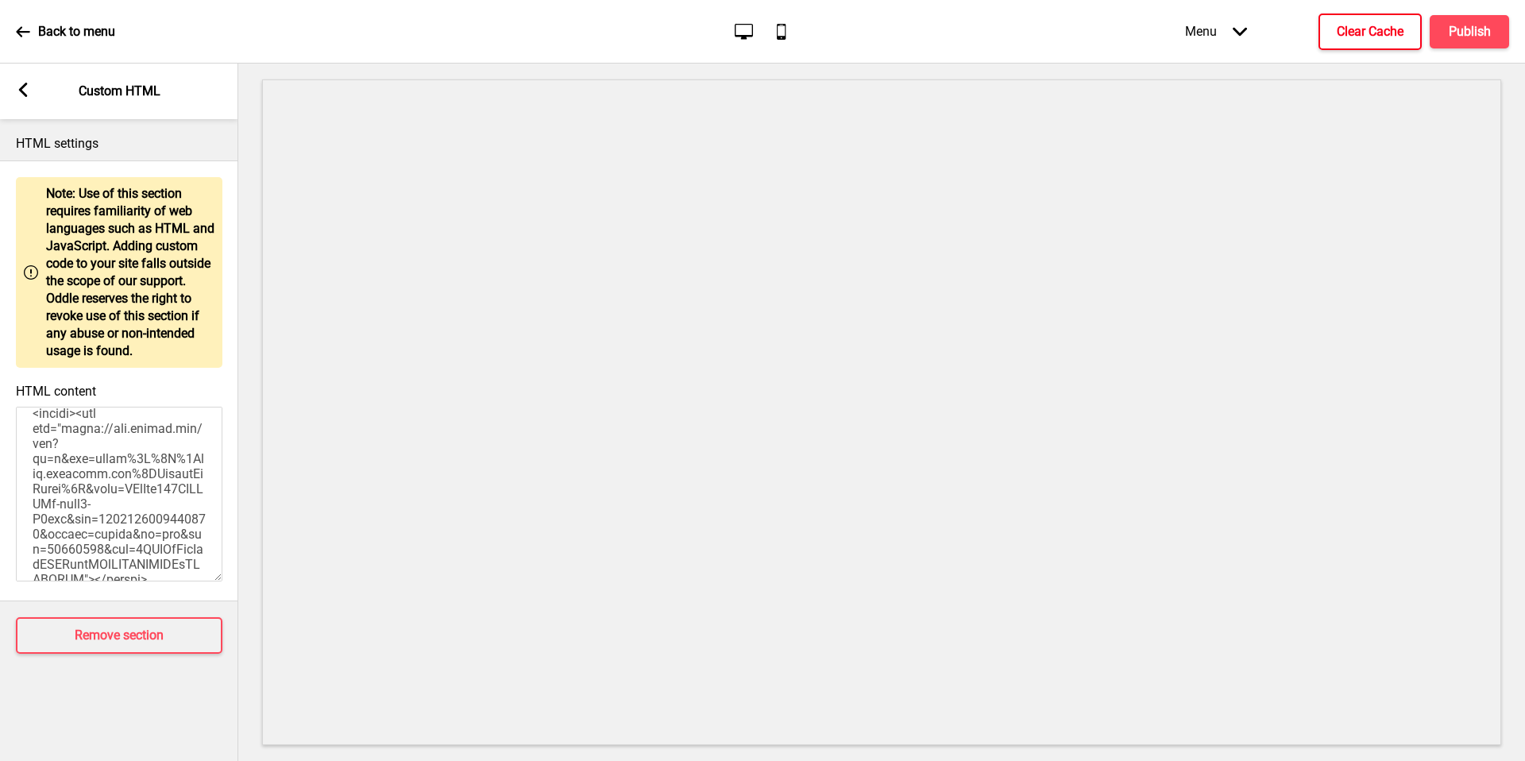
scroll to position [858, 0]
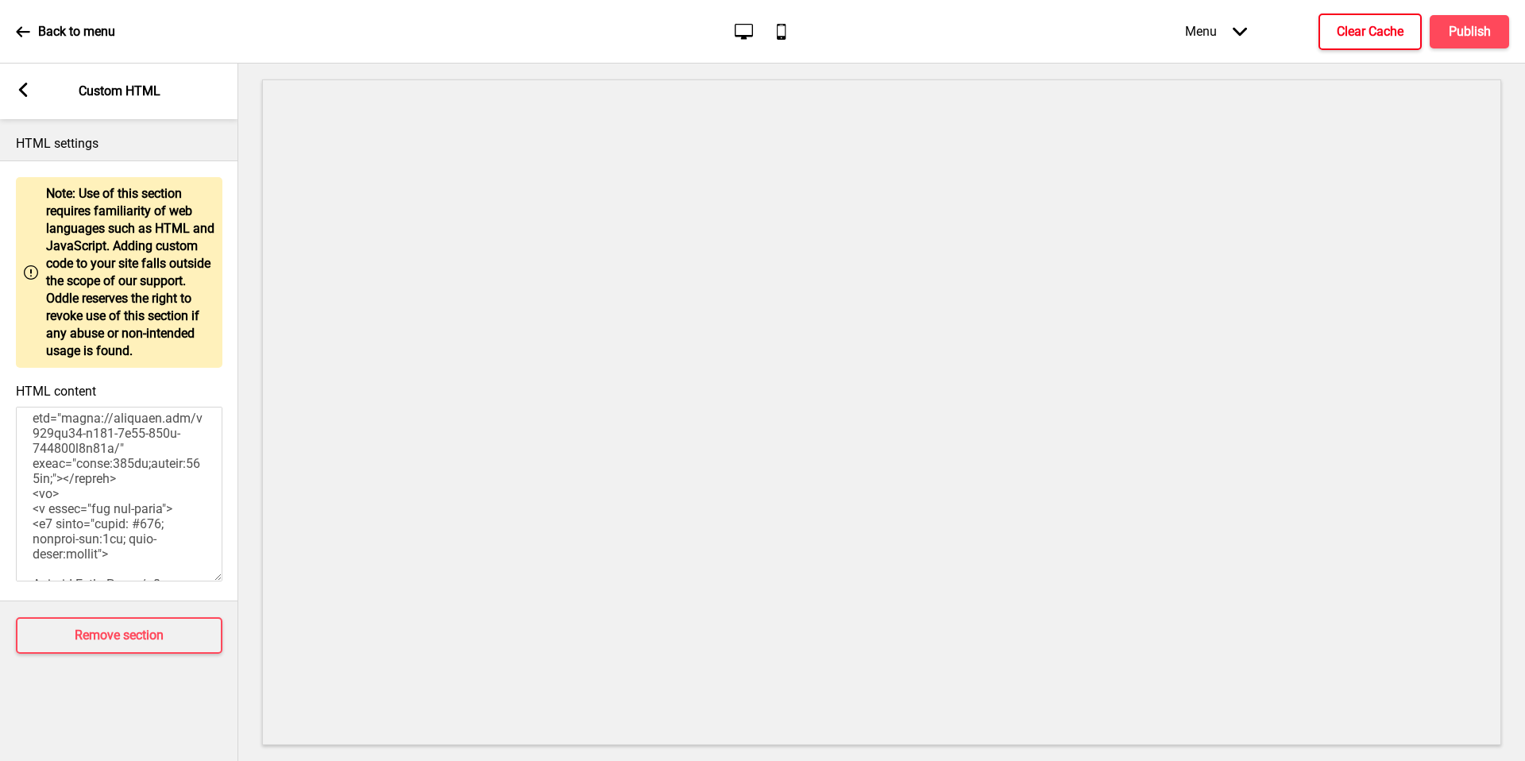
click at [127, 457] on textarea "HTML content" at bounding box center [119, 494] width 207 height 175
drag, startPoint x: 65, startPoint y: 429, endPoint x: 70, endPoint y: 492, distance: 63.7
click at [70, 492] on textarea "HTML content" at bounding box center [119, 494] width 207 height 175
paste textarea "images.seeklogo.com/logo-png/44/1/hungrygowhere-logo-png_seeklogo-447536.png"
click at [96, 438] on textarea "HTML content" at bounding box center [119, 494] width 207 height 175
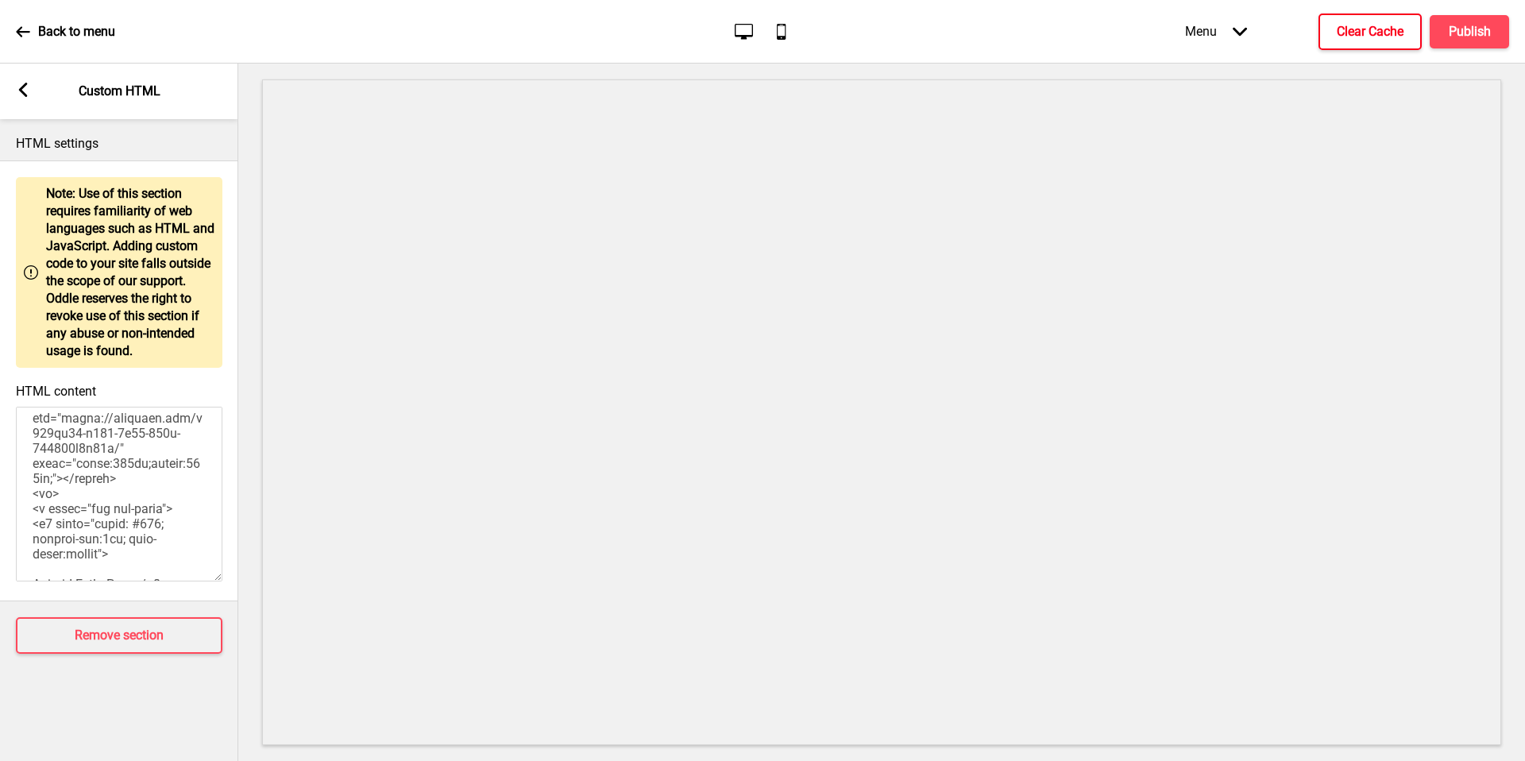
drag, startPoint x: 106, startPoint y: 432, endPoint x: 71, endPoint y: 494, distance: 71.1
click at [71, 494] on textarea "HTML content" at bounding box center [119, 494] width 207 height 175
paste textarea "https://seeklogo.com/vector-logo/447536/hungrygowhere"
drag, startPoint x: 108, startPoint y: 435, endPoint x: 77, endPoint y: 436, distance: 31.0
click at [77, 436] on textarea "HTML content" at bounding box center [119, 494] width 207 height 175
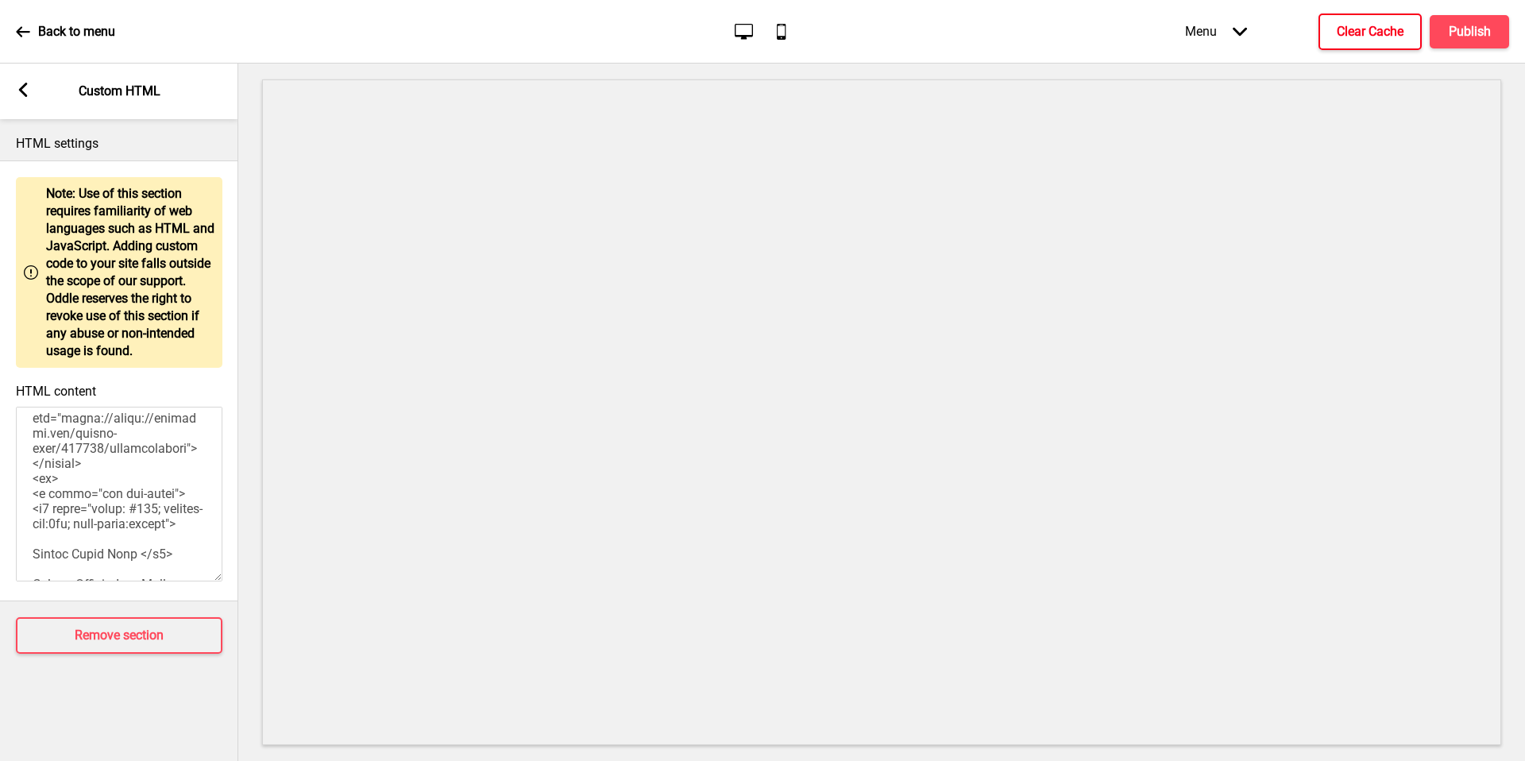
click at [107, 497] on textarea "HTML content" at bounding box center [119, 494] width 207 height 175
drag, startPoint x: 64, startPoint y: 446, endPoint x: 41, endPoint y: 489, distance: 48.7
click at [41, 489] on textarea "HTML content" at bounding box center [119, 494] width 207 height 175
click at [126, 508] on textarea "HTML content" at bounding box center [119, 494] width 207 height 175
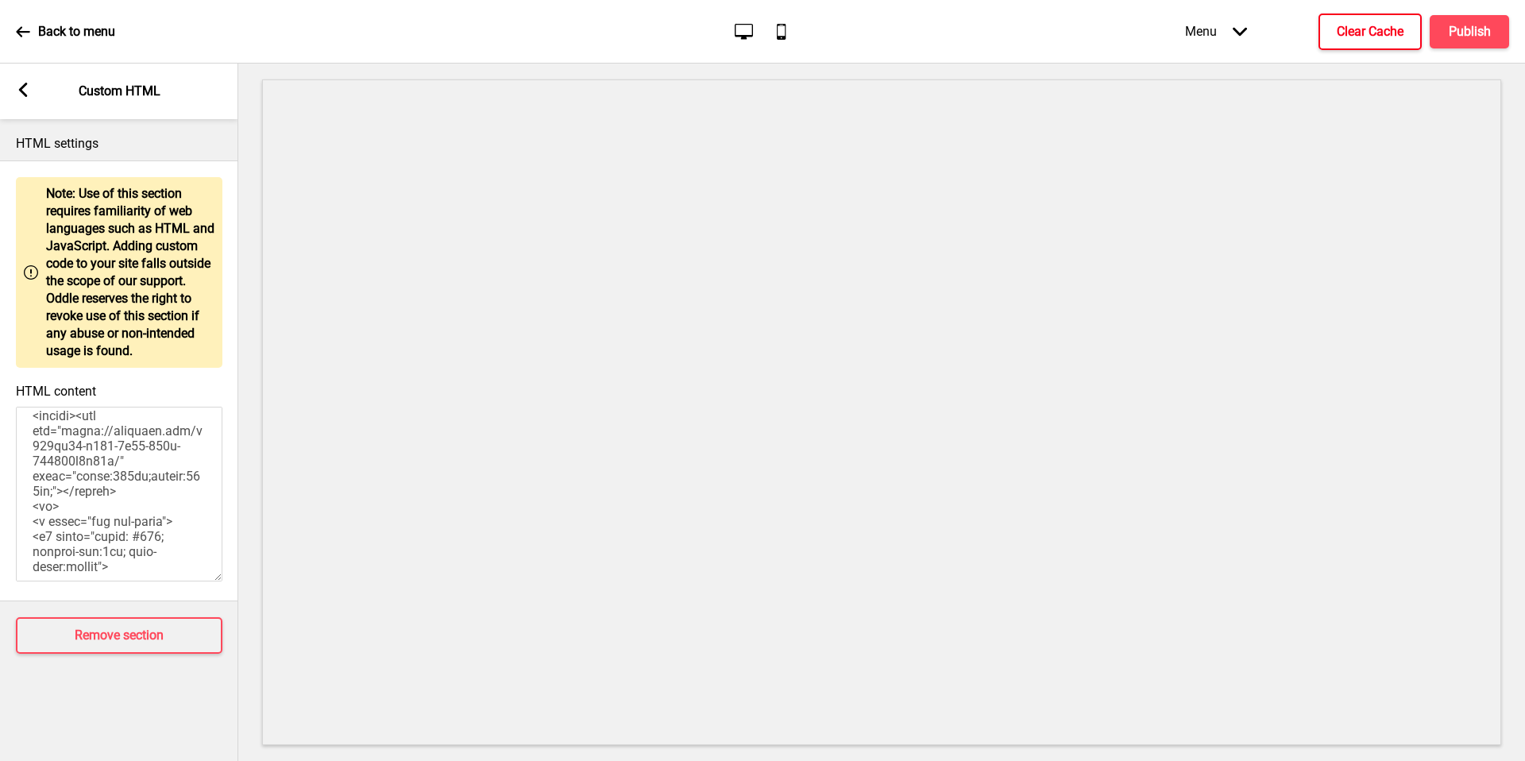
click at [104, 508] on textarea "HTML content" at bounding box center [119, 494] width 207 height 175
drag, startPoint x: 72, startPoint y: 504, endPoint x: 79, endPoint y: 511, distance: 9.0
click at [64, 443] on textarea "HTML content" at bounding box center [119, 494] width 207 height 175
click at [128, 465] on textarea "HTML content" at bounding box center [119, 494] width 207 height 175
drag, startPoint x: 158, startPoint y: 473, endPoint x: 67, endPoint y: 447, distance: 94.8
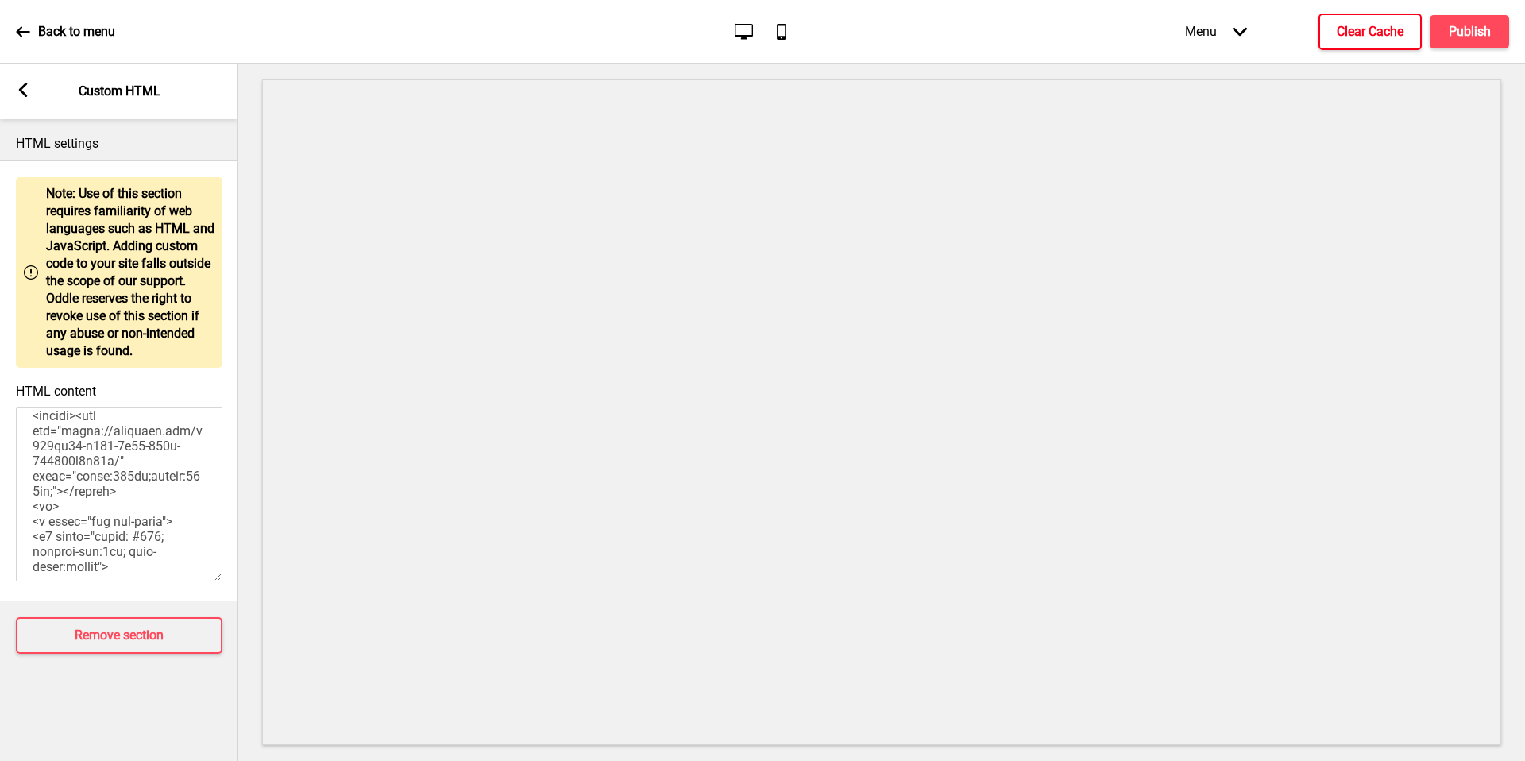
click at [67, 447] on textarea "HTML content" at bounding box center [119, 494] width 207 height 175
paste textarea "images.seeklogo.com/logo-png/44/1/hungrygowhere-logo-png_seeklogo-447536.png"
click at [114, 531] on textarea "HTML content" at bounding box center [119, 494] width 207 height 175
drag, startPoint x: 102, startPoint y: 504, endPoint x: 65, endPoint y: 448, distance: 67.0
click at [65, 448] on textarea "HTML content" at bounding box center [119, 494] width 207 height 175
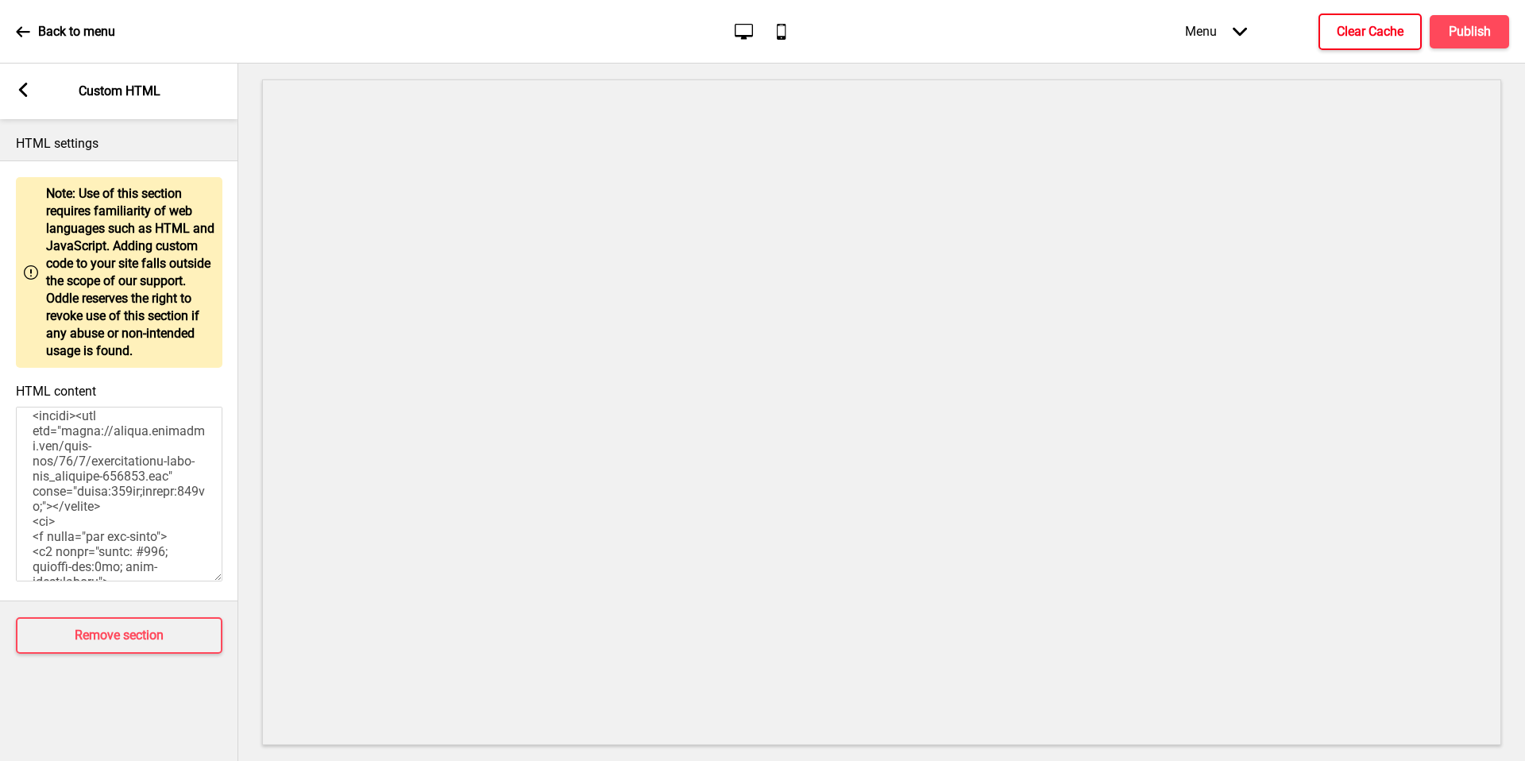
drag, startPoint x: 102, startPoint y: 500, endPoint x: 66, endPoint y: 446, distance: 64.8
click at [66, 446] on textarea "HTML content" at bounding box center [119, 494] width 207 height 175
paste textarea "encrypted-tbn0.gstatic.com/images?q=tbn:ANd9GcQdUxbbzkj99Gc8ZoEl2p-Qb93-tpYVhNH…"
click at [65, 522] on textarea "HTML content" at bounding box center [119, 494] width 207 height 175
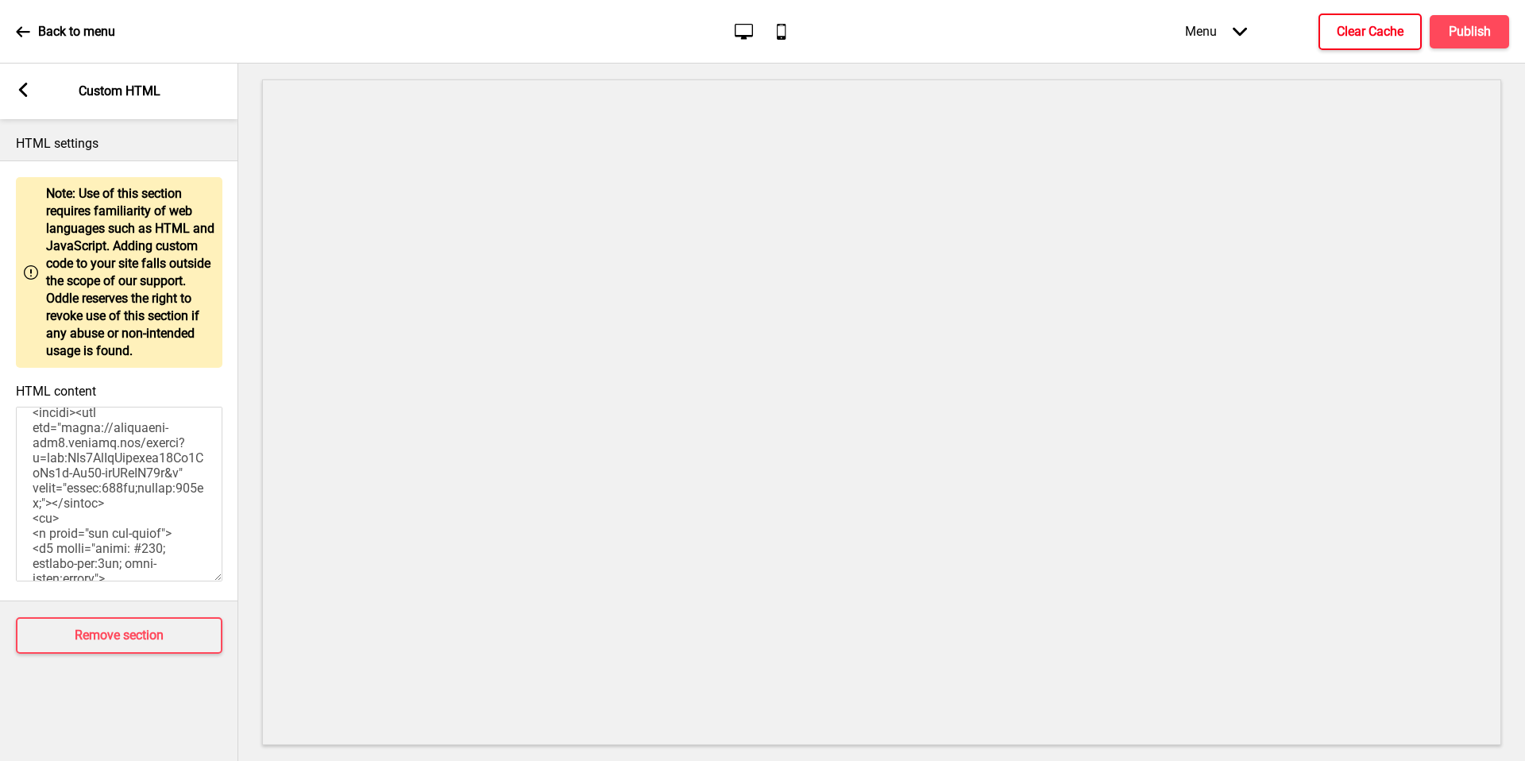
click at [129, 512] on textarea "HTML content" at bounding box center [119, 494] width 207 height 175
click at [56, 531] on textarea "HTML content" at bounding box center [119, 494] width 207 height 175
click at [147, 514] on textarea "HTML content" at bounding box center [119, 494] width 207 height 175
click at [133, 512] on textarea "HTML content" at bounding box center [119, 494] width 207 height 175
click at [40, 527] on textarea "HTML content" at bounding box center [119, 494] width 207 height 175
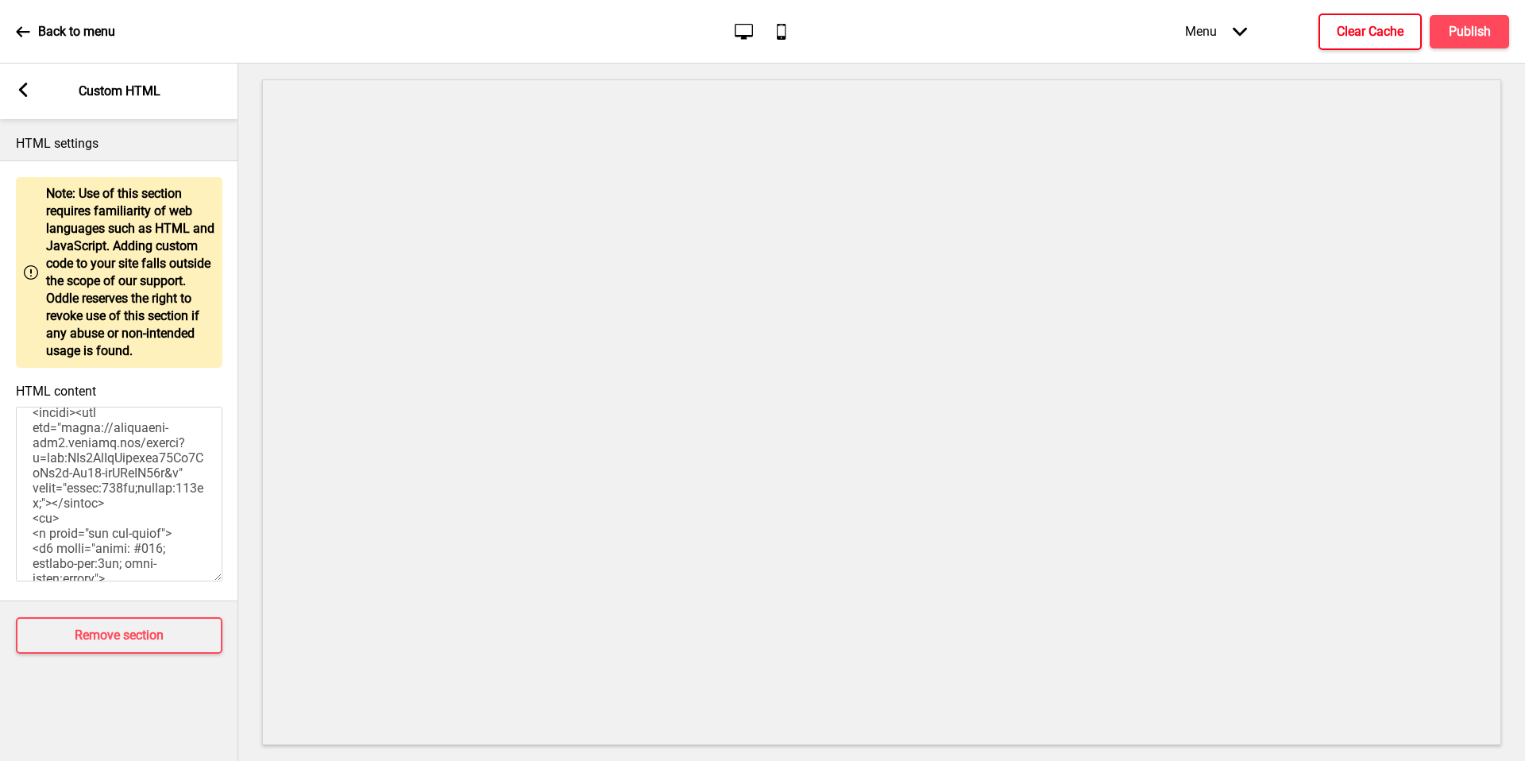
drag, startPoint x: 131, startPoint y: 512, endPoint x: 118, endPoint y: 508, distance: 14.1
click at [130, 511] on textarea "HTML content" at bounding box center [119, 494] width 207 height 175
click at [116, 507] on textarea "HTML content" at bounding box center [119, 494] width 207 height 175
click at [39, 524] on textarea "HTML content" at bounding box center [119, 494] width 207 height 175
click at [120, 510] on textarea "HTML content" at bounding box center [119, 494] width 207 height 175
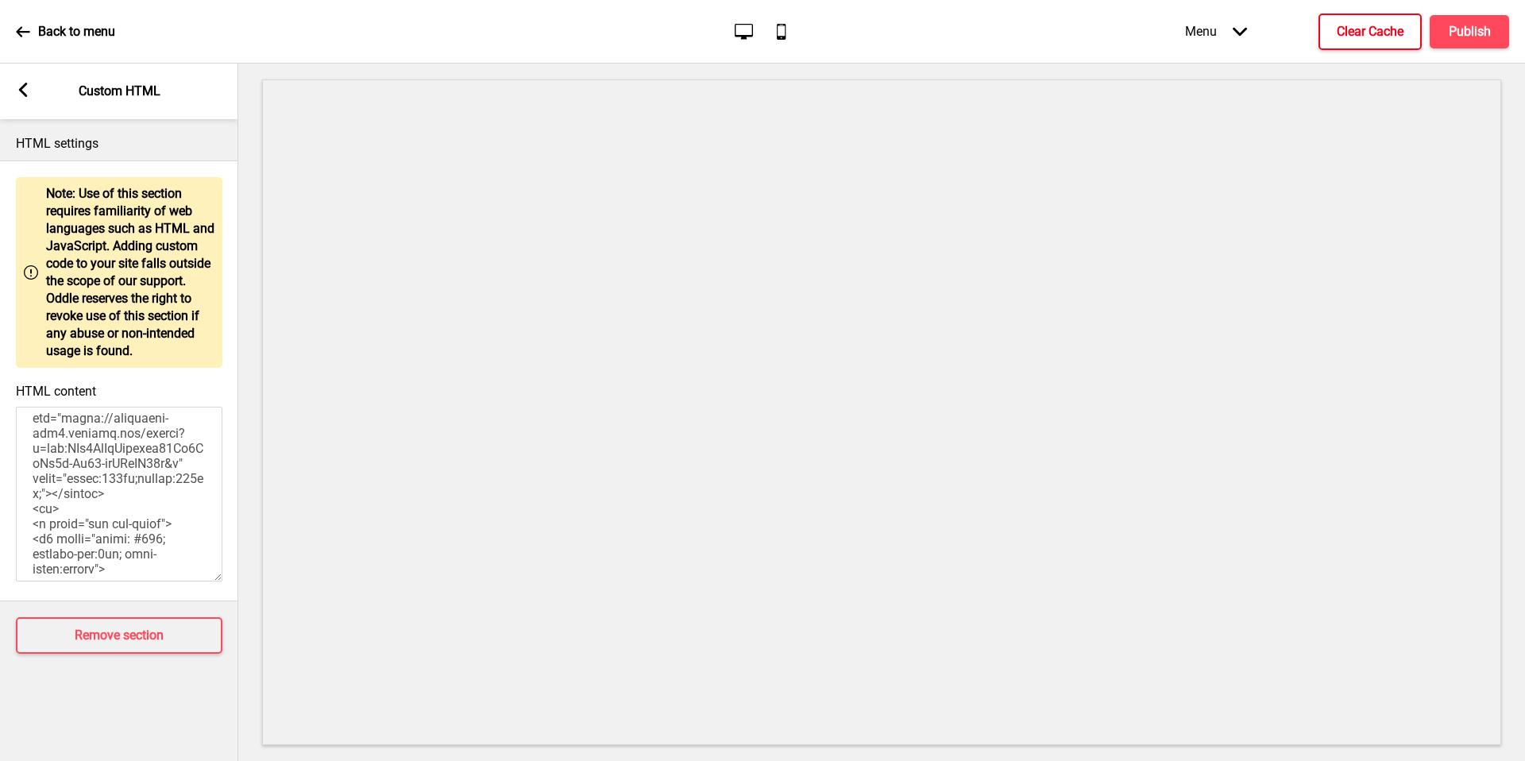
scroll to position [871, 0]
click at [94, 492] on textarea "HTML content" at bounding box center [119, 494] width 207 height 175
click at [120, 490] on textarea "HTML content" at bounding box center [119, 494] width 207 height 175
click at [44, 504] on textarea "HTML content" at bounding box center [119, 494] width 207 height 175
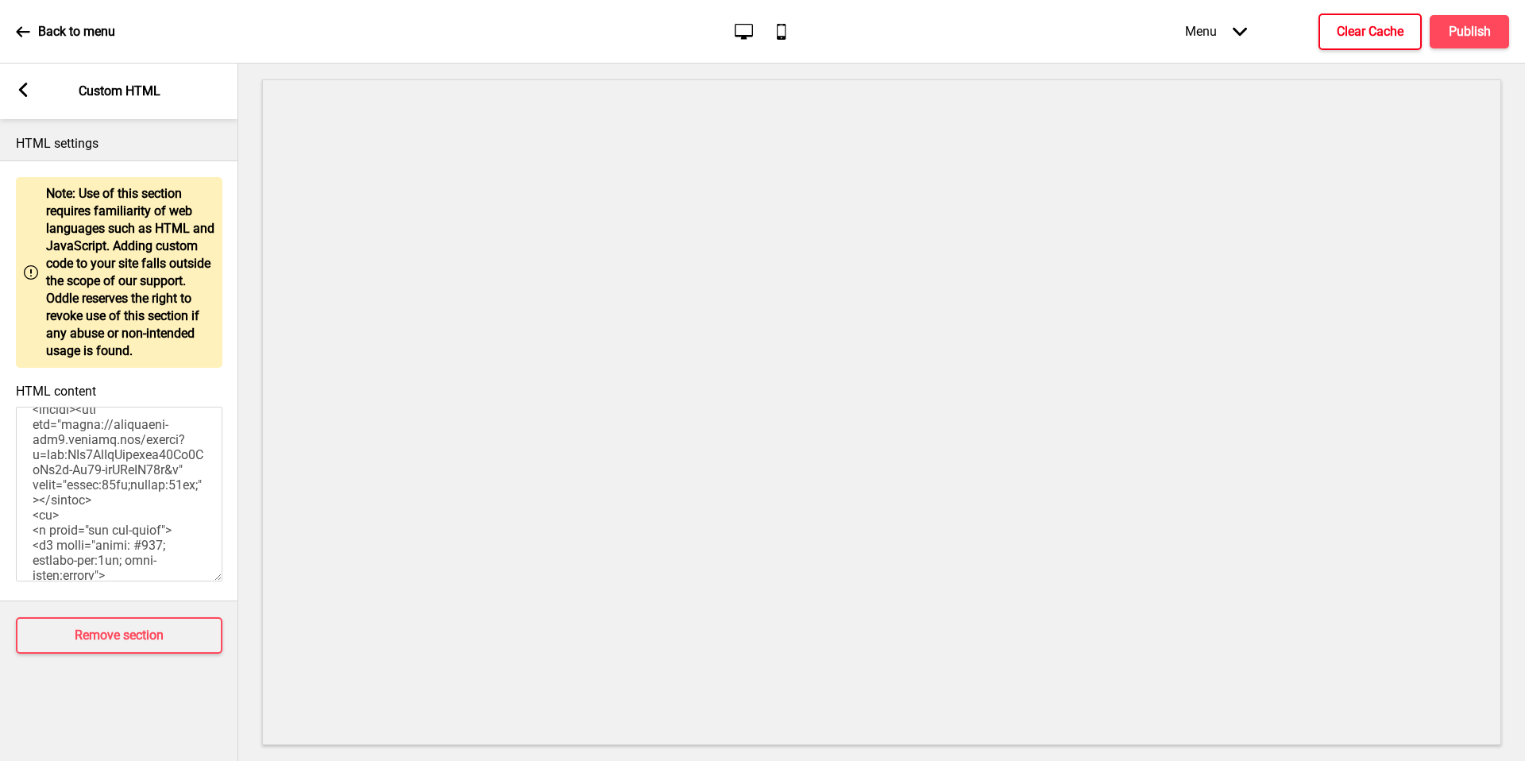
click at [79, 436] on textarea "HTML content" at bounding box center [119, 494] width 207 height 175
click at [77, 504] on textarea "HTML content" at bounding box center [119, 494] width 207 height 175
drag, startPoint x: 54, startPoint y: 512, endPoint x: 64, endPoint y: 516, distance: 10.8
click at [54, 512] on textarea "HTML content" at bounding box center [119, 494] width 207 height 175
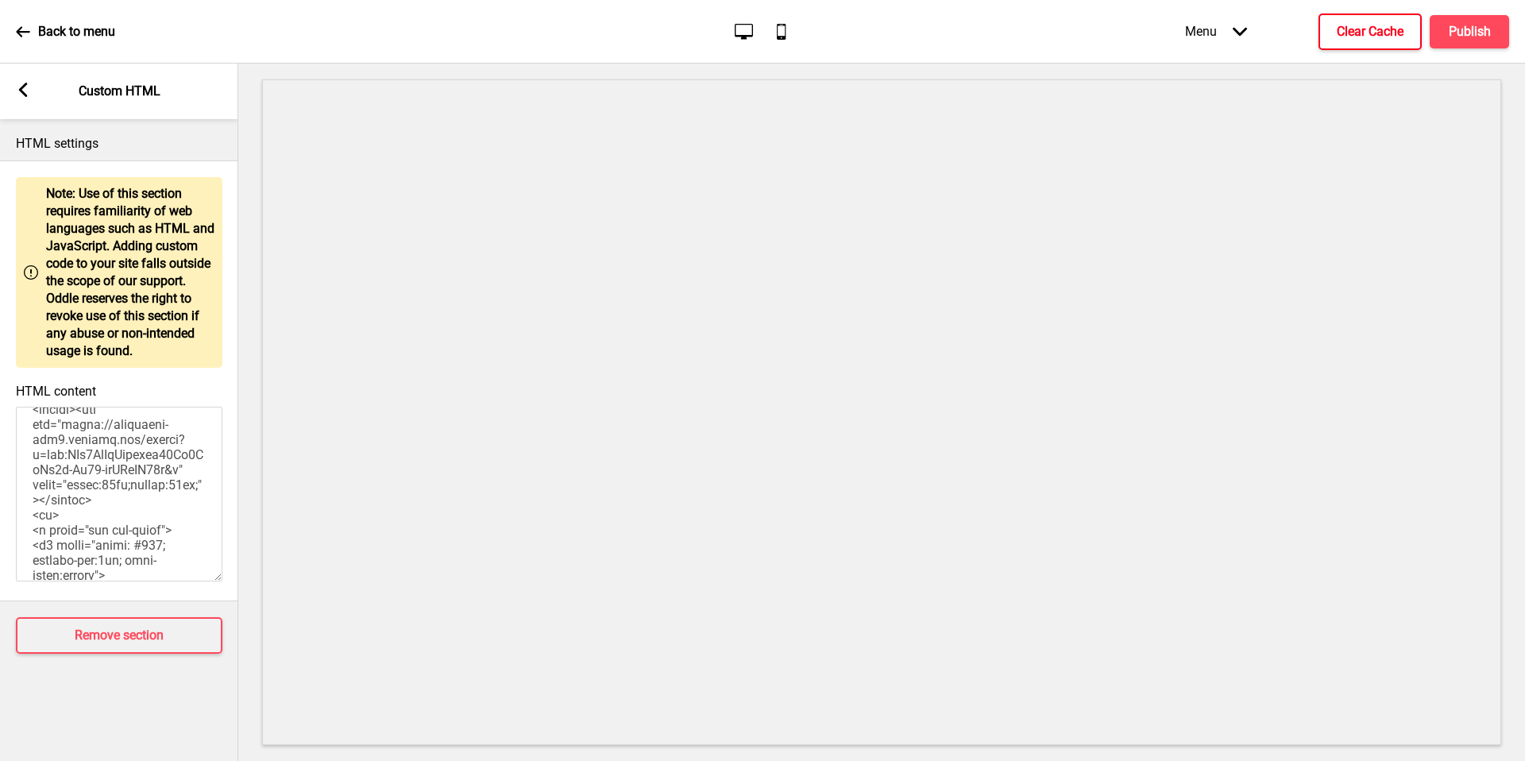
drag, startPoint x: 65, startPoint y: 516, endPoint x: 89, endPoint y: 489, distance: 36.6
click at [66, 516] on textarea "HTML content" at bounding box center [119, 494] width 207 height 175
click at [91, 488] on textarea "HTML content" at bounding box center [119, 494] width 207 height 175
click at [122, 479] on textarea "HTML content" at bounding box center [119, 494] width 207 height 175
click at [160, 473] on textarea "HTML content" at bounding box center [119, 494] width 207 height 175
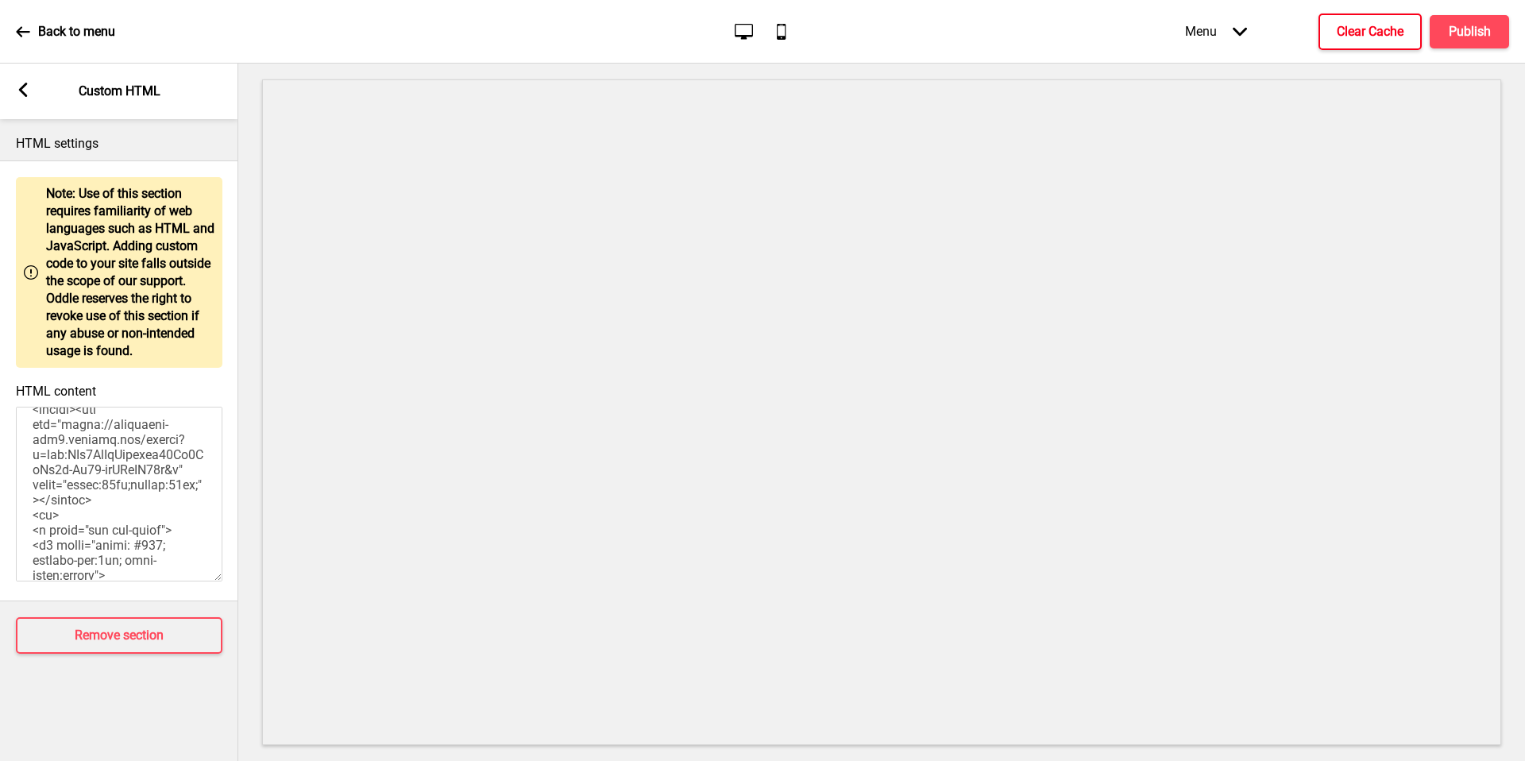
drag, startPoint x: 153, startPoint y: 451, endPoint x: 124, endPoint y: 487, distance: 46.3
click at [153, 451] on textarea "HTML content" at bounding box center [119, 494] width 207 height 175
click at [124, 487] on textarea "HTML content" at bounding box center [119, 494] width 207 height 175
click at [115, 494] on textarea "HTML content" at bounding box center [119, 494] width 207 height 175
paste textarea "https://d1yjjnpx0p53s8.cloudfront.net/styles/logo-thumbnail/s3/082022/hgw-socia…"
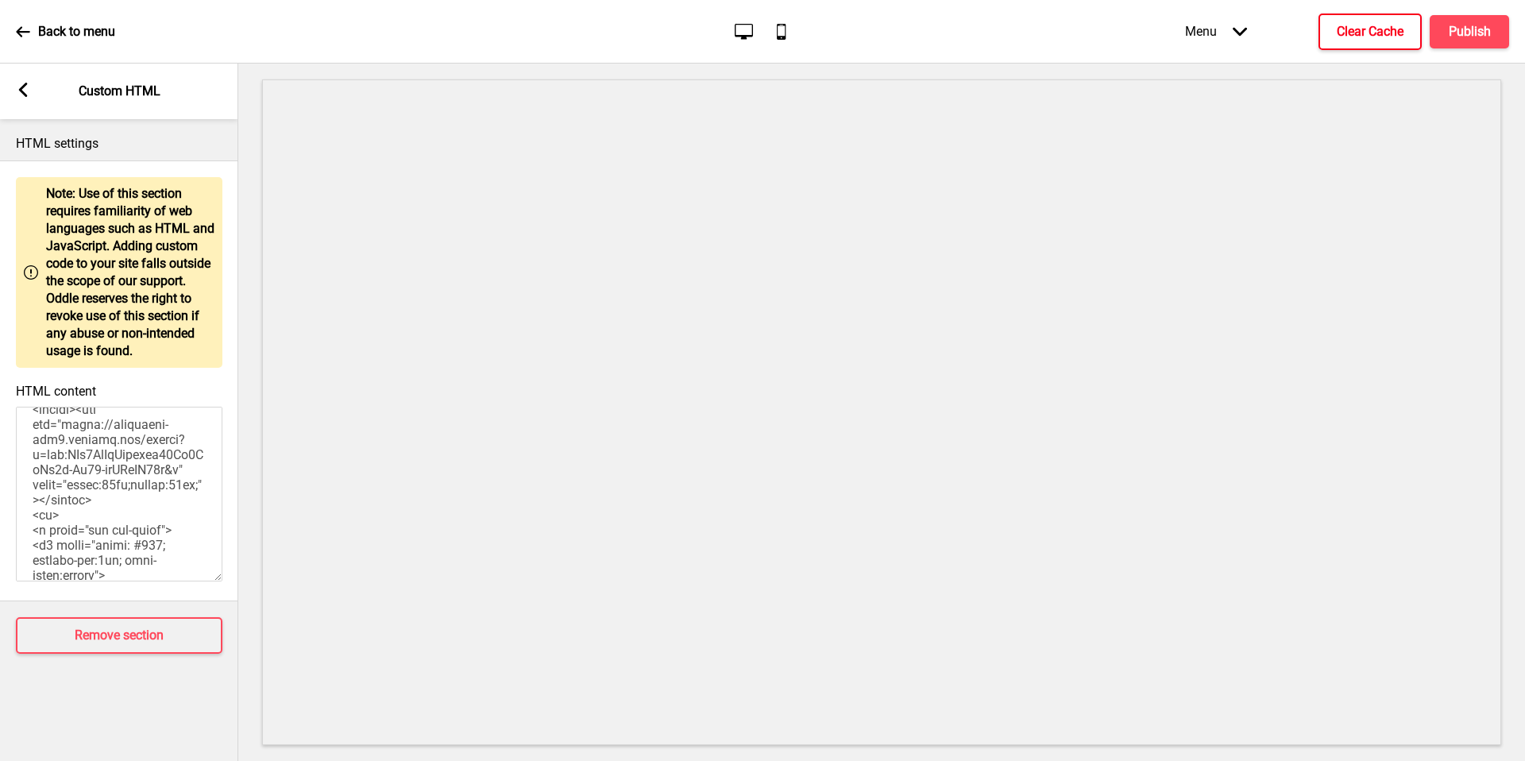
click at [133, 497] on textarea "HTML content" at bounding box center [119, 494] width 207 height 175
drag, startPoint x: 118, startPoint y: 497, endPoint x: 64, endPoint y: 441, distance: 78.6
click at [64, 441] on textarea "HTML content" at bounding box center [119, 494] width 207 height 175
paste textarea "d1yjjnpx0p53s8.cloudfront.net/styles/logo-thumbnail/s3/082022/hgw-social.jpeg?N…"
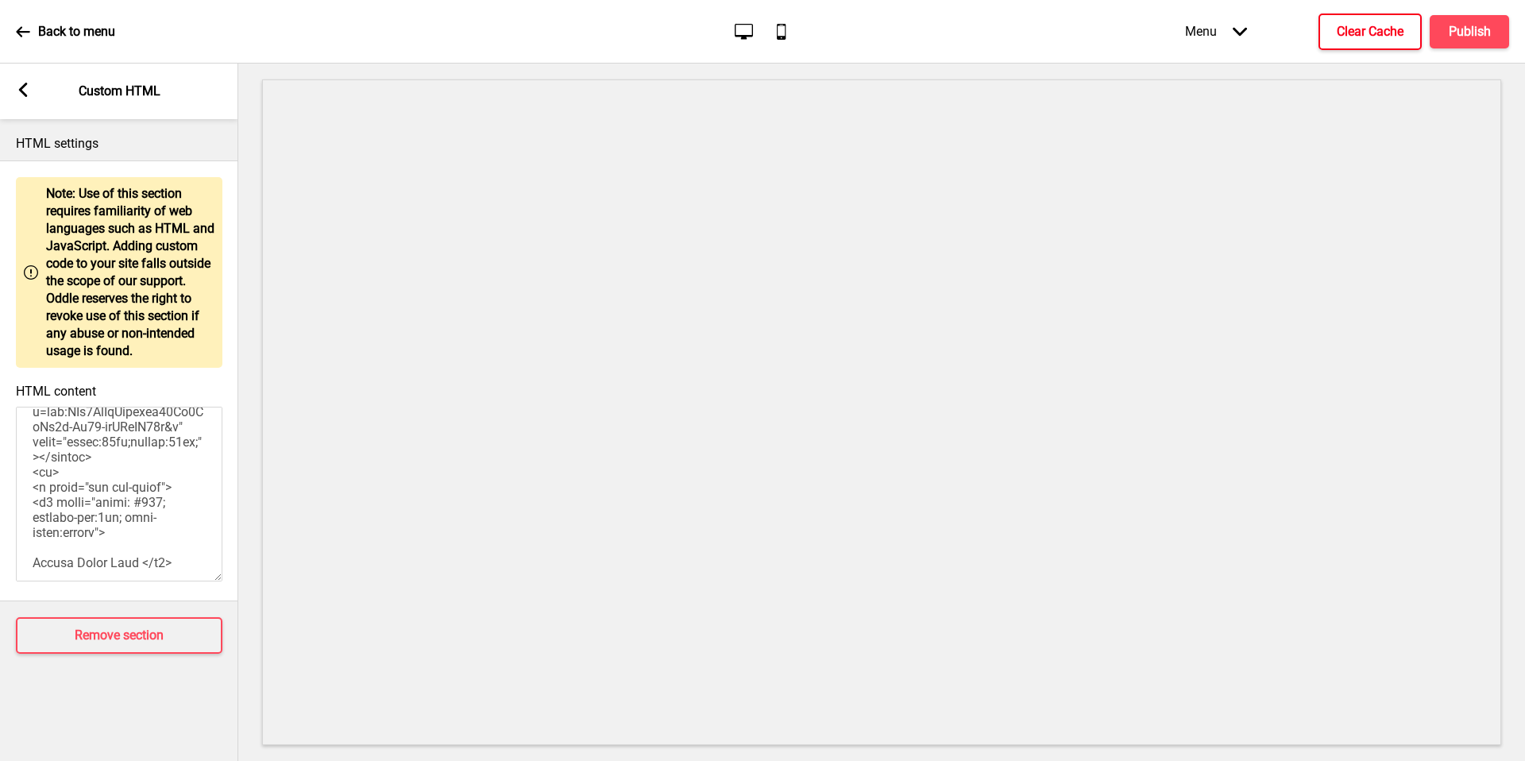
scroll to position [882, 0]
paste textarea "newstationbars.com/logos/nextImageExportOptimizer/hungrygowhere-logo-opt-1920.W…"
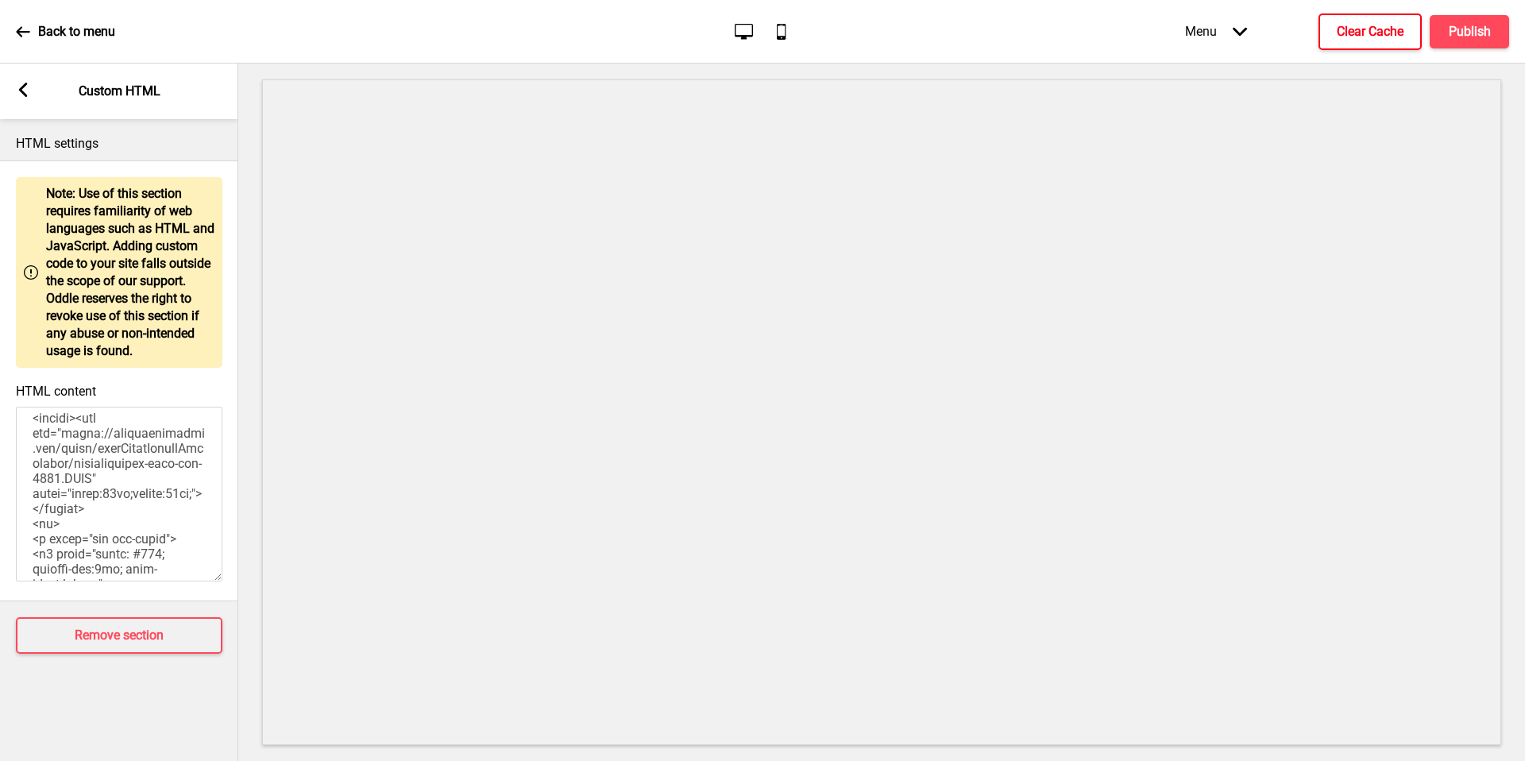
click at [106, 512] on textarea "HTML content" at bounding box center [119, 494] width 207 height 175
drag, startPoint x: 68, startPoint y: 513, endPoint x: 78, endPoint y: 509, distance: 10.3
click at [69, 512] on textarea "HTML content" at bounding box center [119, 494] width 207 height 175
click at [131, 501] on textarea "HTML content" at bounding box center [119, 494] width 207 height 175
click at [121, 504] on textarea "HTML content" at bounding box center [119, 494] width 207 height 175
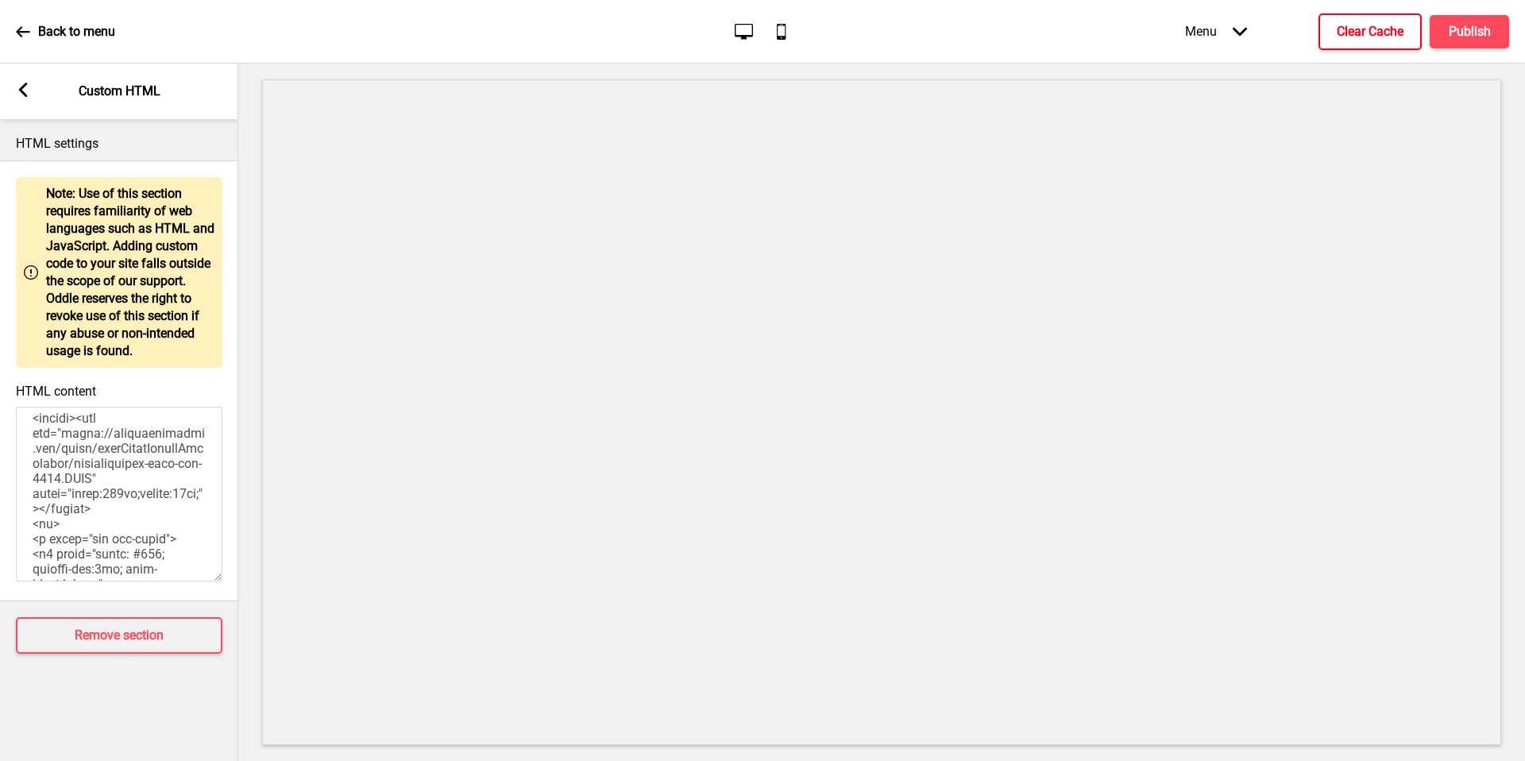
click at [91, 500] on textarea "HTML content" at bounding box center [119, 494] width 207 height 175
click at [125, 503] on textarea "HTML content" at bounding box center [119, 494] width 207 height 175
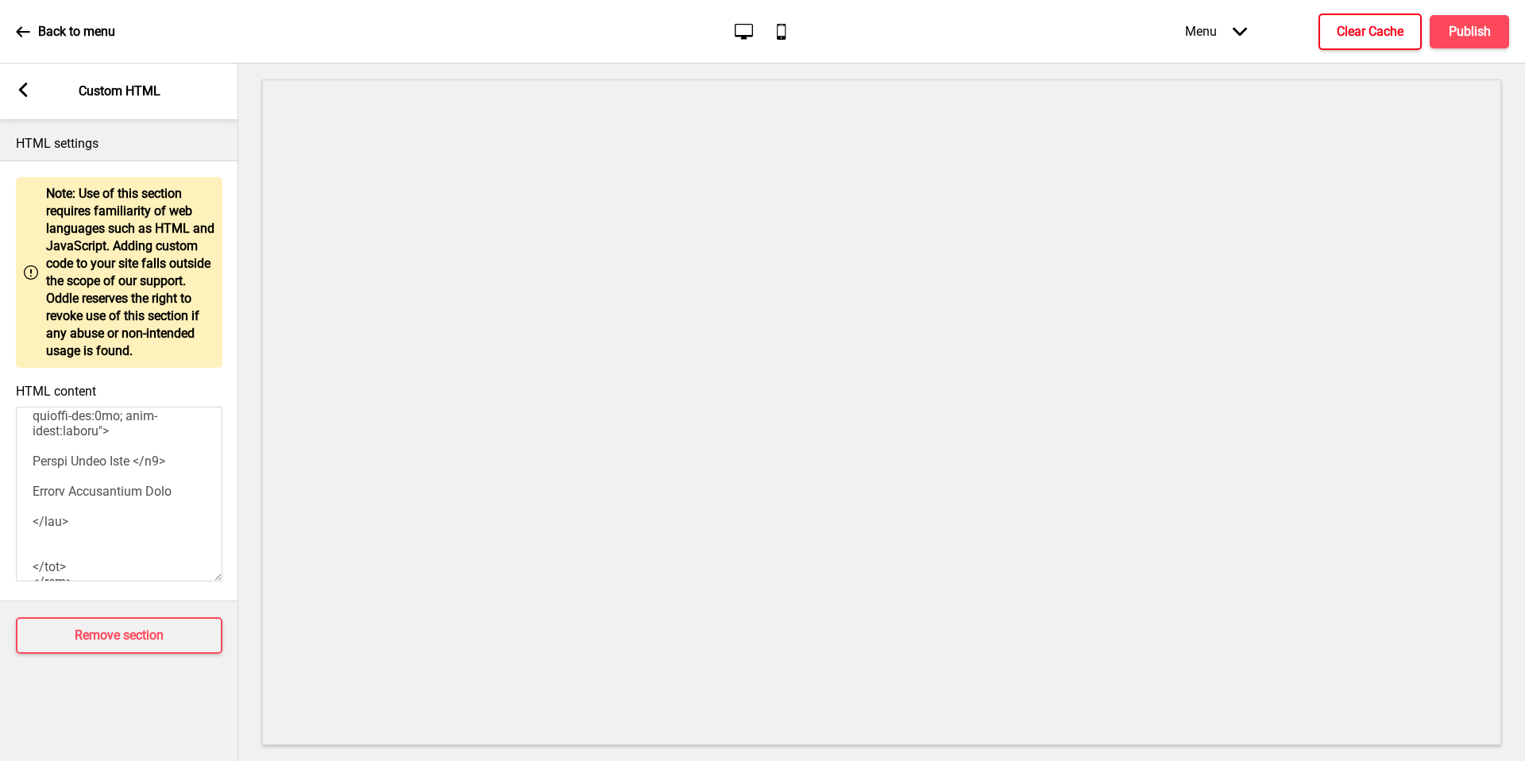
scroll to position [984, 0]
drag, startPoint x: 66, startPoint y: 469, endPoint x: 56, endPoint y: 473, distance: 11.1
click at [66, 469] on textarea "HTML content" at bounding box center [119, 494] width 207 height 175
click at [55, 473] on textarea "HTML content" at bounding box center [119, 494] width 207 height 175
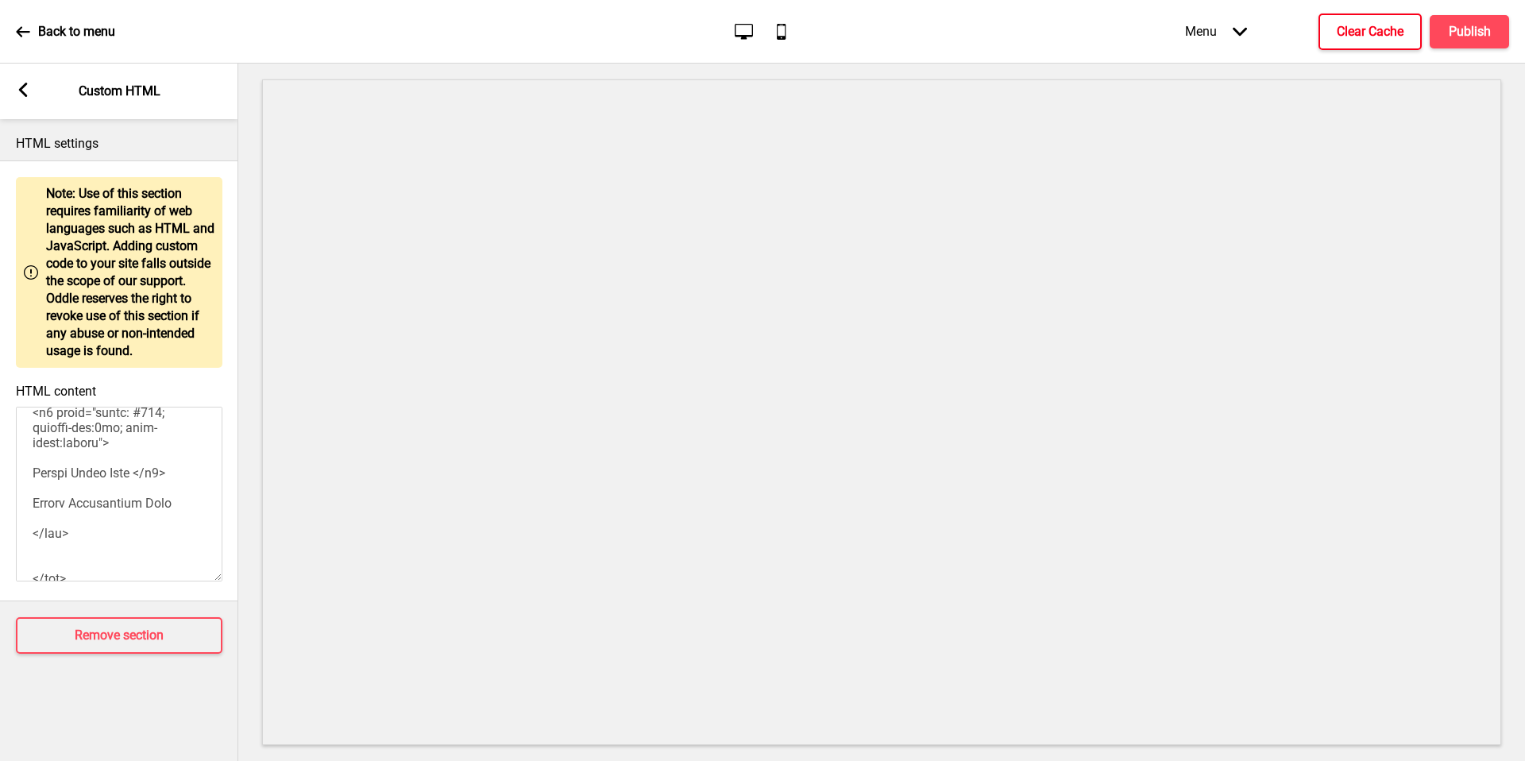
click at [129, 479] on textarea "HTML content" at bounding box center [119, 494] width 207 height 175
click at [123, 477] on textarea "HTML content" at bounding box center [119, 494] width 207 height 175
click at [1489, 27] on h4 "Publish" at bounding box center [1470, 31] width 42 height 17
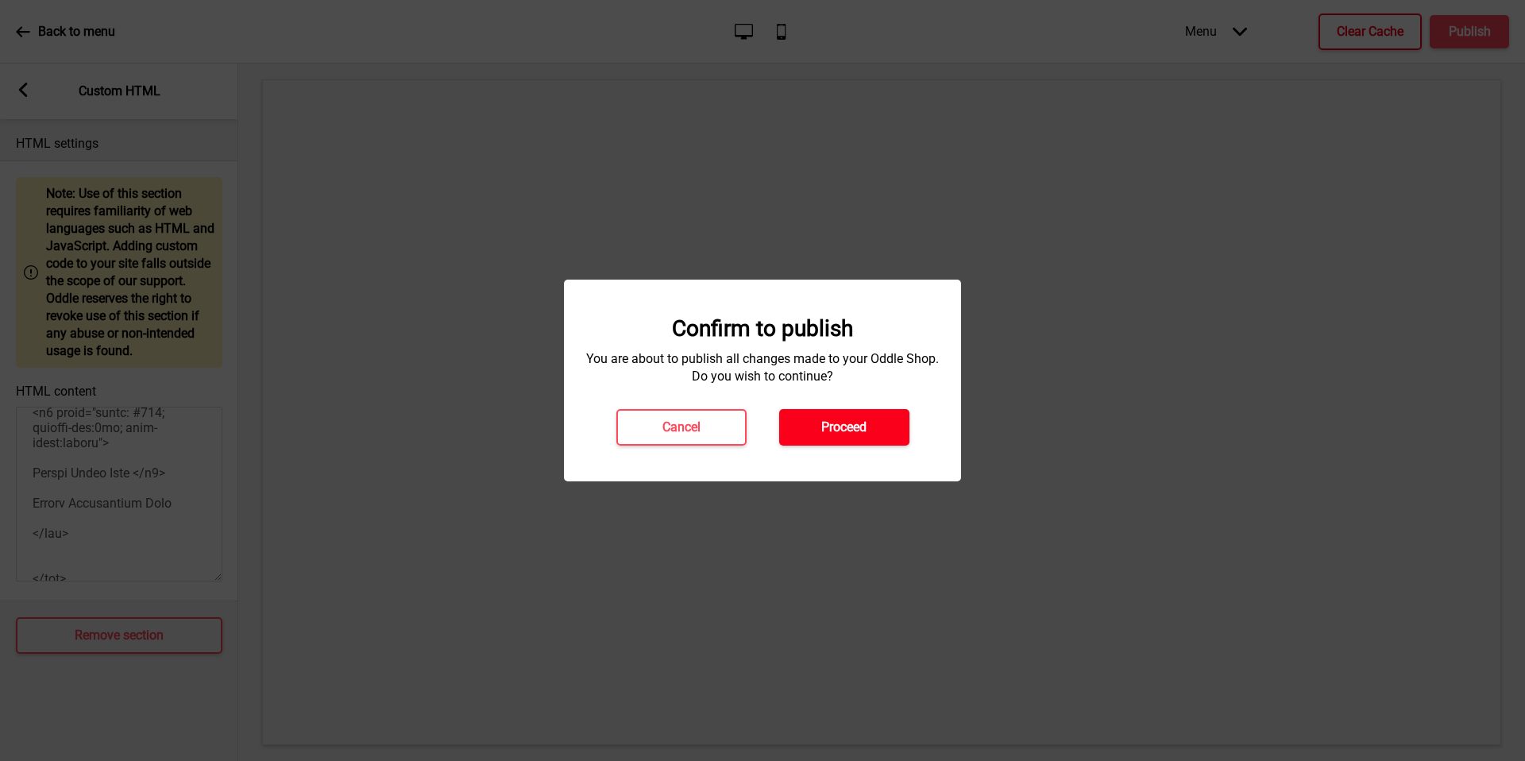
click at [853, 436] on button "Proceed" at bounding box center [844, 427] width 130 height 37
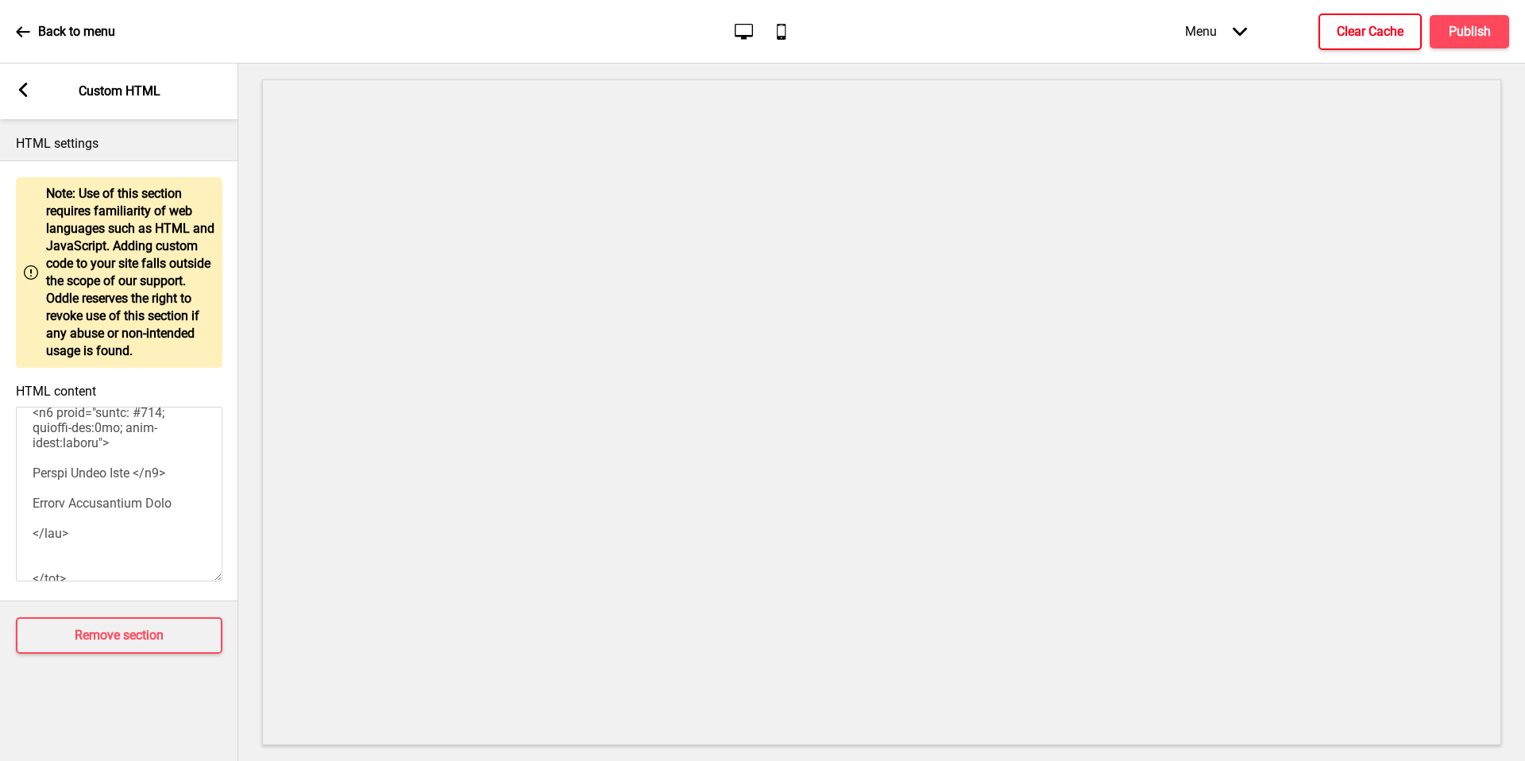
click at [110, 516] on textarea "HTML content" at bounding box center [119, 494] width 207 height 175
click at [79, 467] on textarea "HTML content" at bounding box center [119, 494] width 207 height 175
click at [49, 500] on textarea "HTML content" at bounding box center [119, 494] width 207 height 175
click at [48, 500] on textarea "HTML content" at bounding box center [119, 494] width 207 height 175
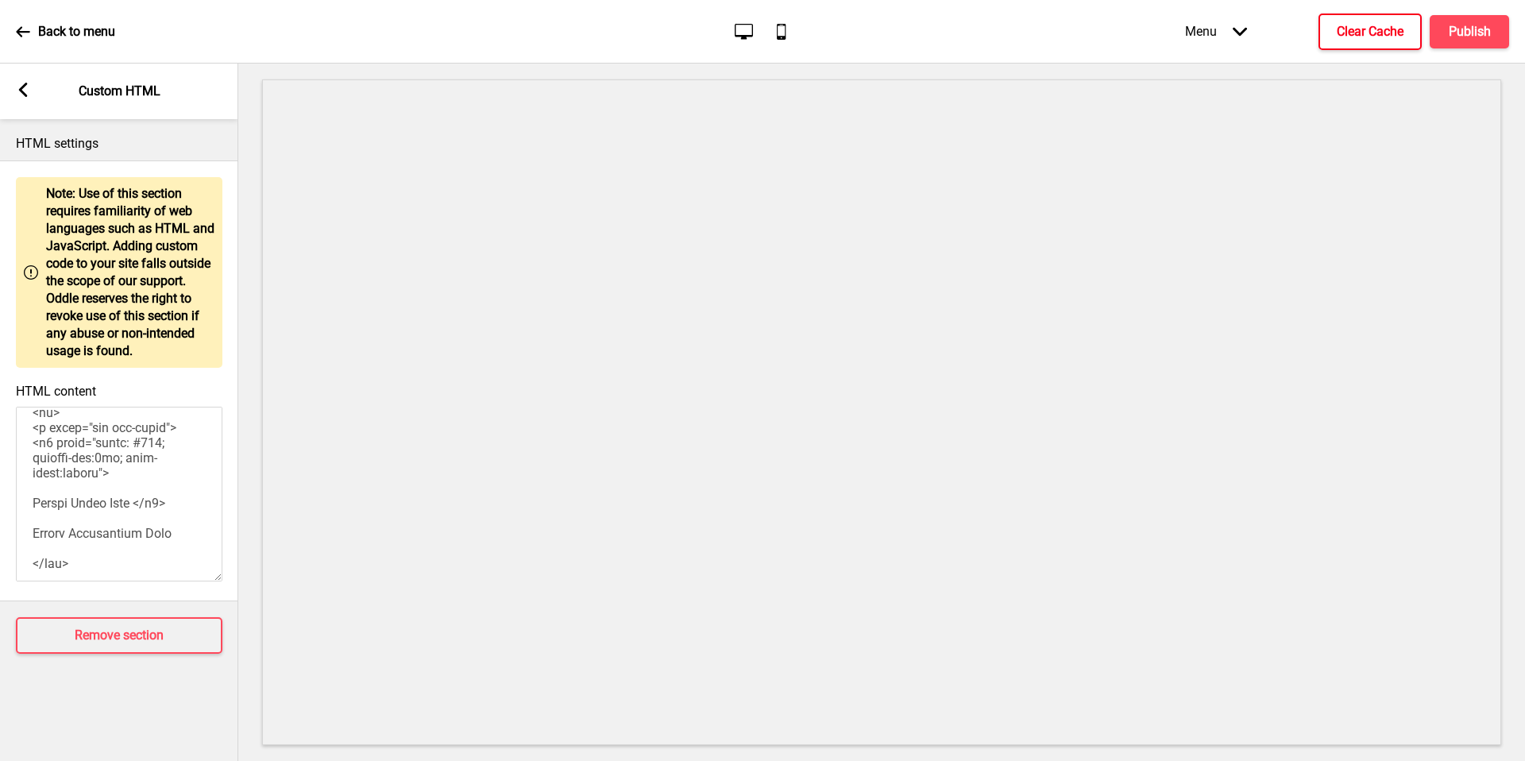
click at [98, 503] on textarea "HTML content" at bounding box center [119, 494] width 207 height 175
click at [40, 535] on textarea "HTML content" at bounding box center [119, 494] width 207 height 175
click at [137, 535] on textarea "HTML content" at bounding box center [119, 494] width 207 height 175
paste textarea "Hungry Go Where tries our 24 Hour slow cooked beef rendang with all the fried g…"
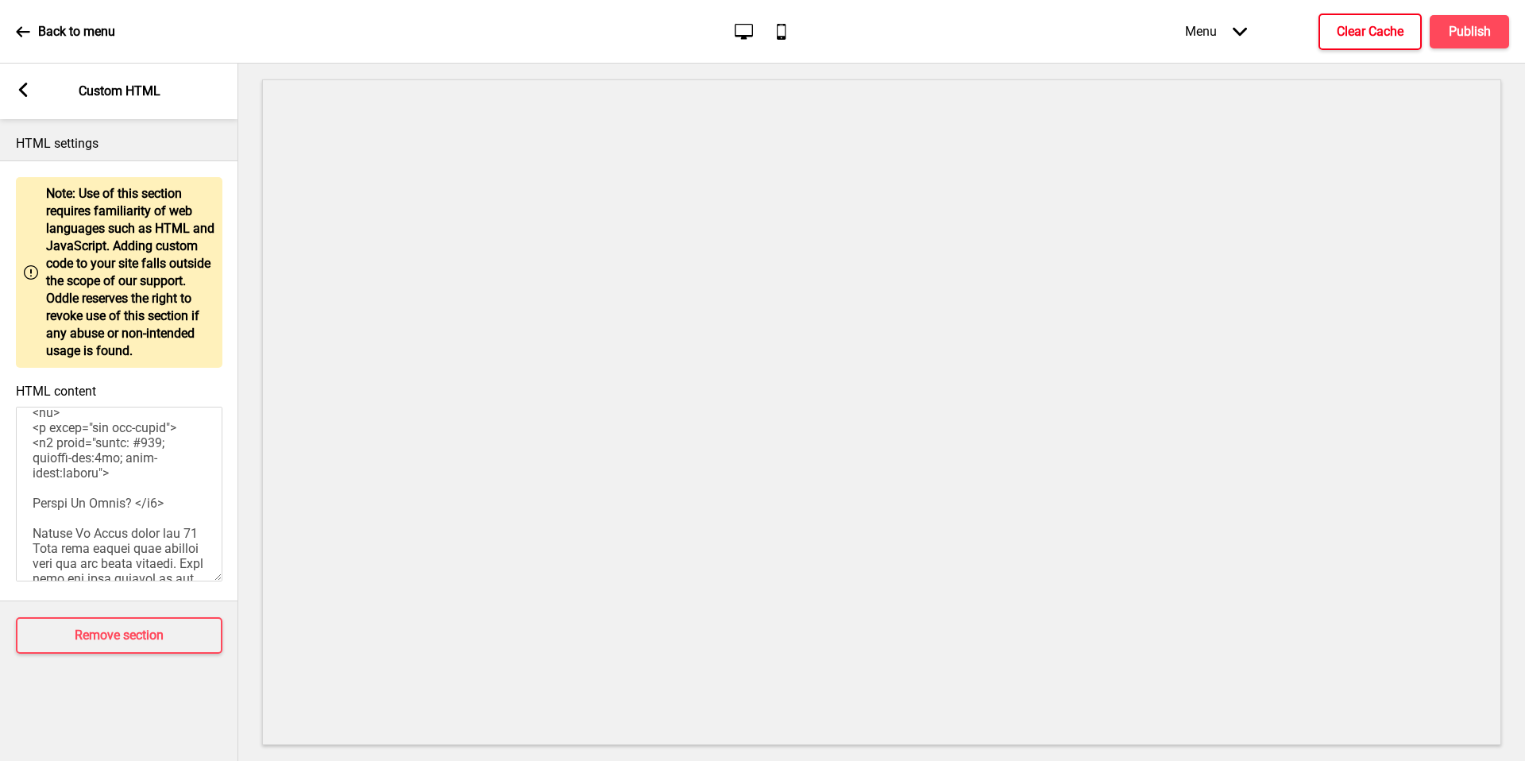
scroll to position [987, 0]
click at [119, 476] on textarea "HTML content" at bounding box center [119, 494] width 207 height 175
drag, startPoint x: 177, startPoint y: 468, endPoint x: 166, endPoint y: 469, distance: 11.2
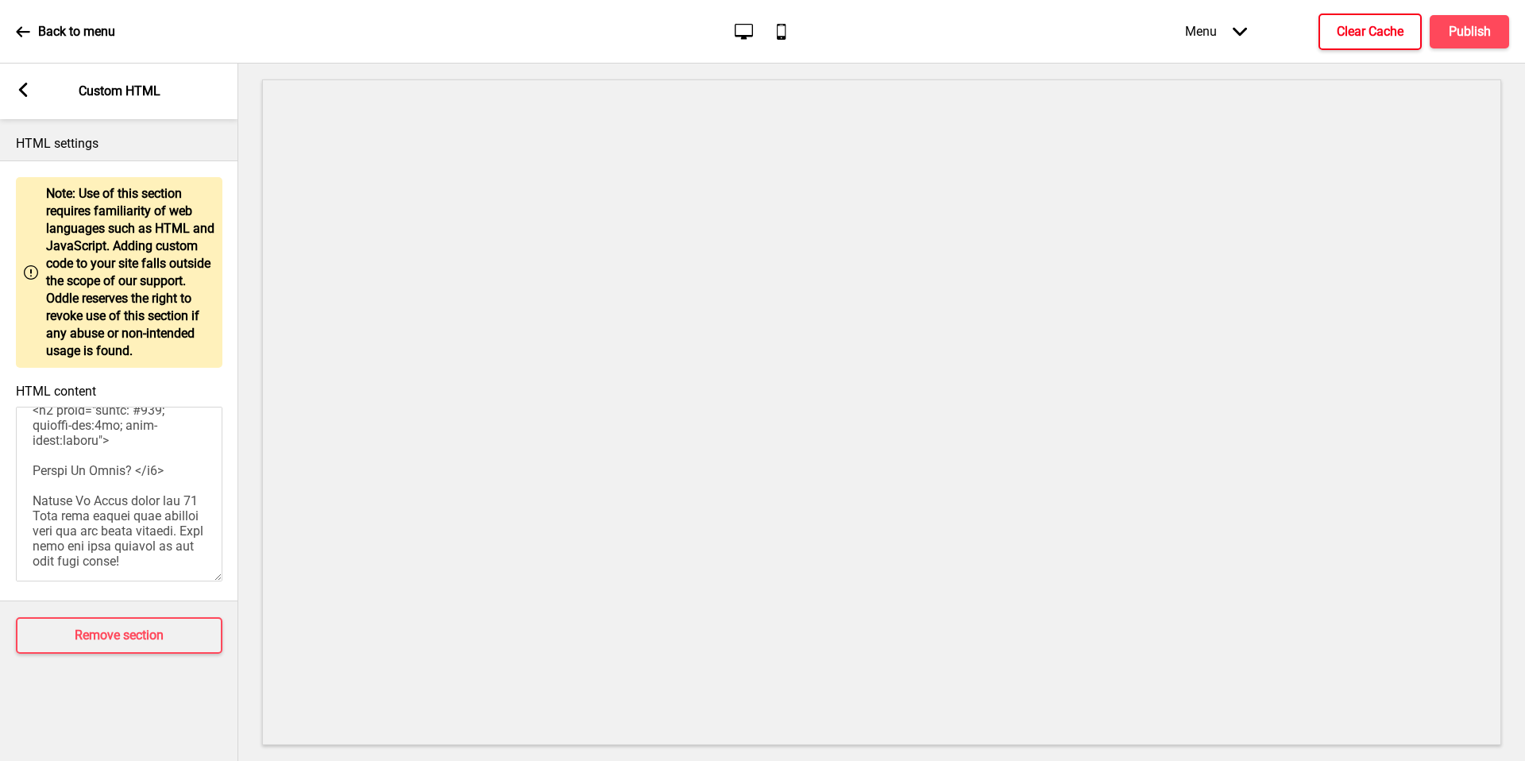
click at [176, 468] on textarea "HTML content" at bounding box center [119, 494] width 207 height 175
click at [149, 476] on textarea "HTML content" at bounding box center [119, 494] width 207 height 175
drag, startPoint x: 146, startPoint y: 476, endPoint x: 2, endPoint y: 474, distance: 144.6
click at [2, 474] on div "HTML content" at bounding box center [119, 484] width 238 height 217
click at [87, 473] on textarea "HTML content" at bounding box center [119, 494] width 207 height 175
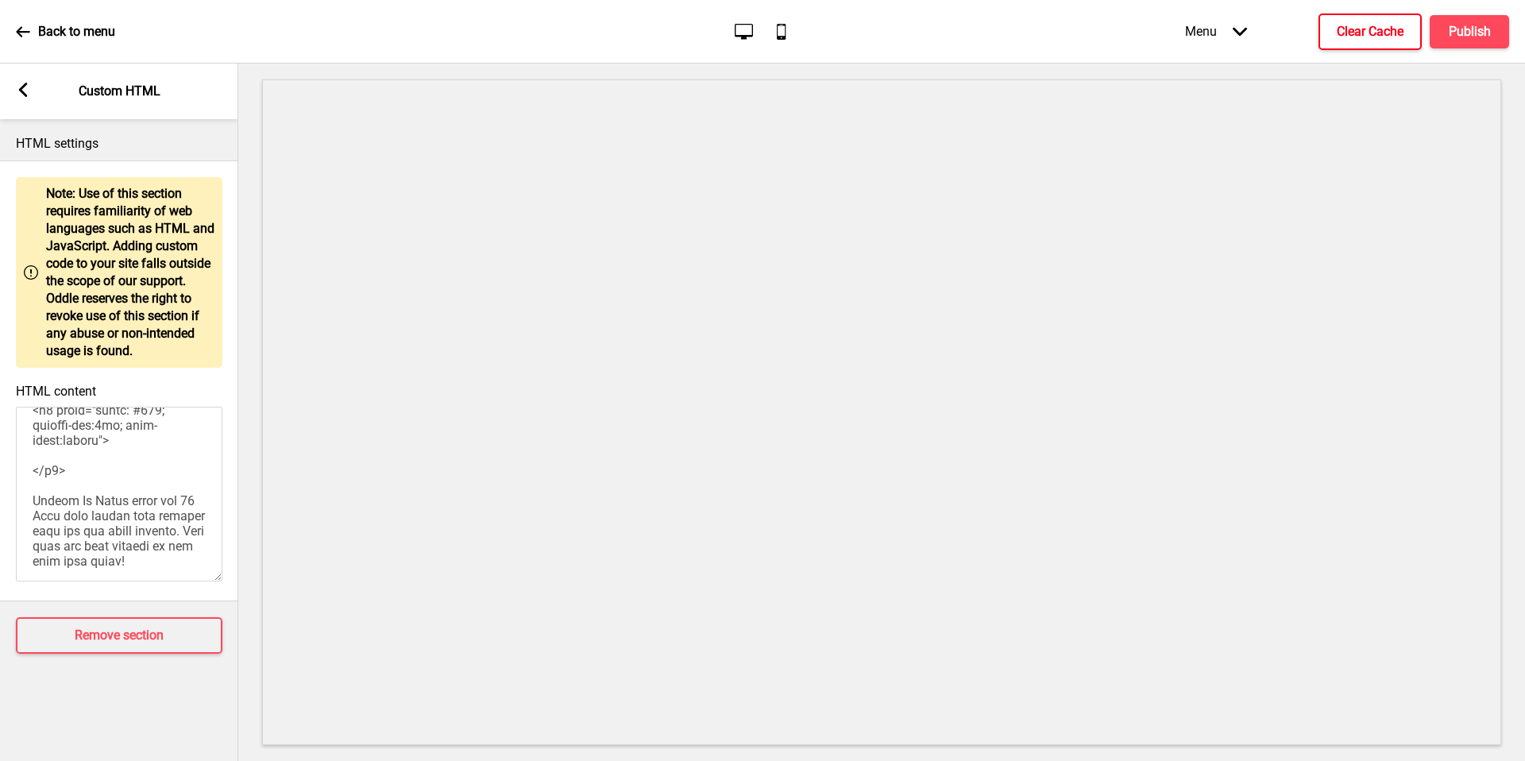
drag, startPoint x: 100, startPoint y: 475, endPoint x: 0, endPoint y: 475, distance: 100.1
click at [0, 475] on div "HTML content" at bounding box center [119, 484] width 238 height 217
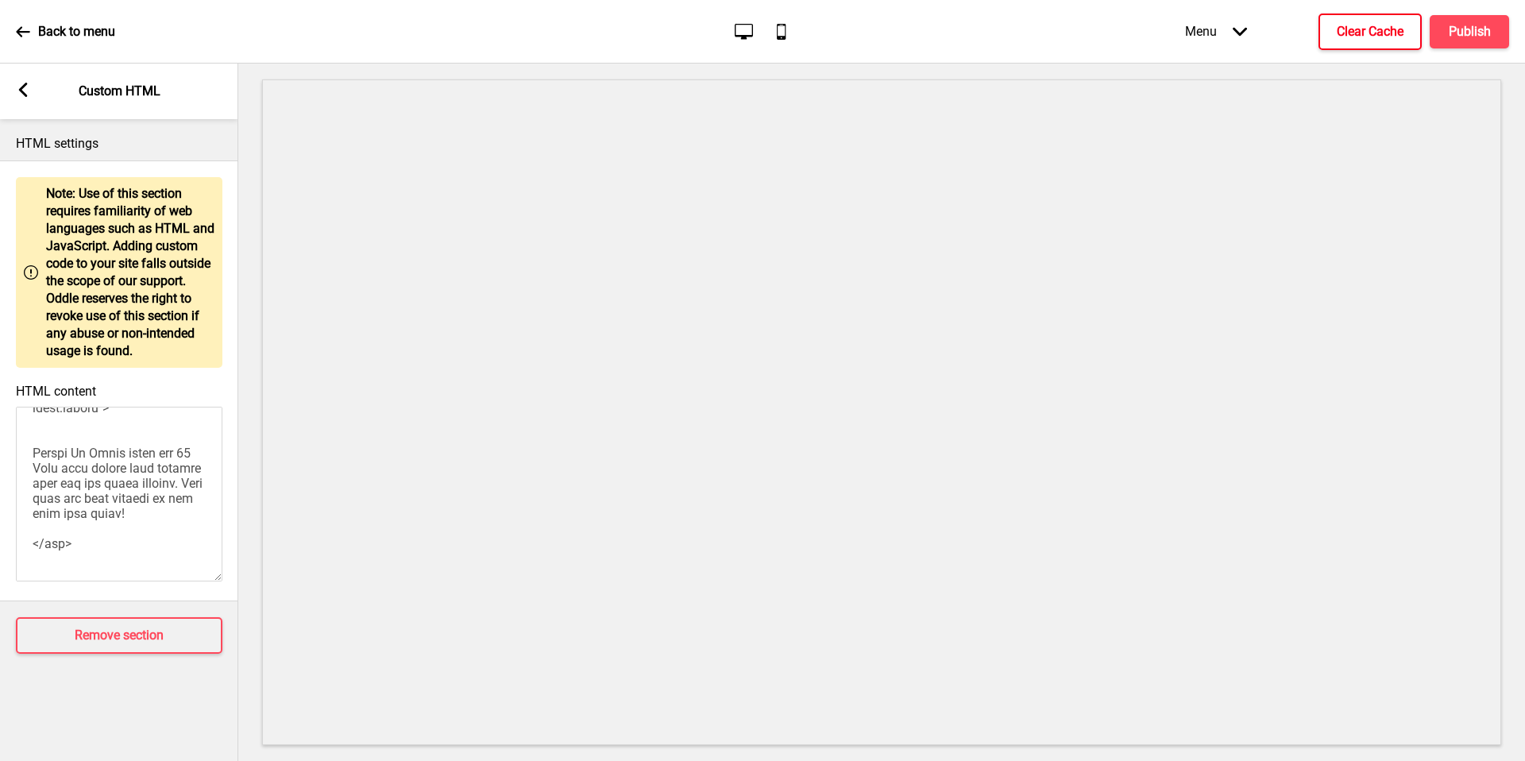
scroll to position [1020, 0]
click at [120, 476] on textarea "HTML content" at bounding box center [119, 494] width 207 height 175
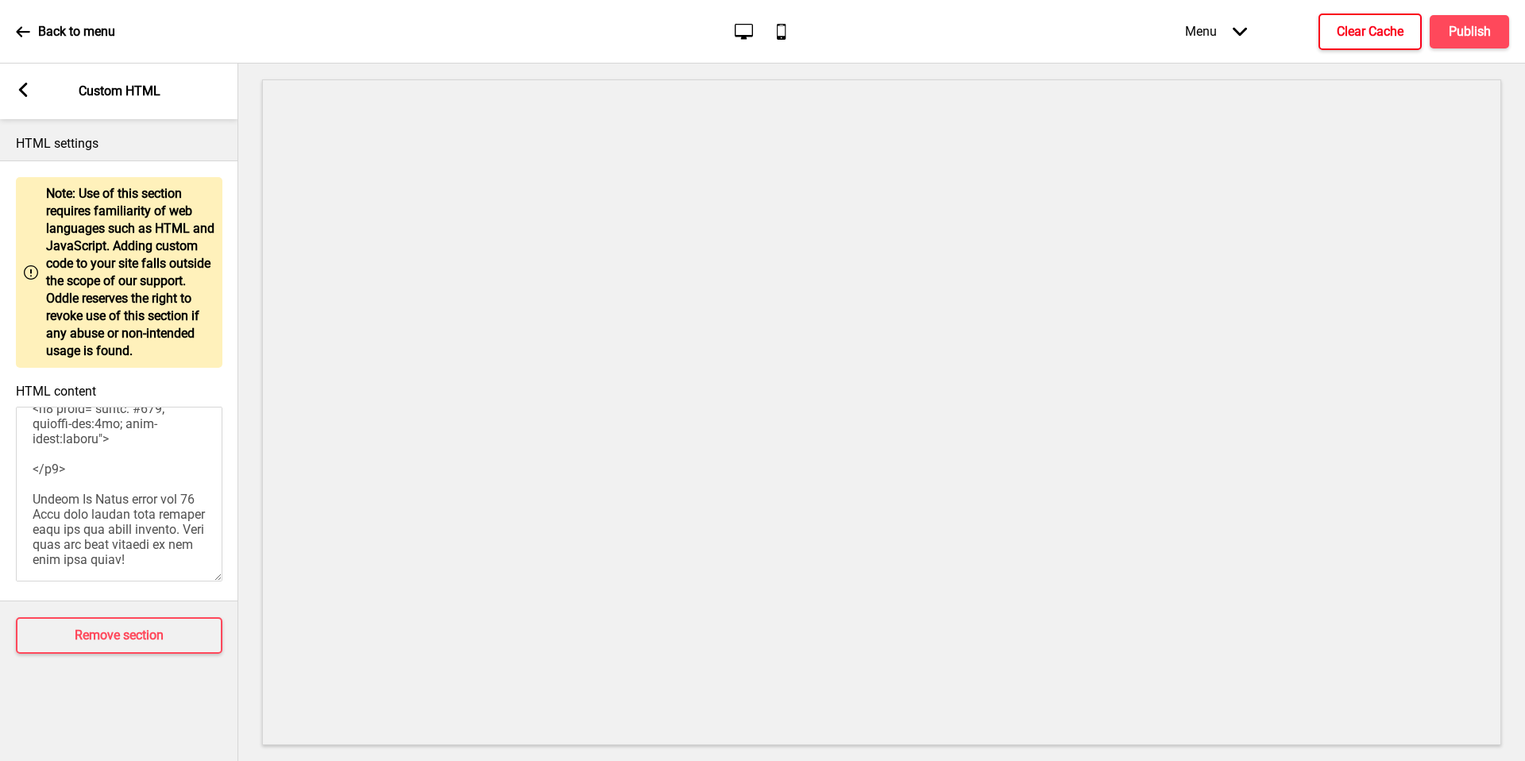
scroll to position [1014, 0]
drag, startPoint x: 94, startPoint y: 544, endPoint x: 85, endPoint y: 522, distance: 23.9
click at [85, 522] on textarea "HTML content" at bounding box center [119, 494] width 207 height 175
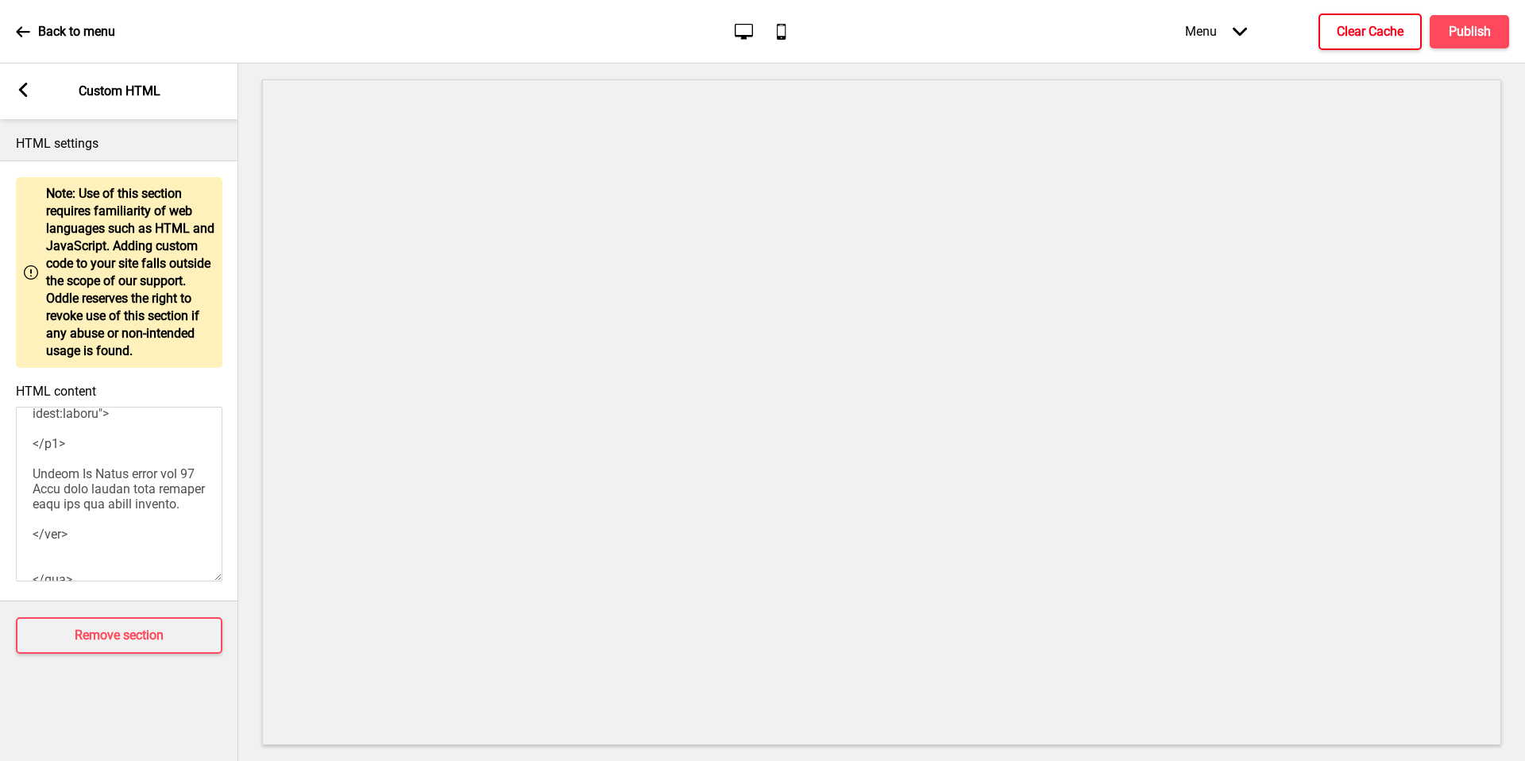
type textarea "<style> /* Please replace #announcement-x with another id if you are using more…"
click at [118, 492] on textarea "HTML content" at bounding box center [119, 494] width 207 height 175
click at [88, 446] on textarea "HTML content" at bounding box center [119, 494] width 207 height 175
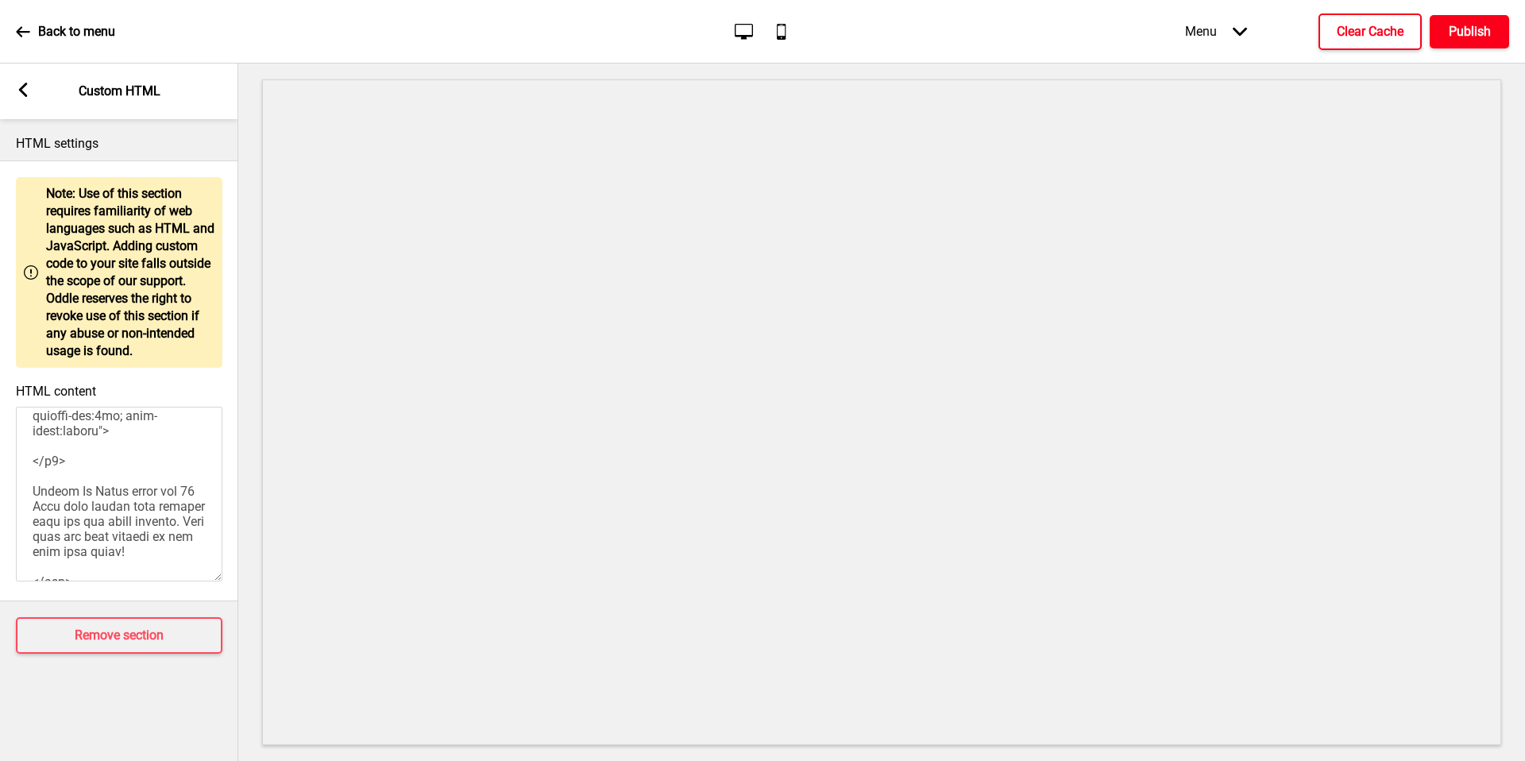
click at [1470, 31] on h4 "Publish" at bounding box center [1470, 31] width 42 height 17
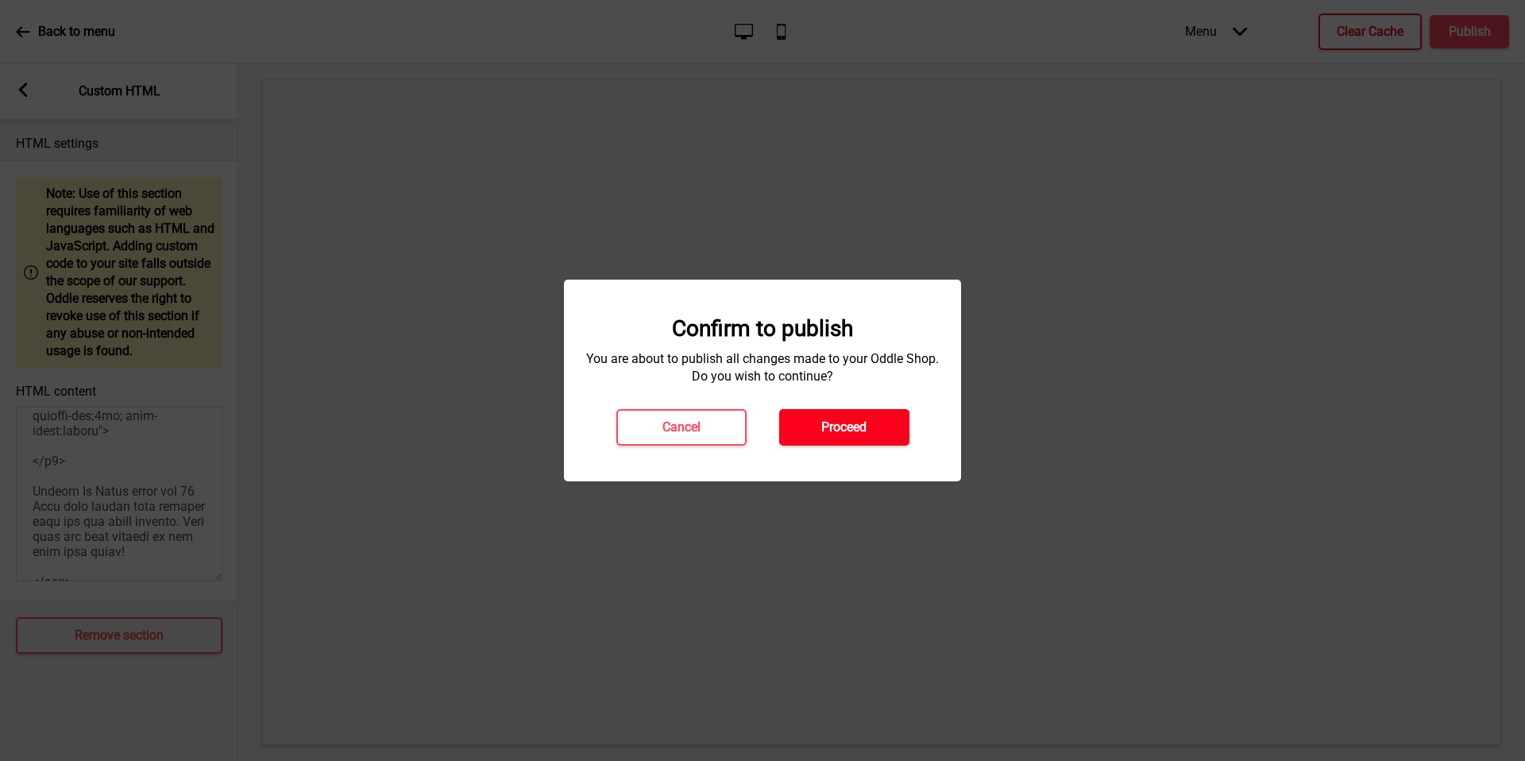
click at [863, 443] on button "Proceed" at bounding box center [844, 427] width 130 height 37
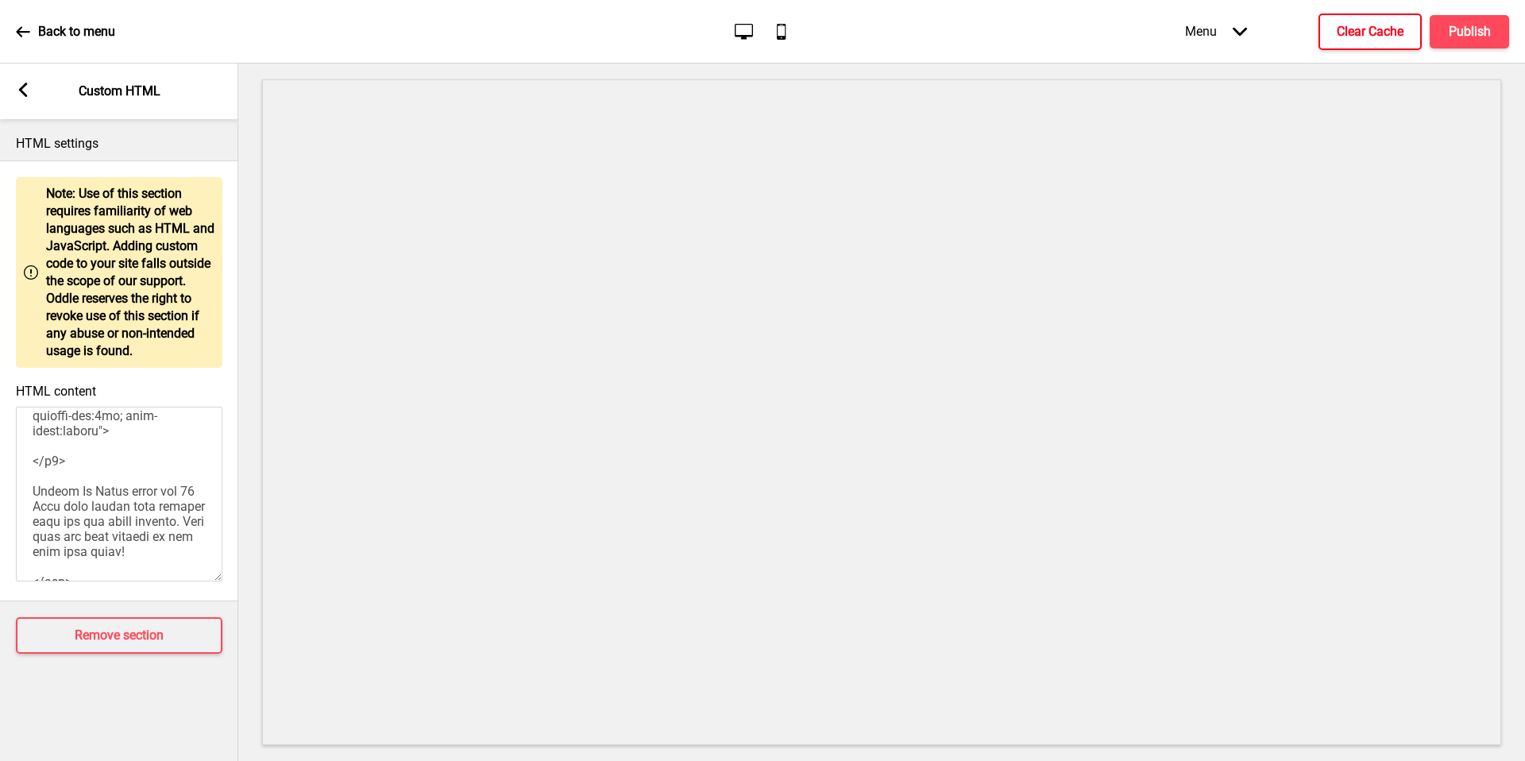
click at [1404, 24] on button "Clear Cache" at bounding box center [1370, 32] width 103 height 37
click at [1463, 41] on div "Menu Arrow down Product Page Store Information Checkout Thank you Terms & Condi…" at bounding box center [1316, 31] width 388 height 47
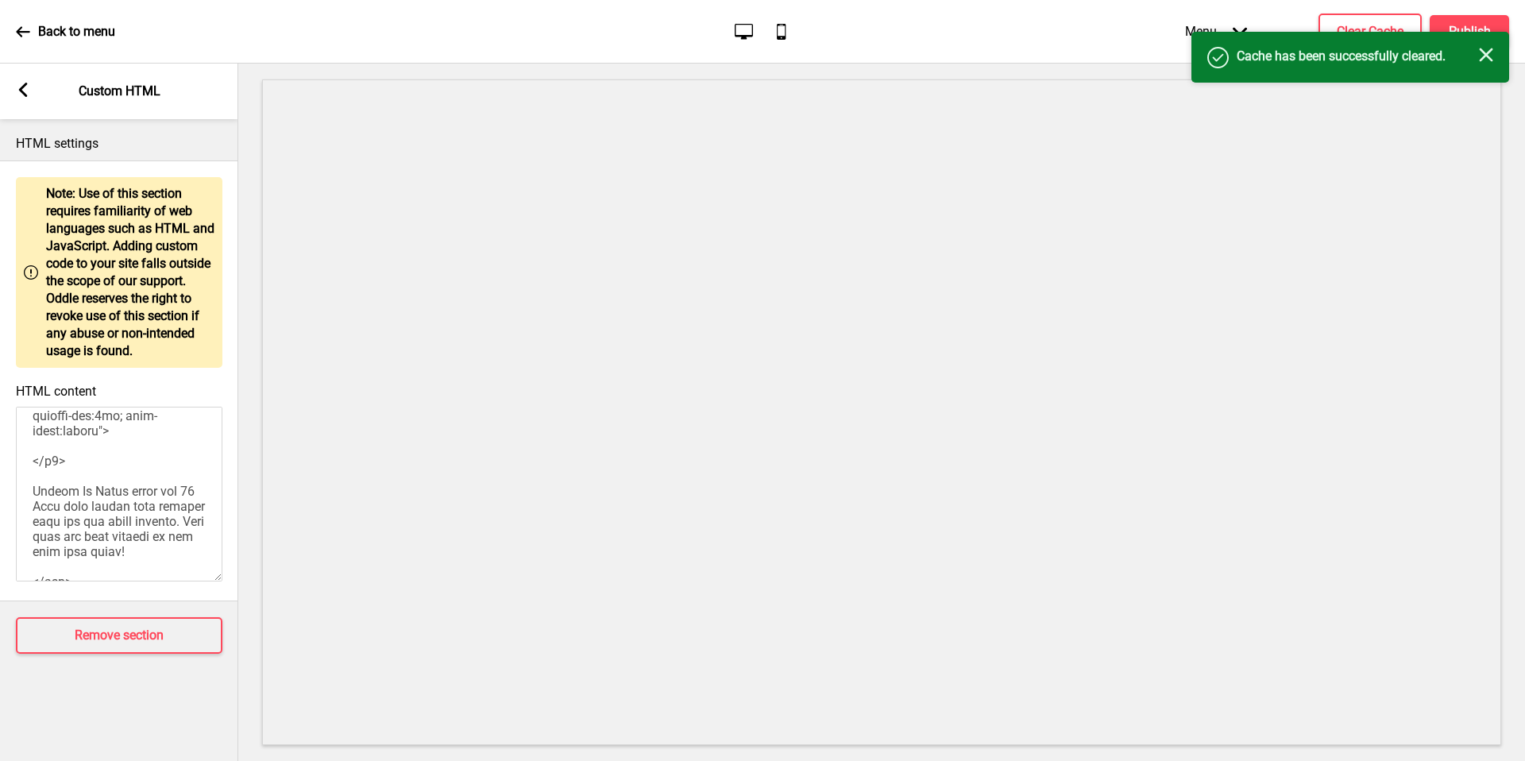
click at [1479, 54] on icon "Close" at bounding box center [1486, 55] width 14 height 14
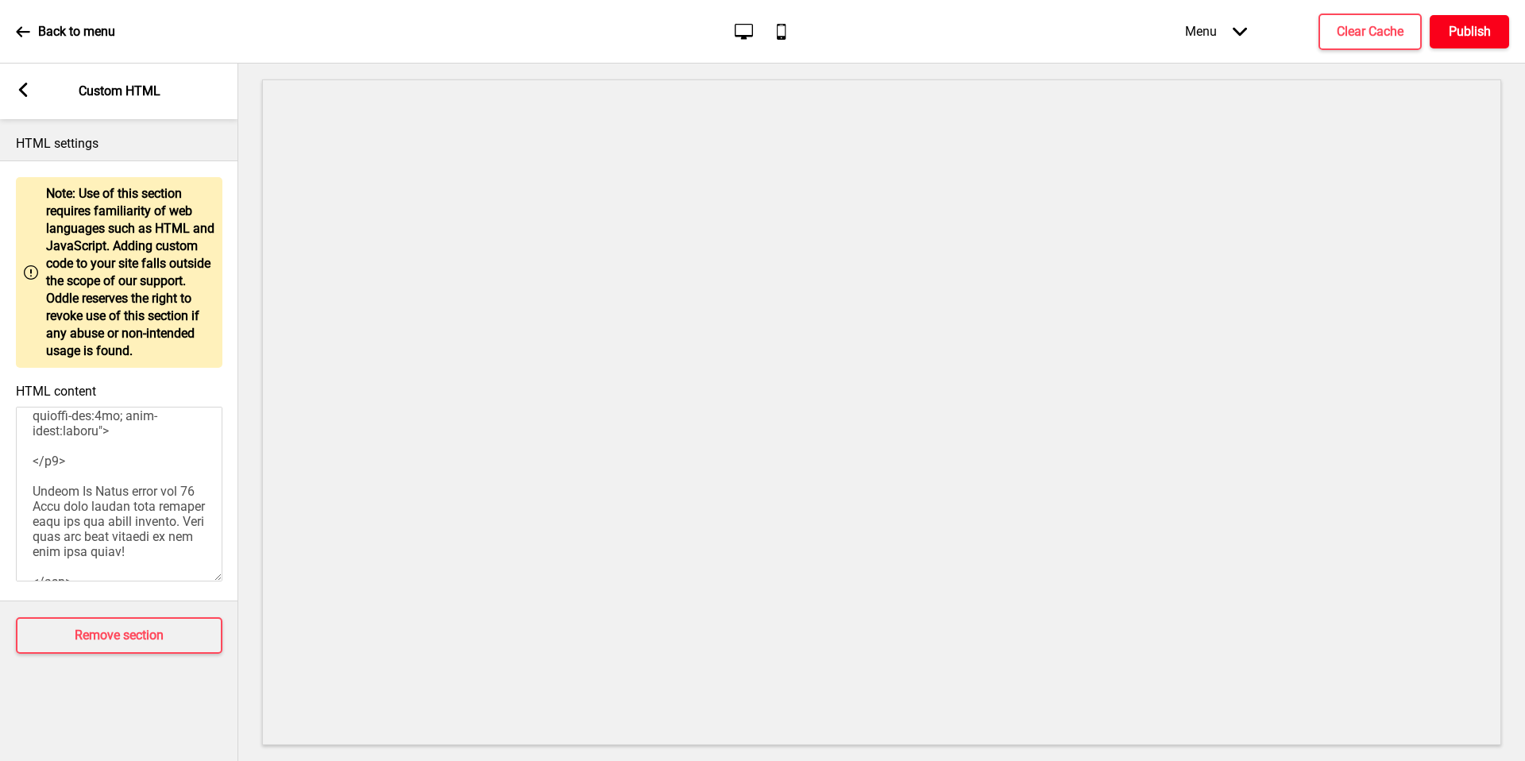
click at [1479, 18] on button "Publish" at bounding box center [1469, 31] width 79 height 33
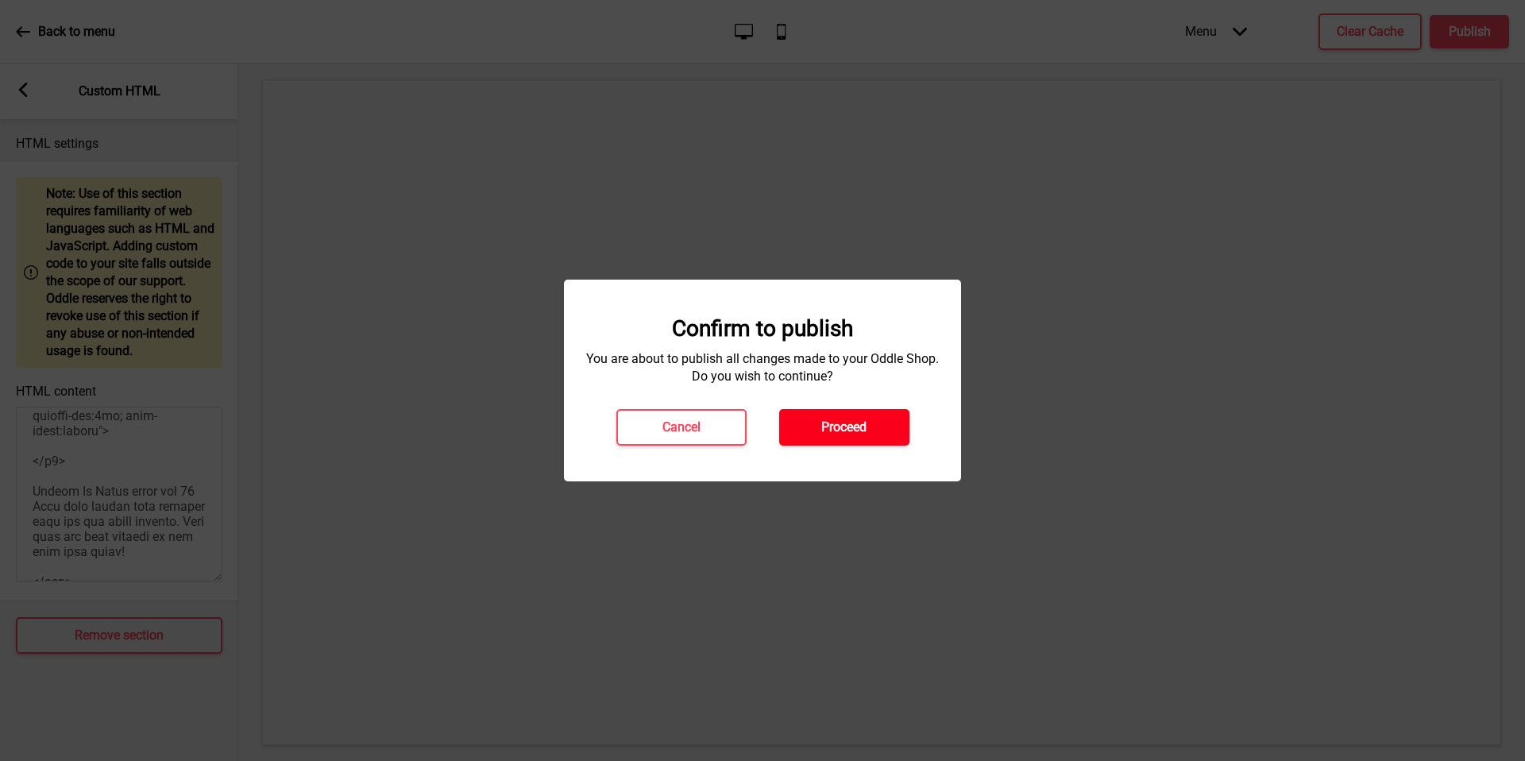
click at [804, 442] on button "Proceed" at bounding box center [844, 427] width 130 height 37
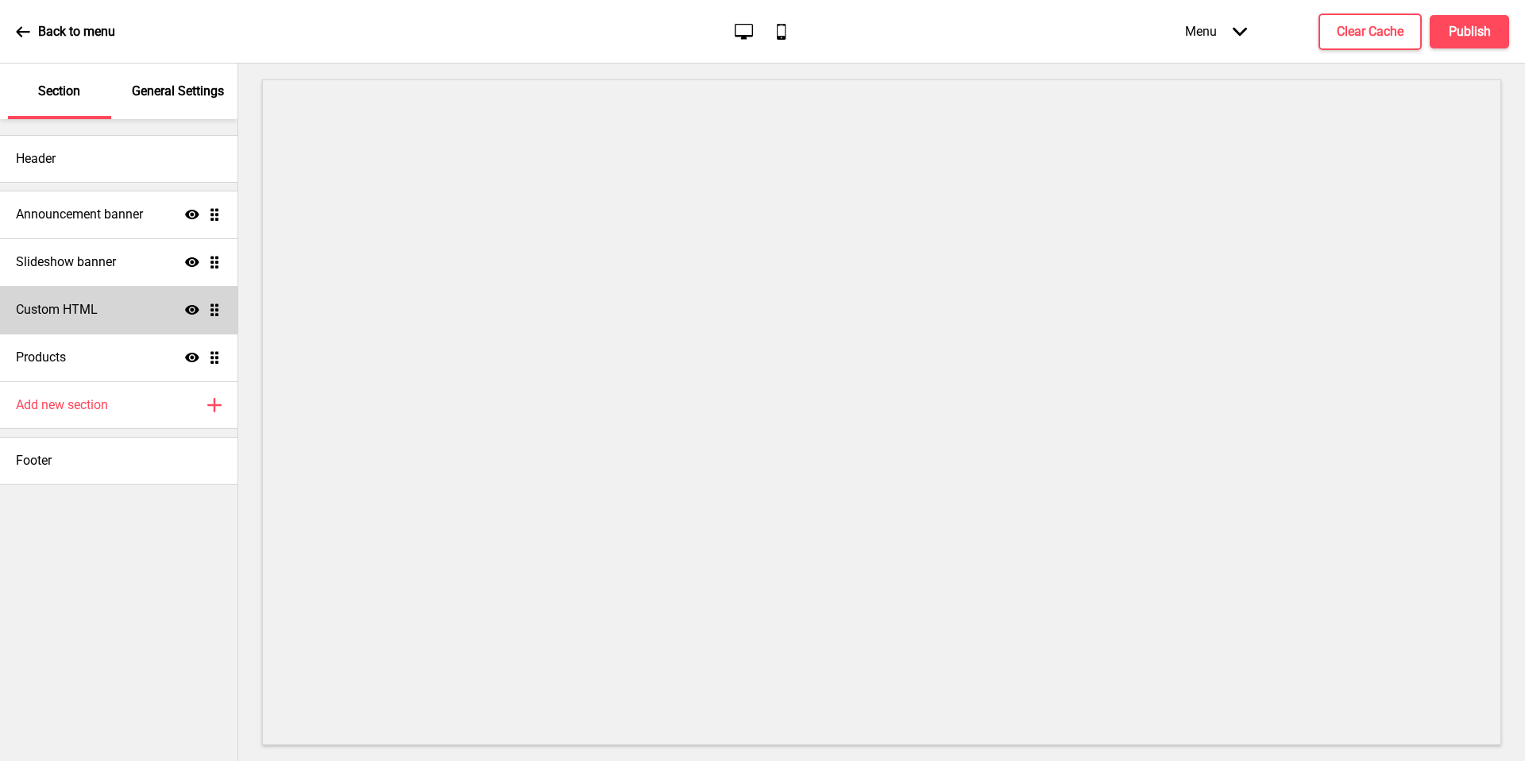
click at [141, 319] on div "Custom HTML Show Drag" at bounding box center [119, 310] width 238 height 48
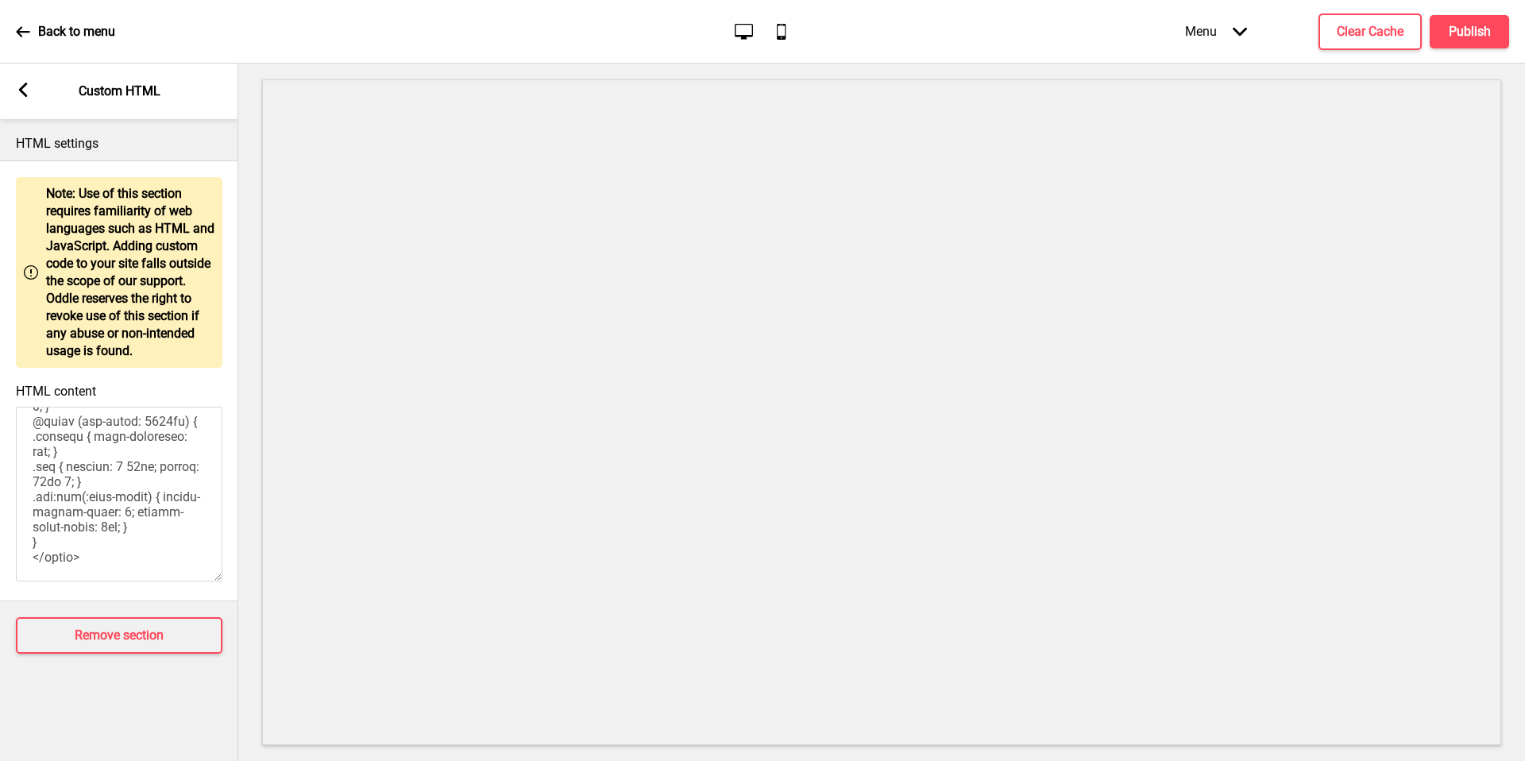
scroll to position [2232, 0]
click at [97, 550] on textarea "HTML content" at bounding box center [119, 494] width 207 height 175
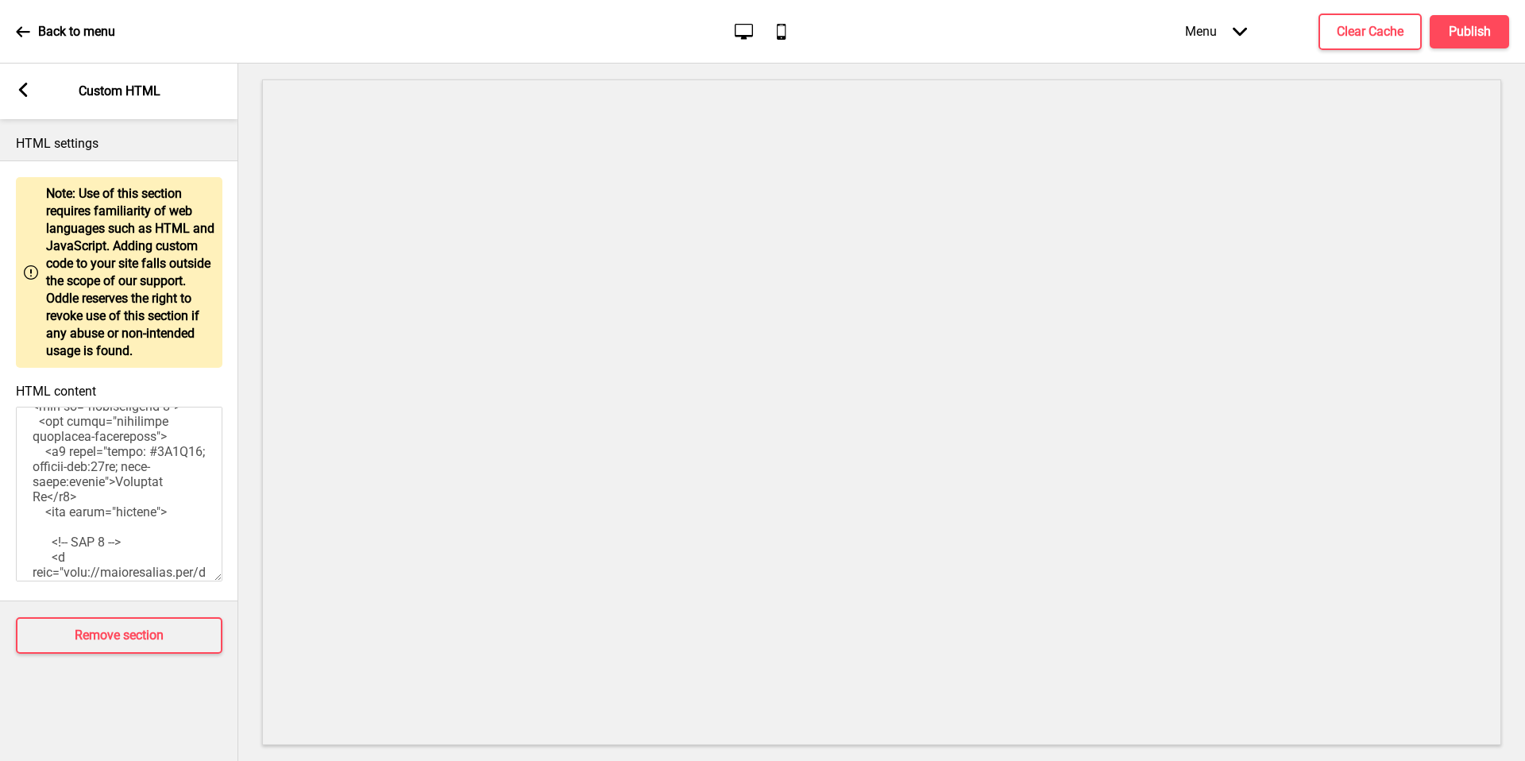
scroll to position [0, 0]
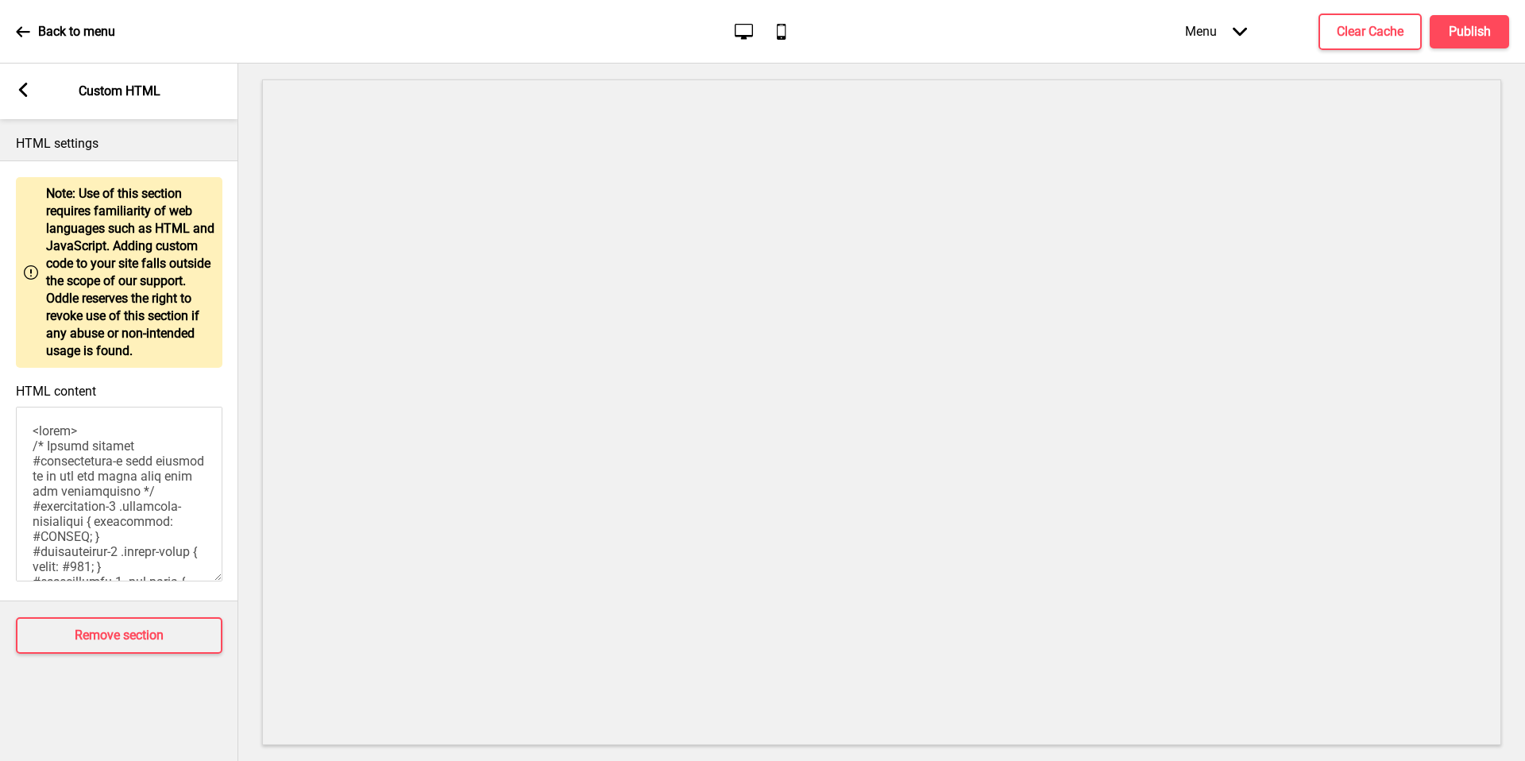
drag, startPoint x: 101, startPoint y: 566, endPoint x: 24, endPoint y: 257, distance: 318.5
click at [24, 257] on div "Warning Note: Use of this section requires familiarity of web languages such as…" at bounding box center [119, 380] width 238 height 441
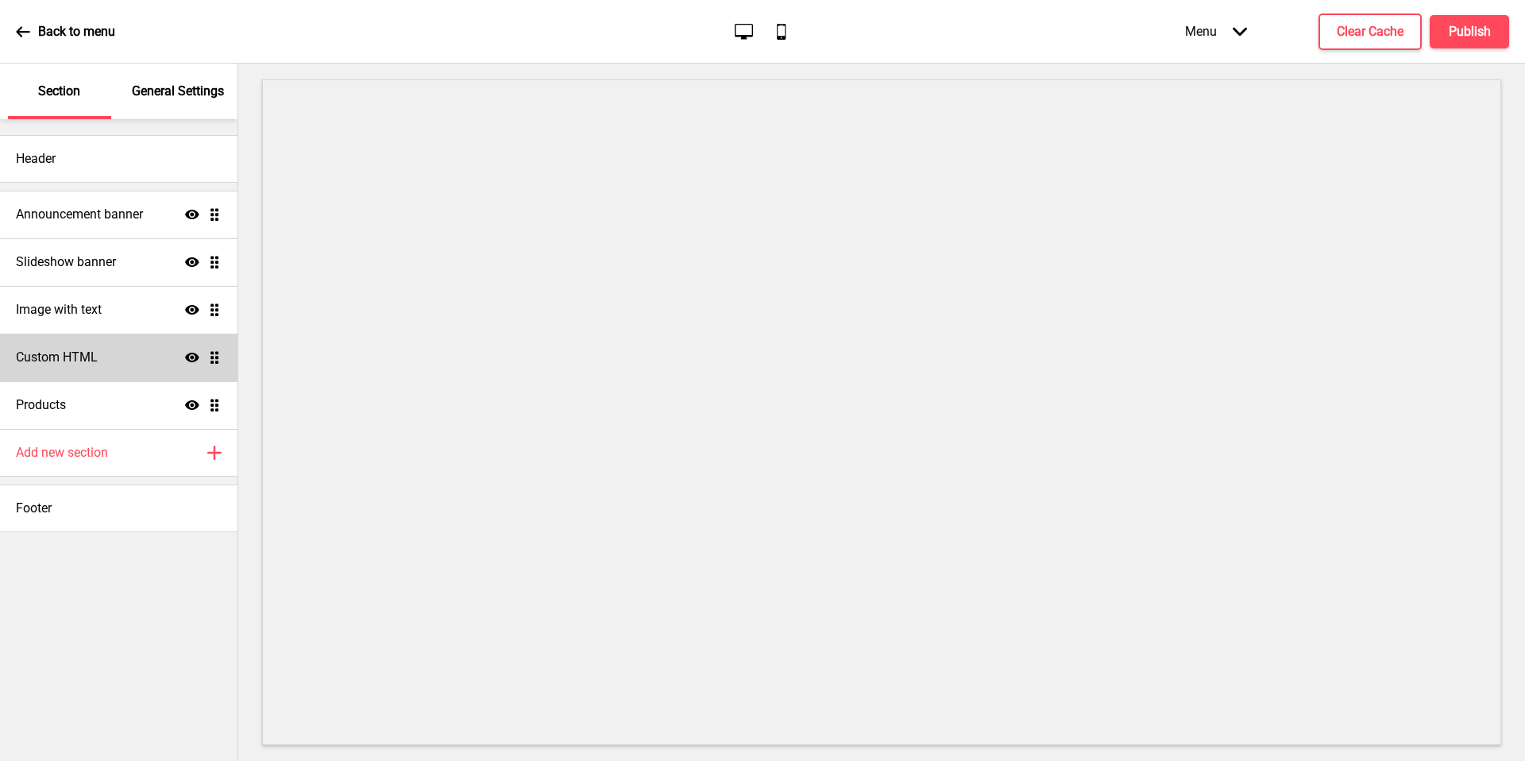
click at [108, 341] on div "Custom HTML Show Drag" at bounding box center [119, 358] width 238 height 48
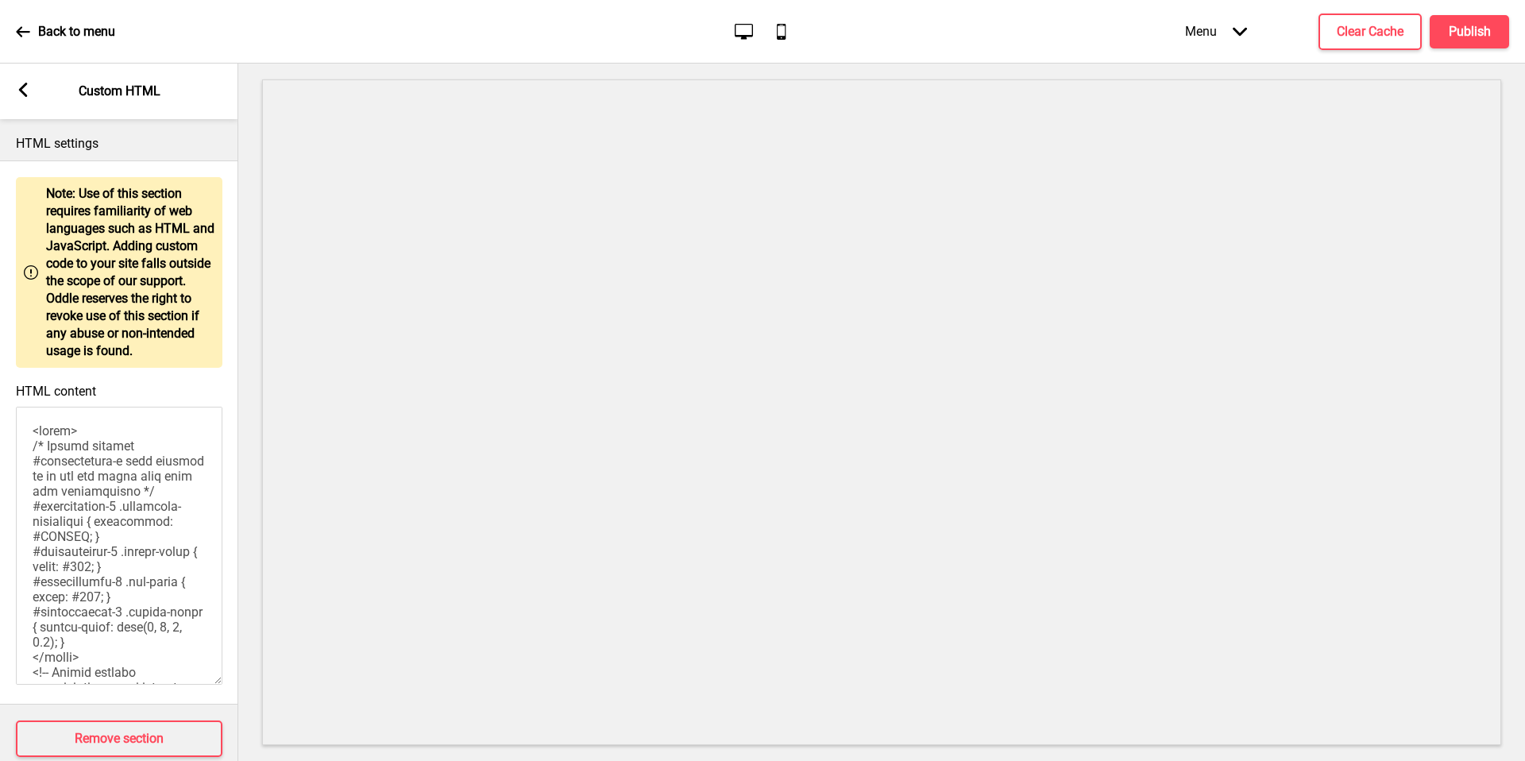
drag, startPoint x: 220, startPoint y: 437, endPoint x: 232, endPoint y: 682, distance: 244.9
click at [232, 682] on div "HTML content" at bounding box center [119, 536] width 238 height 320
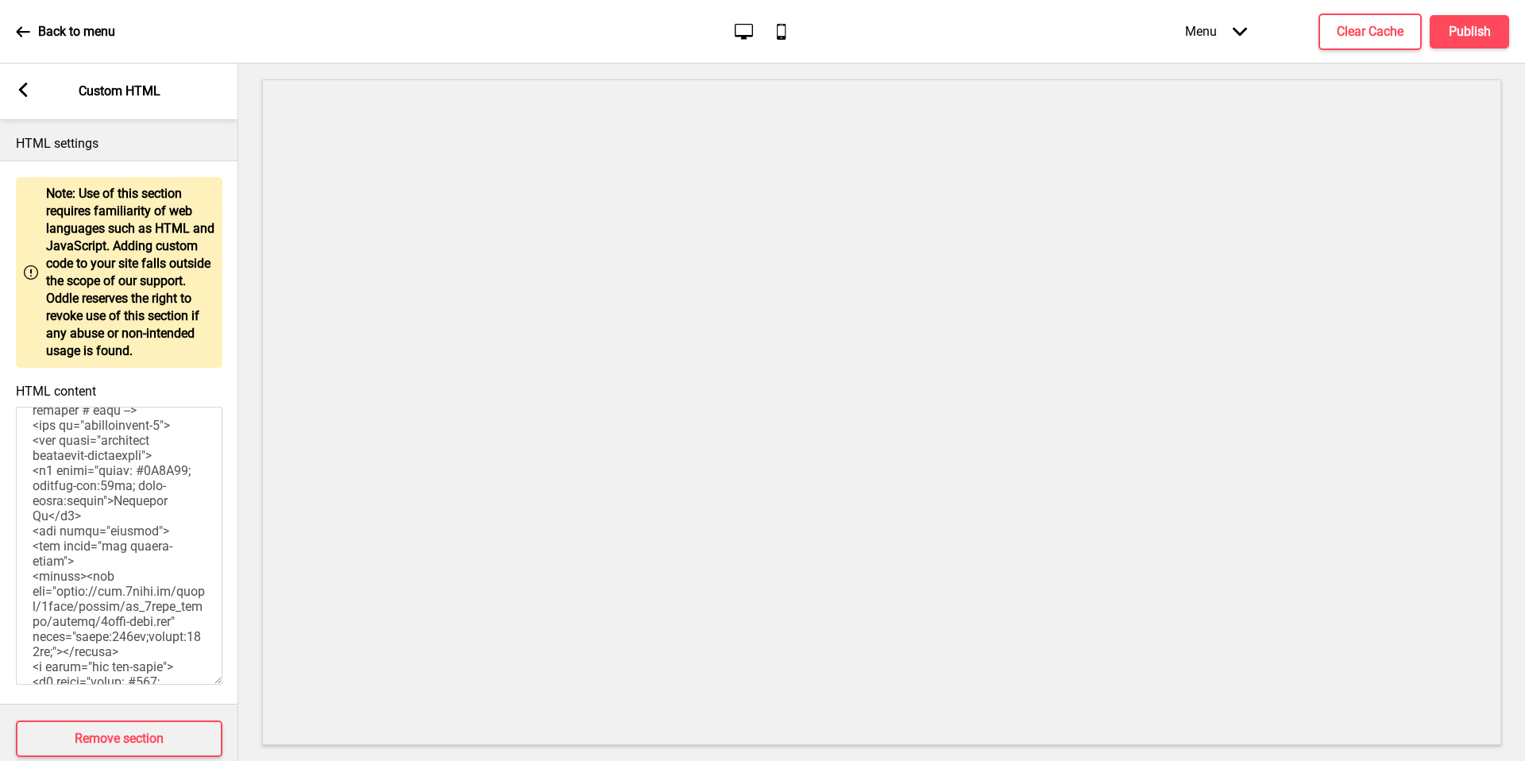
scroll to position [308, 0]
drag, startPoint x: 94, startPoint y: 589, endPoint x: 129, endPoint y: 616, distance: 44.3
click at [129, 616] on textarea "HTML content" at bounding box center [119, 546] width 207 height 278
click at [136, 613] on textarea "HTML content" at bounding box center [119, 546] width 207 height 278
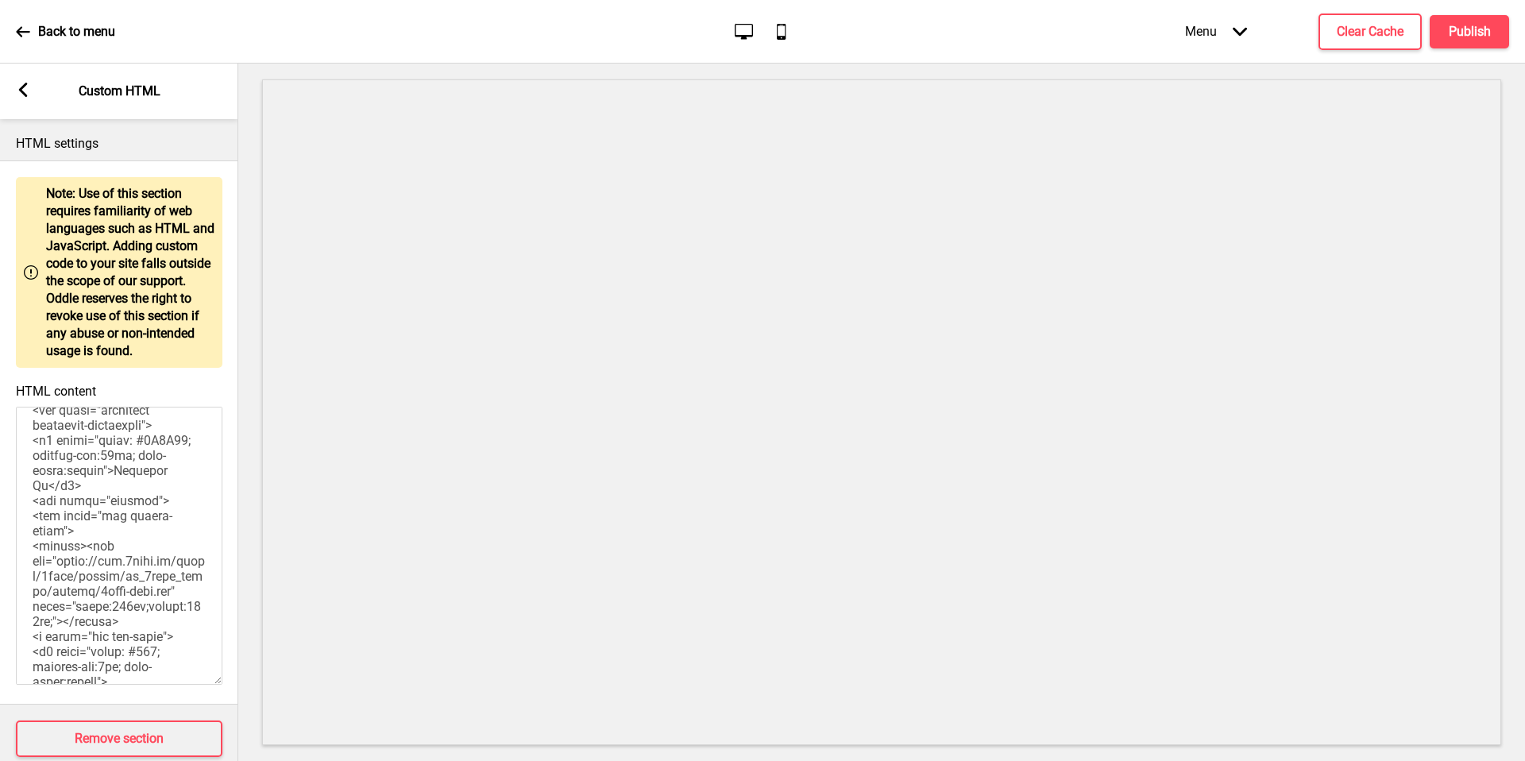
click at [131, 566] on textarea "HTML content" at bounding box center [119, 546] width 207 height 278
click at [83, 550] on textarea "HTML content" at bounding box center [119, 546] width 207 height 278
paste textarea "<!-- BOX 1 --> <a href="<[URL][DOMAIN_NAME]>" target="_blank" class="box-link">…"
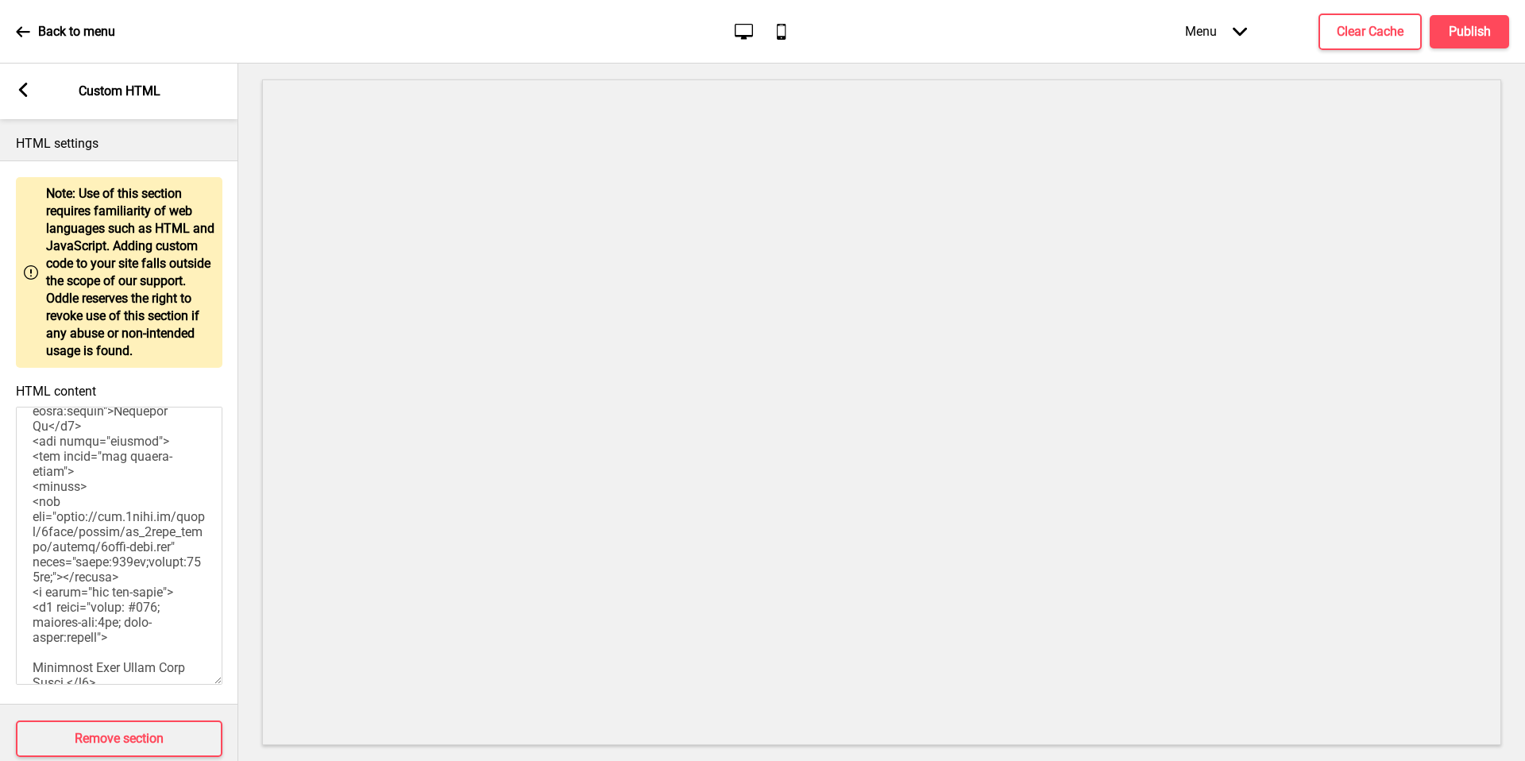
drag, startPoint x: 90, startPoint y: 488, endPoint x: 2, endPoint y: 489, distance: 87.4
click at [2, 489] on div "HTML content" at bounding box center [119, 536] width 238 height 320
paste textarea "<!-- BOX 1 --> <a href="<[URL][DOMAIN_NAME]>" target="_blank" class="box-link">…"
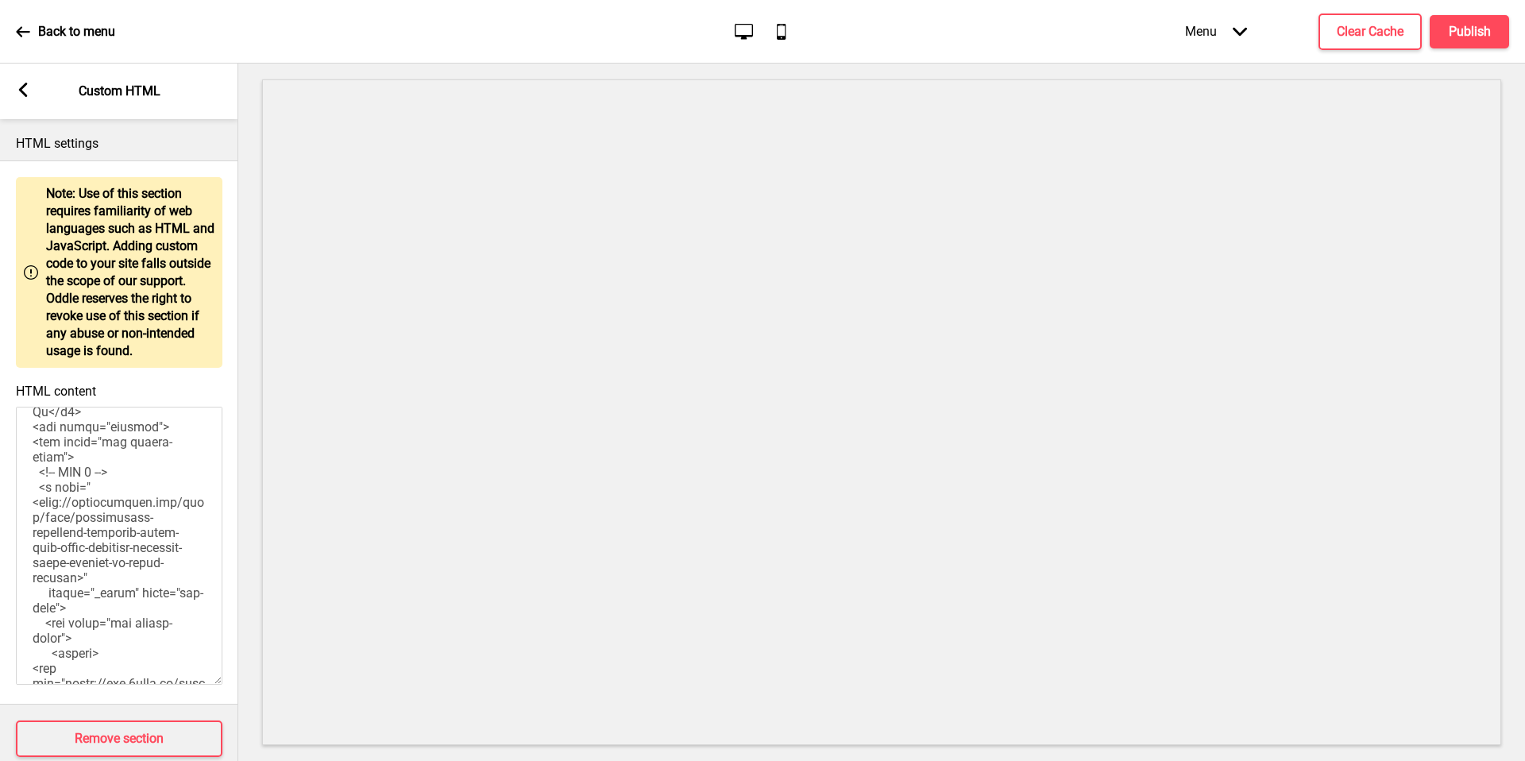
scroll to position [427, 0]
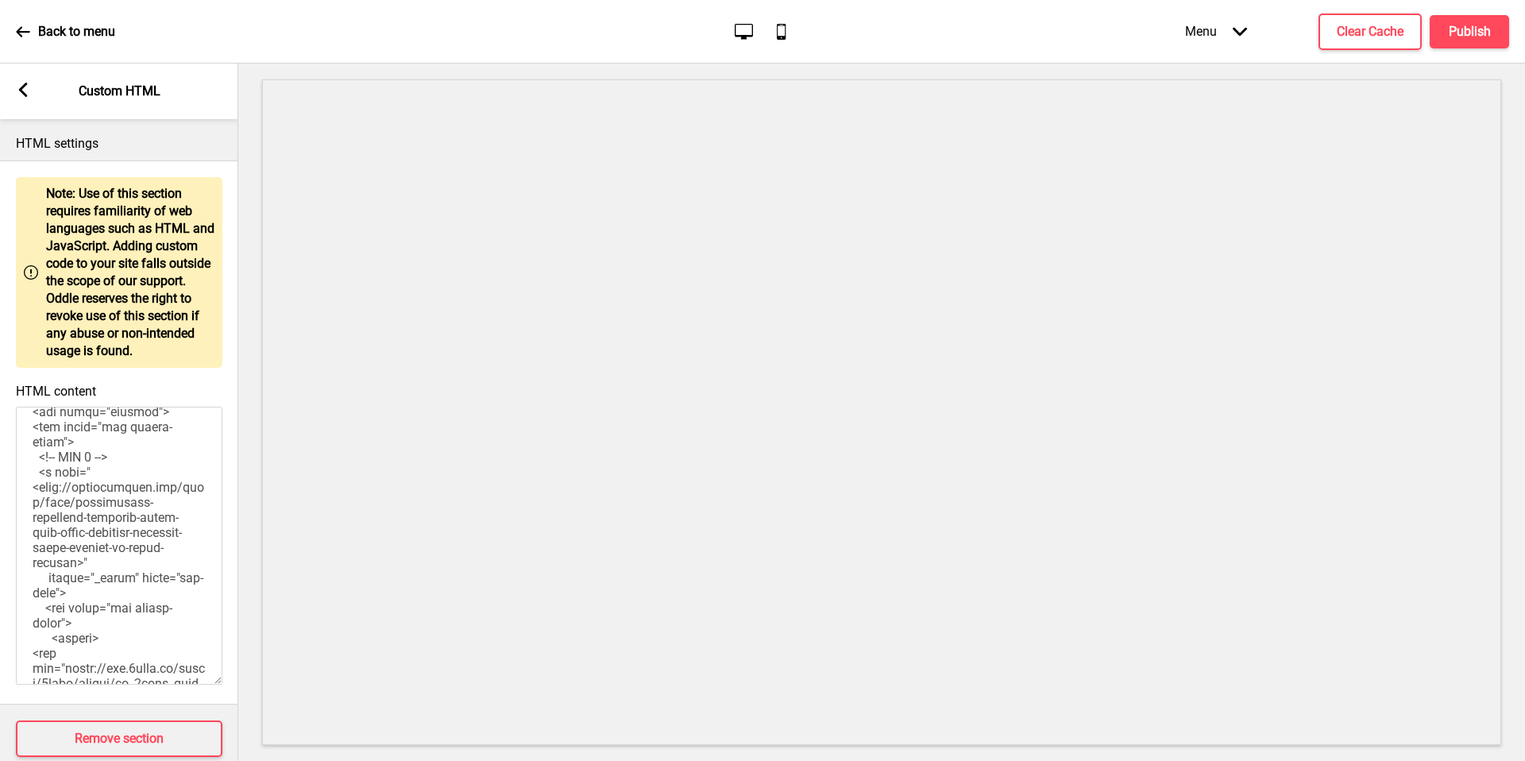
click at [46, 495] on textarea "HTML content" at bounding box center [119, 546] width 207 height 278
click at [124, 560] on textarea "HTML content" at bounding box center [119, 546] width 207 height 278
click at [122, 564] on textarea "HTML content" at bounding box center [119, 546] width 207 height 278
click at [119, 562] on textarea "HTML content" at bounding box center [119, 546] width 207 height 278
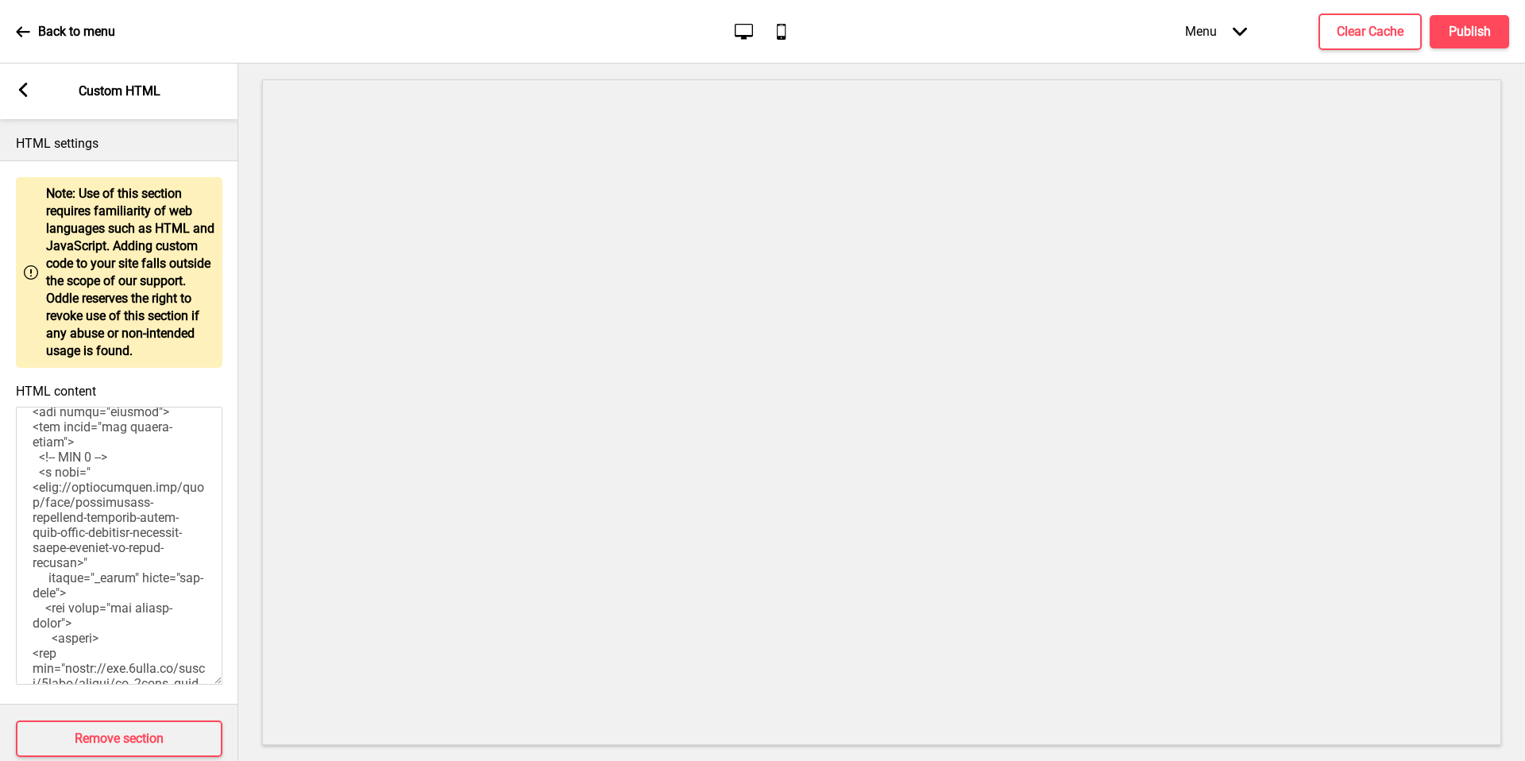
paste textarea "s://[DOMAIN_NAME][URL]"
click at [256, 612] on div at bounding box center [881, 412] width 1287 height 697
click at [115, 485] on textarea "HTML content" at bounding box center [119, 546] width 207 height 278
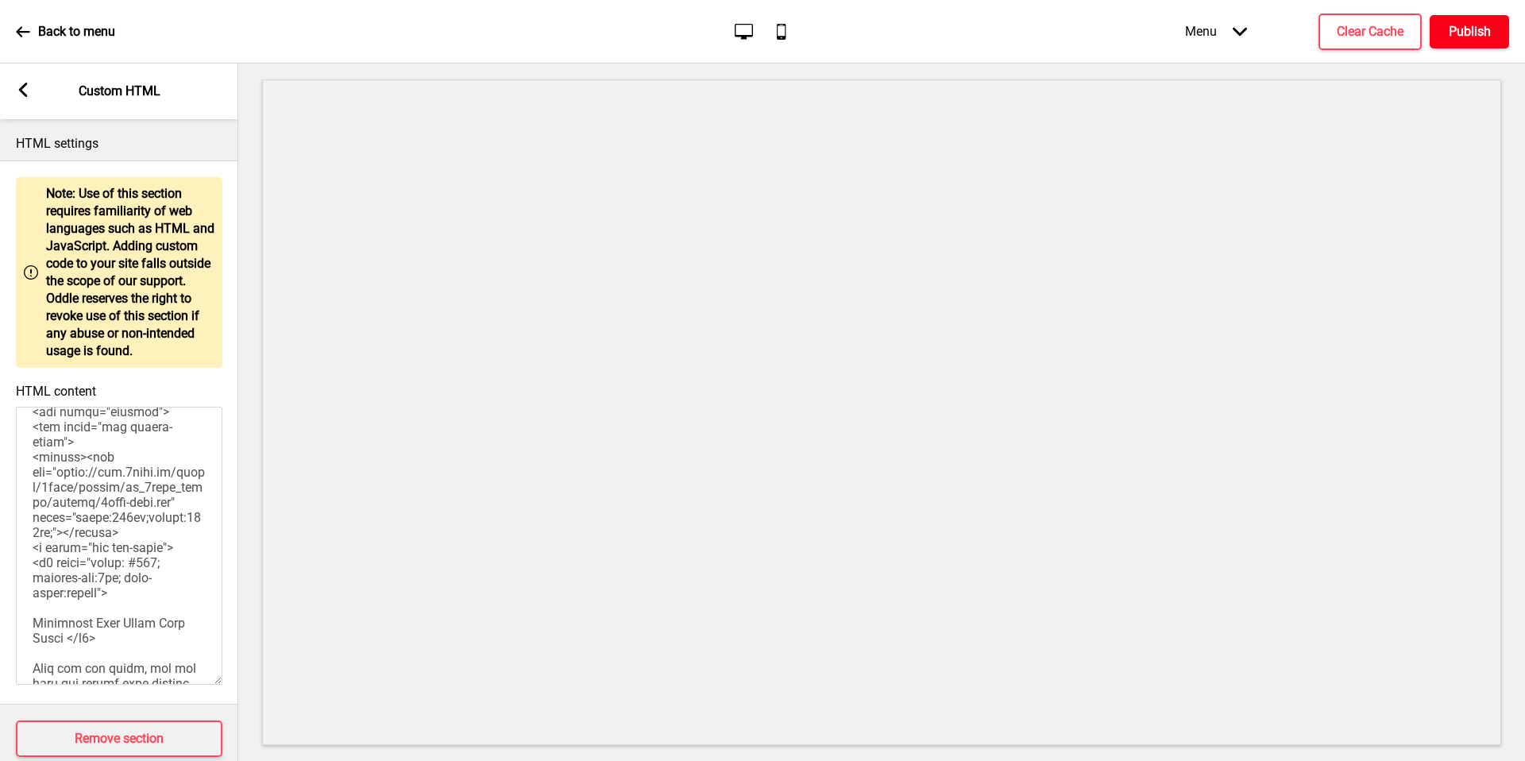
type textarea "<style> /* Please replace #announcement-x with another id if you are using more…"
click at [1488, 25] on h4 "Publish" at bounding box center [1470, 31] width 42 height 17
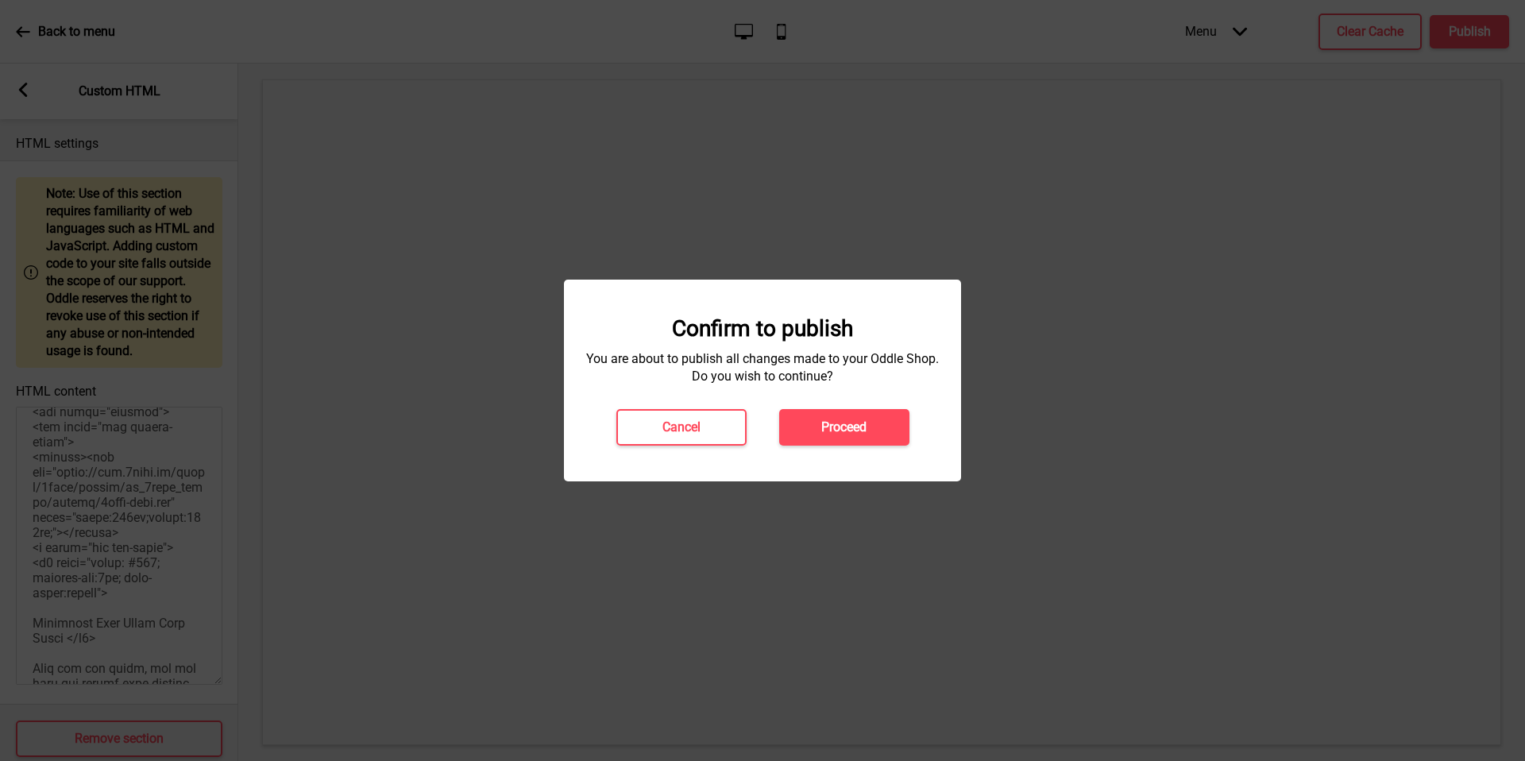
click at [825, 427] on h4 "Proceed" at bounding box center [843, 427] width 45 height 17
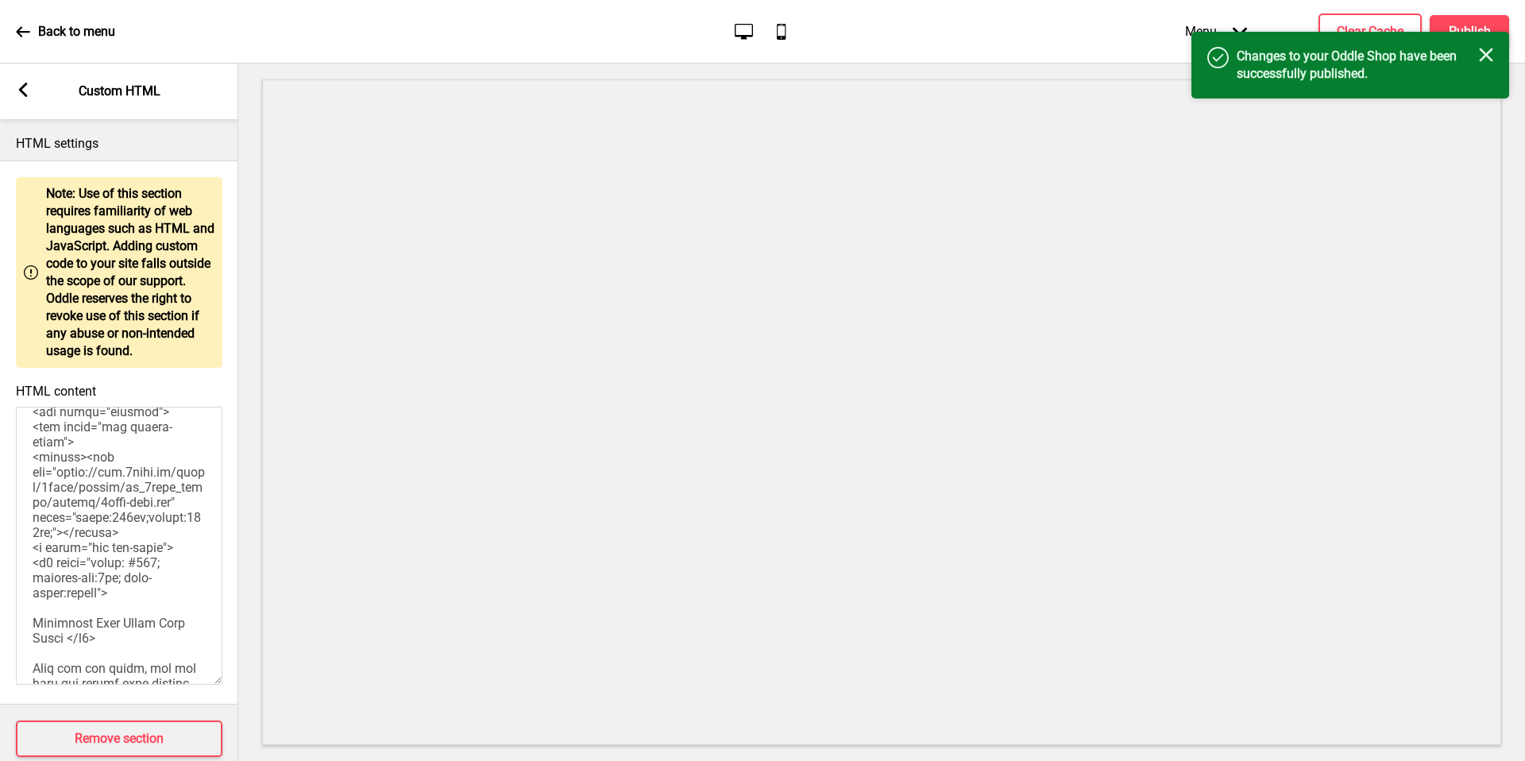
click at [1492, 54] on icon "Close" at bounding box center [1486, 55] width 14 height 14
